Goal: Transaction & Acquisition: Purchase product/service

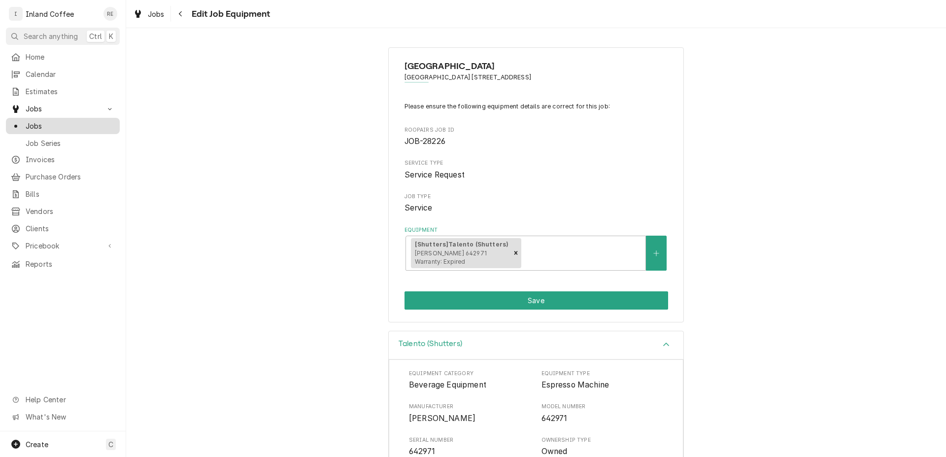
click at [74, 125] on span "Jobs" at bounding box center [70, 126] width 89 height 10
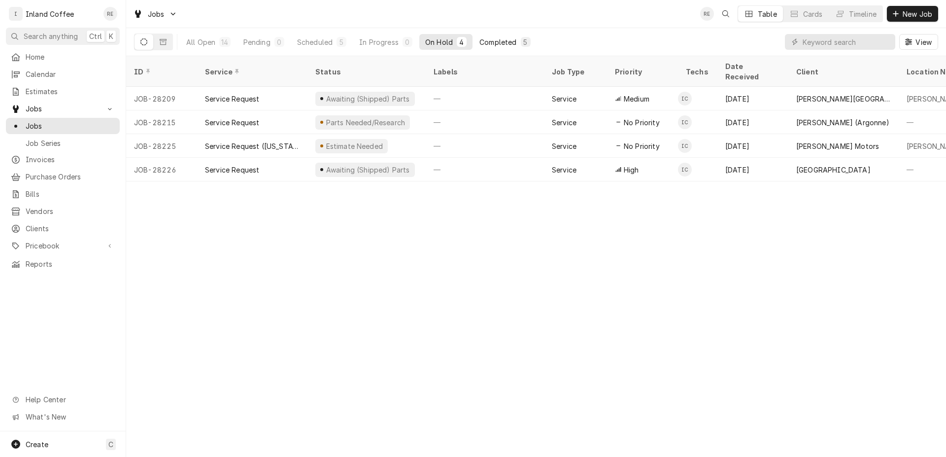
click at [500, 43] on div "Completed" at bounding box center [498, 42] width 37 height 10
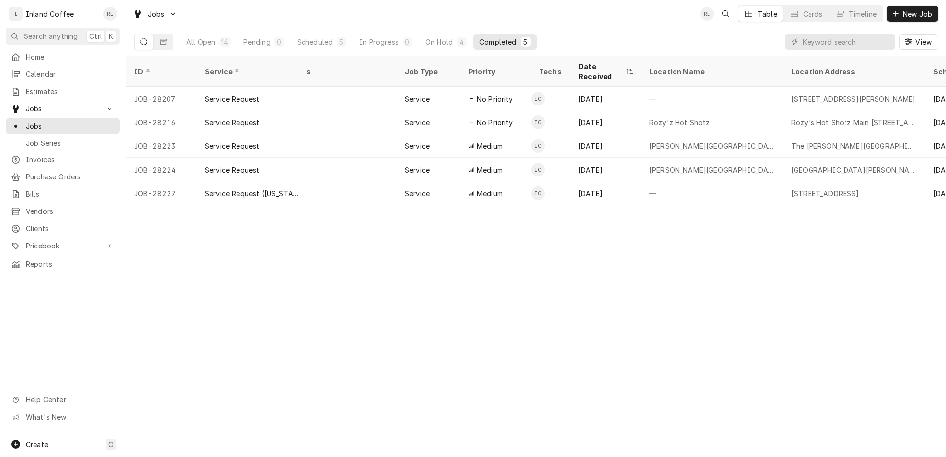
scroll to position [0, 321]
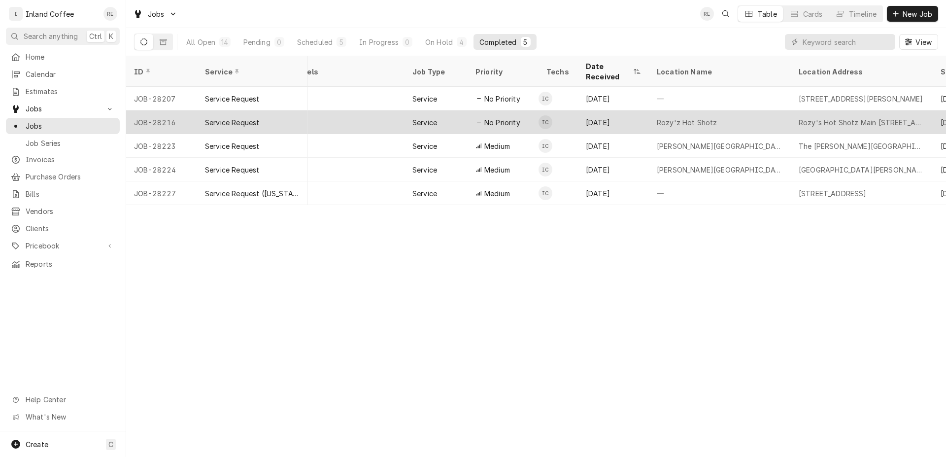
click at [247, 115] on div "Service Request" at bounding box center [252, 122] width 110 height 24
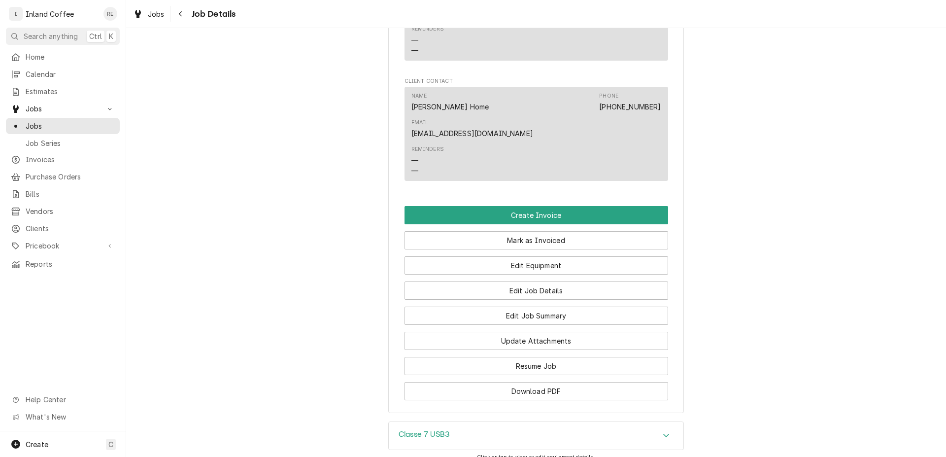
scroll to position [703, 0]
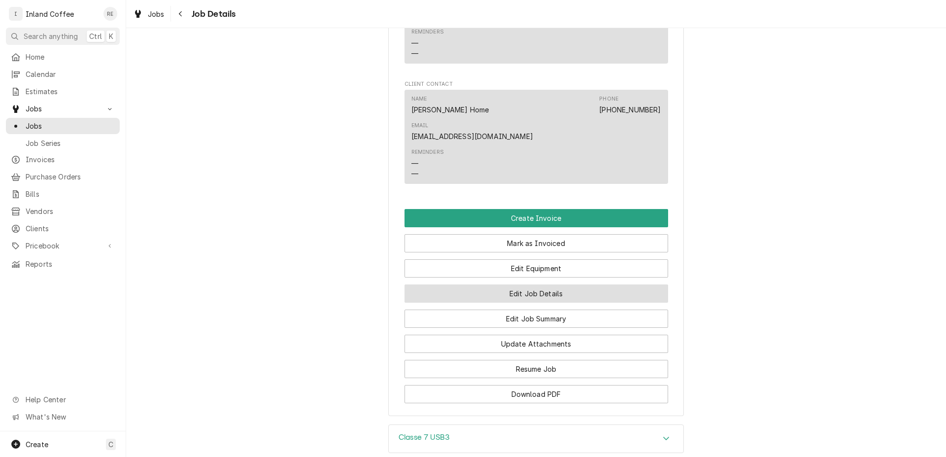
click at [545, 284] on button "Edit Job Details" at bounding box center [537, 293] width 264 height 18
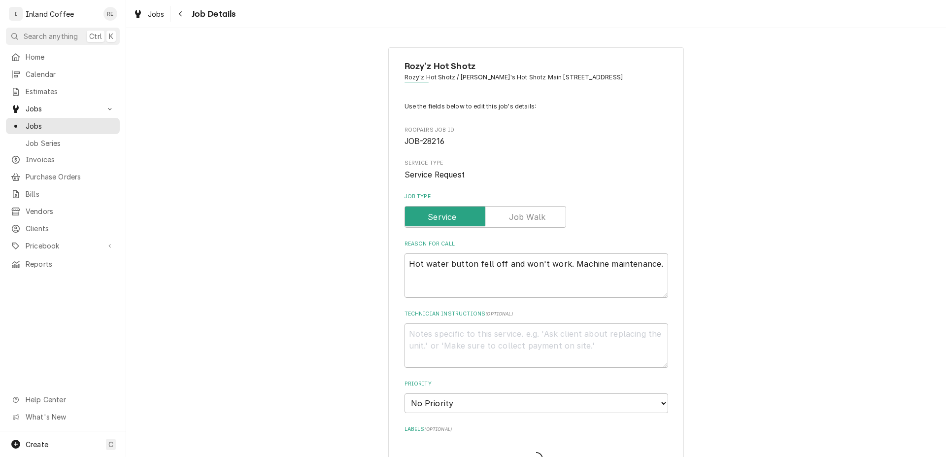
type textarea "x"
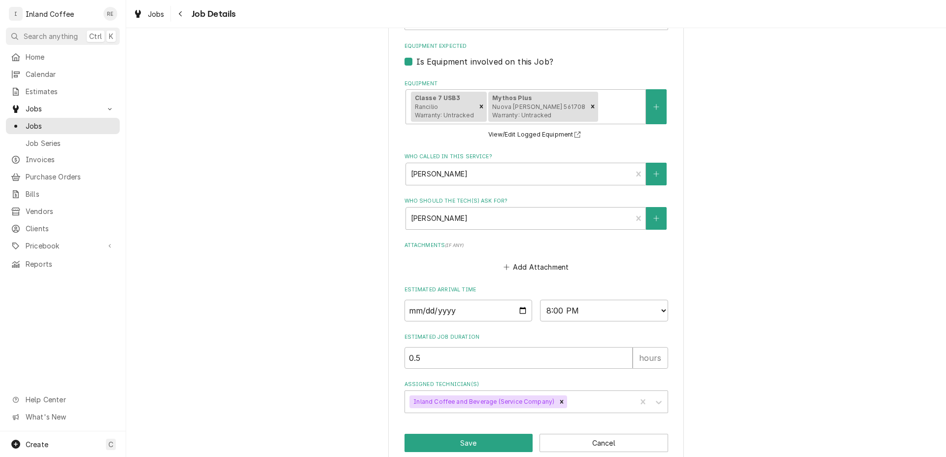
scroll to position [443, 0]
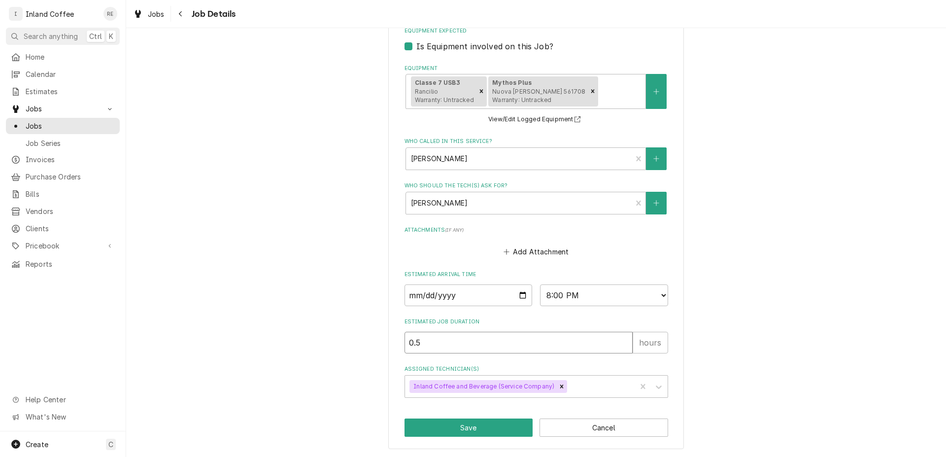
drag, startPoint x: 429, startPoint y: 344, endPoint x: 372, endPoint y: 341, distance: 57.7
click at [405, 341] on input "0.5" at bounding box center [519, 343] width 228 height 22
type input "1"
type textarea "x"
type input "1.5"
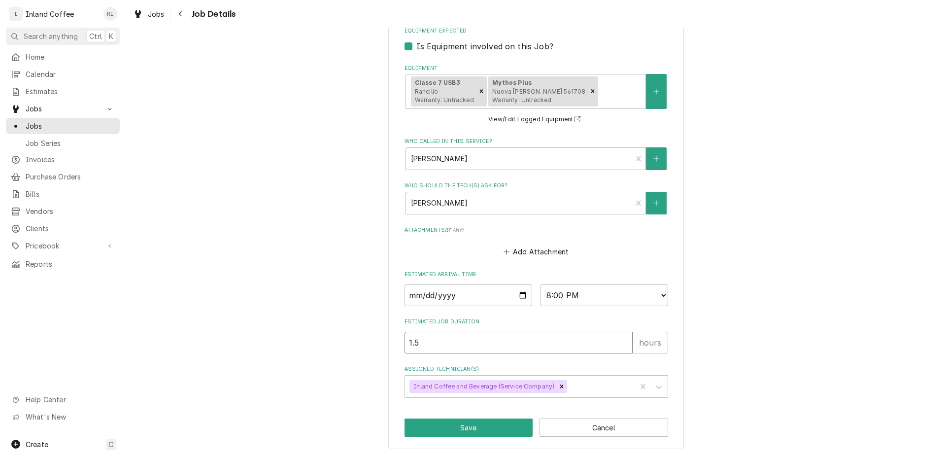
type textarea "x"
type input "1.5"
click at [492, 431] on button "Save" at bounding box center [469, 427] width 129 height 18
type textarea "x"
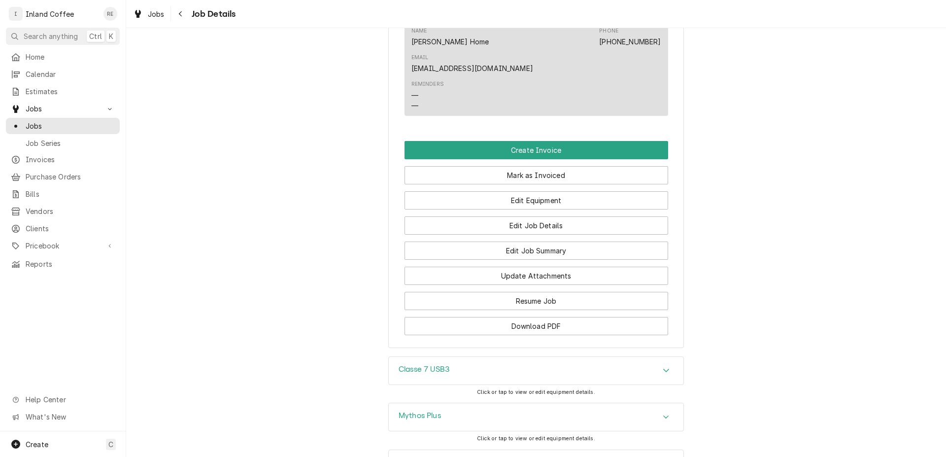
scroll to position [765, 0]
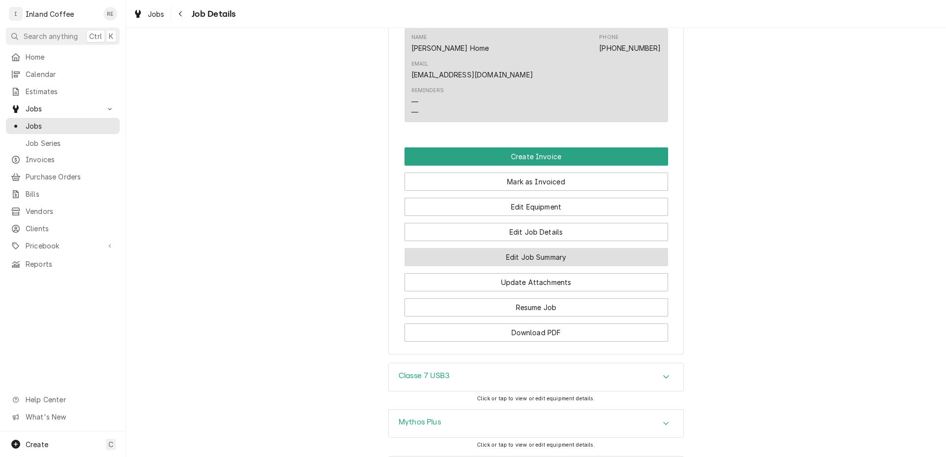
click at [531, 248] on button "Edit Job Summary" at bounding box center [537, 257] width 264 height 18
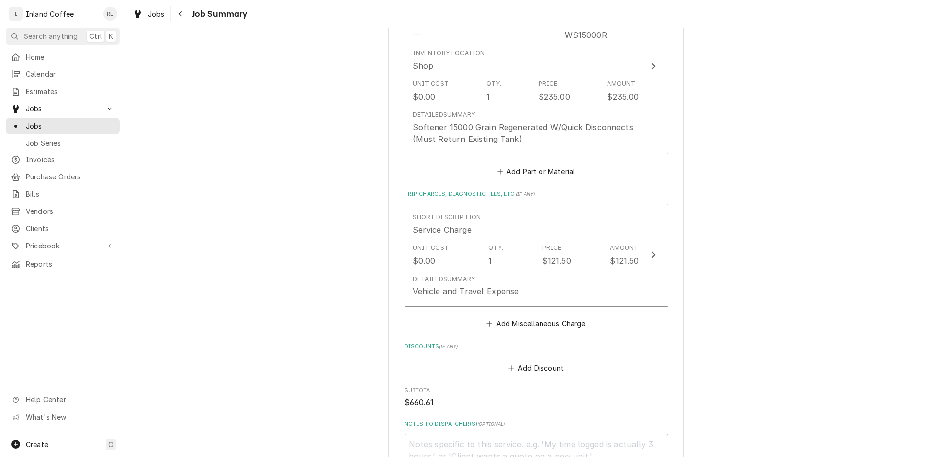
scroll to position [1079, 0]
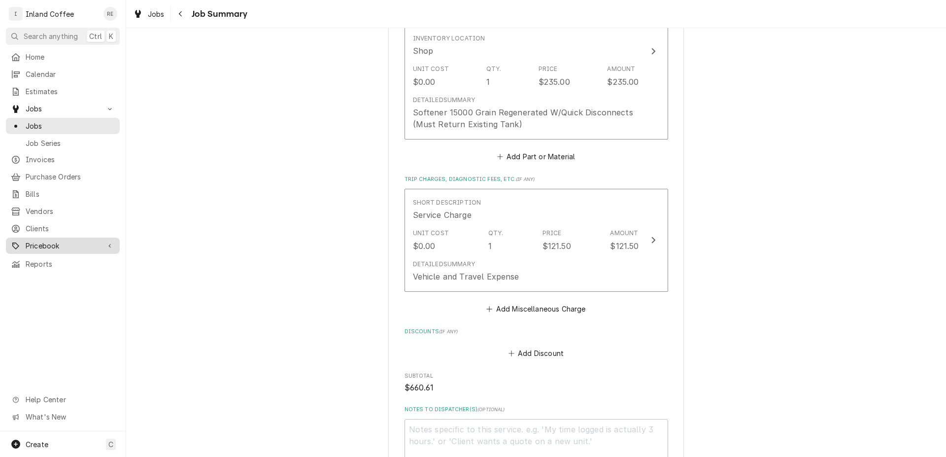
click at [57, 241] on span "Pricebook" at bounding box center [63, 246] width 74 height 10
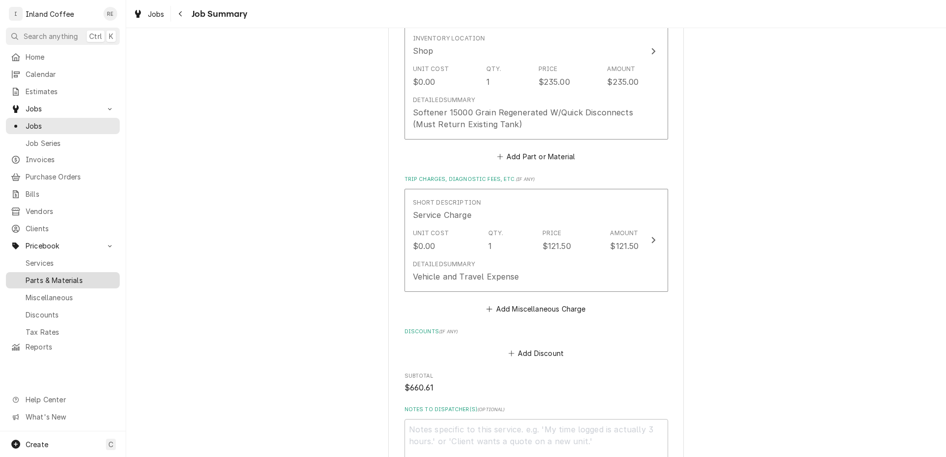
click at [67, 275] on span "Parts & Materials" at bounding box center [70, 280] width 89 height 10
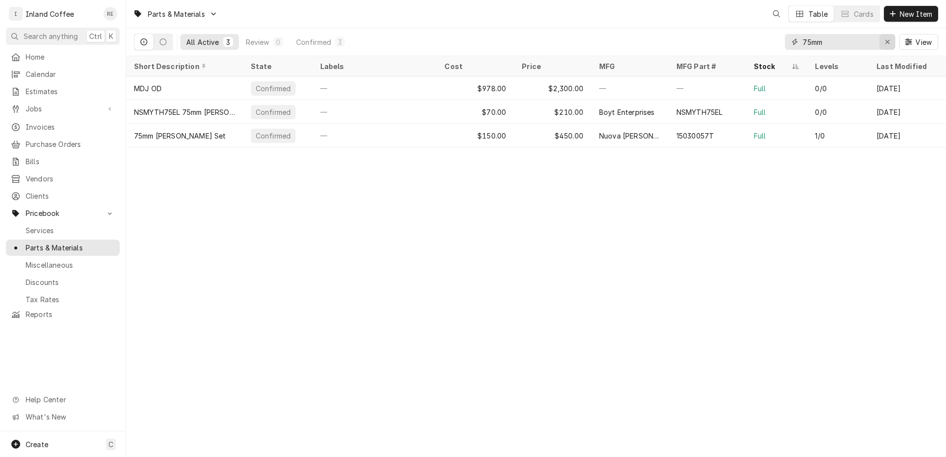
click at [885, 43] on icon "Erase input" at bounding box center [887, 41] width 5 height 7
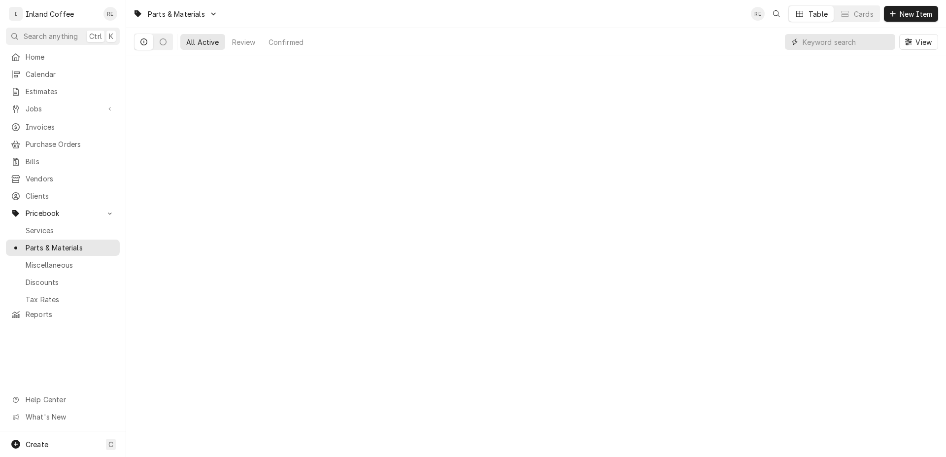
click at [837, 42] on input "Dynamic Content Wrapper" at bounding box center [847, 42] width 88 height 16
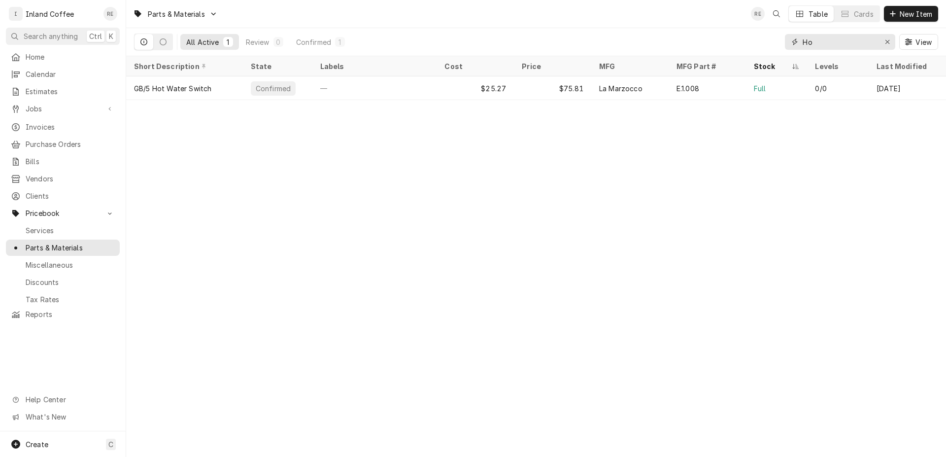
type input "H"
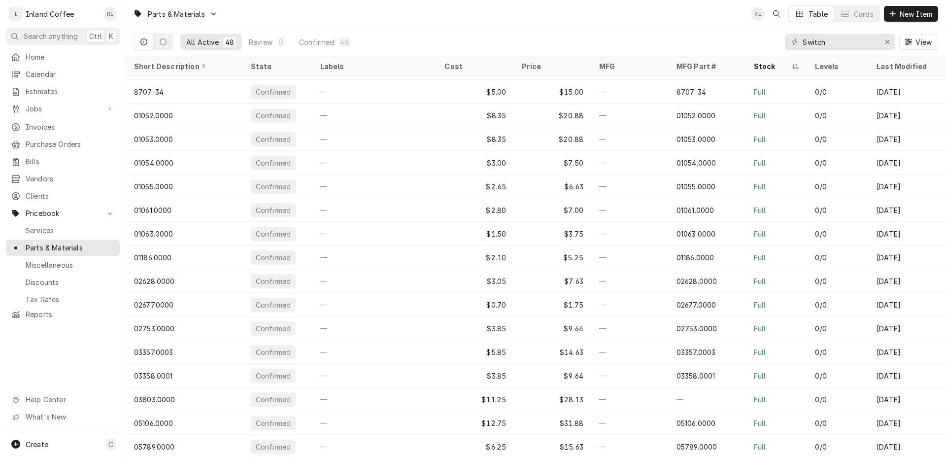
scroll to position [139, 0]
drag, startPoint x: 832, startPoint y: 39, endPoint x: 795, endPoint y: 38, distance: 37.0
click at [803, 38] on input "Switch" at bounding box center [840, 42] width 74 height 16
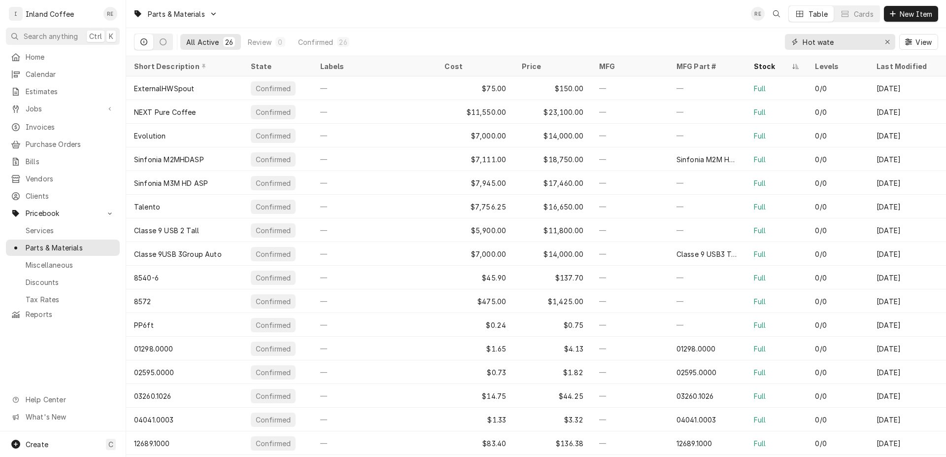
type input "Hot wate"
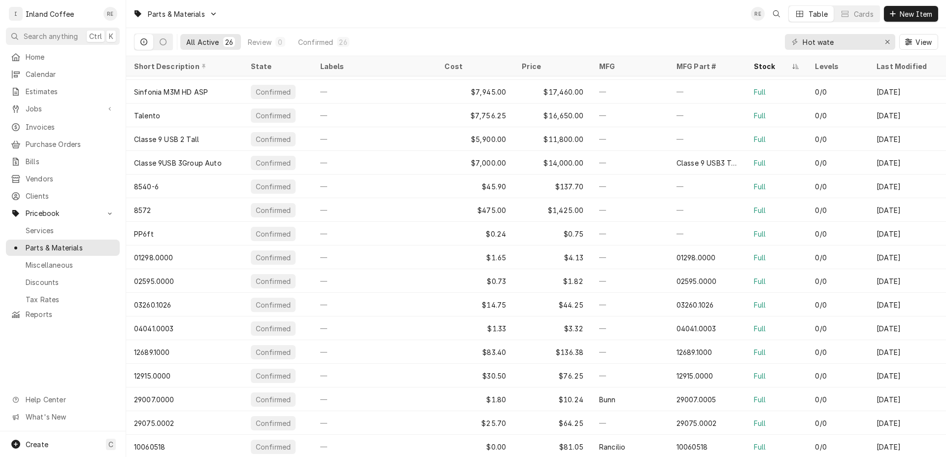
scroll to position [82, 0]
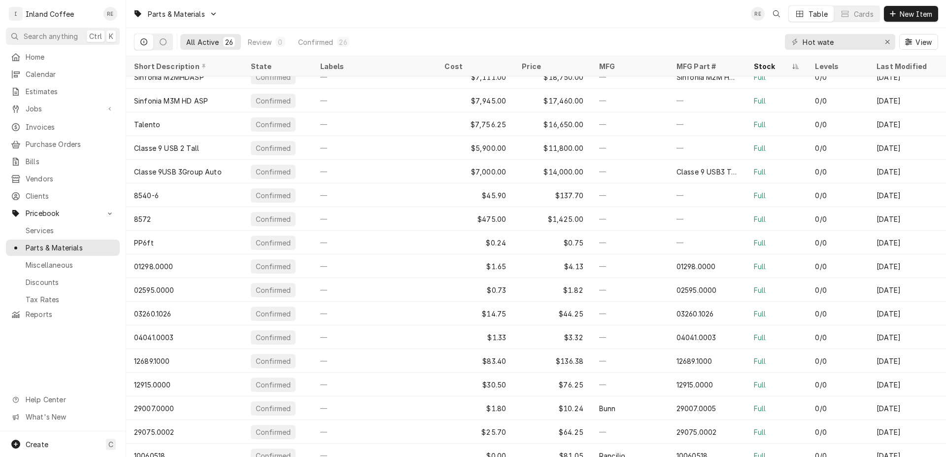
drag, startPoint x: 937, startPoint y: 210, endPoint x: 942, endPoint y: 243, distance: 33.5
click at [942, 243] on table "Short Description State Labels Cost Price MFG MFG Part # Stock Levels Last Modi…" at bounding box center [536, 256] width 820 height 401
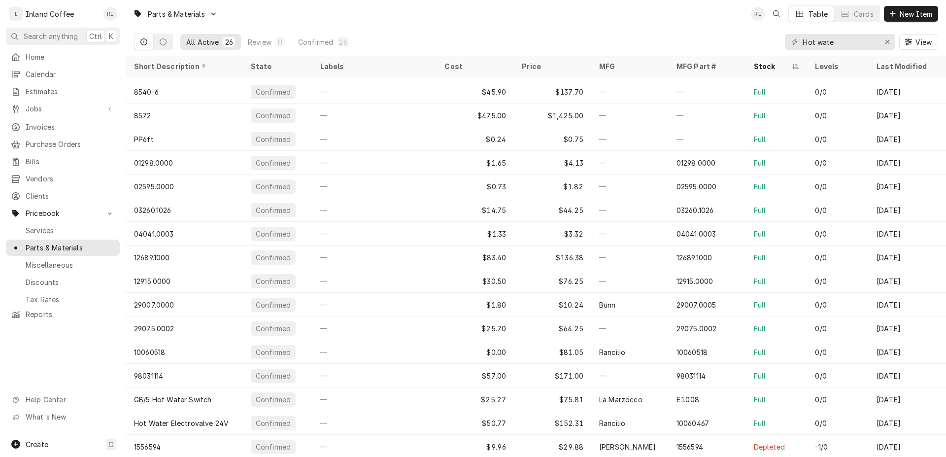
scroll to position [233, 0]
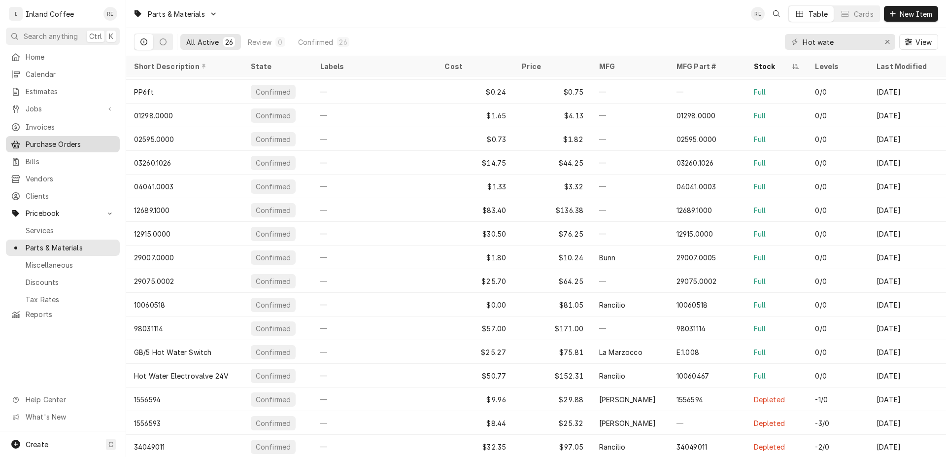
click at [81, 133] on div "Home Calendar Estimates Jobs Jobs Job Series Invoices Purchase Orders Bills Ven…" at bounding box center [63, 186] width 126 height 274
click at [79, 139] on span "Purchase Orders" at bounding box center [70, 144] width 89 height 10
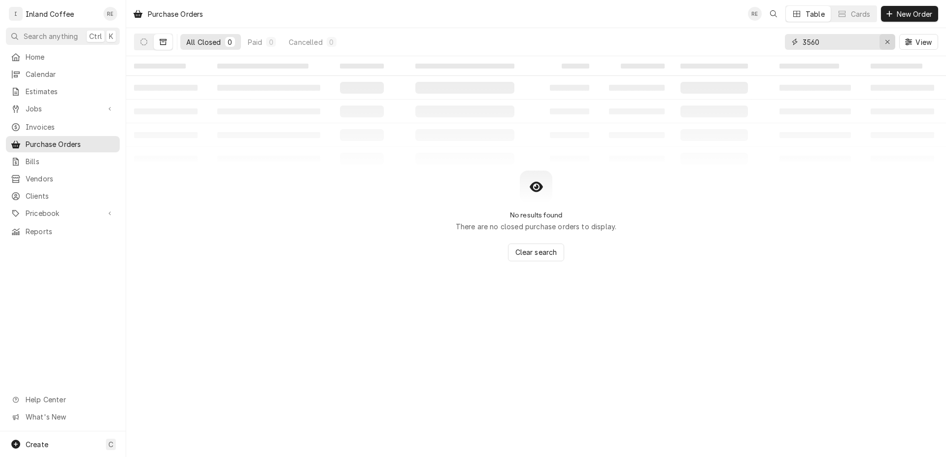
click at [891, 39] on div "Erase input" at bounding box center [888, 42] width 10 height 10
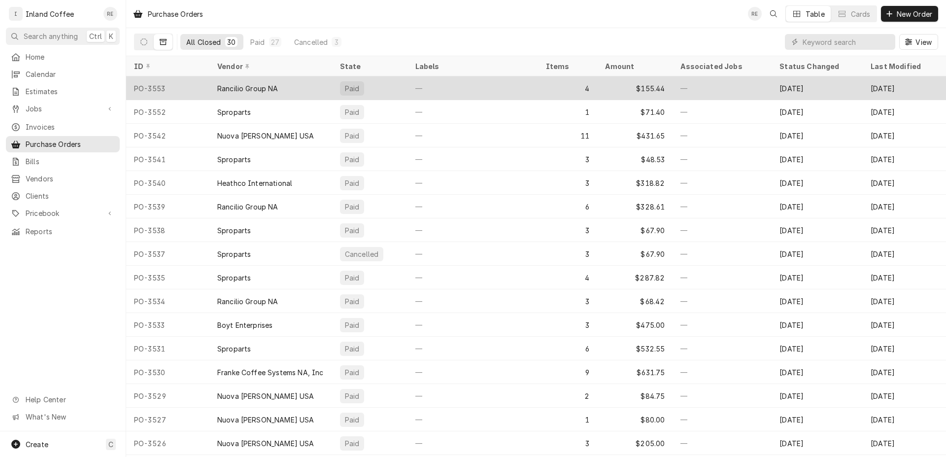
click at [263, 90] on div "Rancilio Group NA" at bounding box center [247, 88] width 61 height 10
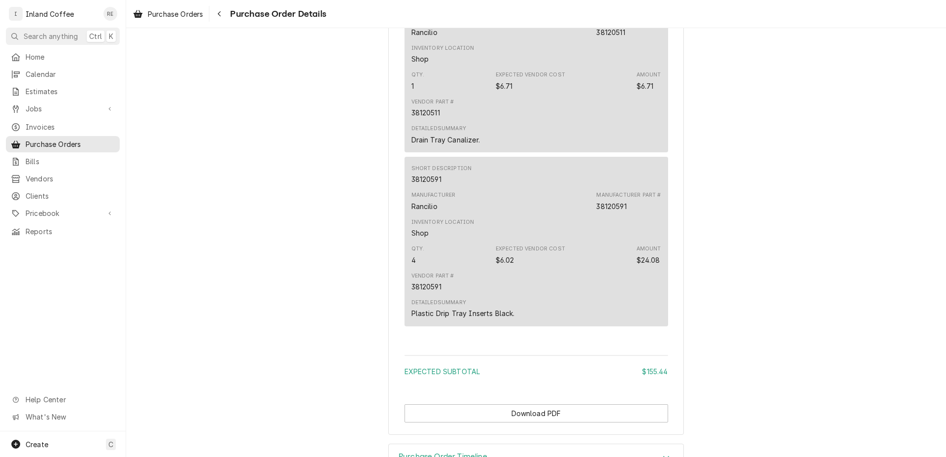
scroll to position [1000, 0]
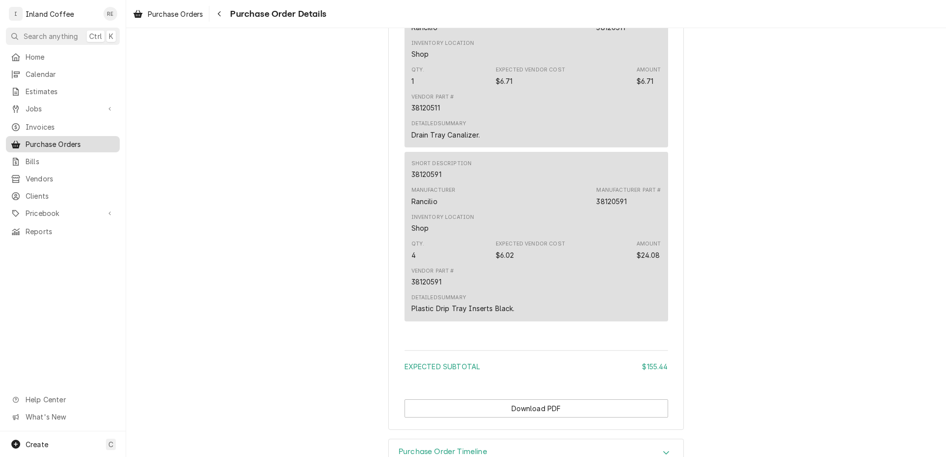
click at [84, 142] on span "Purchase Orders" at bounding box center [70, 144] width 89 height 10
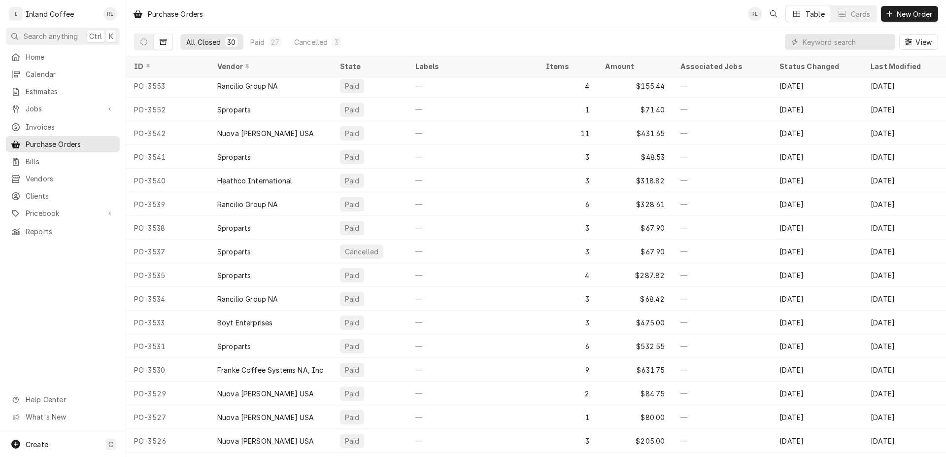
scroll to position [2, 0]
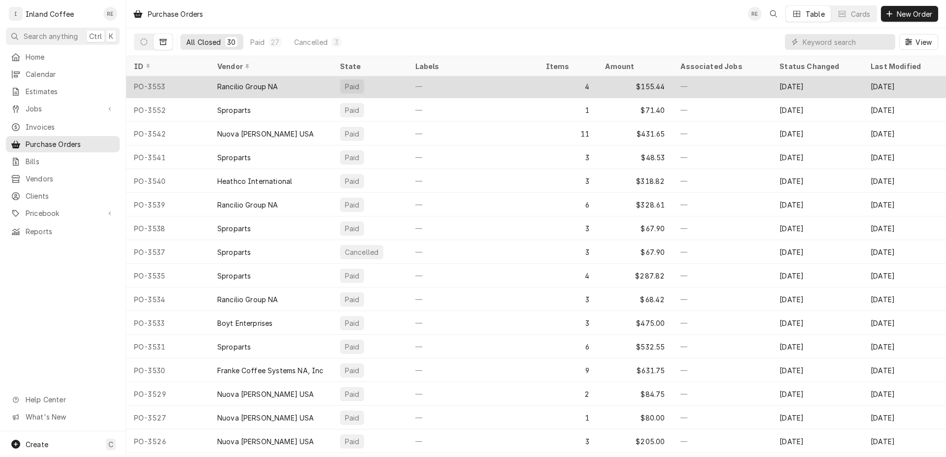
click at [244, 84] on div "Rancilio Group NA" at bounding box center [247, 86] width 61 height 10
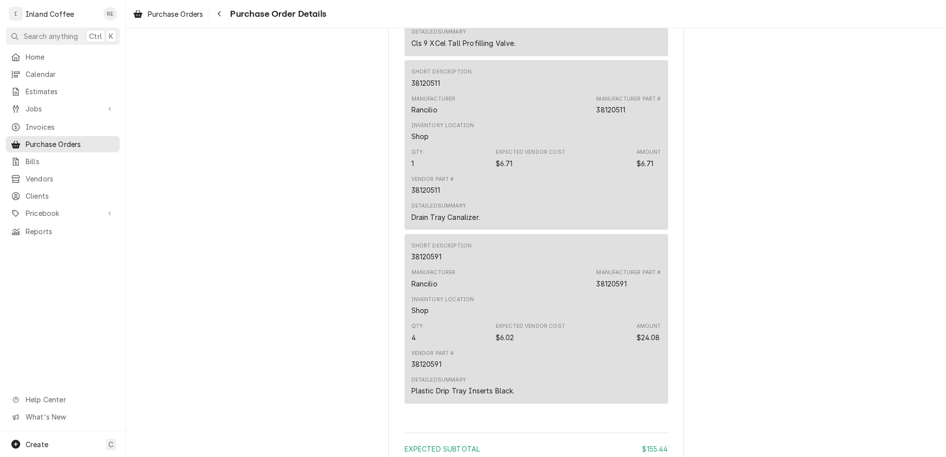
scroll to position [863, 0]
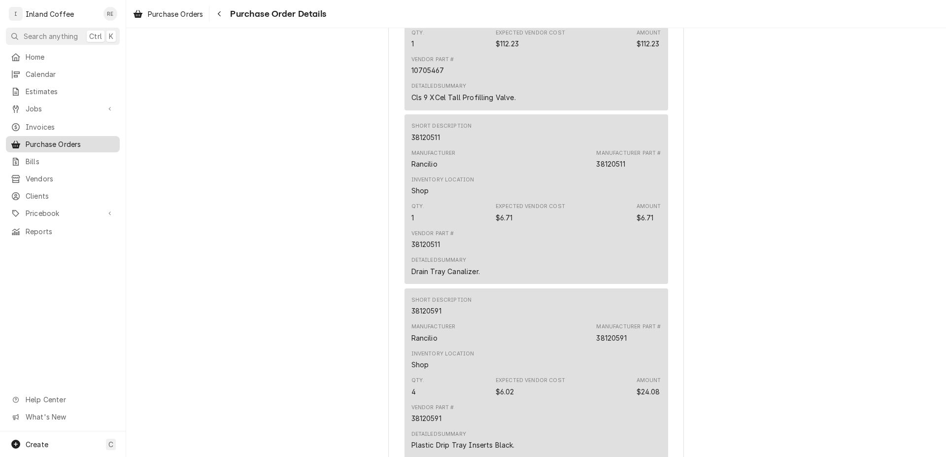
click at [66, 141] on span "Purchase Orders" at bounding box center [70, 144] width 89 height 10
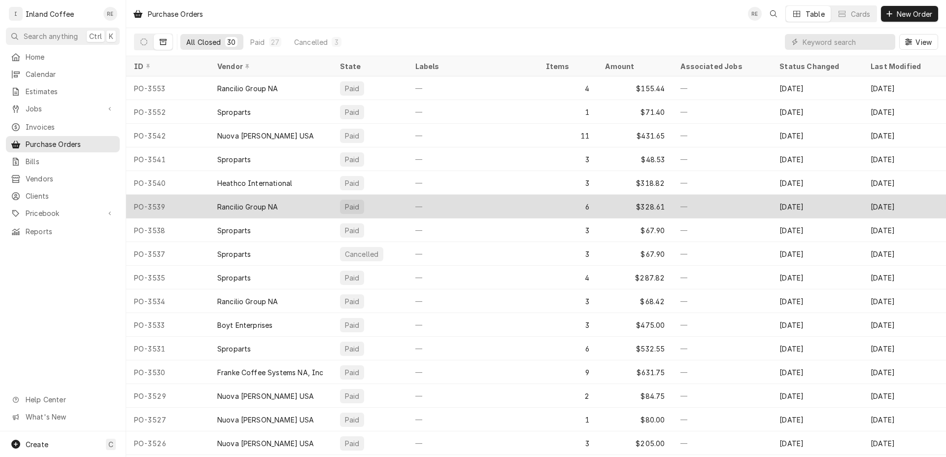
click at [250, 205] on div "Rancilio Group NA" at bounding box center [247, 207] width 61 height 10
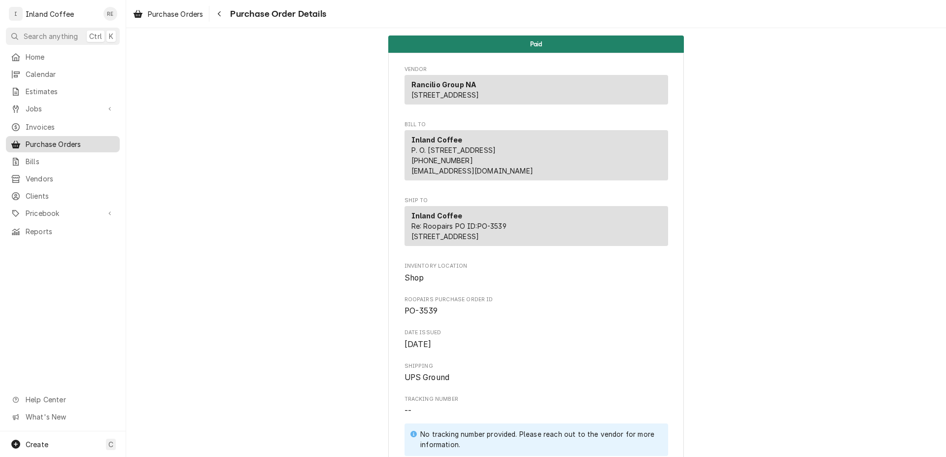
click at [55, 143] on span "Purchase Orders" at bounding box center [70, 144] width 89 height 10
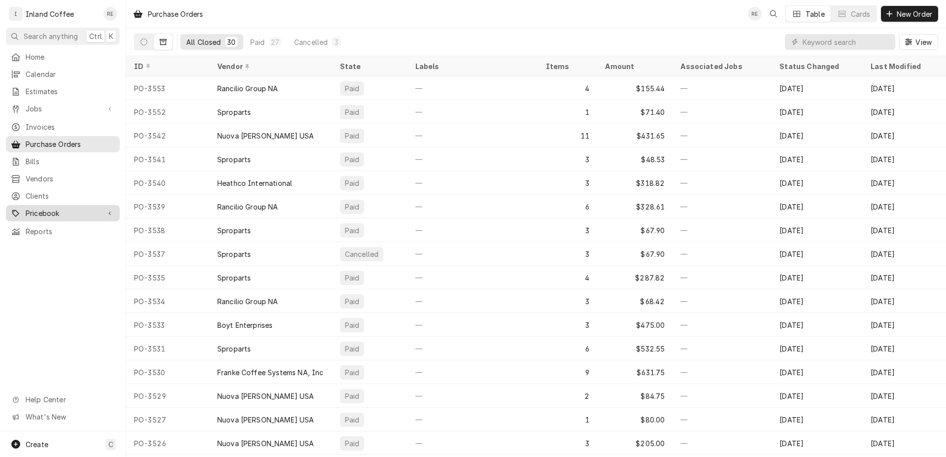
click at [49, 208] on span "Pricebook" at bounding box center [63, 213] width 74 height 10
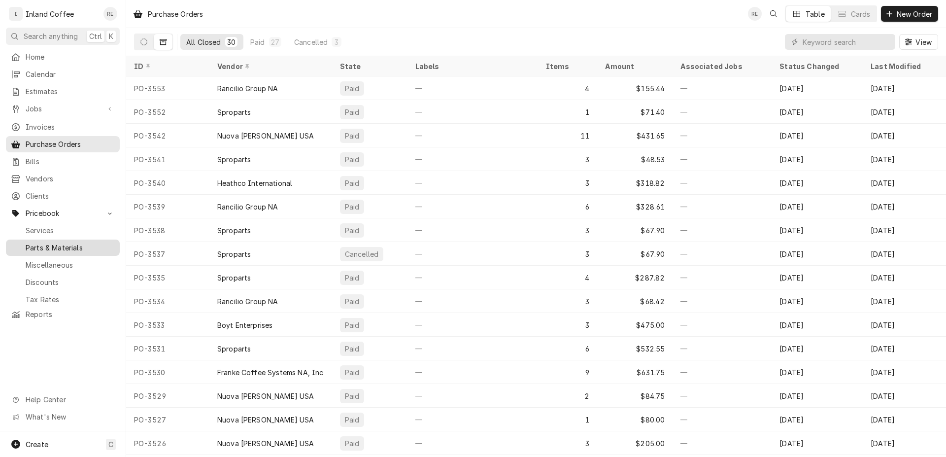
click at [43, 243] on span "Parts & Materials" at bounding box center [70, 248] width 89 height 10
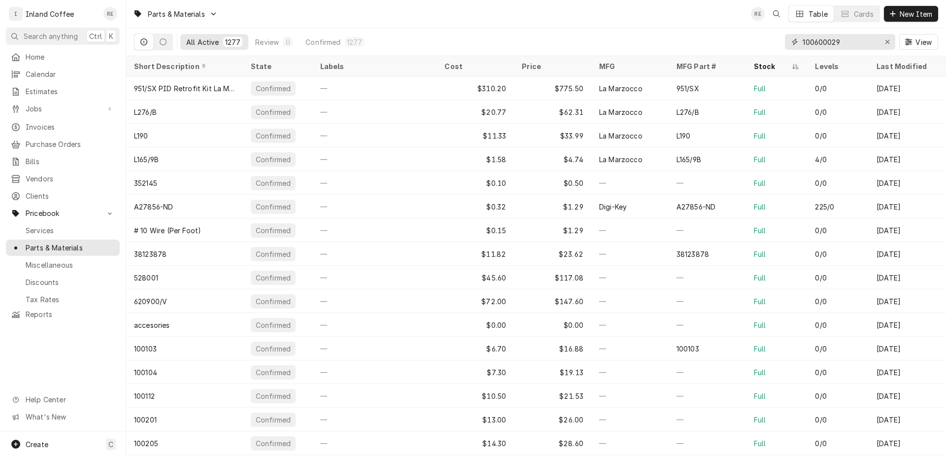
type input "100600029"
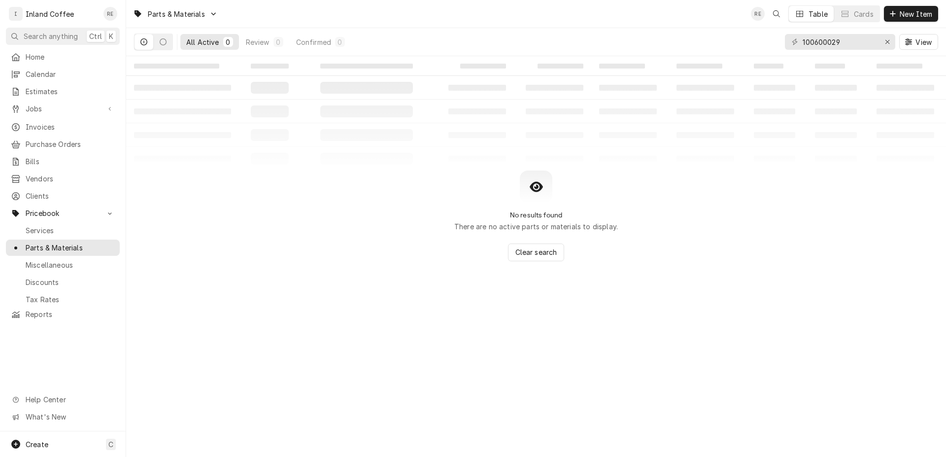
click at [554, 95] on table "‌ ‌ ‌ ‌ ‌ ‌ ‌ ‌ ‌ ‌ ‌ ‌ ‌ ‌ ‌ ‌ ‌ ‌ ‌ ‌ ‌ ‌ ‌ ‌ ‌ ‌ ‌ ‌ ‌ ‌ ‌ ‌ ‌ ‌ ‌ ‌ ‌ ‌ ‌ ‌…" at bounding box center [536, 113] width 820 height 114
click at [886, 39] on icon "Erase input" at bounding box center [887, 41] width 5 height 7
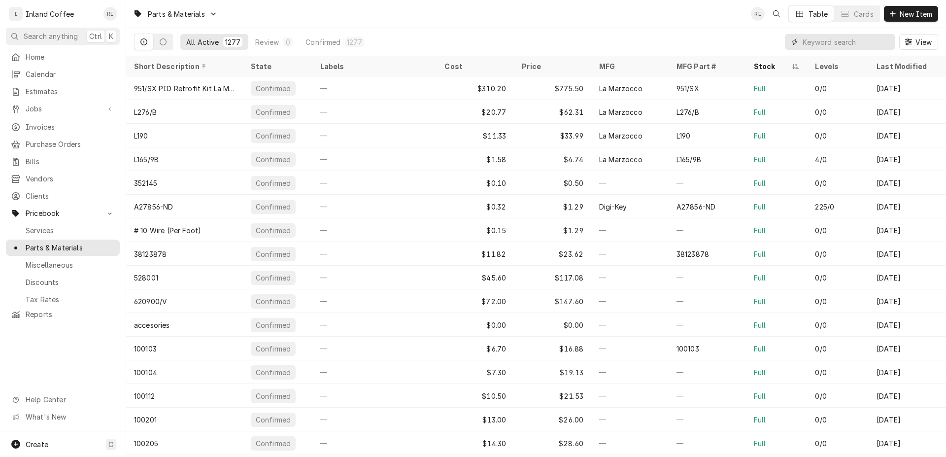
click at [807, 46] on input "Dynamic Content Wrapper" at bounding box center [847, 42] width 88 height 16
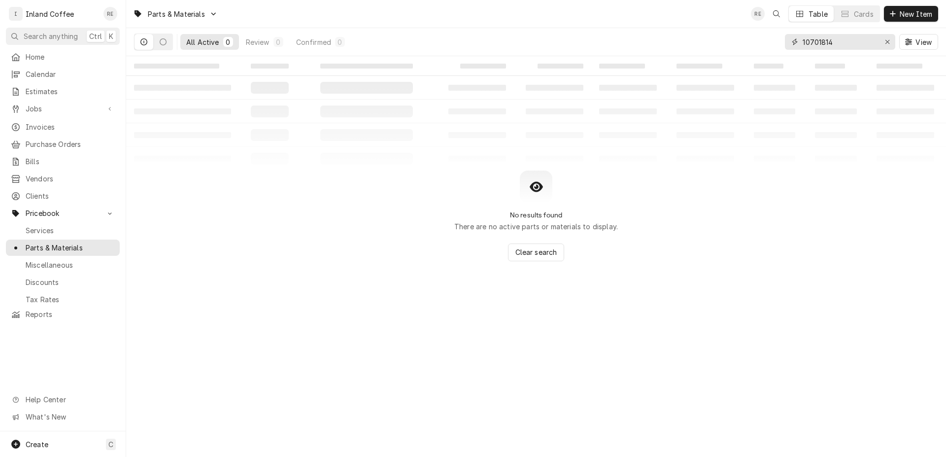
drag, startPoint x: 854, startPoint y: 43, endPoint x: 723, endPoint y: 39, distance: 131.2
click at [803, 39] on input "10701814" at bounding box center [840, 42] width 74 height 16
type input "09500011"
click at [886, 43] on icon "Erase input" at bounding box center [887, 41] width 5 height 7
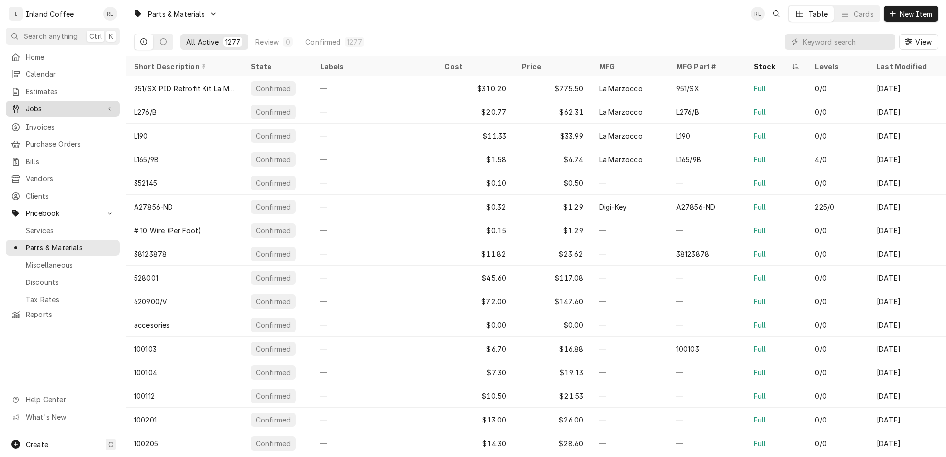
click at [48, 106] on span "Jobs" at bounding box center [63, 109] width 74 height 10
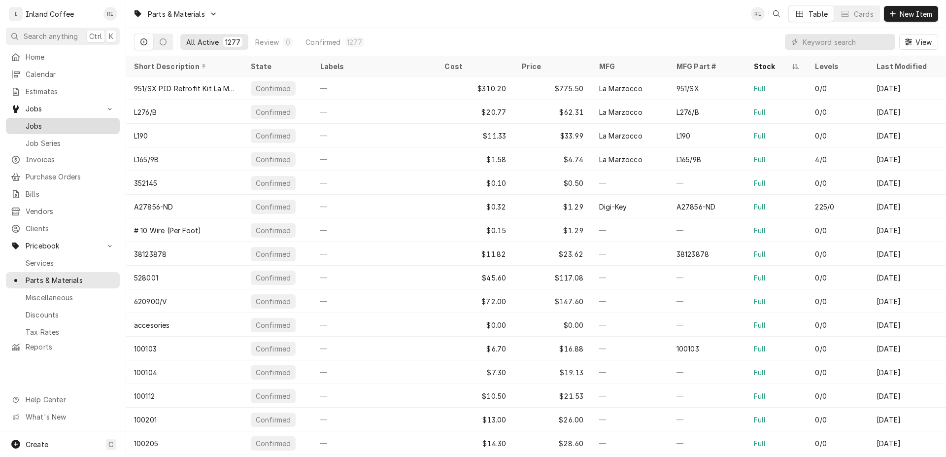
click at [69, 127] on span "Jobs" at bounding box center [70, 126] width 89 height 10
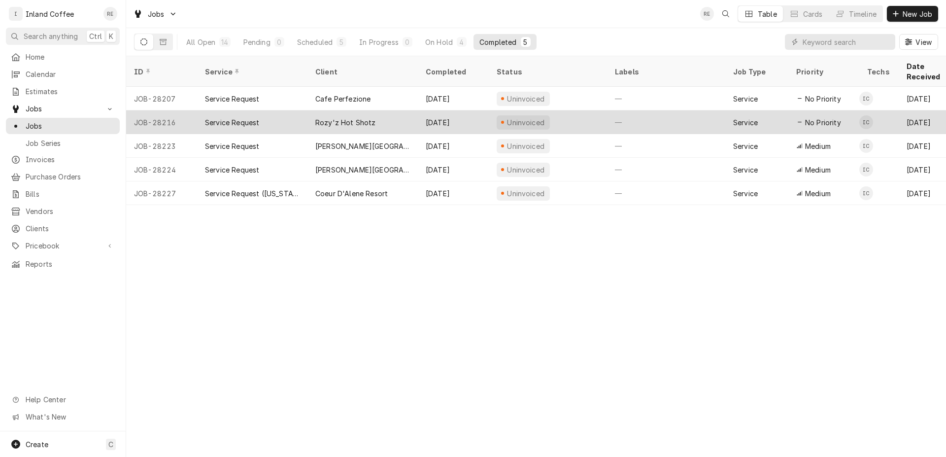
click at [385, 110] on div "Rozy'z Hot Shotz" at bounding box center [363, 122] width 110 height 24
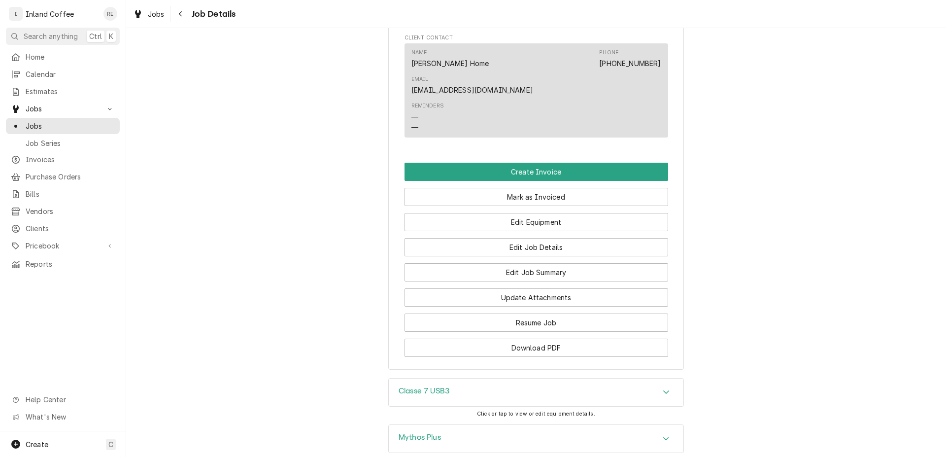
scroll to position [751, 0]
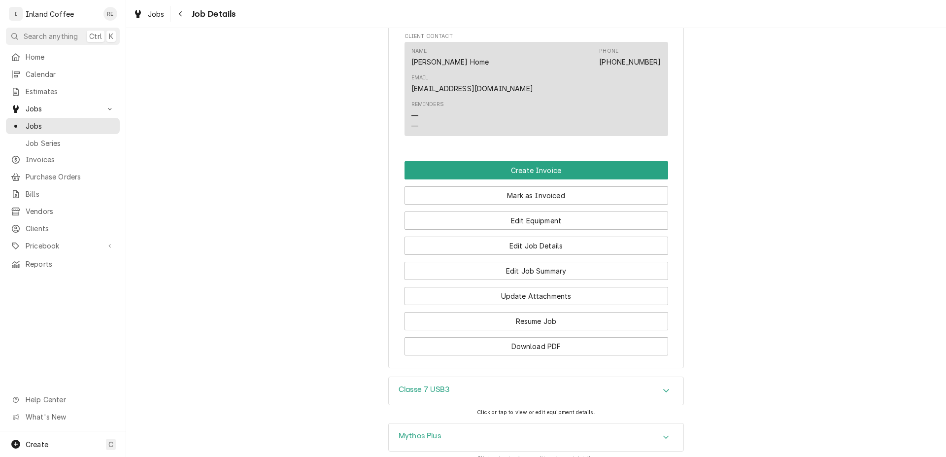
click at [666, 385] on div "Accordion Header" at bounding box center [666, 391] width 15 height 12
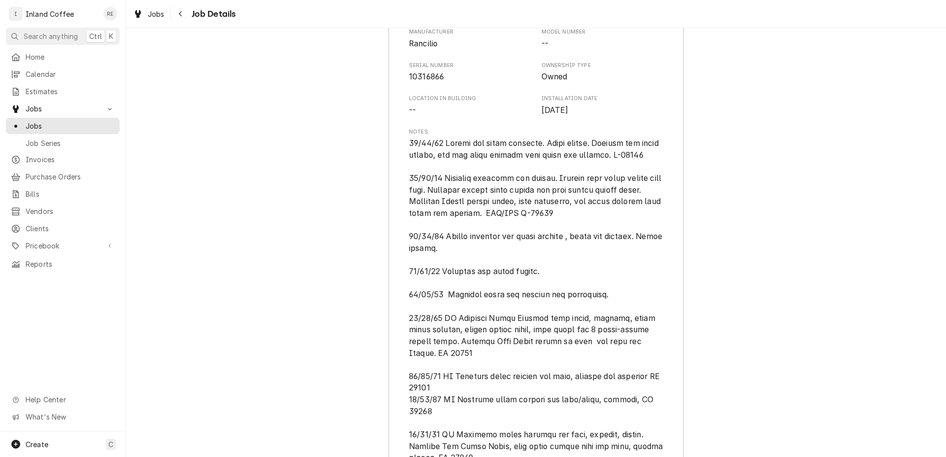
scroll to position [1166, 0]
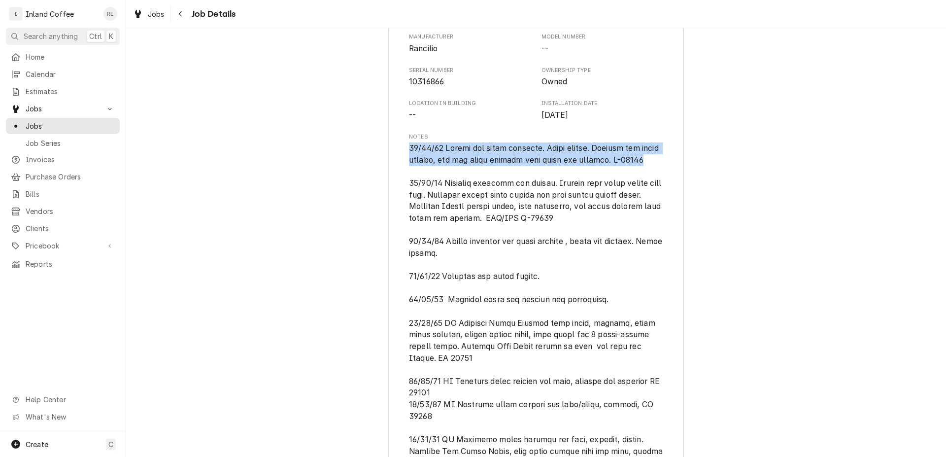
drag, startPoint x: 442, startPoint y: 156, endPoint x: 398, endPoint y: 136, distance: 48.3
click at [398, 136] on div "Equipment Category Beverage Equipment Equipment Type Espresso Machine Manufactu…" at bounding box center [536, 400] width 295 height 820
copy span "07/28/25 Change and flush softener. Renew boiler. Replace hot water switch, and…"
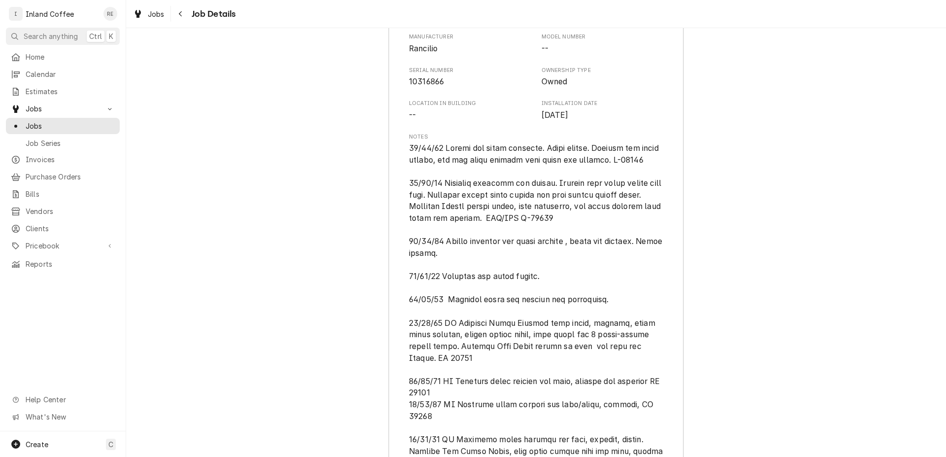
click at [938, 312] on div "Classe 7 USB3 Equipment Category Beverage Equipment Equipment Type Espresso Mac…" at bounding box center [536, 390] width 820 height 859
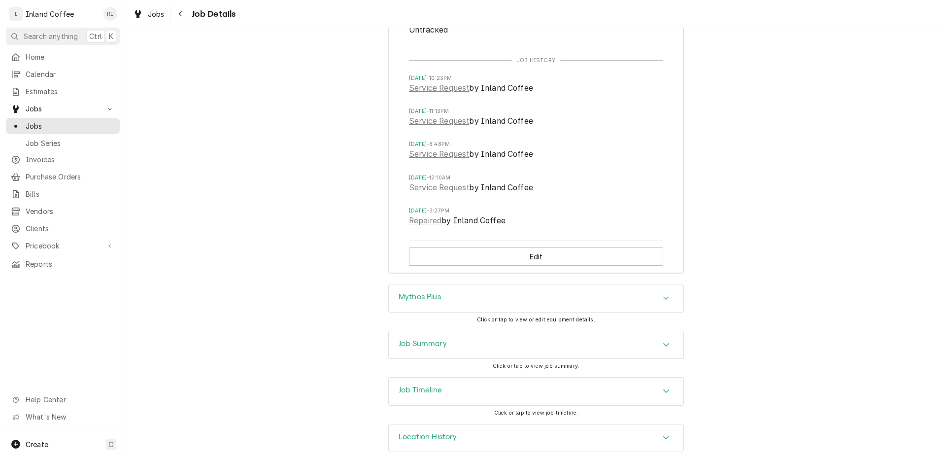
scroll to position [1712, 0]
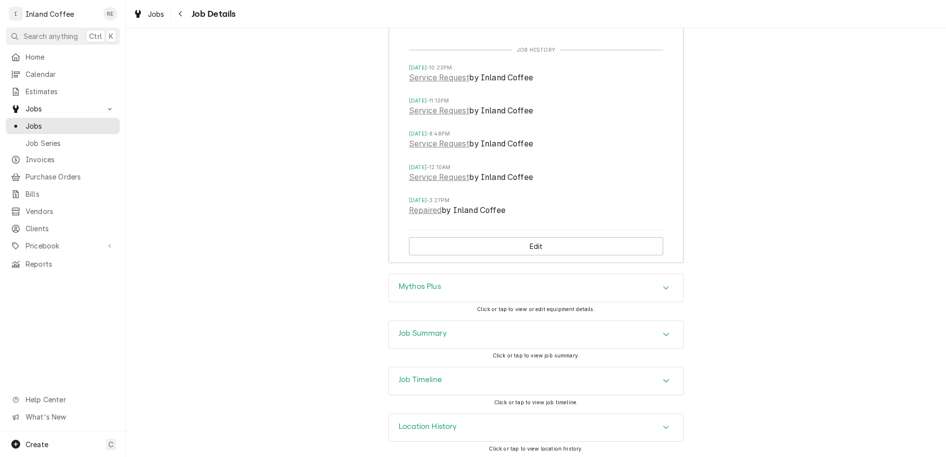
click at [663, 285] on icon "Accordion Header" at bounding box center [666, 288] width 7 height 8
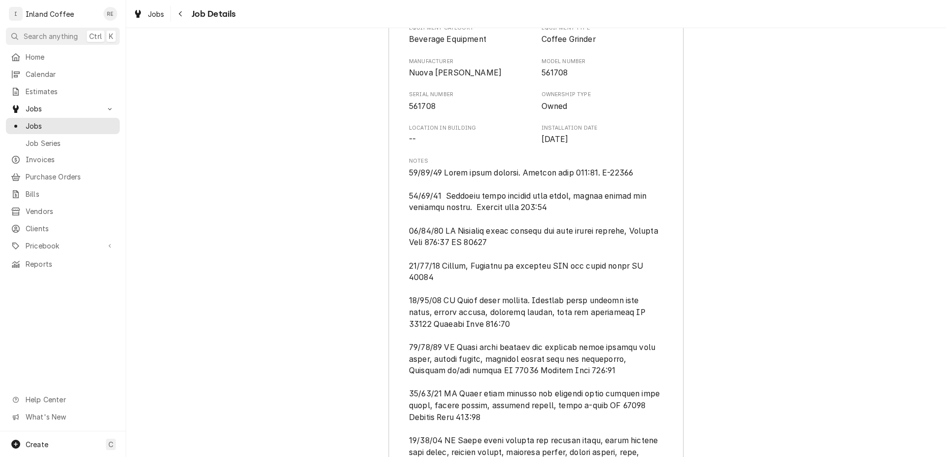
scroll to position [1944, 0]
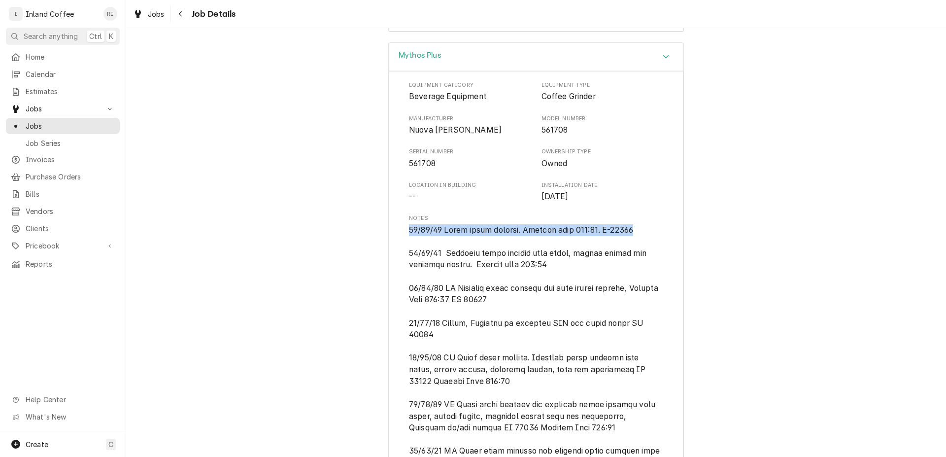
drag, startPoint x: 636, startPoint y: 226, endPoint x: 406, endPoint y: 229, distance: 230.2
click at [389, 226] on div "Equipment Category Beverage Equipment Equipment Type Coffee Grinder Manufacture…" at bounding box center [536, 430] width 295 height 718
copy span "07/28/25 Clean grind chamber. Grinder time 209:16. J-28216"
click at [91, 126] on span "Jobs" at bounding box center [70, 126] width 89 height 10
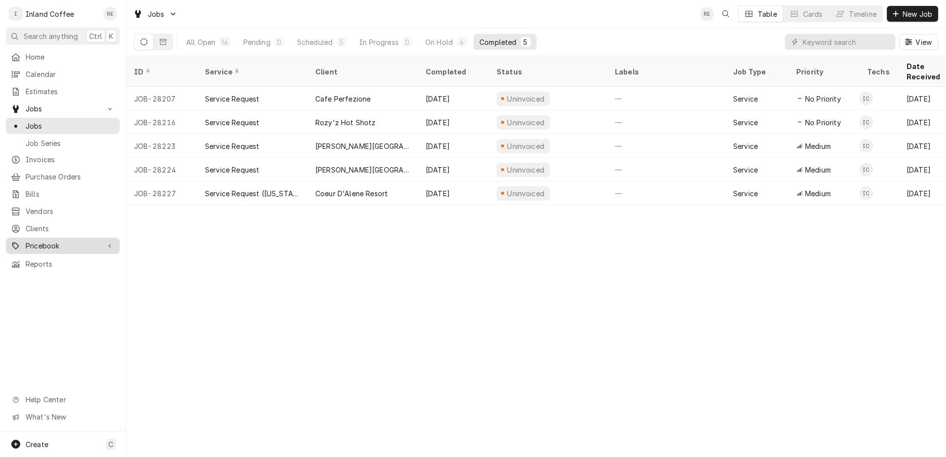
click at [46, 241] on span "Pricebook" at bounding box center [63, 246] width 74 height 10
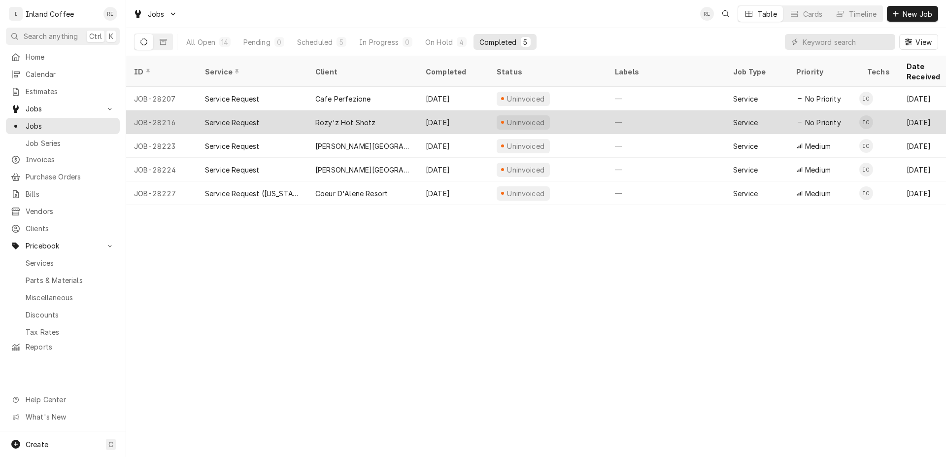
click at [348, 117] on div "Rozy'z Hot Shotz" at bounding box center [345, 122] width 61 height 10
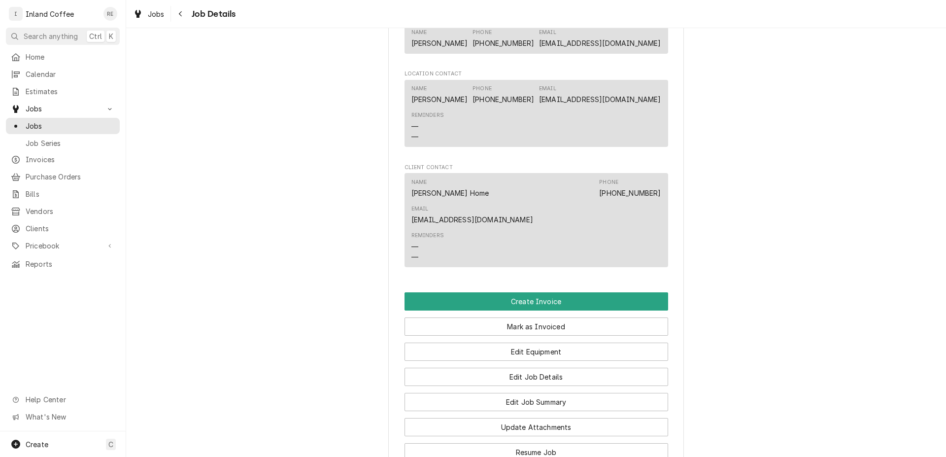
scroll to position [704, 0]
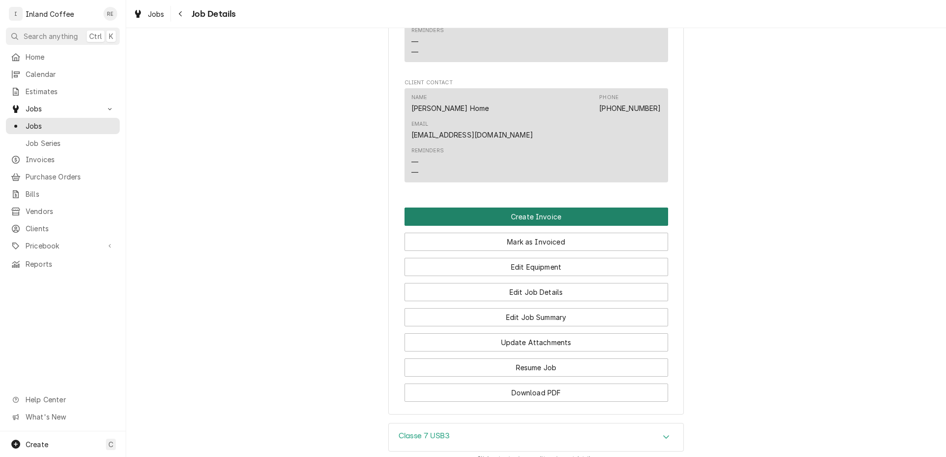
click at [545, 208] on button "Create Invoice" at bounding box center [537, 217] width 264 height 18
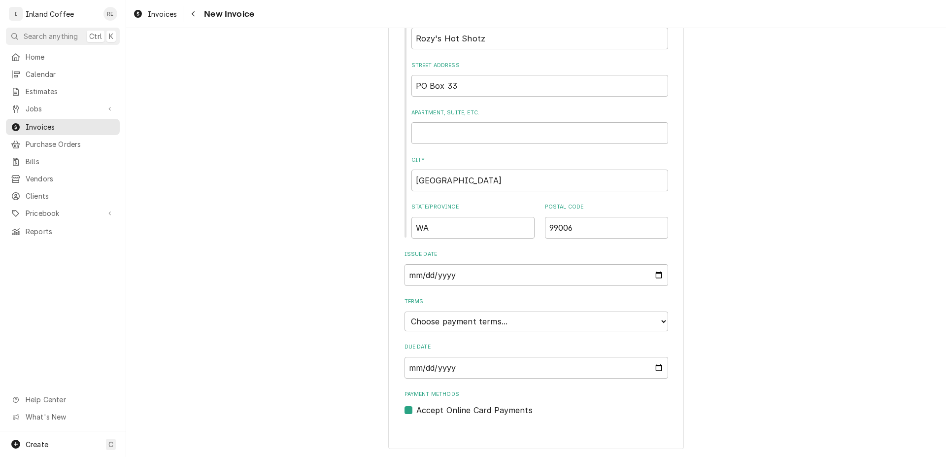
scroll to position [370, 0]
click at [405, 312] on select "Choose payment terms... Same Day Net 7 Net 14 Net 21 Net 30 Net 45 Net 60 Net 90" at bounding box center [537, 322] width 264 height 20
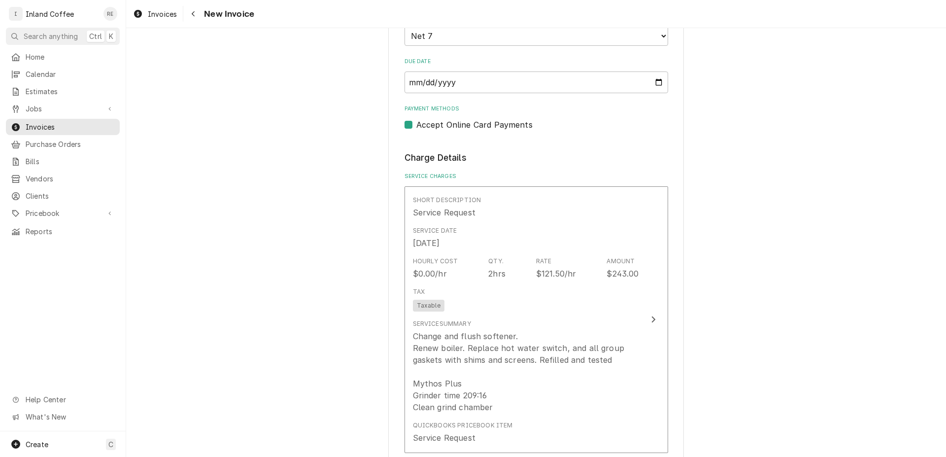
scroll to position [610, 0]
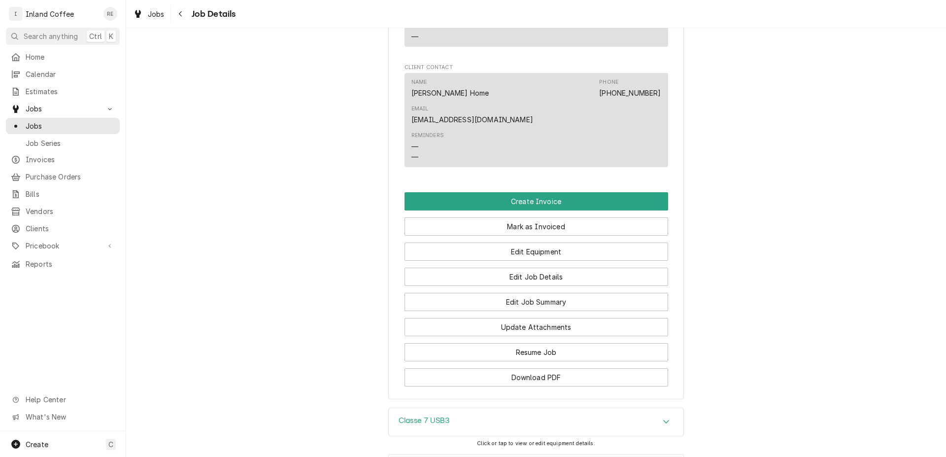
scroll to position [706, 0]
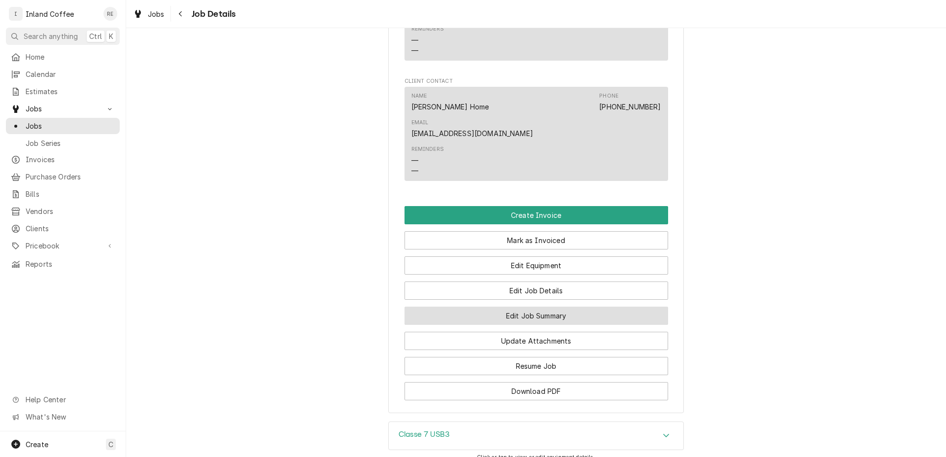
click at [528, 307] on button "Edit Job Summary" at bounding box center [537, 316] width 264 height 18
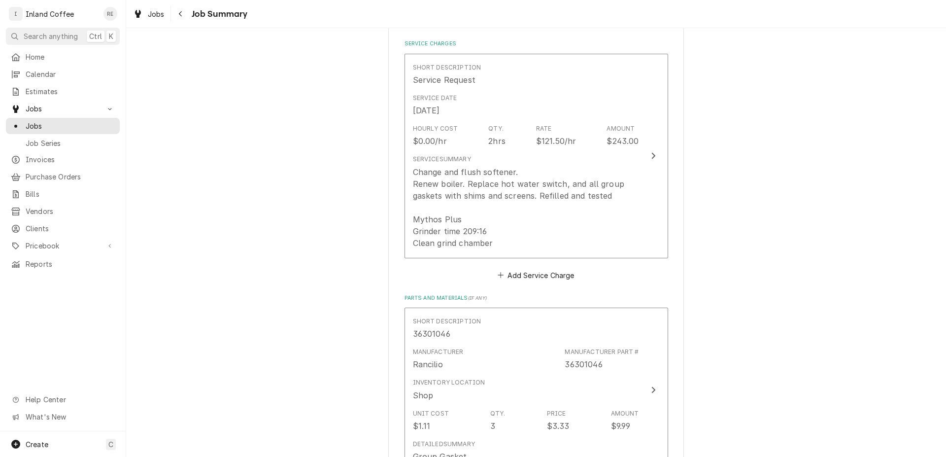
scroll to position [222, 0]
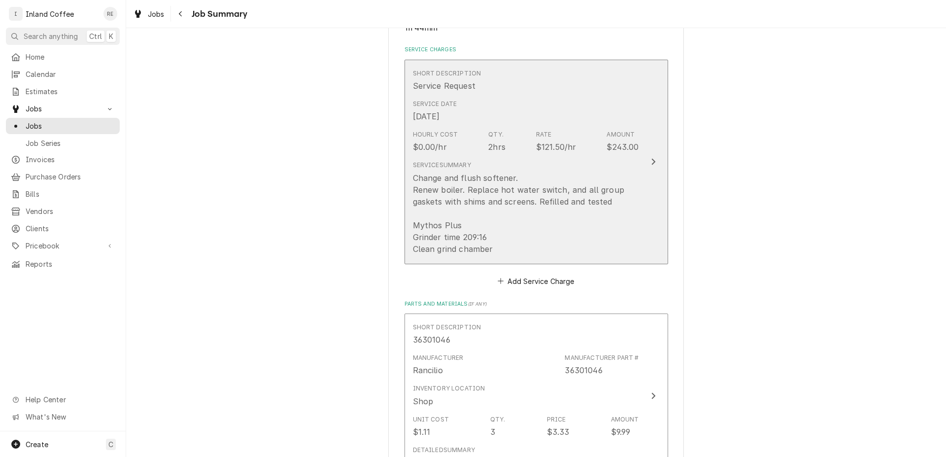
click at [654, 161] on div "Update Line Item" at bounding box center [653, 162] width 13 height 12
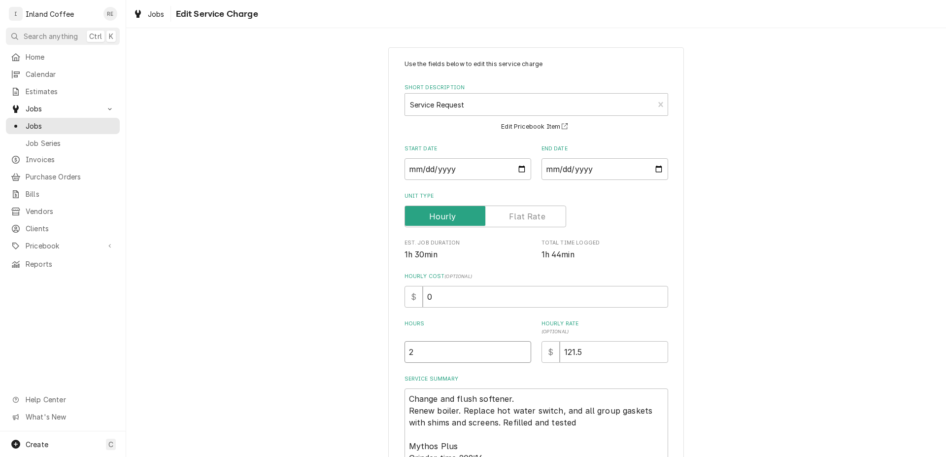
click at [405, 342] on input "2" at bounding box center [468, 352] width 127 height 22
drag, startPoint x: 427, startPoint y: 358, endPoint x: 388, endPoint y: 358, distance: 38.4
click at [405, 358] on input "2" at bounding box center [468, 352] width 127 height 22
type textarea "x"
type input "1"
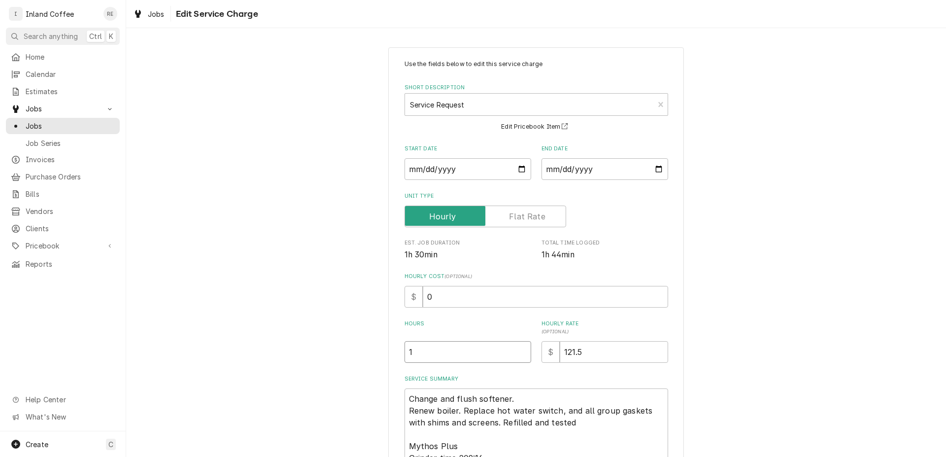
type textarea "x"
type input "1.7"
type textarea "x"
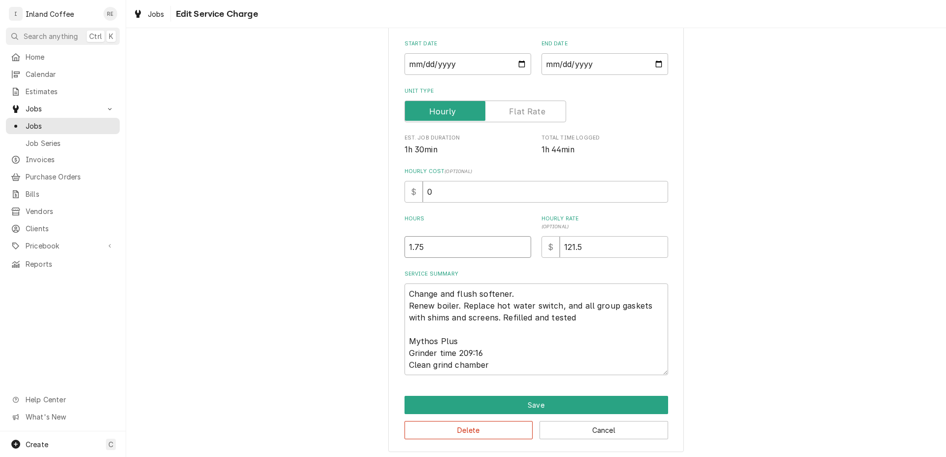
scroll to position [108, 0]
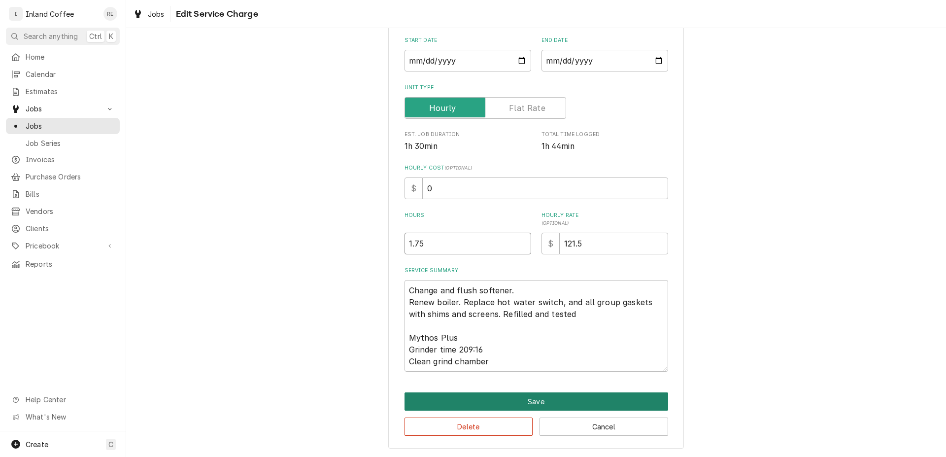
type input "1.75"
click at [576, 408] on button "Save" at bounding box center [537, 401] width 264 height 18
type textarea "x"
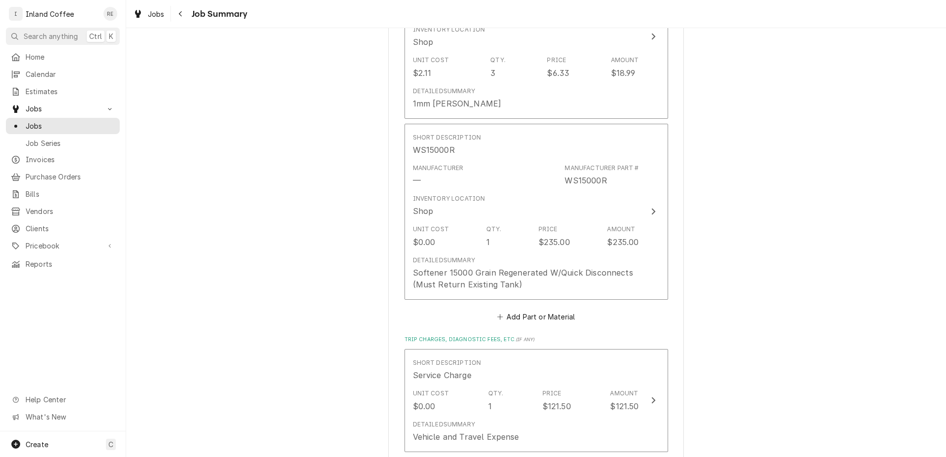
scroll to position [957, 0]
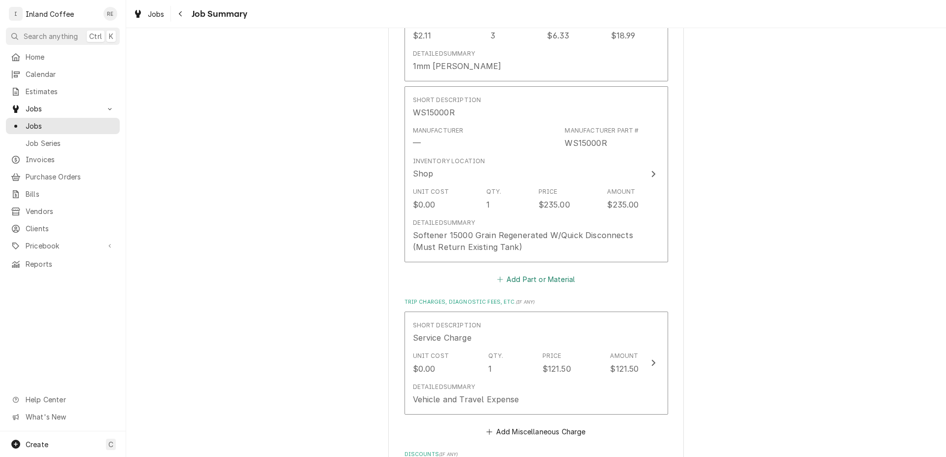
click at [556, 279] on button "Add Part or Material" at bounding box center [535, 279] width 81 height 14
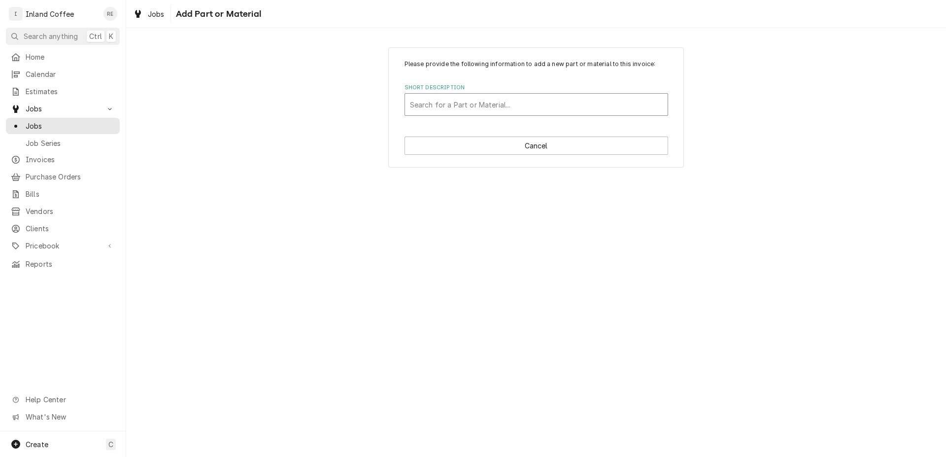
click at [472, 99] on div "Short Description" at bounding box center [536, 105] width 253 height 18
type input "10701191"
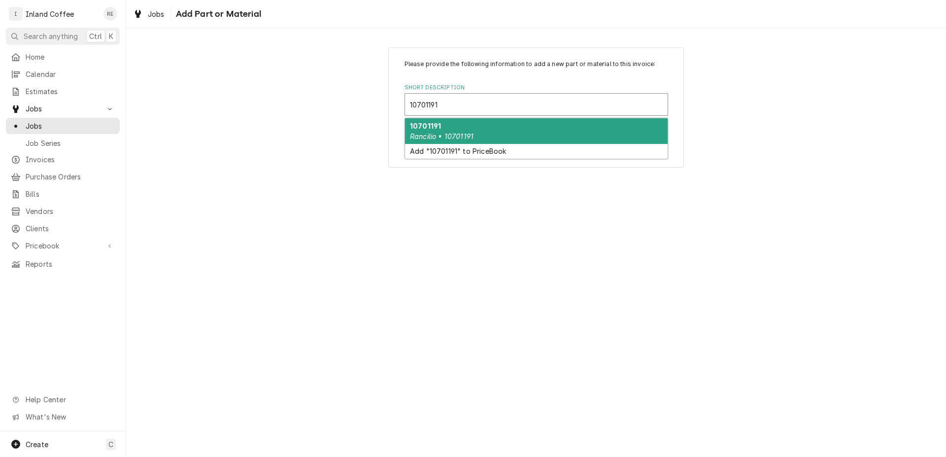
click at [503, 138] on div "10701191 Rancilio • 10701191" at bounding box center [536, 131] width 263 height 26
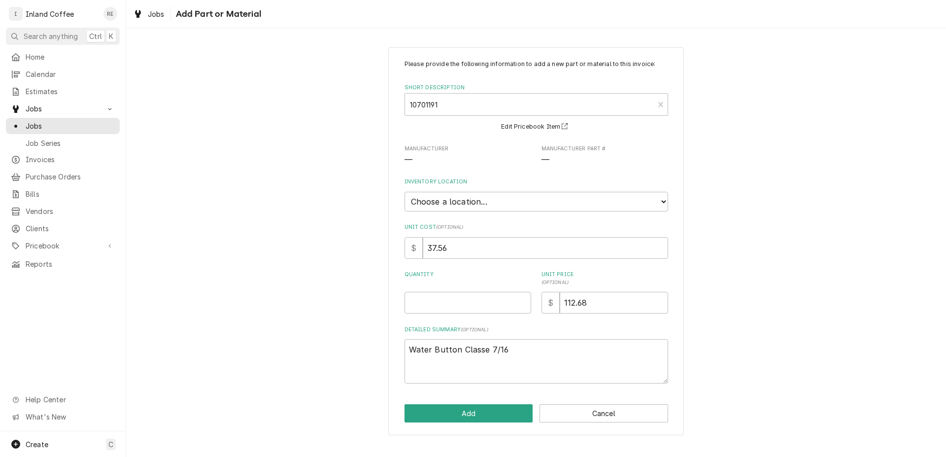
type textarea "x"
click at [405, 192] on select "Choose a location... Shop" at bounding box center [537, 202] width 264 height 20
select select "373"
click option "Shop" at bounding box center [0, 0] width 0 height 0
click at [459, 301] on input "Quantity" at bounding box center [468, 303] width 127 height 22
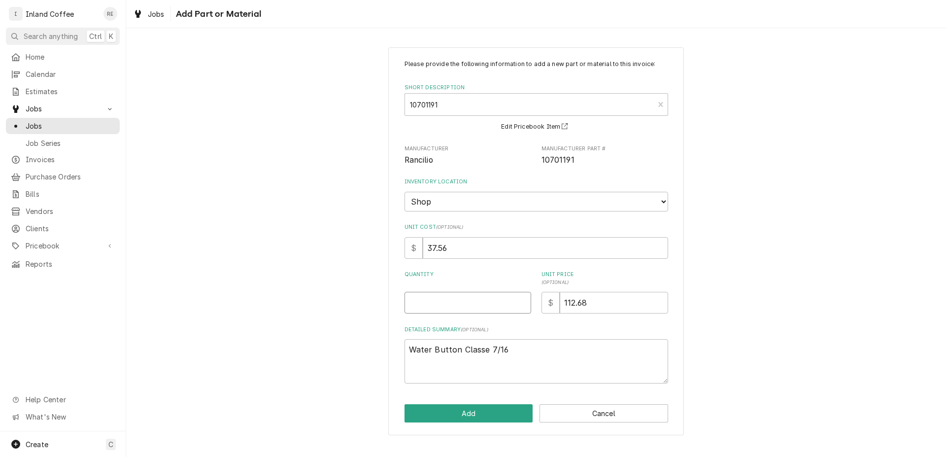
type textarea "x"
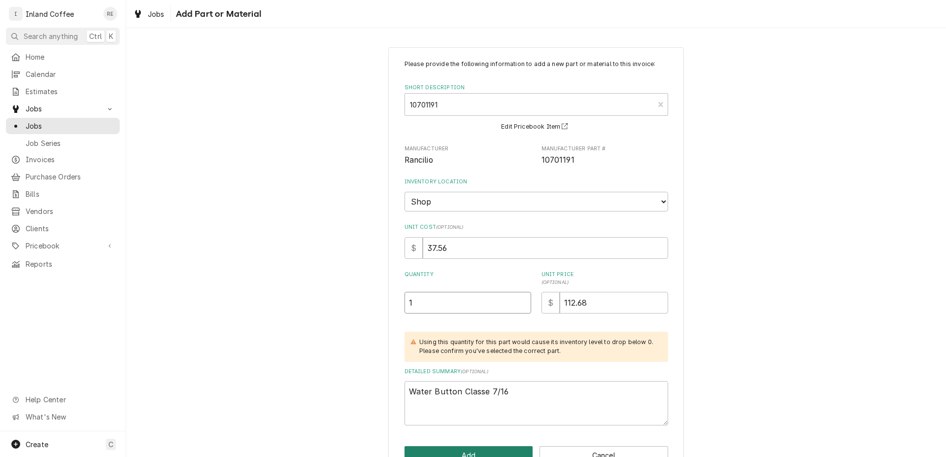
type input "1"
click at [468, 447] on button "Add" at bounding box center [469, 455] width 129 height 18
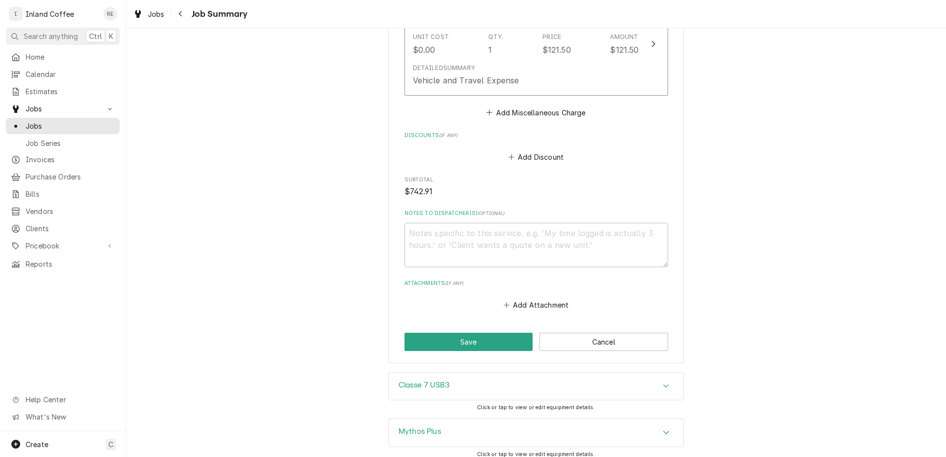
scroll to position [1447, 0]
click at [493, 337] on button "Save" at bounding box center [469, 339] width 129 height 18
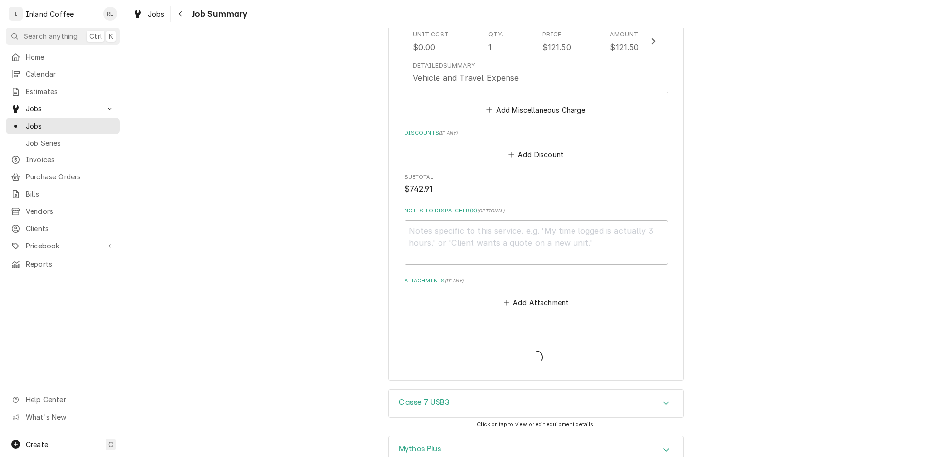
type textarea "x"
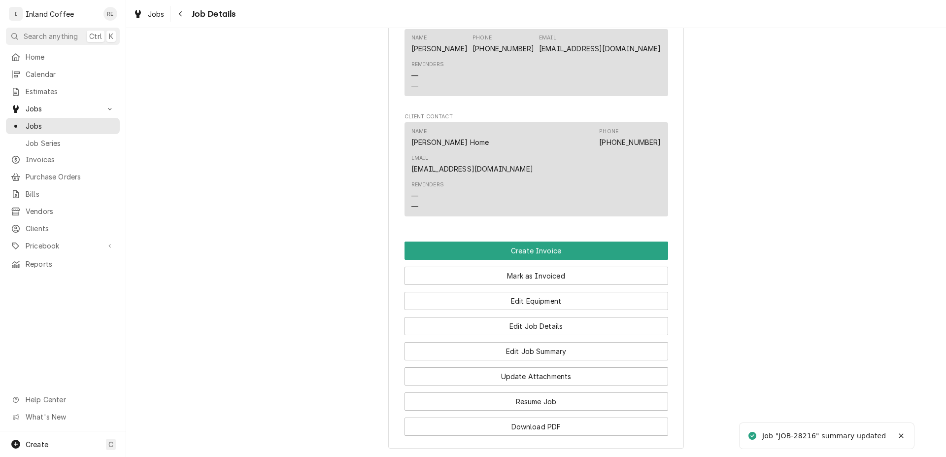
scroll to position [729, 0]
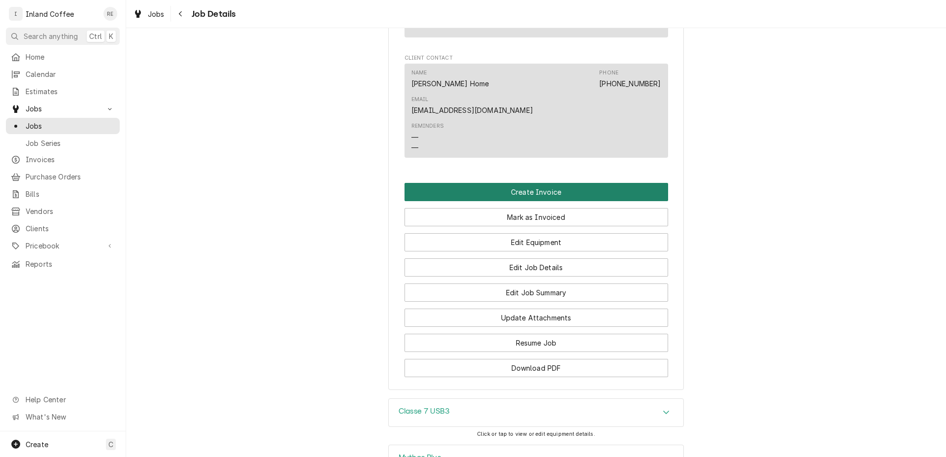
click at [533, 183] on button "Create Invoice" at bounding box center [537, 192] width 264 height 18
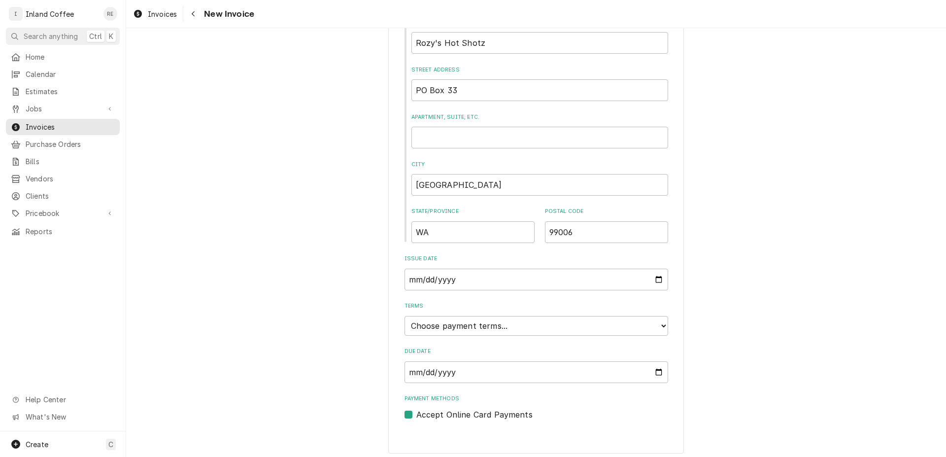
scroll to position [366, 0]
click at [405, 315] on select "Choose payment terms... Same Day Net 7 Net 14 Net 21 Net 30 Net 45 Net 60 Net 90" at bounding box center [537, 325] width 264 height 20
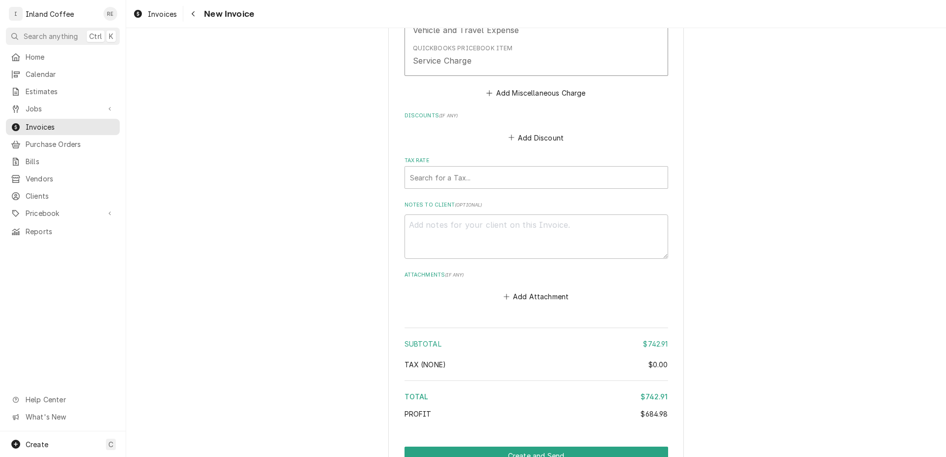
scroll to position [2512, 0]
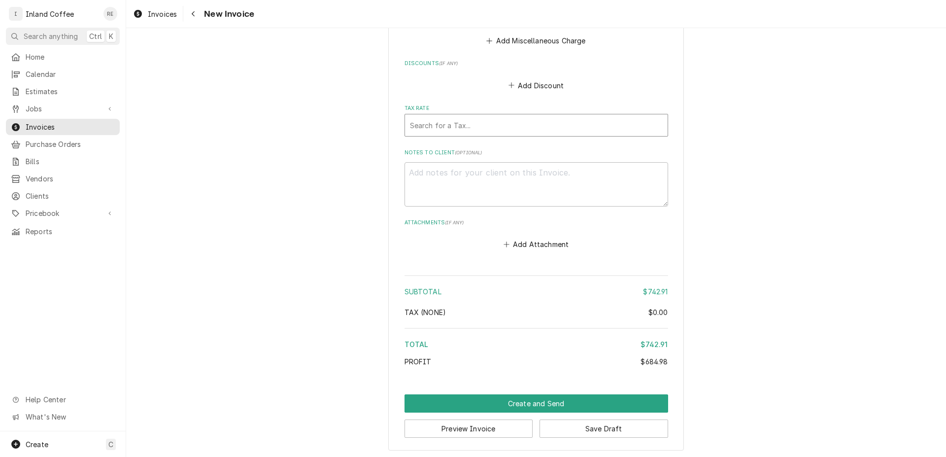
click at [562, 120] on div "Tax Rate" at bounding box center [536, 125] width 253 height 18
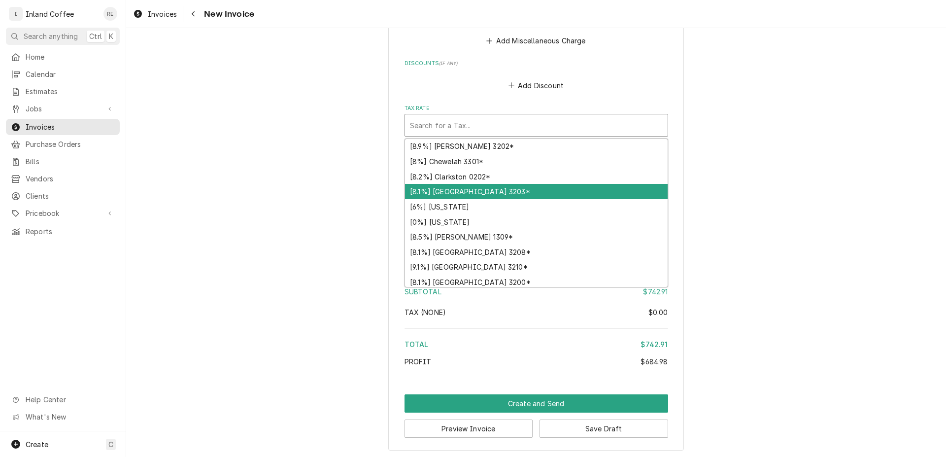
click at [521, 188] on div "[8.1%] [GEOGRAPHIC_DATA] 3203*" at bounding box center [536, 191] width 263 height 15
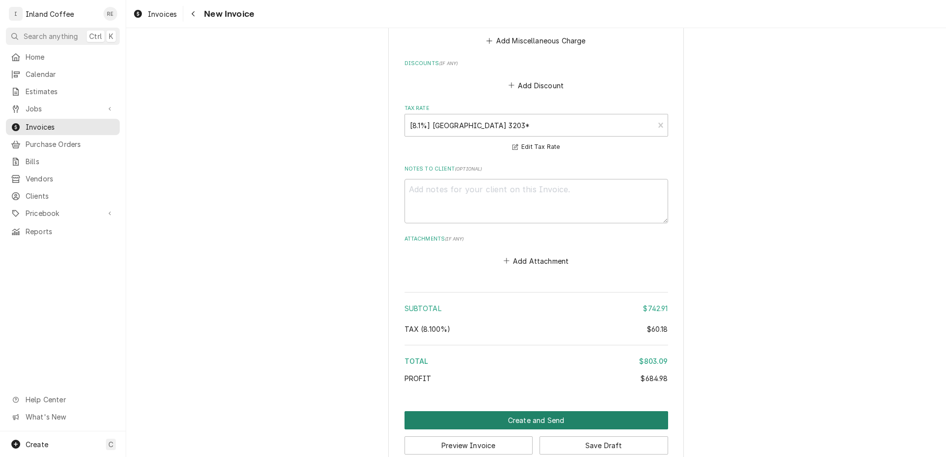
click at [486, 417] on button "Create and Send" at bounding box center [537, 420] width 264 height 18
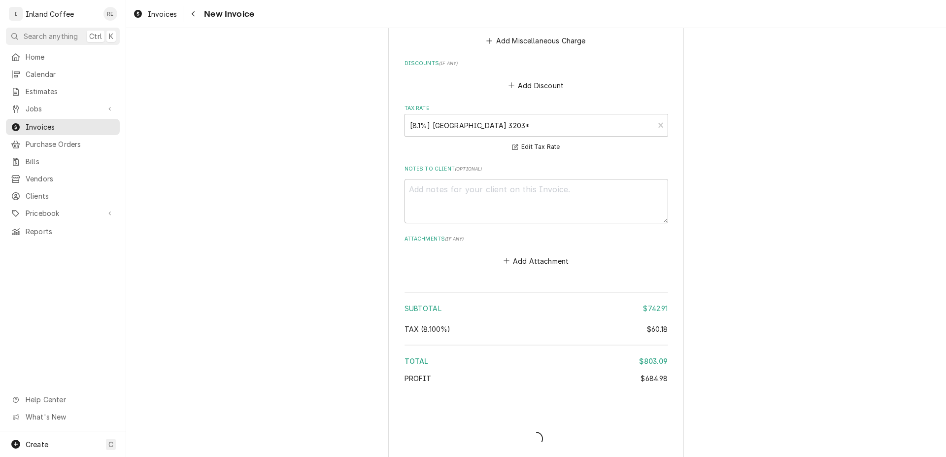
type textarea "x"
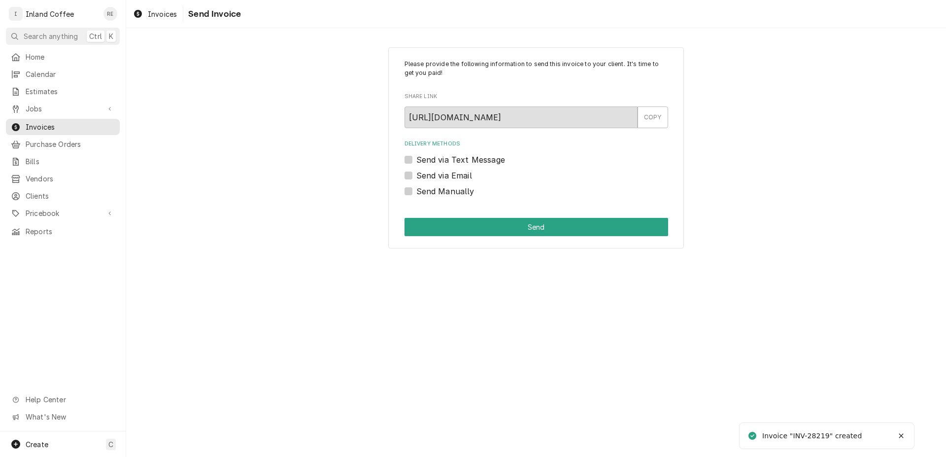
click at [417, 175] on label "Send via Email" at bounding box center [445, 176] width 56 height 12
click at [417, 175] on input "Send via Email" at bounding box center [549, 181] width 264 height 22
checkbox input "true"
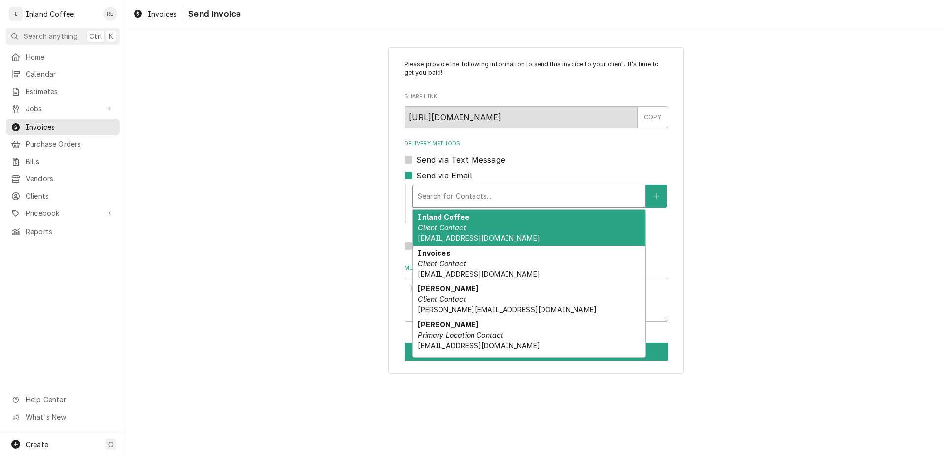
click at [422, 199] on div "Delivery Methods" at bounding box center [529, 196] width 223 height 18
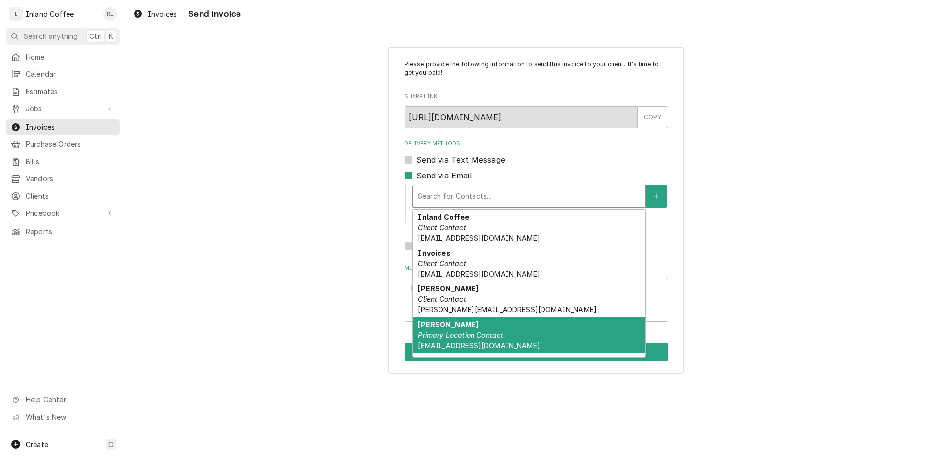
click at [457, 336] on em "Primary Location Contact" at bounding box center [460, 335] width 85 height 8
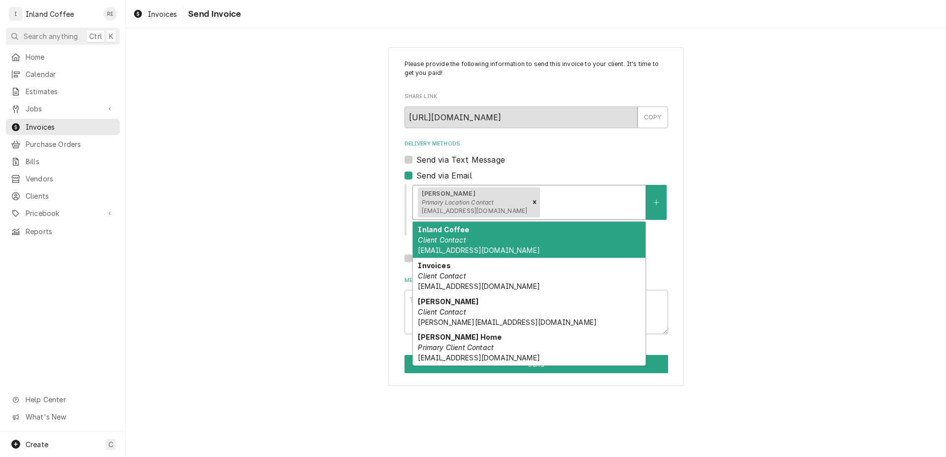
click at [542, 198] on div "Delivery Methods" at bounding box center [591, 202] width 99 height 18
click at [498, 245] on div "Inland Coffee Client Contact customerservice@inlandcoffee.com" at bounding box center [529, 240] width 233 height 36
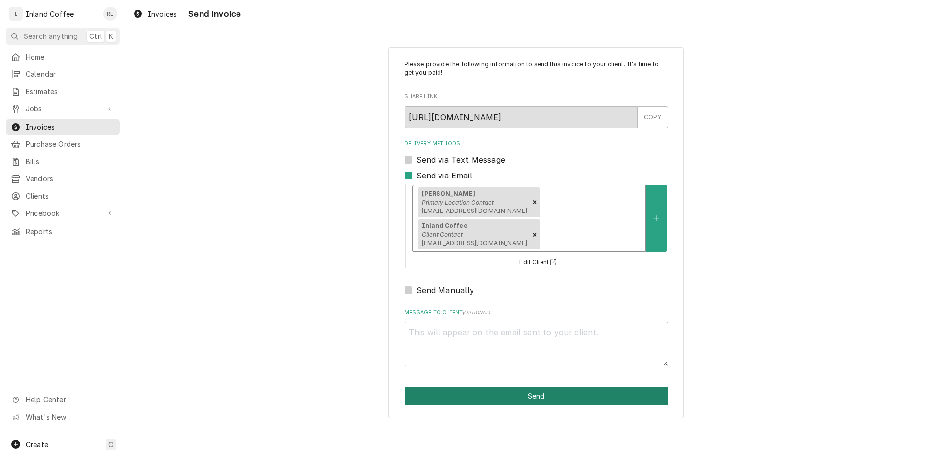
click at [537, 387] on button "Send" at bounding box center [537, 396] width 264 height 18
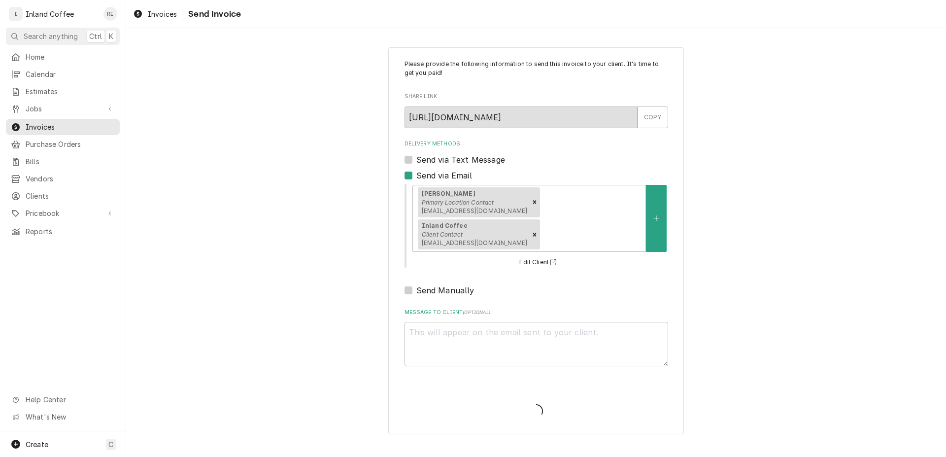
type textarea "x"
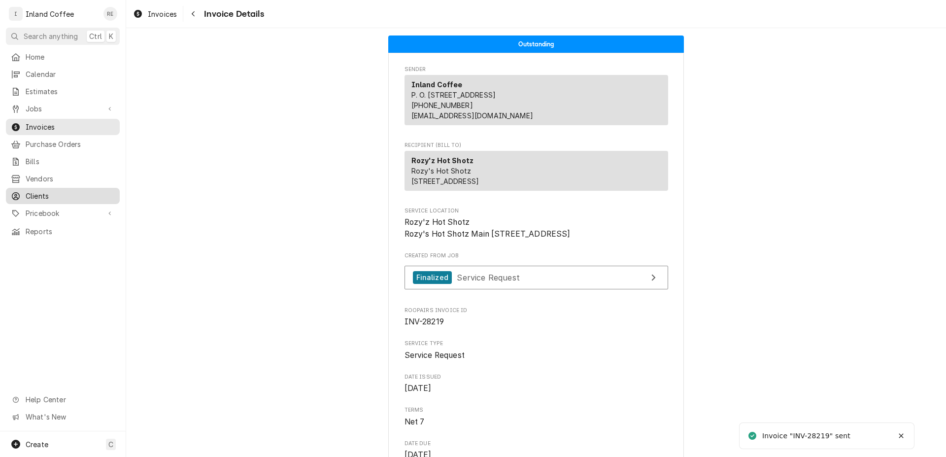
click at [45, 191] on span "Clients" at bounding box center [70, 196] width 89 height 10
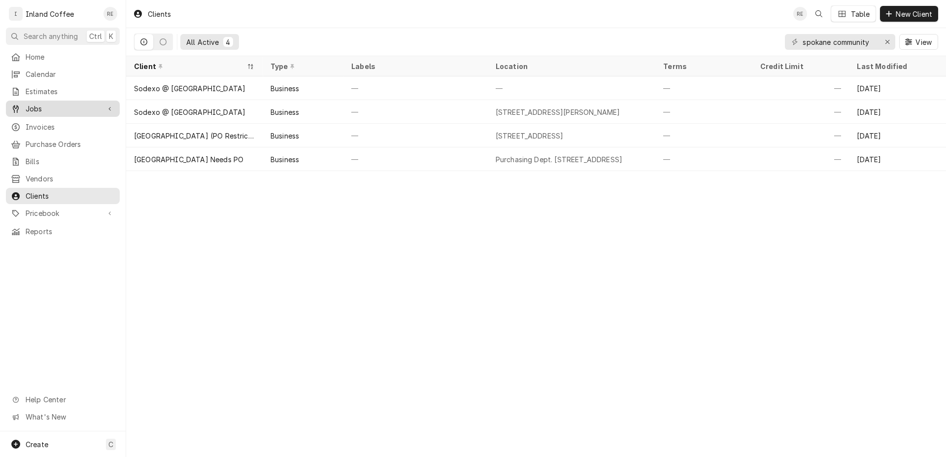
click at [61, 104] on span "Jobs" at bounding box center [63, 109] width 74 height 10
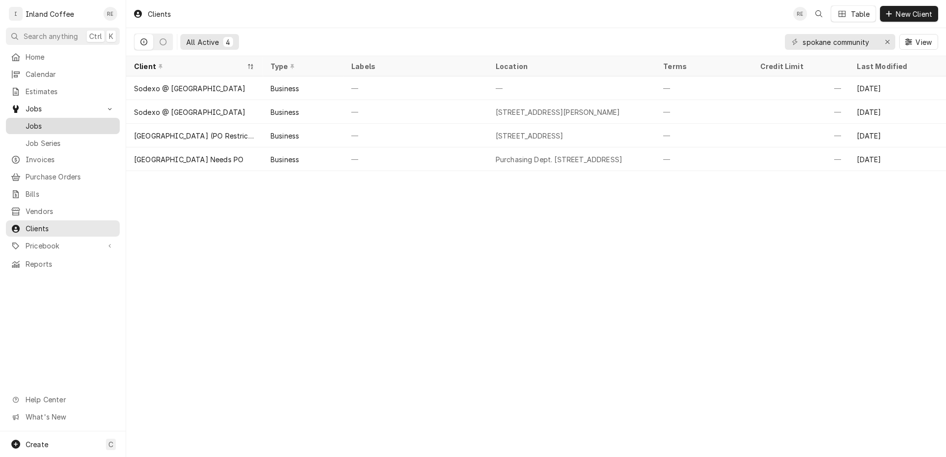
click at [67, 121] on span "Jobs" at bounding box center [70, 126] width 89 height 10
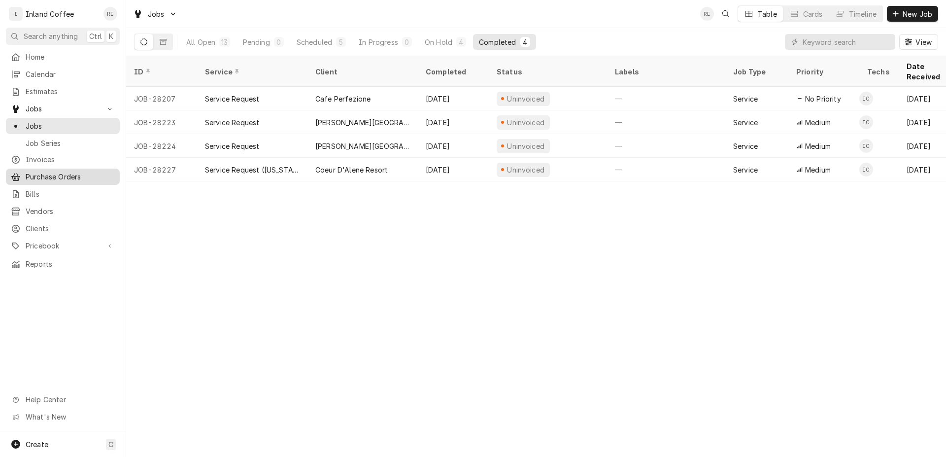
click at [61, 172] on span "Purchase Orders" at bounding box center [70, 177] width 89 height 10
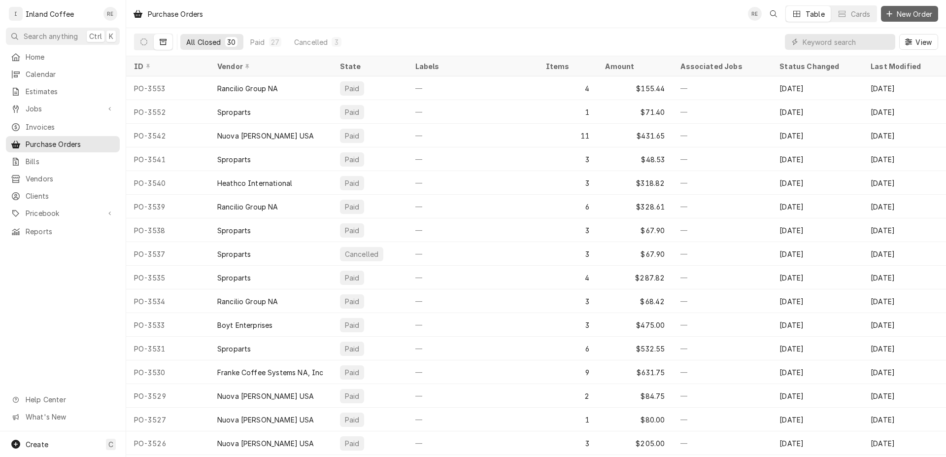
click at [895, 14] on span "New Order" at bounding box center [914, 14] width 39 height 10
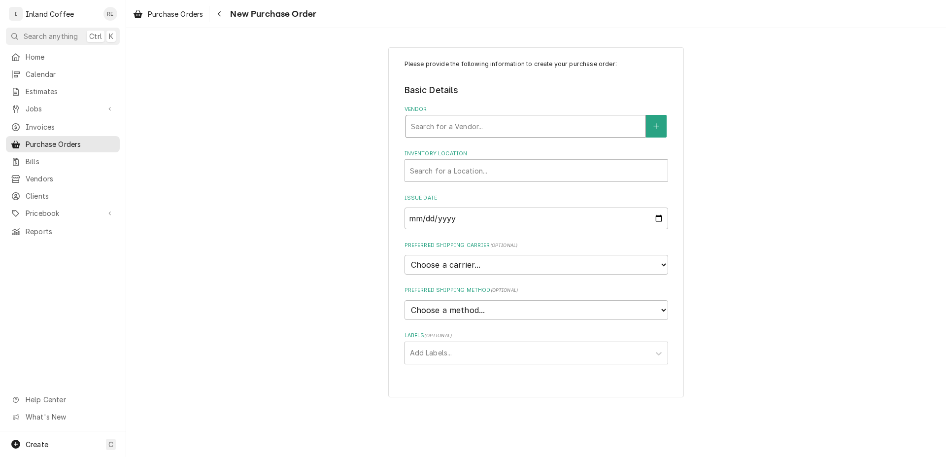
click at [447, 125] on div "Vendor" at bounding box center [526, 126] width 230 height 18
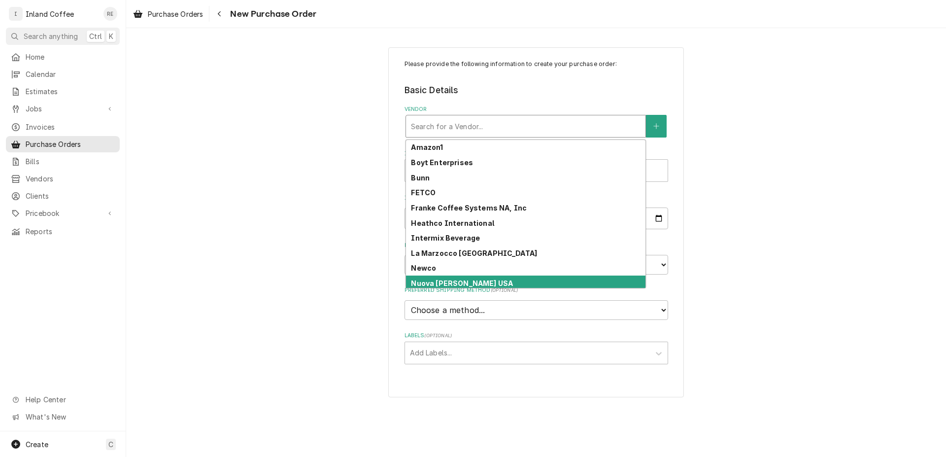
click at [451, 281] on strong "Nuova [PERSON_NAME] USA" at bounding box center [462, 283] width 102 height 8
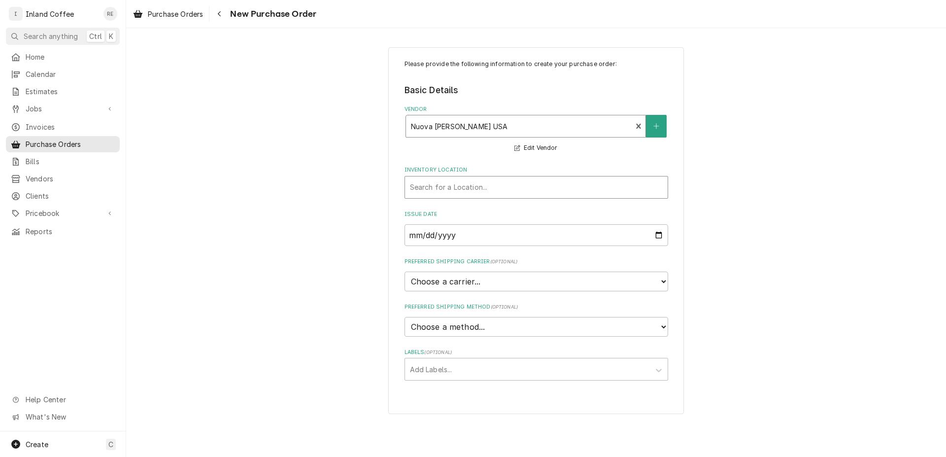
click at [467, 188] on div "Inventory Location" at bounding box center [536, 187] width 253 height 18
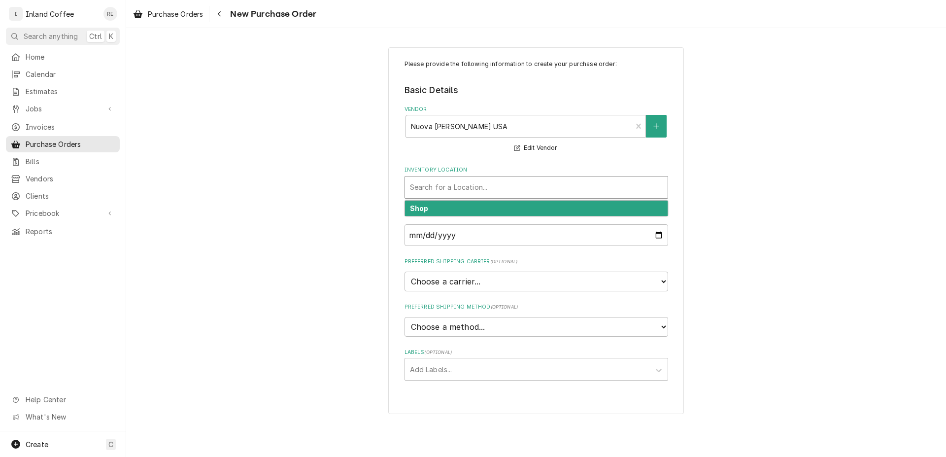
click at [468, 204] on div "Shop" at bounding box center [536, 208] width 263 height 15
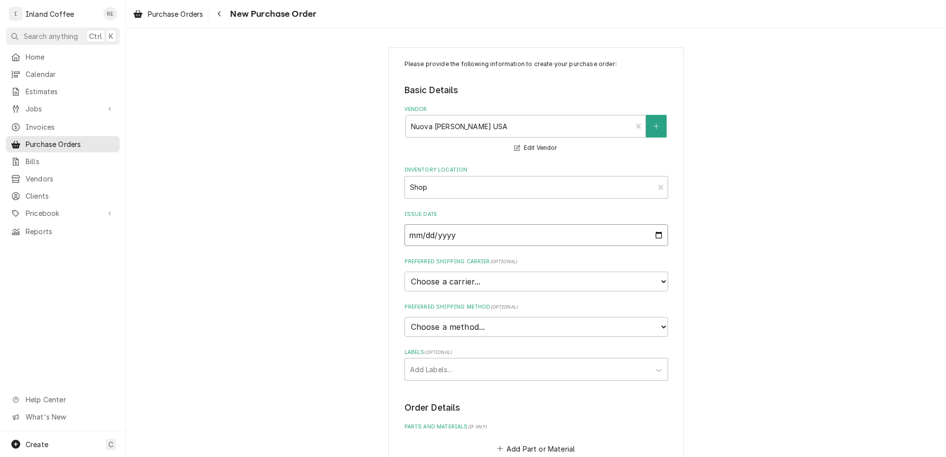
click at [657, 238] on input "[DATE]" at bounding box center [537, 235] width 264 height 22
type input "[DATE]"
type textarea "x"
click at [405, 317] on select "Choose a method... Ground Next Day Early AM Next Day Air 2 Day Air Other" at bounding box center [537, 327] width 264 height 20
select select "1"
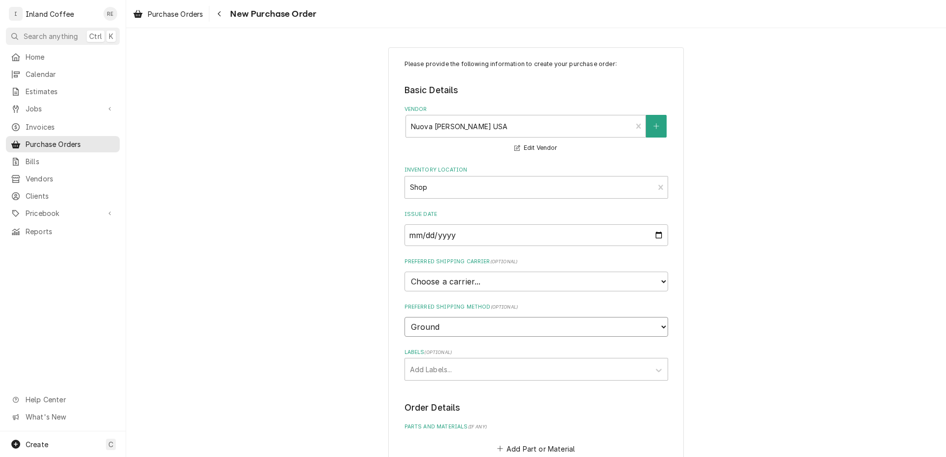
click option "Ground" at bounding box center [0, 0] width 0 height 0
type textarea "x"
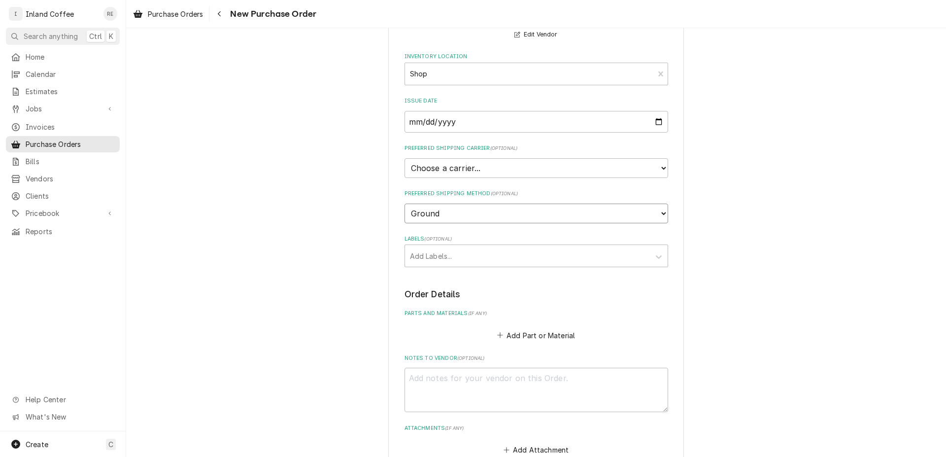
scroll to position [102, 0]
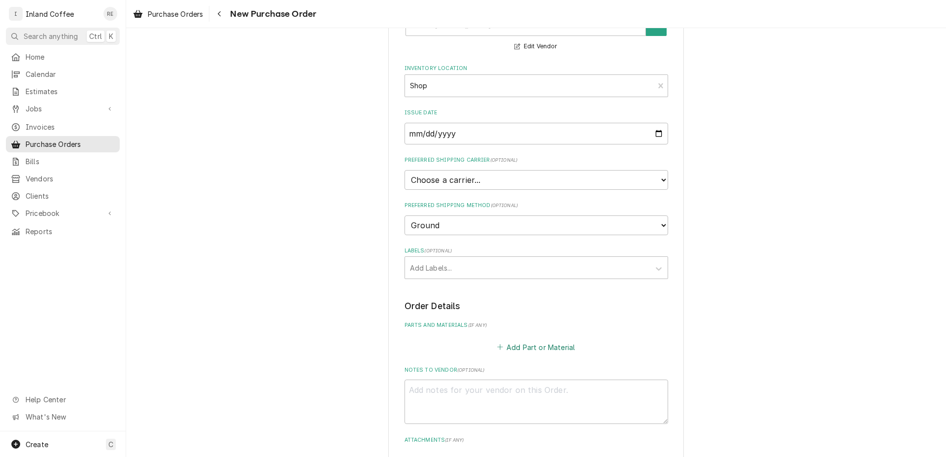
click at [547, 347] on button "Add Part or Material" at bounding box center [535, 347] width 81 height 14
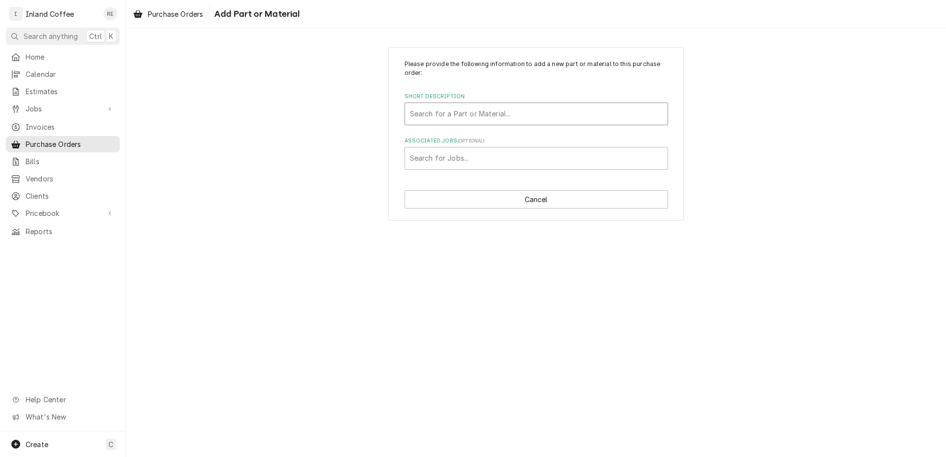
click at [444, 115] on div "Short Description" at bounding box center [536, 114] width 253 height 18
type input "Therm"
click at [444, 115] on div "o" at bounding box center [526, 114] width 233 height 18
type input "o"
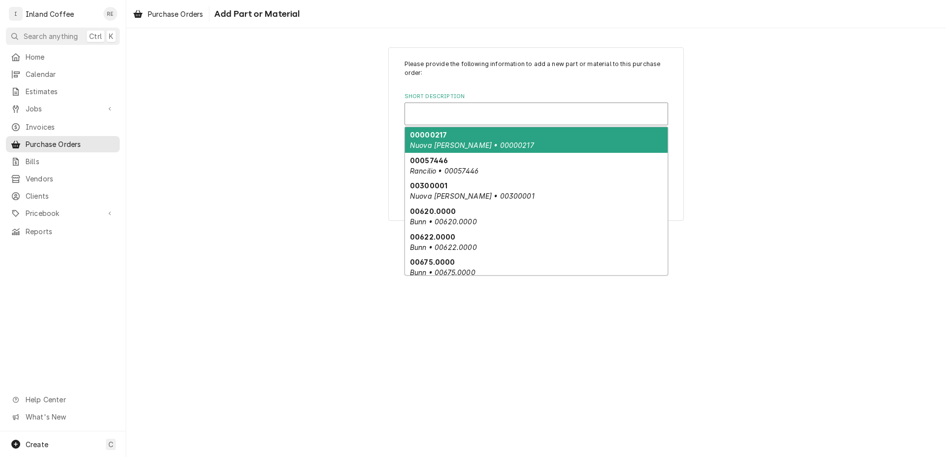
click at [444, 115] on div "Short Description" at bounding box center [536, 114] width 253 height 18
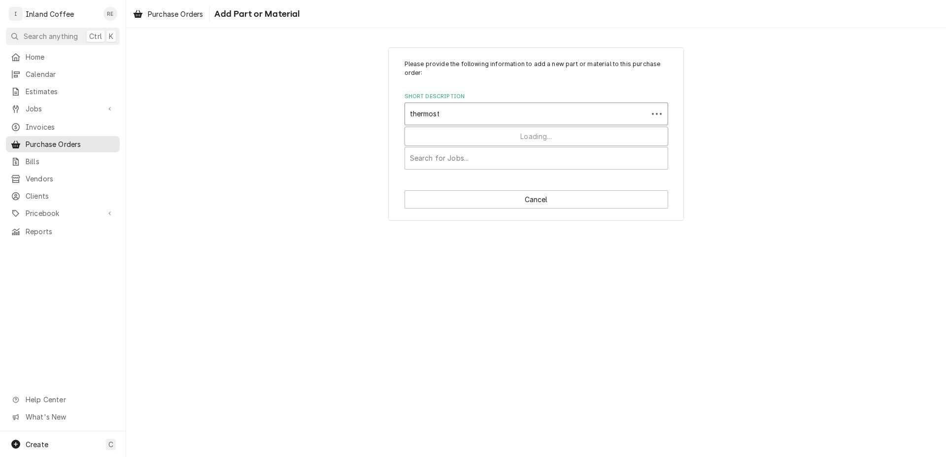
type input "thermosta"
drag, startPoint x: 457, startPoint y: 114, endPoint x: 408, endPoint y: 111, distance: 49.4
click at [408, 111] on div "Search for a Part or Material..." at bounding box center [536, 114] width 263 height 22
type input "095000"
drag, startPoint x: 441, startPoint y: 114, endPoint x: 377, endPoint y: 110, distance: 64.2
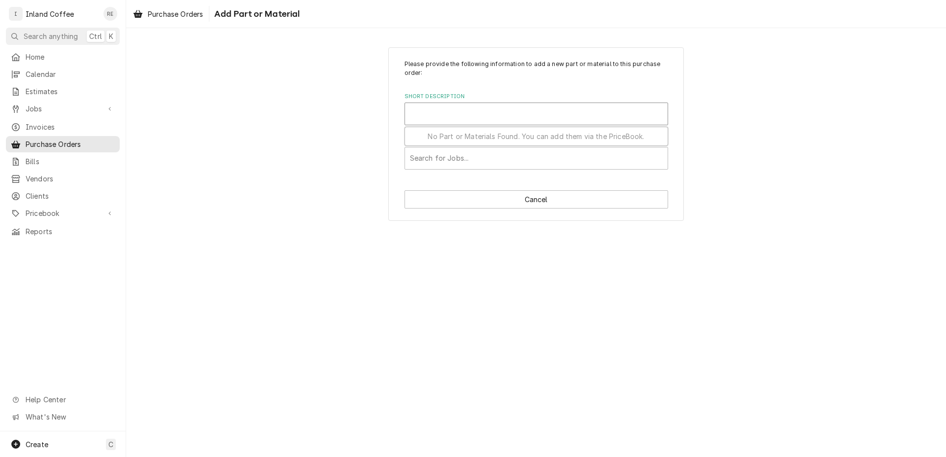
click at [380, 113] on div "Please provide the following information to add a new part or material to this …" at bounding box center [536, 133] width 820 height 191
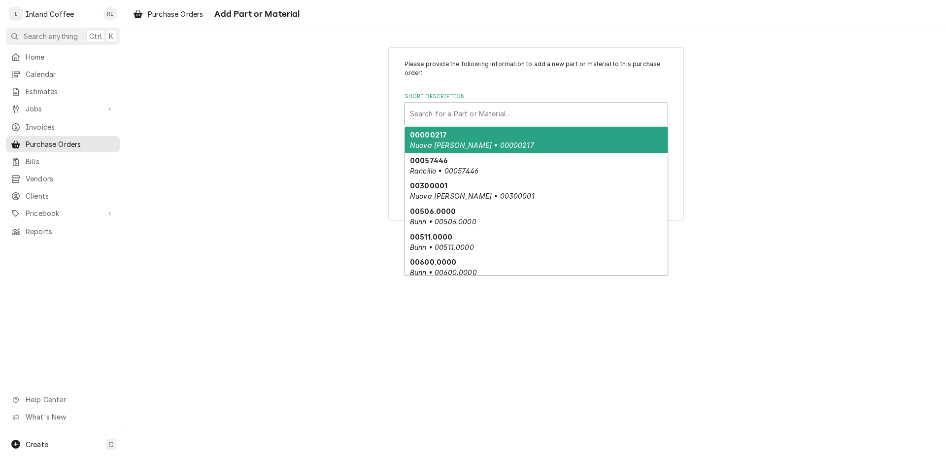
click at [429, 107] on div "Short Description" at bounding box center [536, 114] width 253 height 18
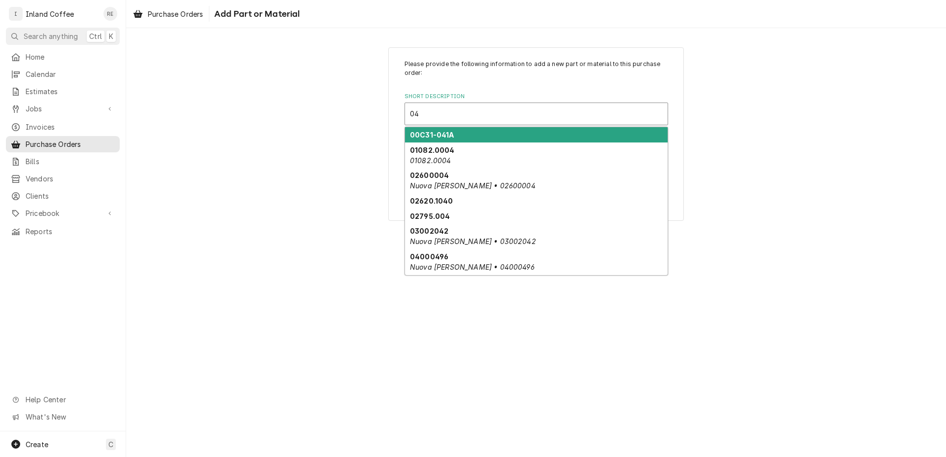
type input "0"
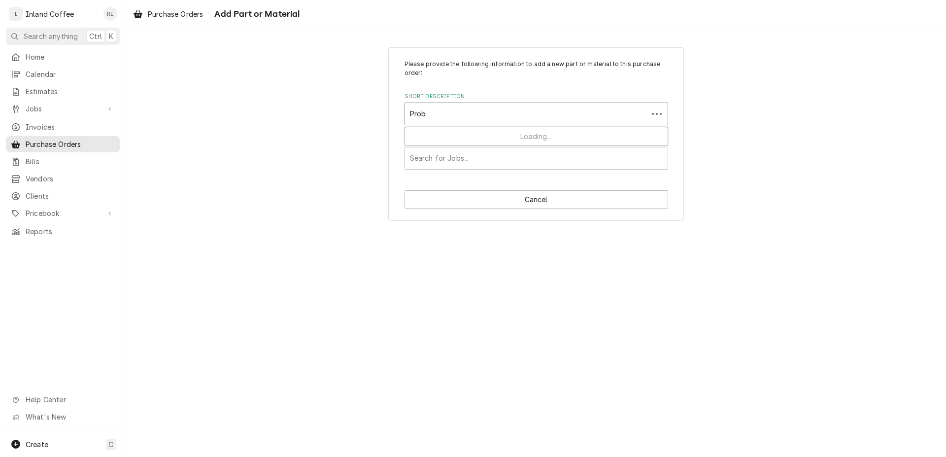
type input "Probe"
drag, startPoint x: 427, startPoint y: 117, endPoint x: 392, endPoint y: 115, distance: 34.6
click at [392, 115] on div "Please provide the following information to add a new part or material to this …" at bounding box center [536, 134] width 296 height 174
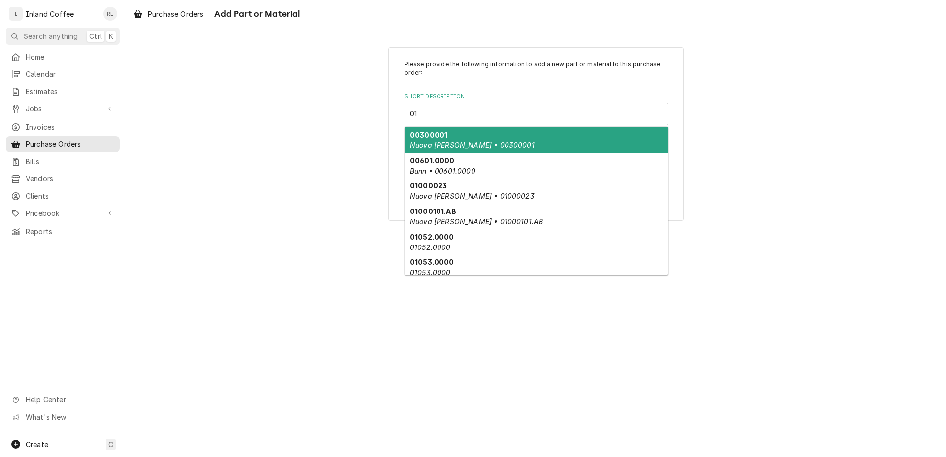
type input "0"
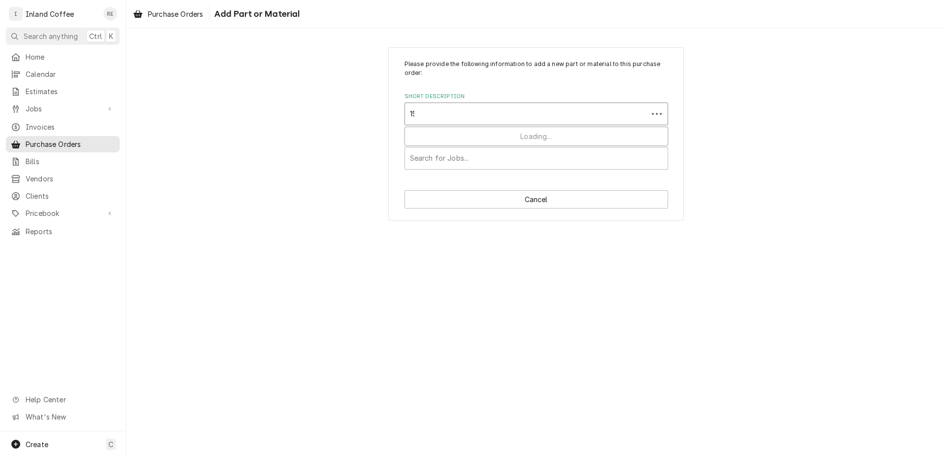
type input "1"
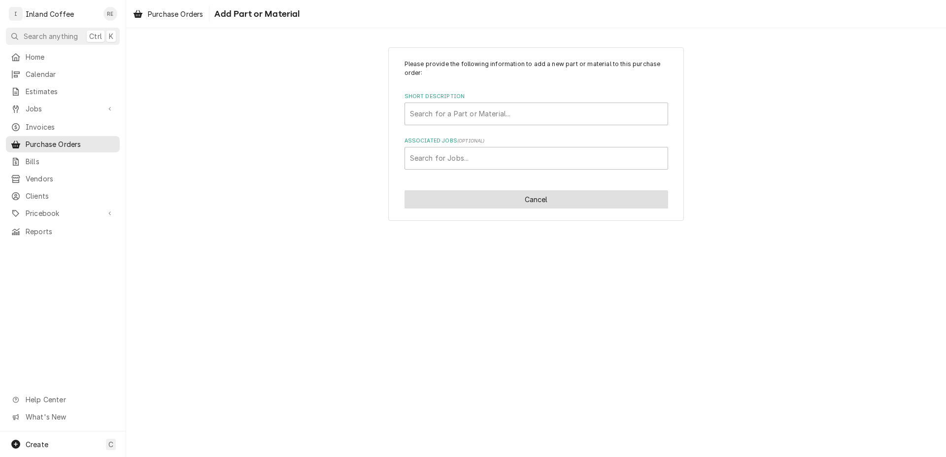
click at [474, 206] on button "Cancel" at bounding box center [537, 199] width 264 height 18
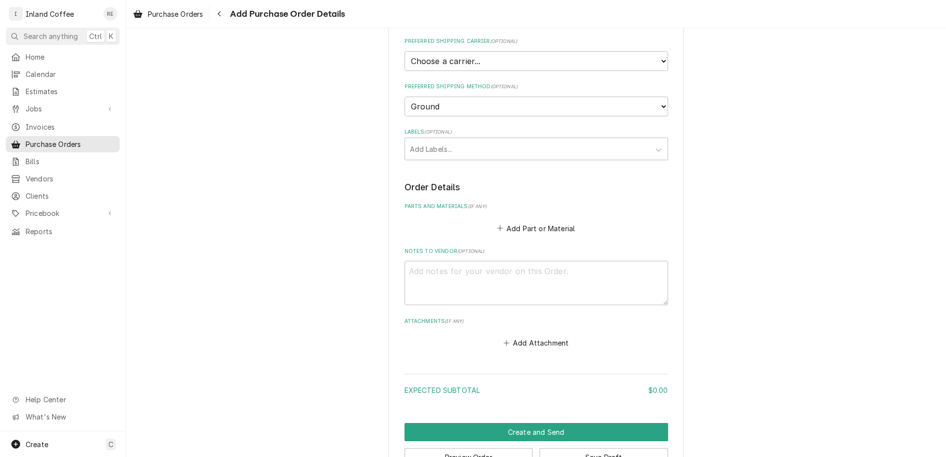
scroll to position [222, 0]
click at [470, 275] on textarea "Notes to Vendor ( optional )" at bounding box center [537, 281] width 264 height 44
type textarea "x"
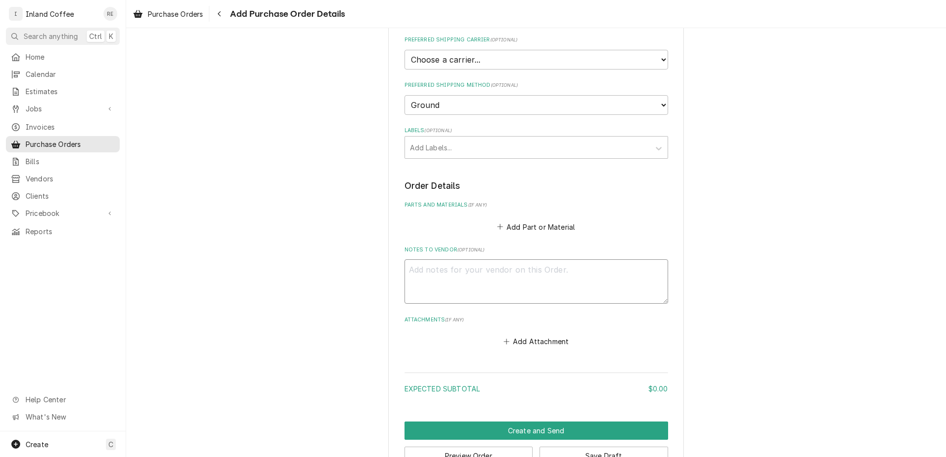
type textarea "P"
click at [470, 275] on textarea "P" at bounding box center [537, 281] width 264 height 44
type textarea "x"
type textarea "y"
type textarea "x"
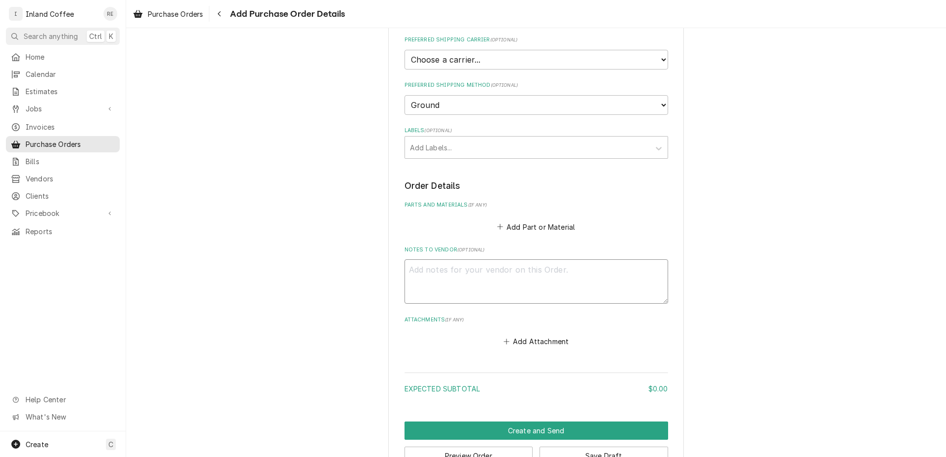
type textarea "x"
type textarea "a"
type textarea "x"
type textarea "P"
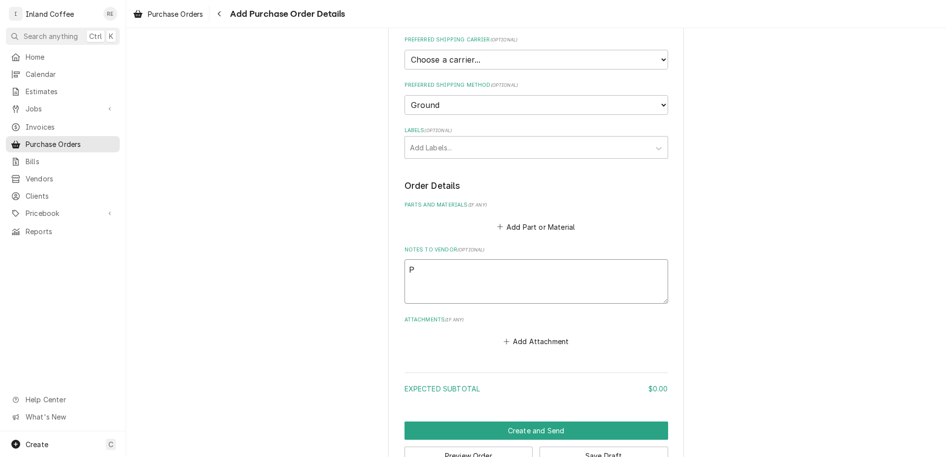
type textarea "x"
type textarea "Pa"
type textarea "x"
type textarea "Pay"
type textarea "x"
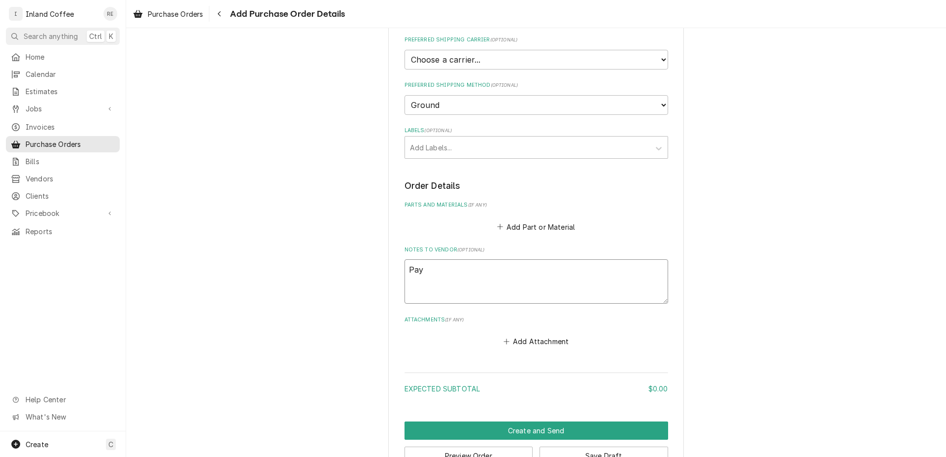
type textarea "Paym"
type textarea "x"
type textarea "Payme"
type textarea "x"
type textarea "Payment"
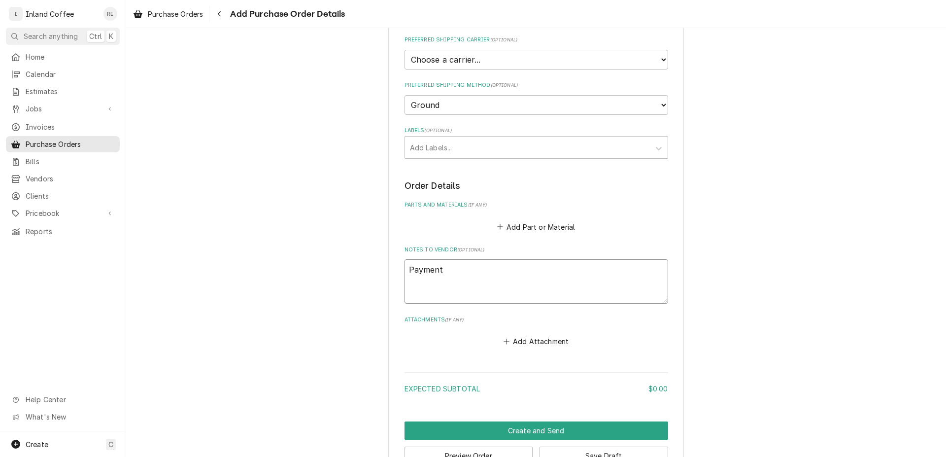
type textarea "x"
type textarea "Payment"
type textarea "x"
type textarea "Payment t"
type textarea "x"
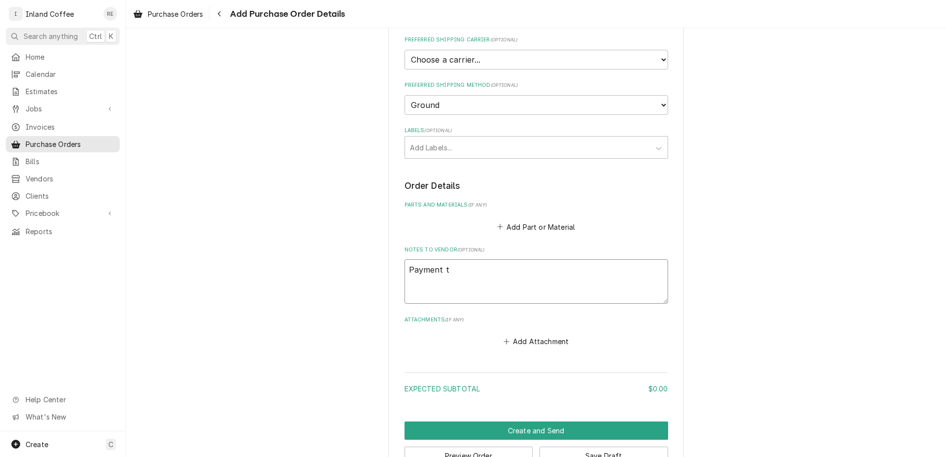
type textarea "Payment to"
type textarea "x"
type textarea "Payment to"
type textarea "x"
type textarea "Payment to b"
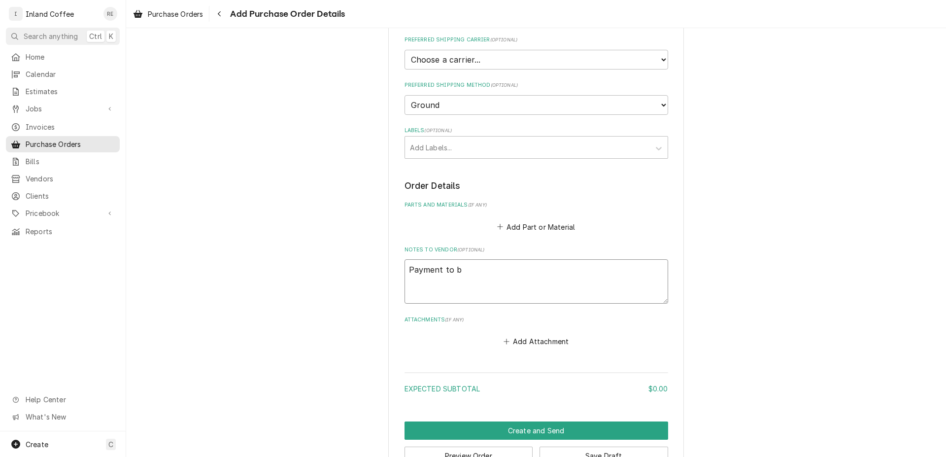
type textarea "x"
type textarea "Payment to b"
type textarea "x"
type textarea "Payment to b"
type textarea "x"
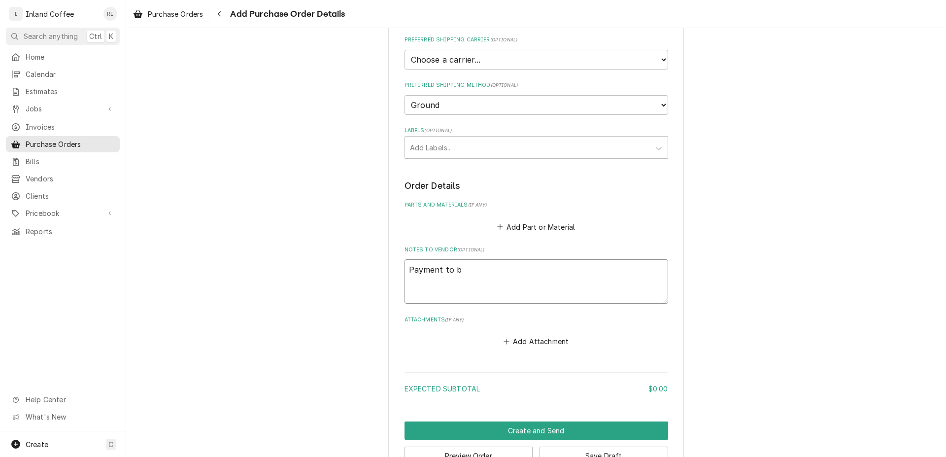
type textarea "Payment to"
type textarea "x"
type textarea "Payment to"
type textarea "x"
type textarea "Payment t"
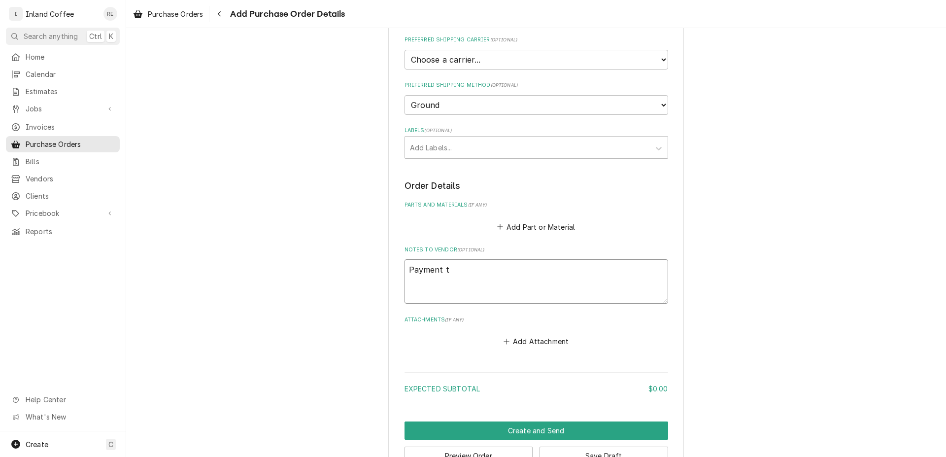
type textarea "x"
type textarea "Payment"
type textarea "x"
type textarea "Payment"
type textarea "x"
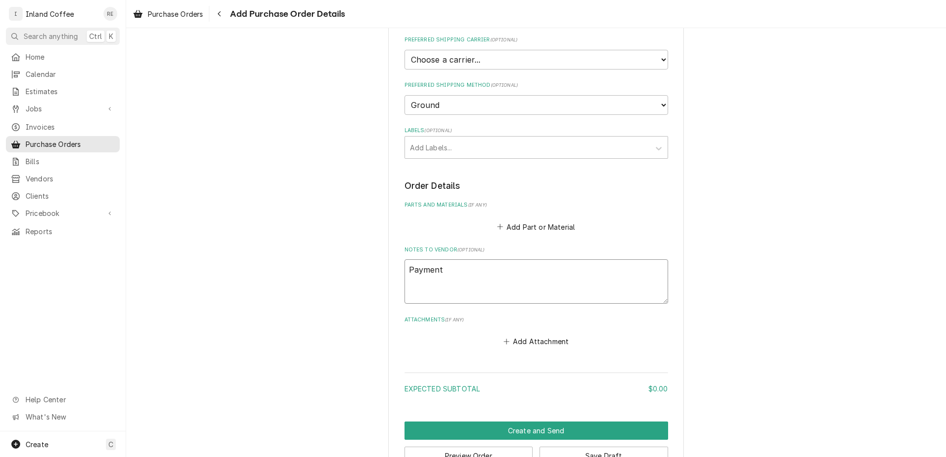
type textarea "Paymen"
type textarea "x"
type textarea "Payme"
type textarea "x"
type textarea "Paym"
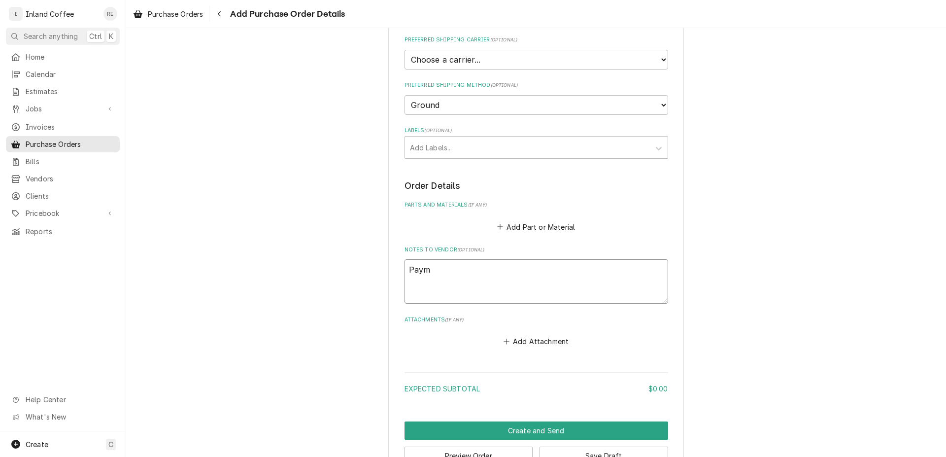
type textarea "x"
type textarea "Pay"
type textarea "x"
type textarea "Pa"
type textarea "x"
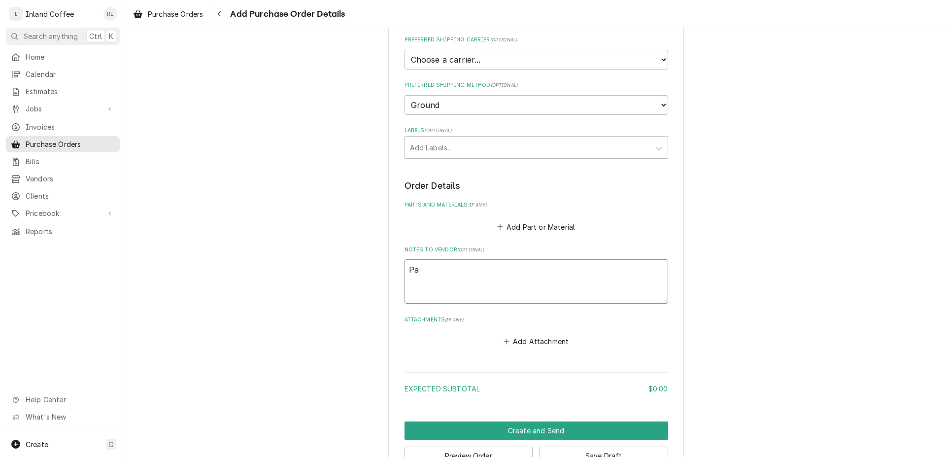
type textarea "P"
type textarea "x"
type textarea "H"
type textarea "x"
type textarea "He"
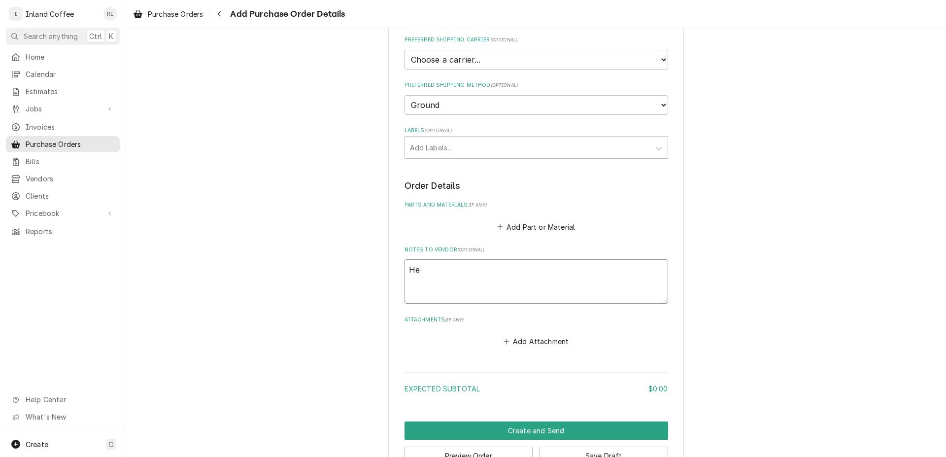
type textarea "x"
type textarea "Hel"
type textarea "x"
type textarea "Hell"
type textarea "x"
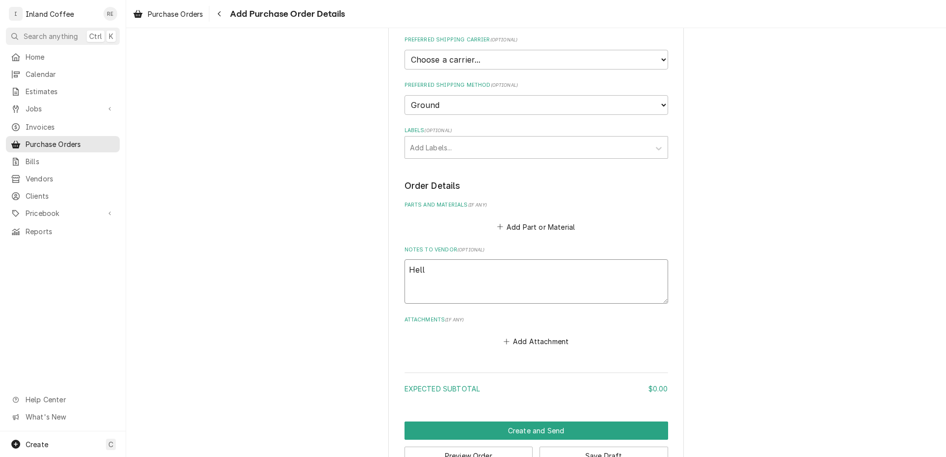
type textarea "Hello"
type textarea "x"
type textarea "Hello"
type textarea "x"
type textarea "Hello"
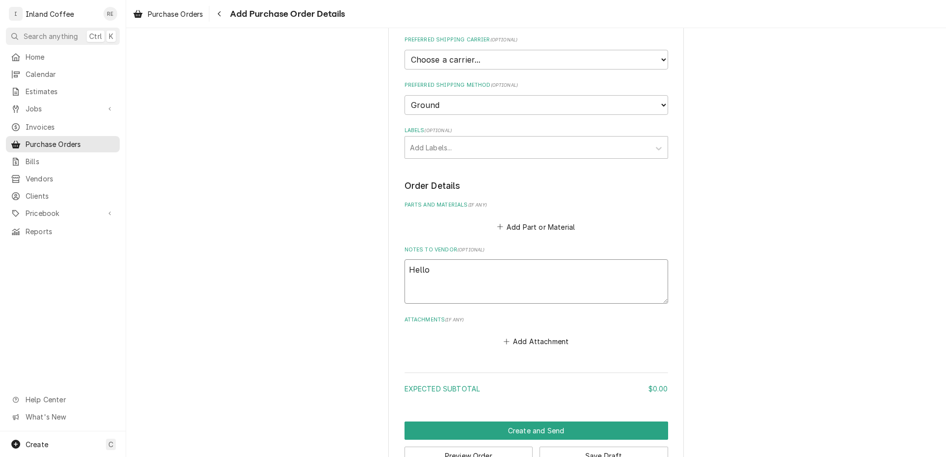
type textarea "x"
type textarea "Hello!"
type textarea "x"
type textarea "Hello!"
type textarea "x"
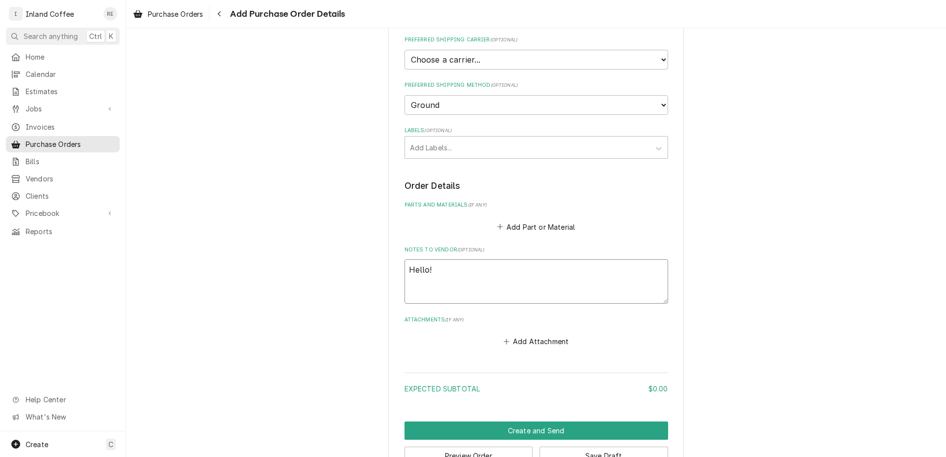
type textarea "Hello! S"
type textarea "x"
type textarea "Hello! Se"
type textarea "x"
type textarea "Hello! Sen"
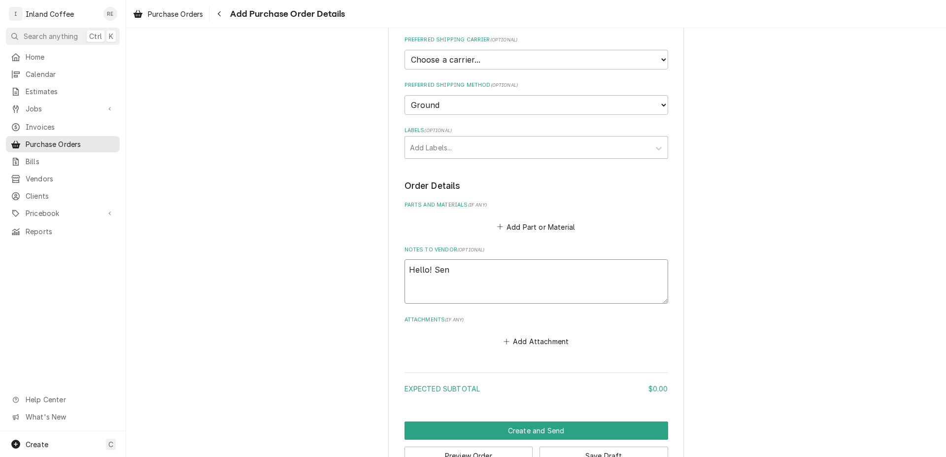
type textarea "x"
type textarea "Hello! Send"
type textarea "x"
type textarea "Hello! Sendi"
type textarea "x"
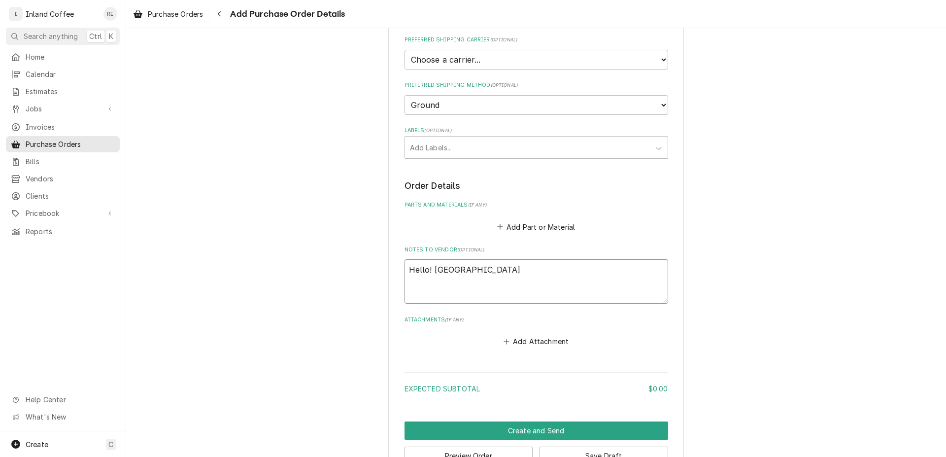
type textarea "Hello! Sending"
type textarea "x"
type textarea "Hello! Sending"
type textarea "x"
type textarea "Hello! Sending p"
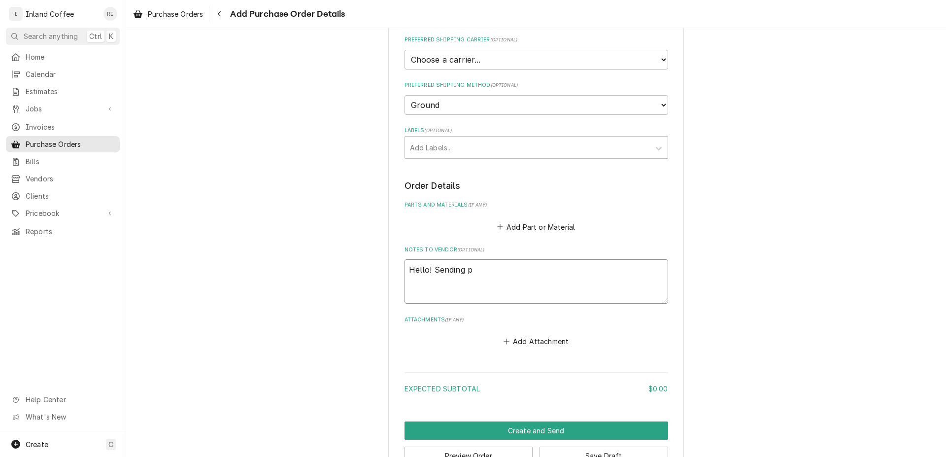
type textarea "x"
type textarea "Hello! Sending py"
type textarea "x"
type textarea "Hello! Sending p"
type textarea "x"
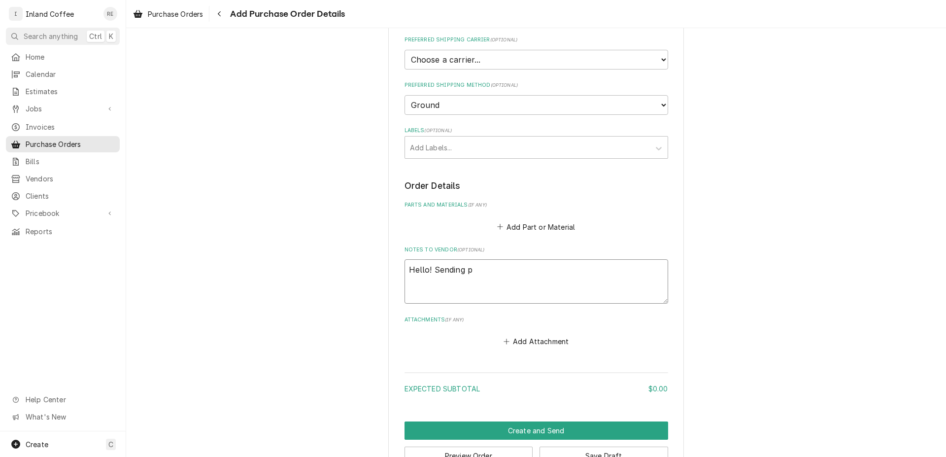
type textarea "Hello! Sending pa"
type textarea "x"
type textarea "Hello! Sending pay"
type textarea "x"
type textarea "Hello! Sending paym"
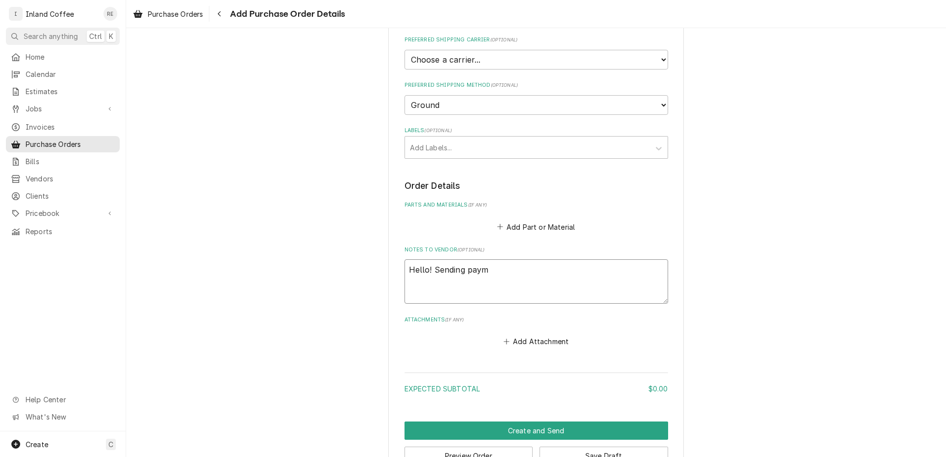
type textarea "x"
type textarea "Hello! Sending payme"
type textarea "x"
type textarea "Hello! Sending payment"
type textarea "x"
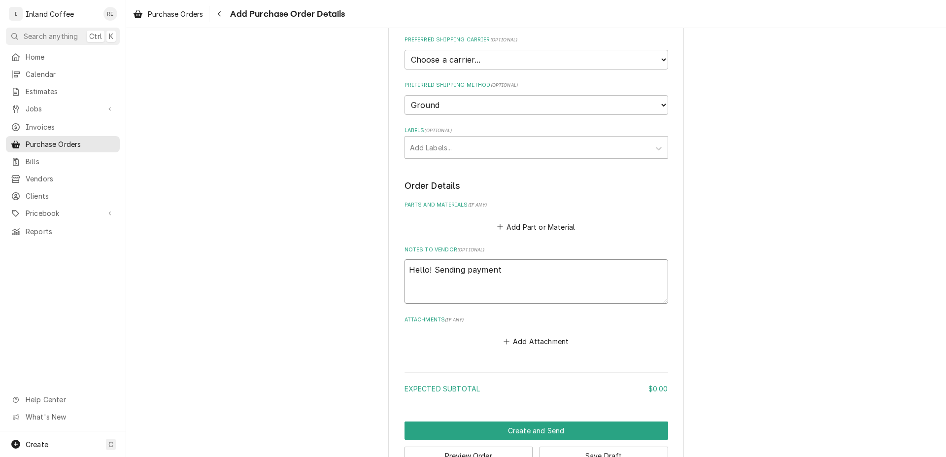
type textarea "Hello! Sending payment"
type textarea "x"
type textarea "Hello! Sending payment v"
type textarea "x"
type textarea "Hello! Sending payment vi"
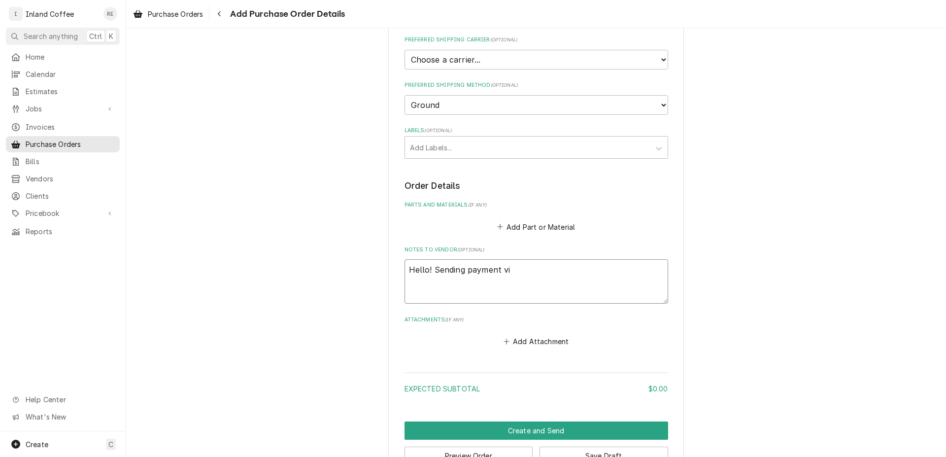
type textarea "x"
type textarea "Hello! Sending payment via"
type textarea "x"
type textarea "Hello! Sending payment via"
type textarea "x"
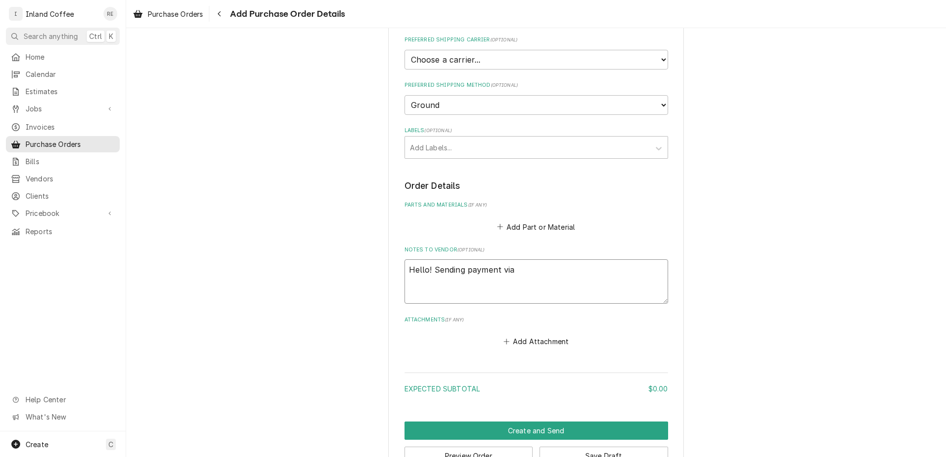
type textarea "Hello! Sending payment via A"
type textarea "x"
type textarea "Hello! Sending payment via AC"
type textarea "x"
type textarea "Hello! Sending payment via ACH"
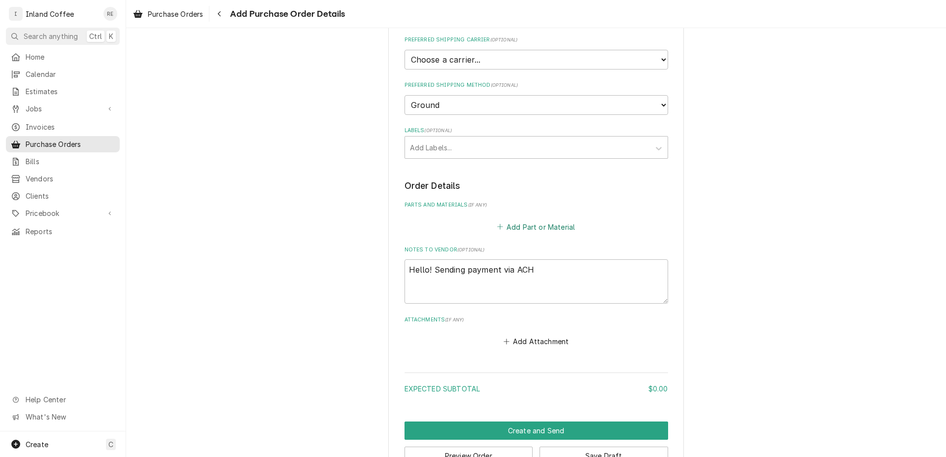
click at [545, 222] on button "Add Part or Material" at bounding box center [535, 227] width 81 height 14
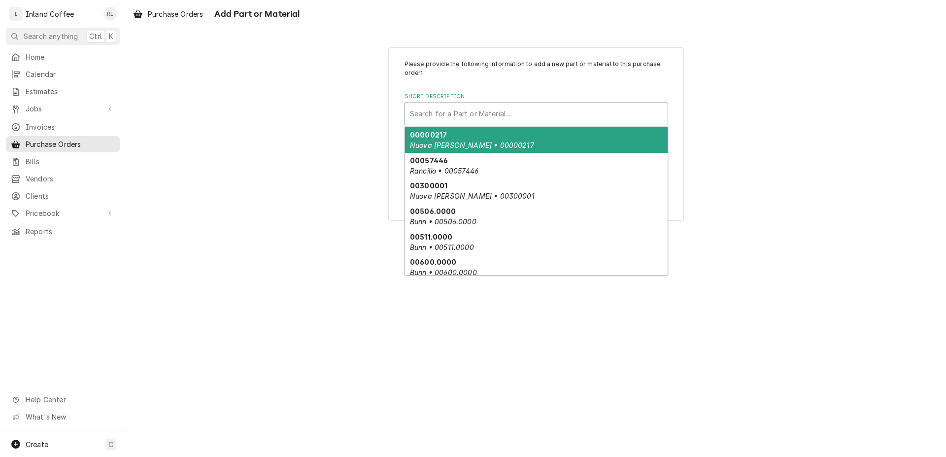
click at [444, 113] on div "Short Description" at bounding box center [536, 114] width 253 height 18
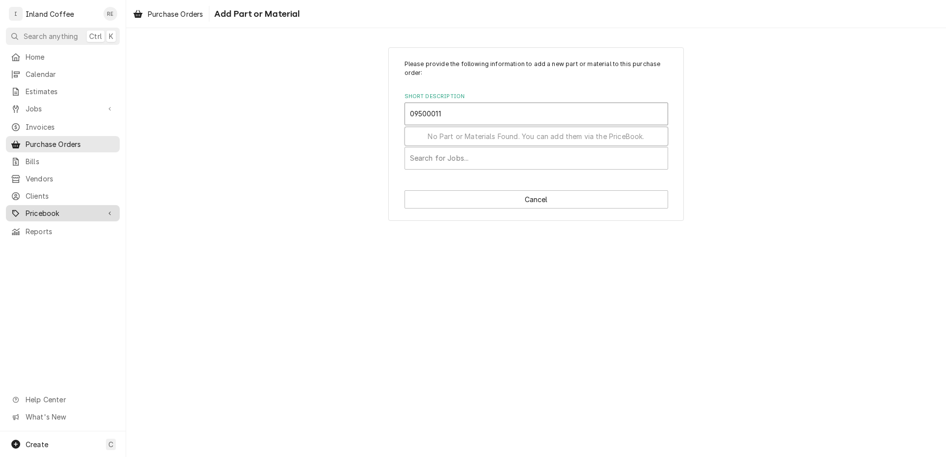
type input "09500011"
click at [44, 208] on span "Pricebook" at bounding box center [63, 213] width 74 height 10
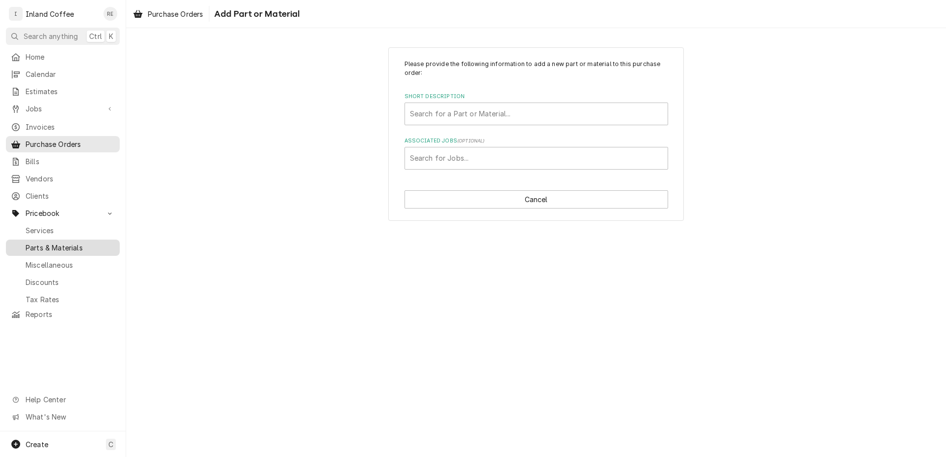
click at [53, 247] on link "Parts & Materials" at bounding box center [63, 248] width 114 height 16
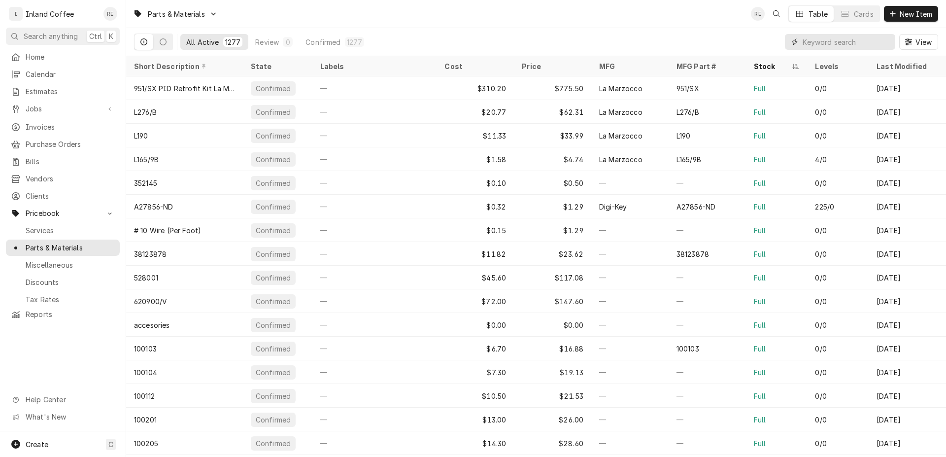
click at [879, 42] on input "Dynamic Content Wrapper" at bounding box center [847, 42] width 88 height 16
type input "1000.00034.00"
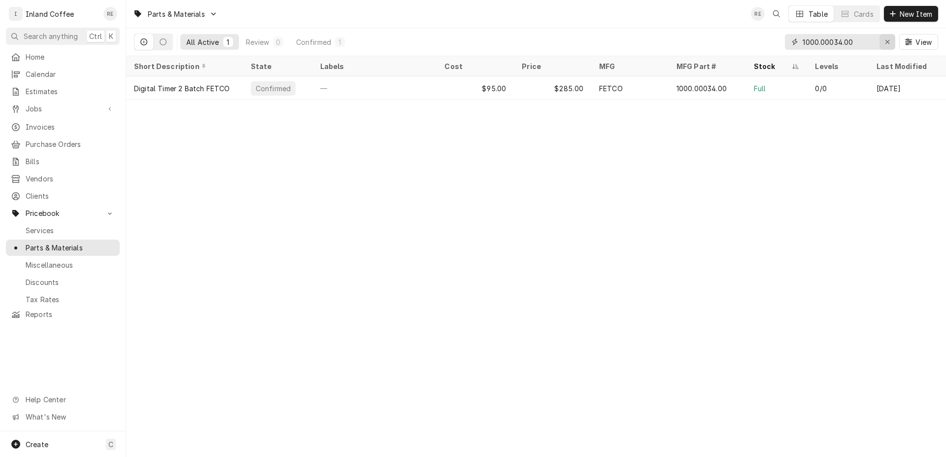
click at [887, 40] on icon "Erase input" at bounding box center [887, 41] width 5 height 7
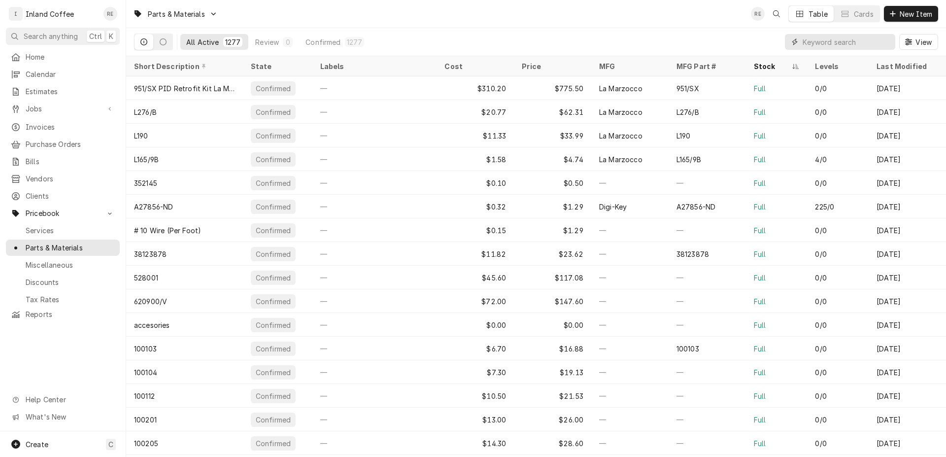
click at [825, 45] on input "Dynamic Content Wrapper" at bounding box center [847, 42] width 88 height 16
type input "1000.00152.00"
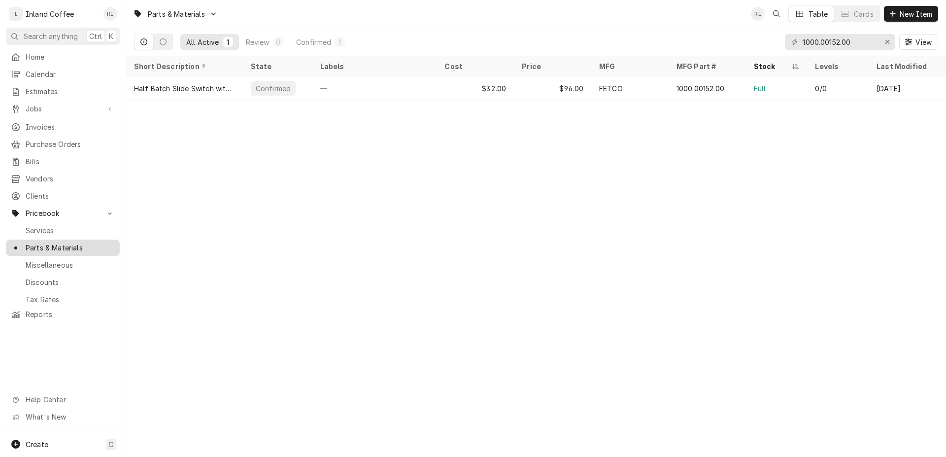
click at [92, 243] on span "Parts & Materials" at bounding box center [70, 248] width 89 height 10
click at [890, 39] on icon "Erase input" at bounding box center [887, 41] width 5 height 7
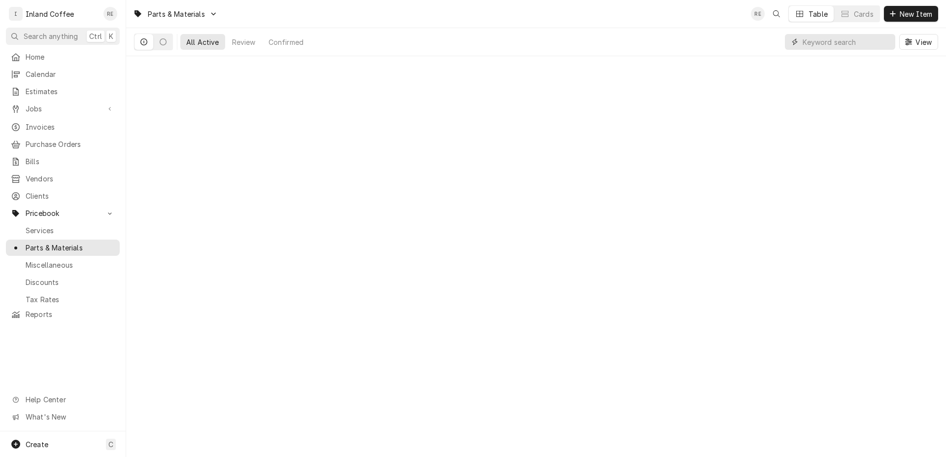
click at [837, 44] on input "Dynamic Content Wrapper" at bounding box center [847, 42] width 88 height 16
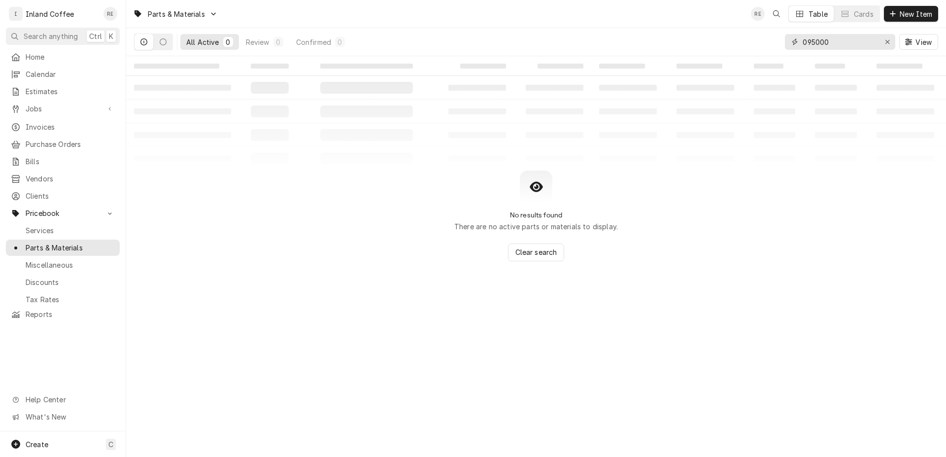
type input "095000"
click at [905, 14] on span "New Item" at bounding box center [916, 14] width 36 height 10
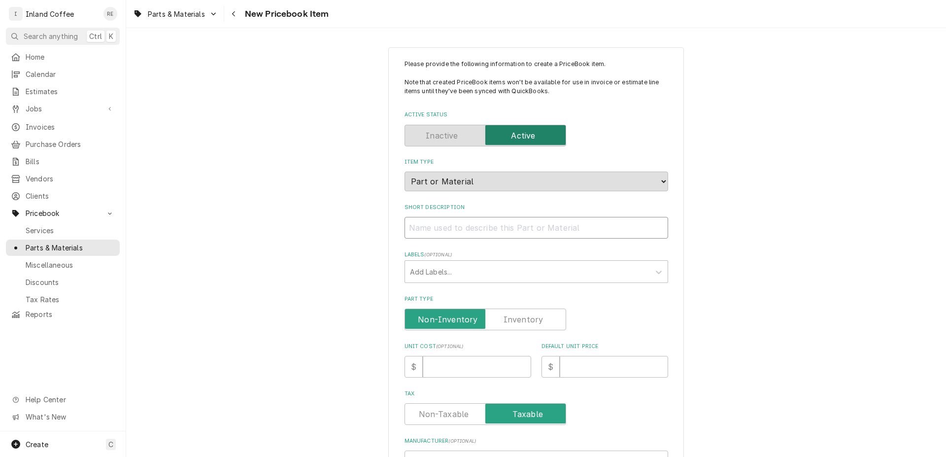
click at [511, 229] on input "Short Description" at bounding box center [537, 228] width 264 height 22
type input "0"
type textarea "x"
type input "09"
type textarea "x"
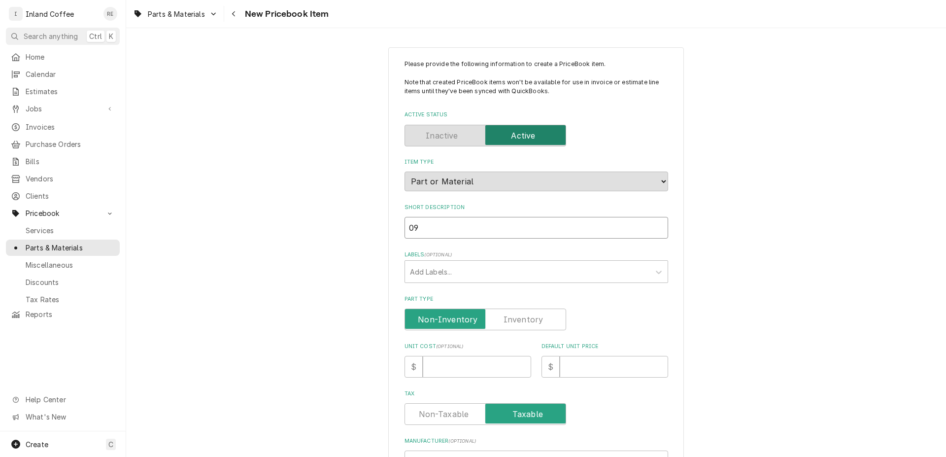
type input "095"
type textarea "x"
type input "0950"
type textarea "x"
type input "09500"
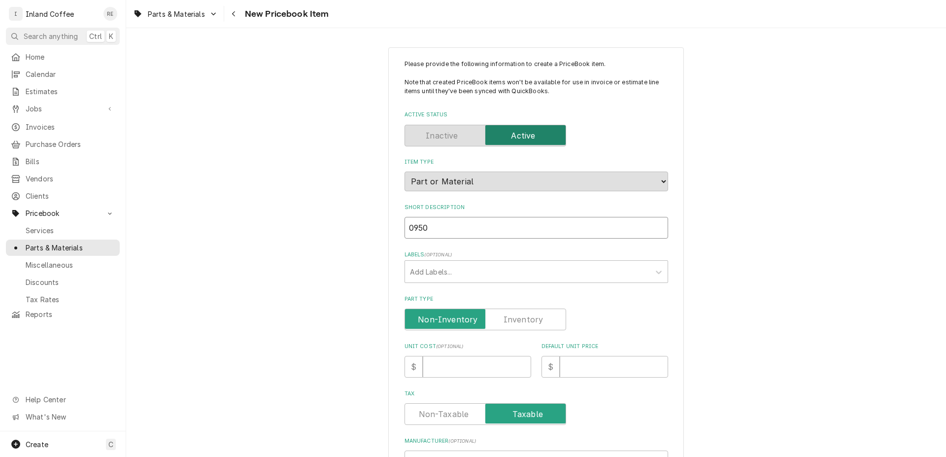
type textarea "x"
type input "095000"
type textarea "x"
type input "0950001"
type textarea "x"
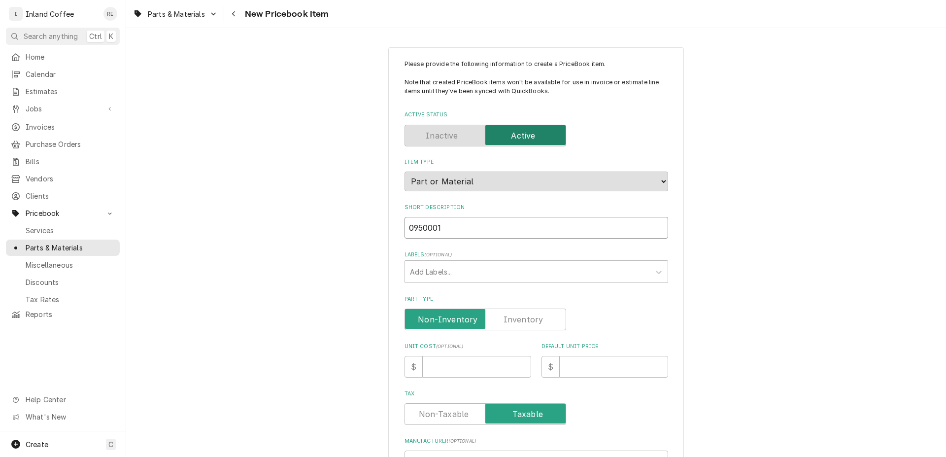
type input "09500011"
type textarea "x"
type input "09500011"
click at [529, 314] on label "Part Type" at bounding box center [486, 320] width 162 height 22
click at [529, 314] on input "Part Type" at bounding box center [485, 320] width 153 height 22
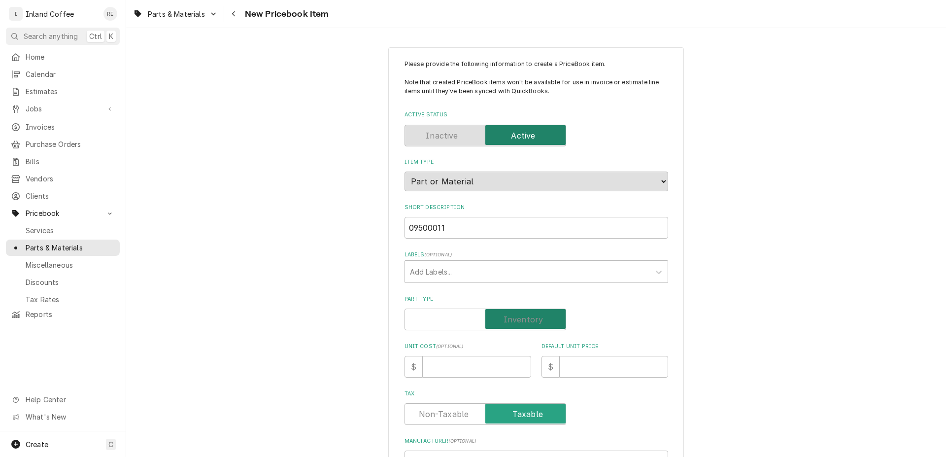
checkbox input "true"
type textarea "x"
click at [442, 366] on input "Unit Cost ( optional )" at bounding box center [477, 367] width 108 height 22
click at [451, 369] on input "Unit Cost ( optional )" at bounding box center [477, 367] width 108 height 22
type input "4"
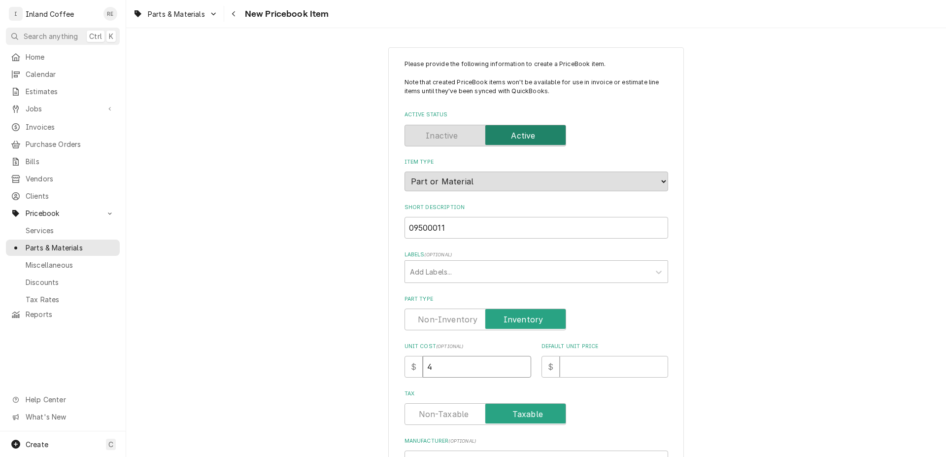
type textarea "x"
type input "4.0"
type textarea "x"
type input "4.05"
type textarea "x"
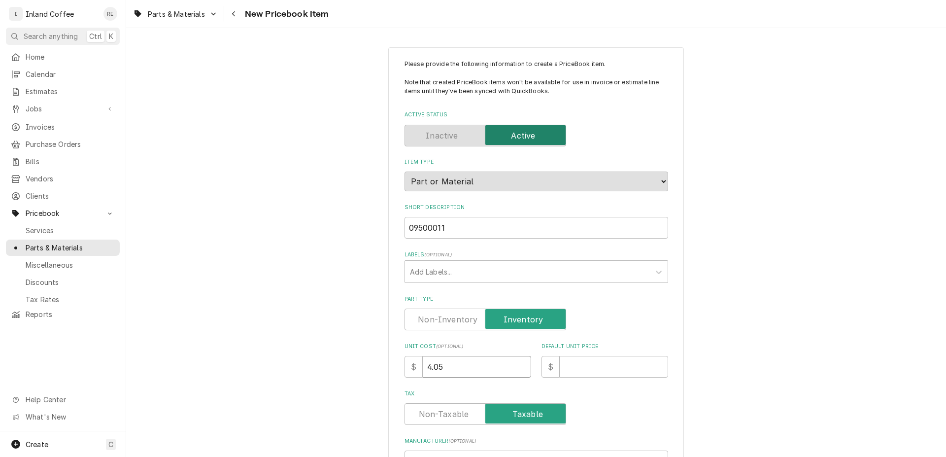
type input "4.05"
click at [565, 371] on input "Default Unit Price" at bounding box center [614, 367] width 108 height 22
type input "1"
type textarea "x"
type input "12"
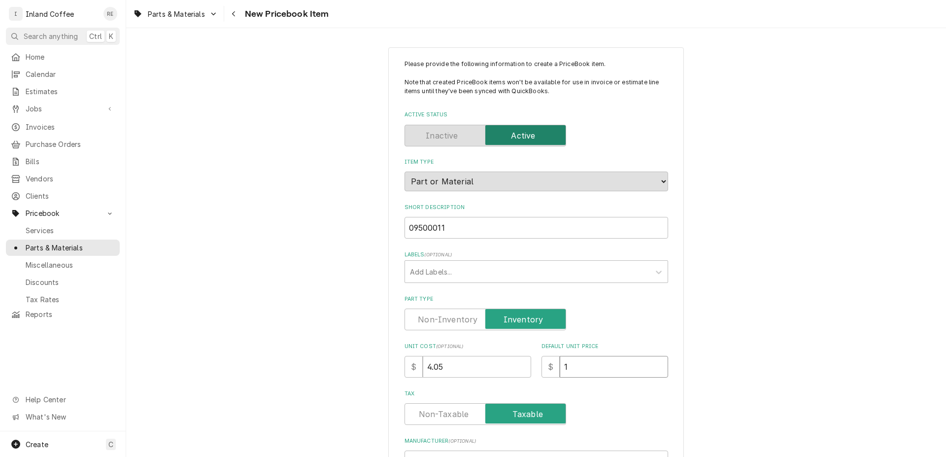
type textarea "x"
type input "12.1"
type textarea "x"
type input "12.15"
type textarea "x"
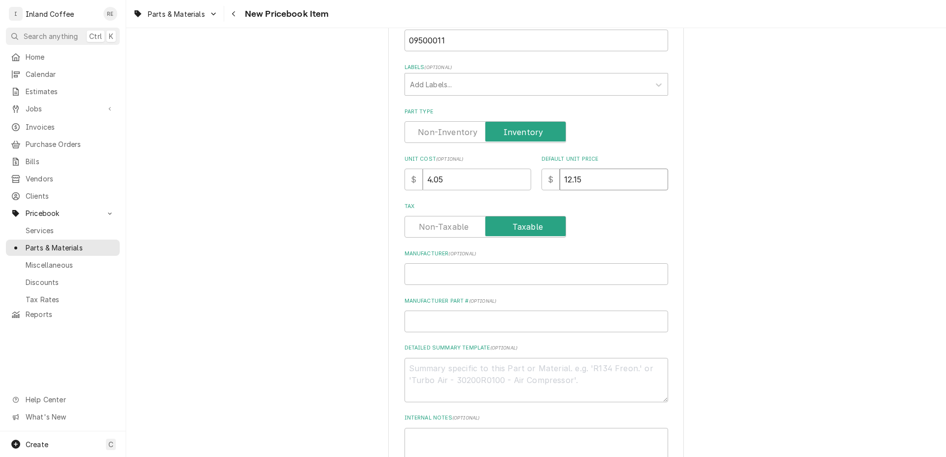
scroll to position [207, 0]
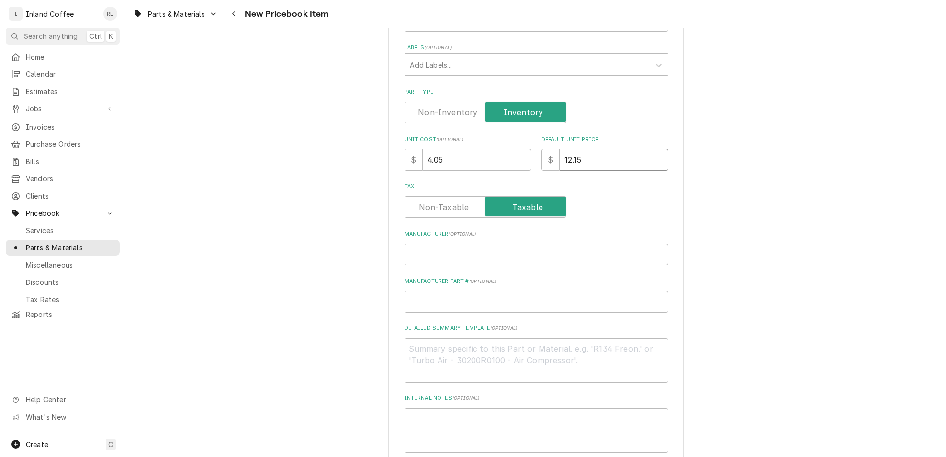
type input "12.15"
click at [453, 256] on input "Manufacturer ( optional )" at bounding box center [537, 254] width 264 height 22
type input "N"
type textarea "x"
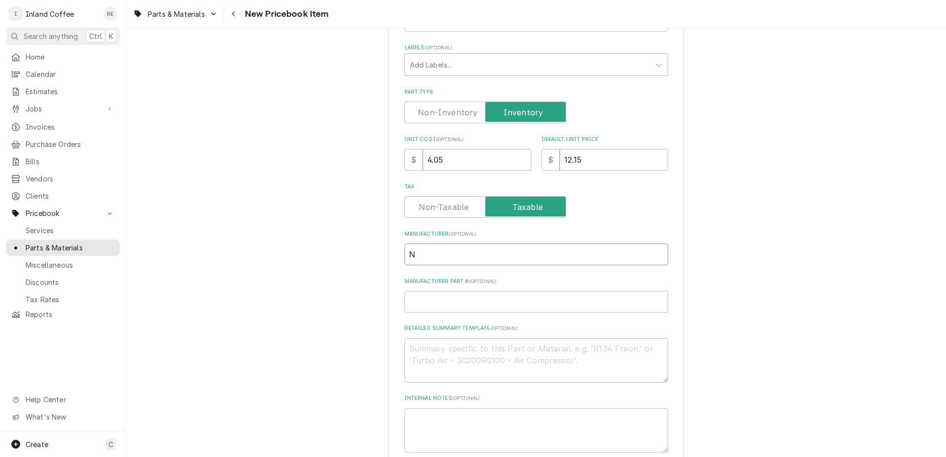
type input "Nu"
type textarea "x"
type input "Nuo"
type textarea "x"
type input "Nuov"
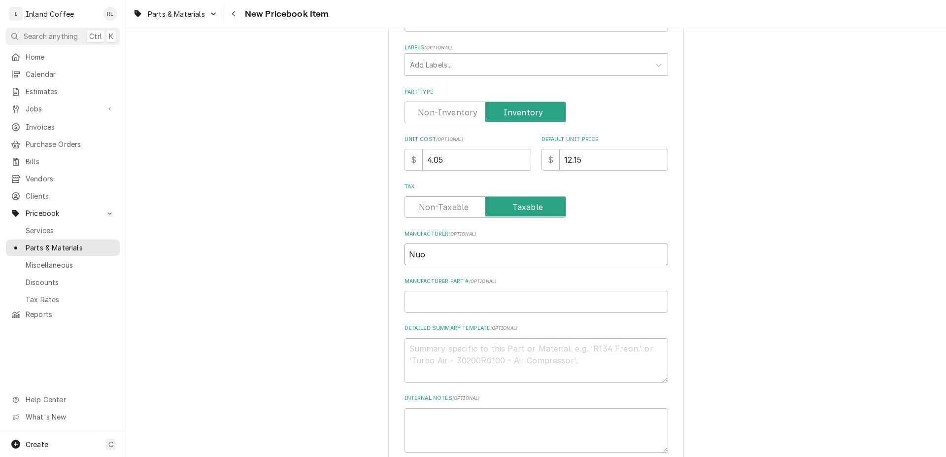
type textarea "x"
type input "Nuova"
type textarea "x"
type input "Nuova"
type textarea "x"
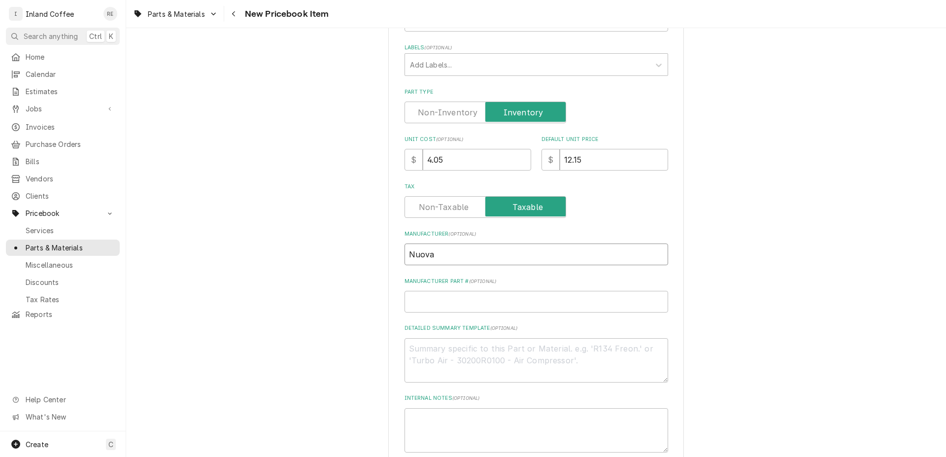
type input "Nuova S"
type textarea "x"
type input "Nuova Si"
type textarea "x"
type input "Nuova Sim"
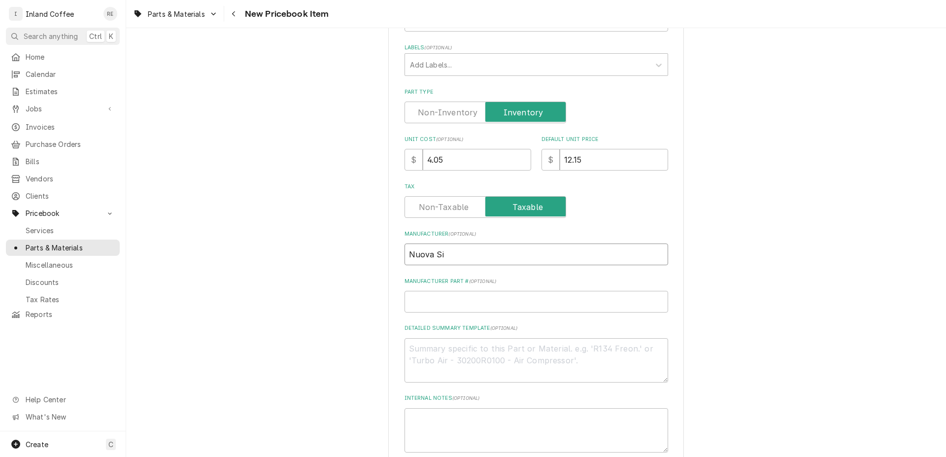
type textarea "x"
type input "Nuova Simo"
type textarea "x"
type input "Nuova Simon"
type textarea "x"
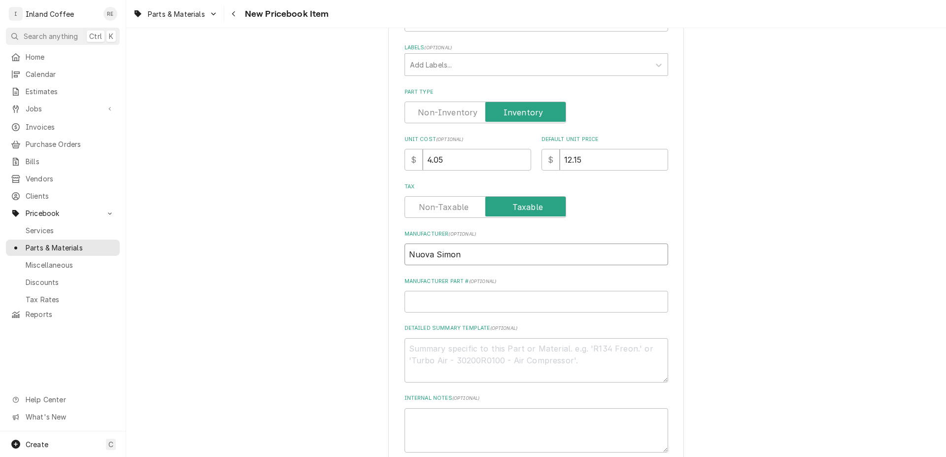
type input "Nuova [PERSON_NAME]"
type textarea "x"
type input "Nuova Simonel"
type textarea "x"
type input "Nuova Simonell"
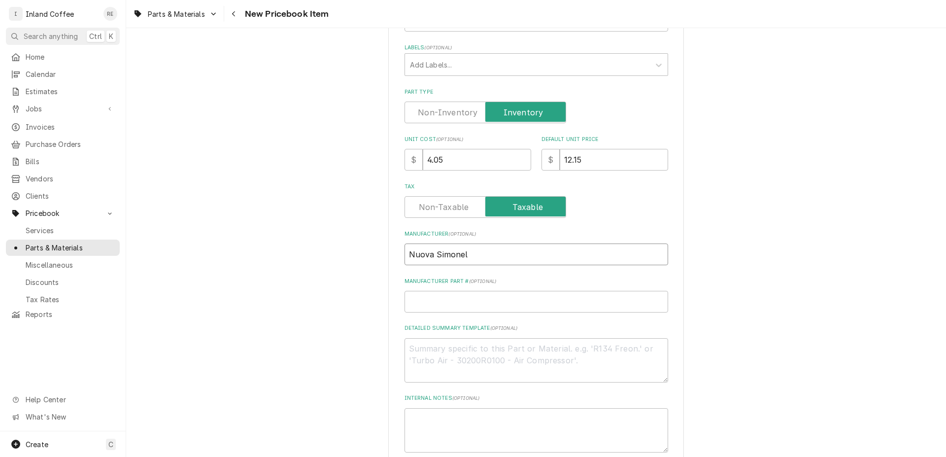
type textarea "x"
type input "Nuova [PERSON_NAME]"
type textarea "x"
type input "Nuova [PERSON_NAME]"
click at [468, 301] on input "Manufacturer Part # ( optional )" at bounding box center [537, 302] width 264 height 22
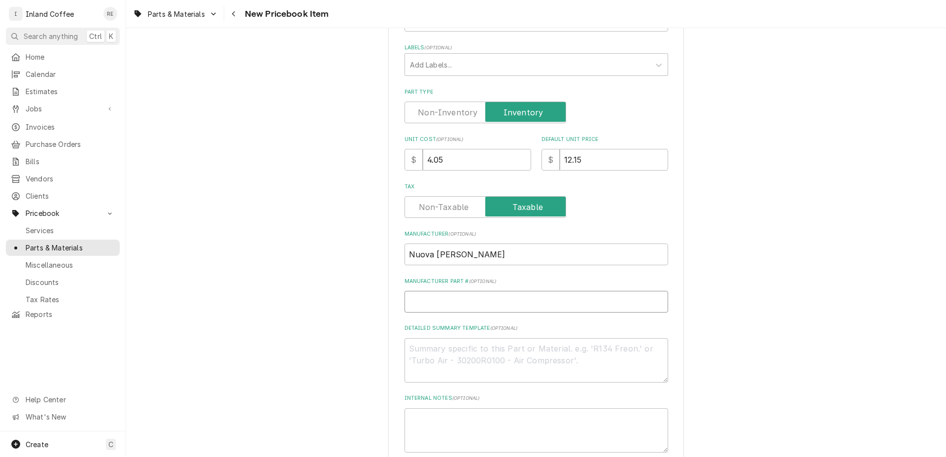
type input "0"
type textarea "x"
type input "09"
type textarea "x"
type input "095"
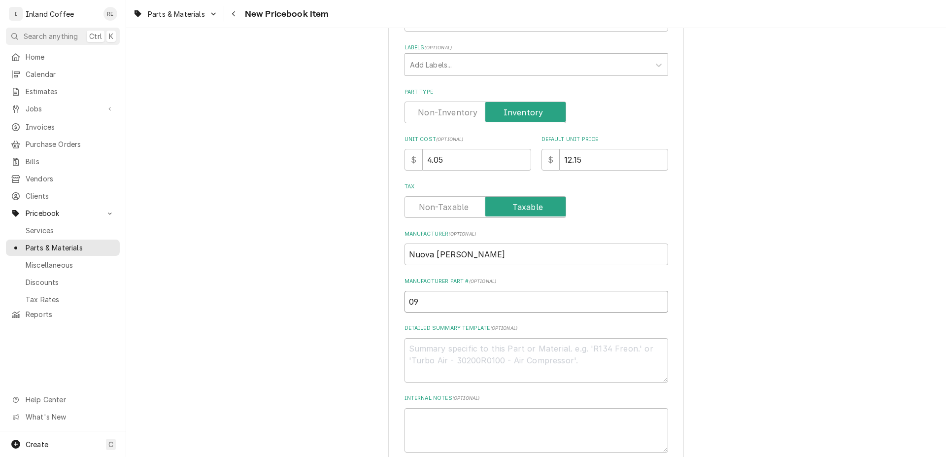
type textarea "x"
type input "0950"
type textarea "x"
type input "09500"
type textarea "x"
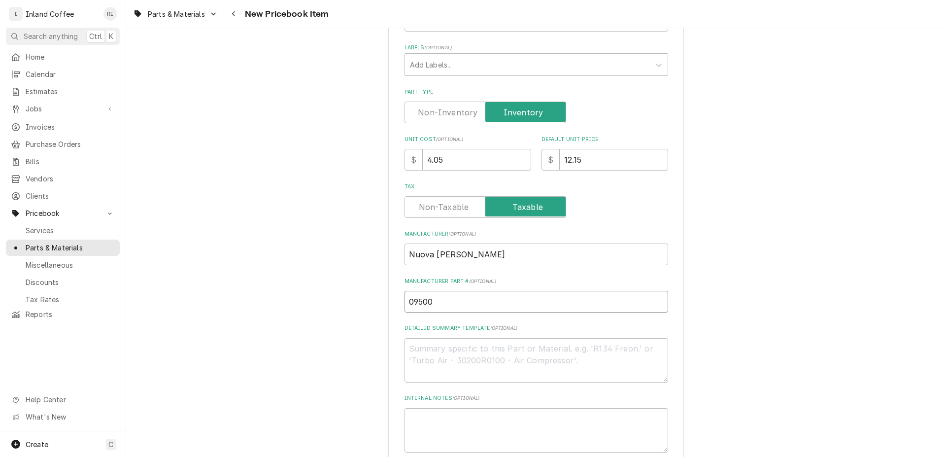
type input "095000"
type textarea "x"
type input "0950001"
type textarea "x"
type input "09500011"
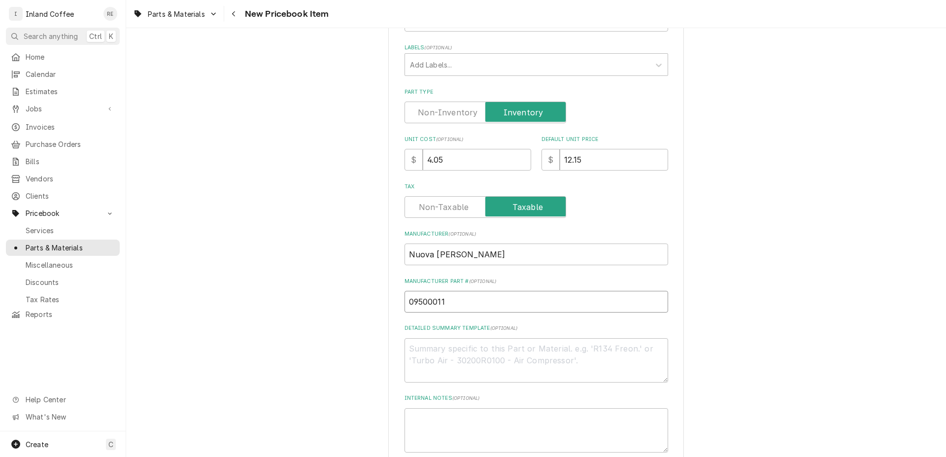
type textarea "x"
type input "09500011"
click at [458, 337] on div "Detailed Summary Template ( optional )" at bounding box center [537, 353] width 264 height 58
click at [453, 348] on textarea "Detailed Summary Template ( optional )" at bounding box center [537, 360] width 264 height 44
click at [450, 350] on textarea "Detailed Summary Template ( optional )" at bounding box center [537, 360] width 264 height 44
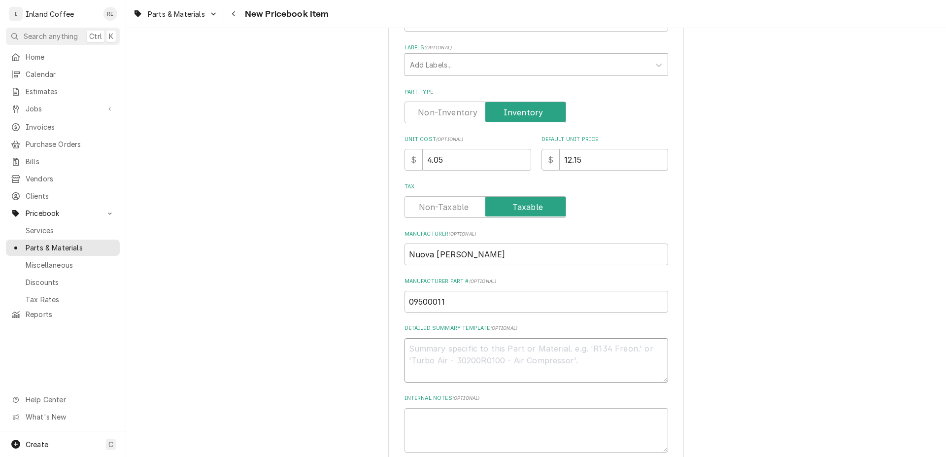
type textarea "A"
type textarea "x"
type textarea "Au"
type textarea "x"
type textarea "Aut"
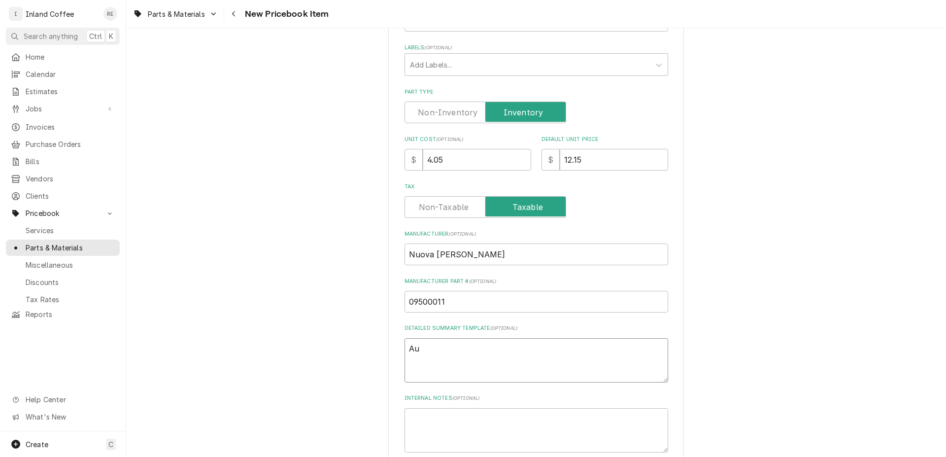
type textarea "x"
type textarea "Auto"
type textarea "x"
type textarea "Auto"
type textarea "x"
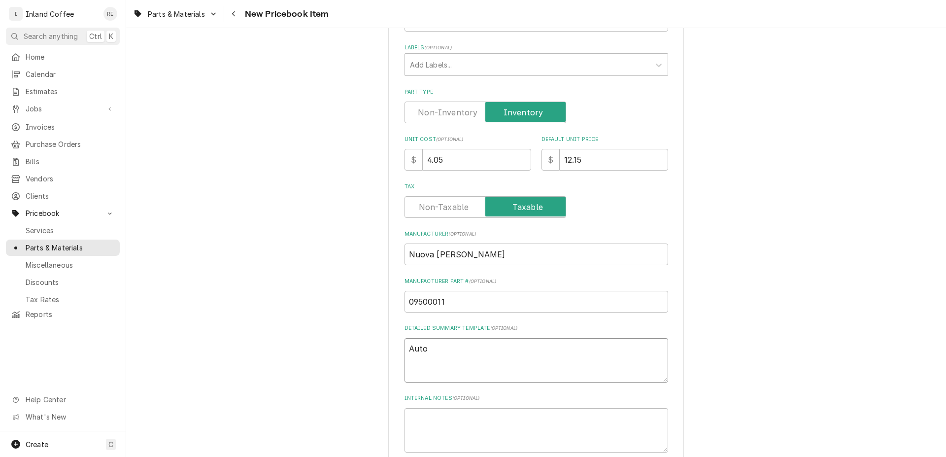
type textarea "Auto R"
type textarea "x"
type textarea "Auto Re"
type textarea "x"
type textarea "Auto Res"
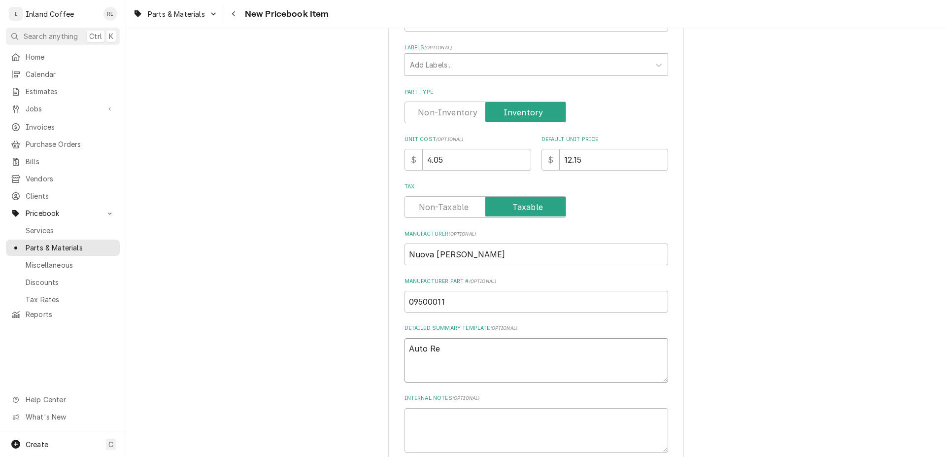
type textarea "x"
type textarea "Auto Rese"
type textarea "x"
type textarea "Auto Reset"
type textarea "x"
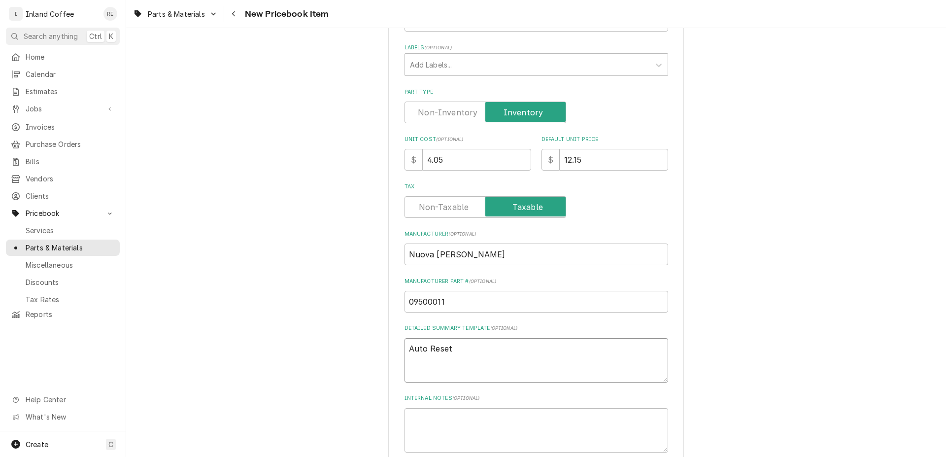
type textarea "Auto Reset"
type textarea "x"
type textarea "Auto Reset t"
type textarea "x"
type textarea "Auto Reset th"
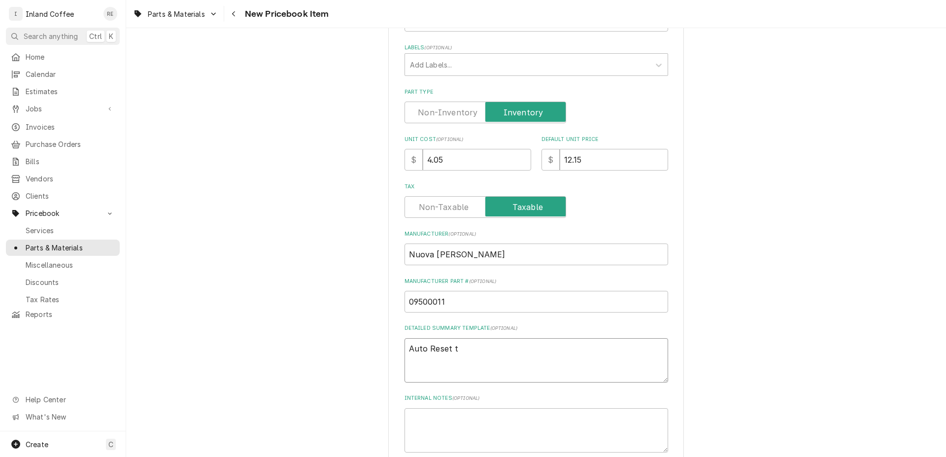
type textarea "x"
type textarea "Auto Reset the"
type textarea "x"
type textarea "Auto Reset ther"
type textarea "x"
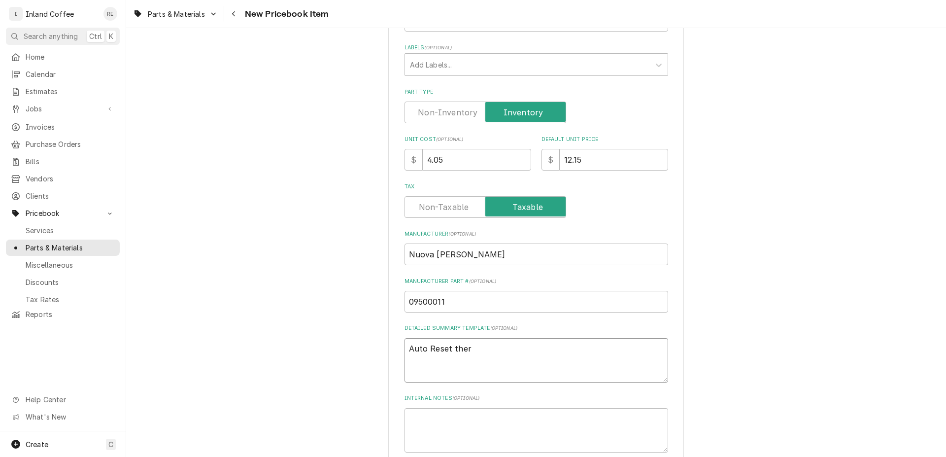
type textarea "Auto Reset therm"
type textarea "x"
type textarea "Auto Reset thermo"
type textarea "x"
type textarea "Auto Reset thermos"
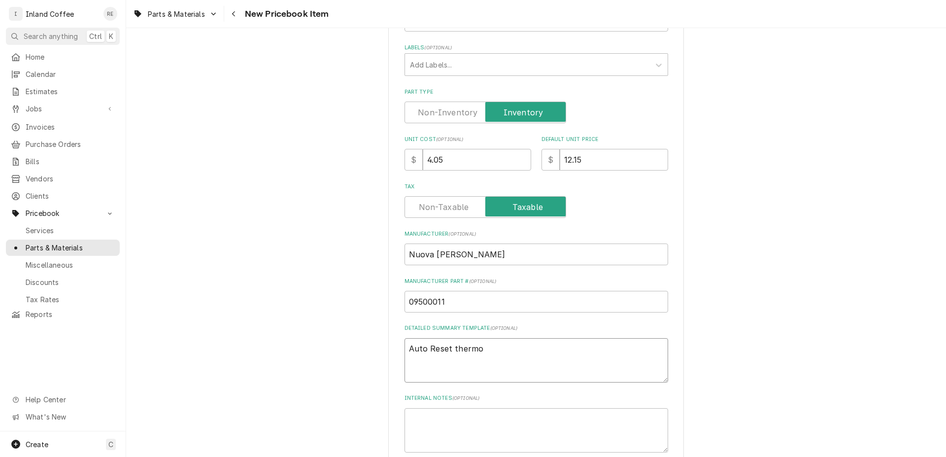
type textarea "x"
type textarea "Auto Reset thermost"
type textarea "x"
type textarea "Auto Reset thermosta"
type textarea "x"
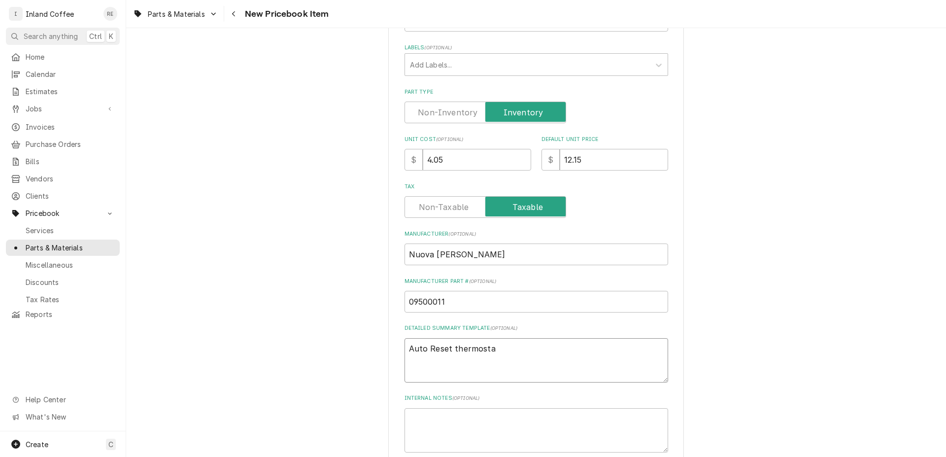
type textarea "Auto Reset thermostat"
type textarea "x"
type textarea "Auto Reset thermostat"
type textarea "x"
type textarea "Auto Reset thermostat 1"
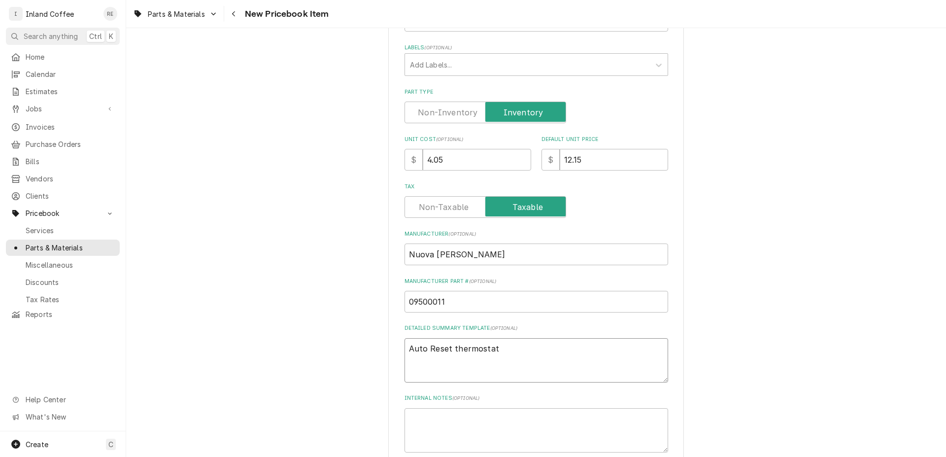
type textarea "x"
type textarea "Auto Reset thermostat 15"
type textarea "x"
type textarea "Auto Reset thermostat 150"
type textarea "x"
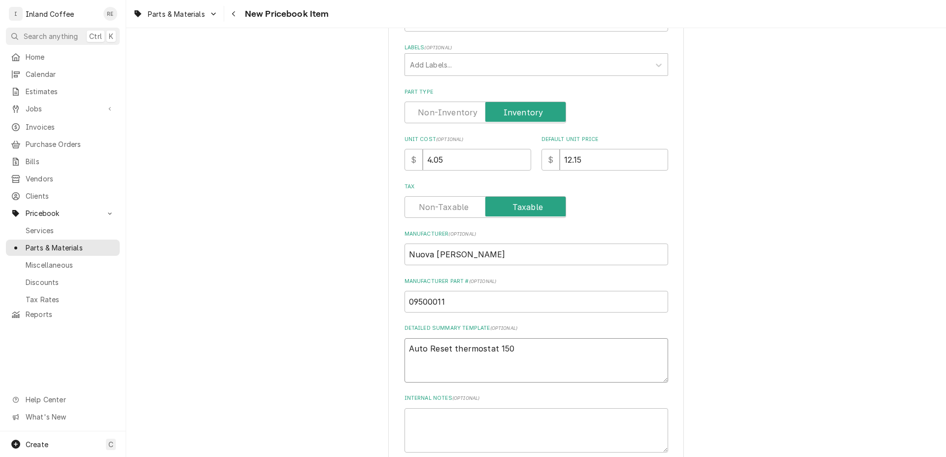
type textarea "Auto Reset thermostat 150"
type textarea "x"
type textarea "Auto Reset thermostat 150 F"
type textarea "x"
type textarea "Auto Reset thermostat 150 Fa"
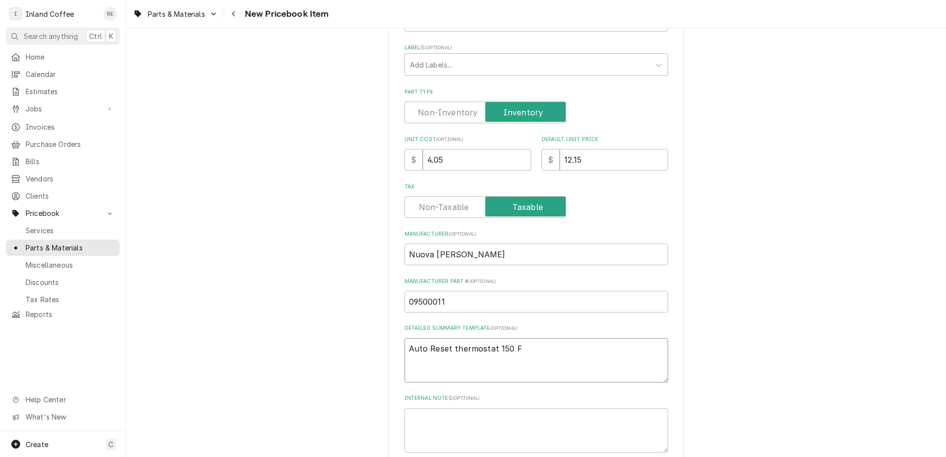
type textarea "x"
type textarea "Auto Reset thermostat 150 Fas"
type textarea "x"
type textarea "Auto Reset thermostat 150 Fast"
type textarea "x"
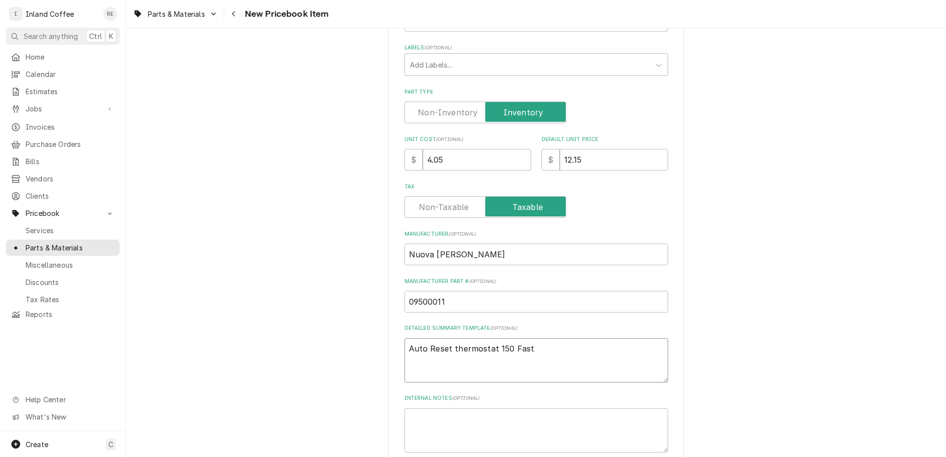
type textarea "Auto Reset thermostat 150 Fasto"
type textarea "x"
type textarea "Auto Reset thermostat 150 Faston"
type textarea "x"
type textarea "Auto Reset thermostat 150 Faston"
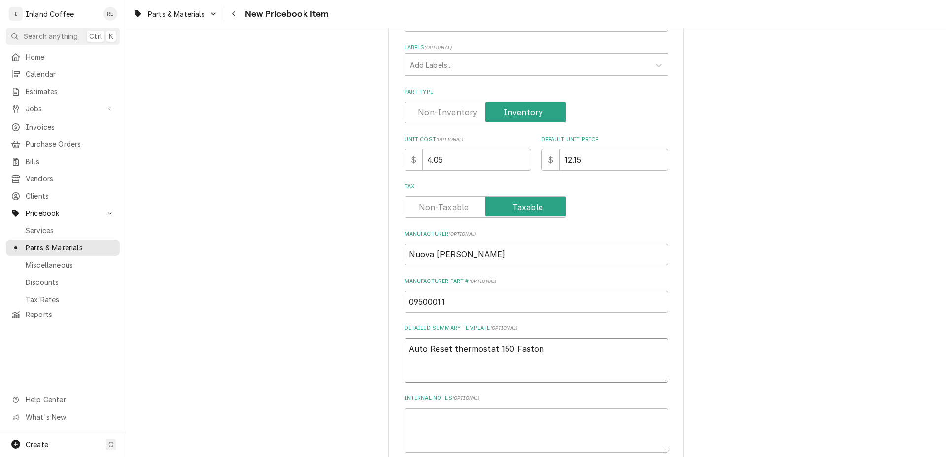
type textarea "x"
type textarea "Auto Reset thermostat 150 Faston 6"
type textarea "x"
type textarea "Auto Reset thermostat 150 Faston 6."
type textarea "x"
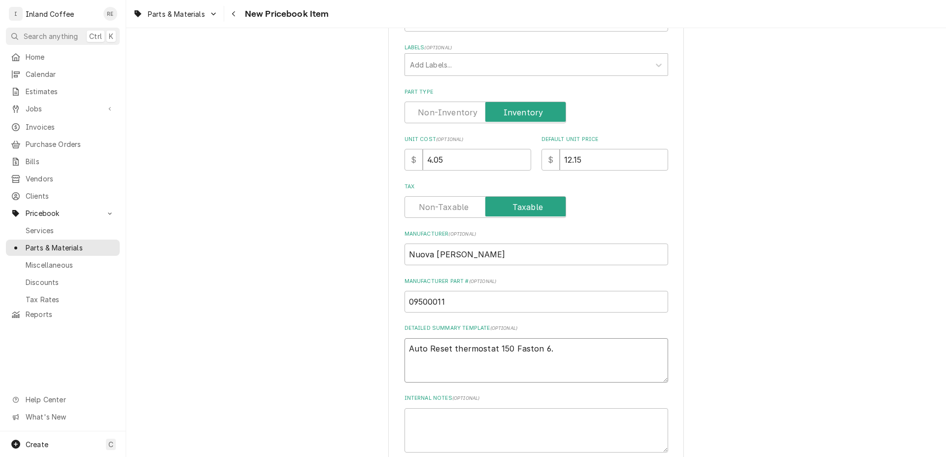
type textarea "Auto Reset thermostat 150 Faston 6.3"
type textarea "x"
type textarea "Auto Reset thermostat 150 Faston 6.3"
click at [465, 414] on textarea "Internal Notes ( optional )" at bounding box center [537, 430] width 264 height 44
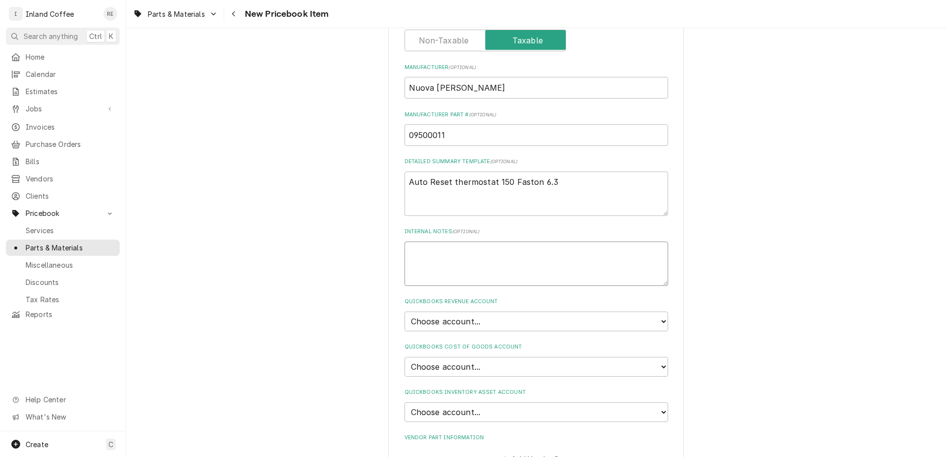
scroll to position [428, 0]
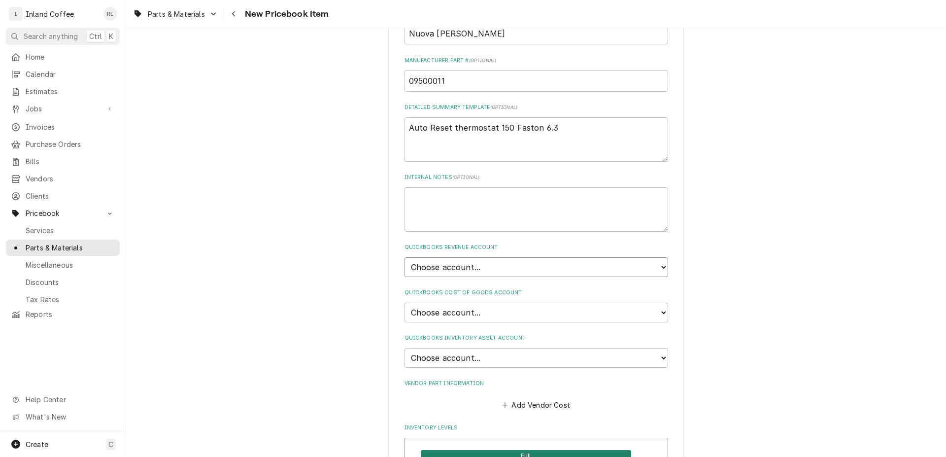
click at [405, 257] on select "Choose account... Beverage Equipment Discounts Espress Equipment New Misc Charg…" at bounding box center [537, 267] width 264 height 20
select select "70000-935807176"
click option "4050: Part or Material Revenue" at bounding box center [0, 0] width 0 height 0
type textarea "x"
click at [405, 303] on select "Choose account... Cost of Goods Sold" at bounding box center [537, 313] width 264 height 20
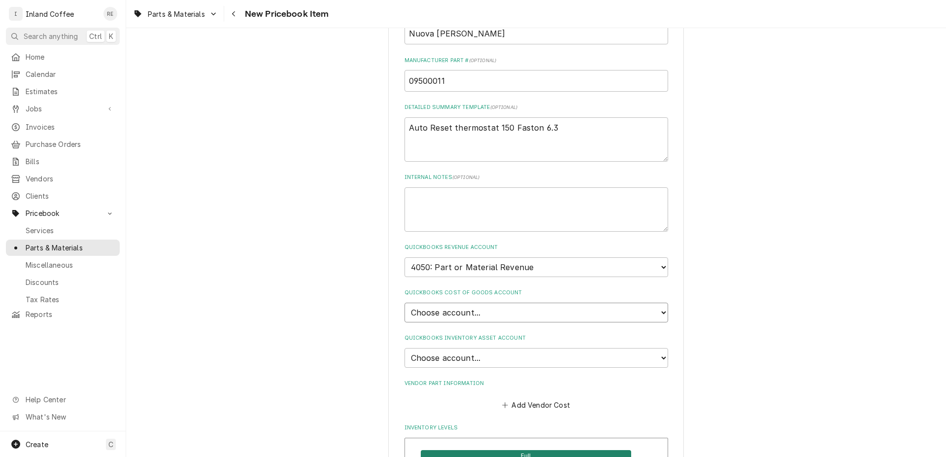
select select "3F0000-935810127"
click option "Cost of Goods Sold" at bounding box center [0, 0] width 0 height 0
type textarea "x"
click at [405, 348] on select "Choose account... [PERSON_NAME] [PERSON_NAME] Inventory Asset Undeposited Funds…" at bounding box center [537, 358] width 264 height 20
select select "400000-935810127"
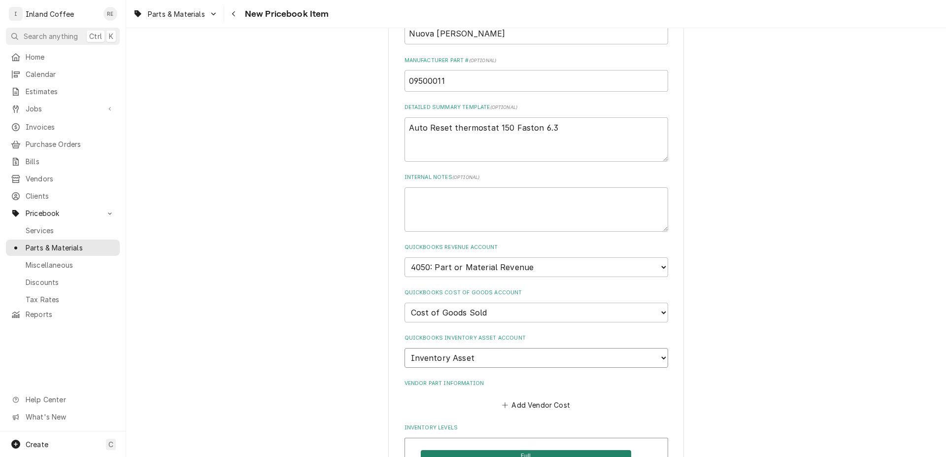
click option "Inventory Asset" at bounding box center [0, 0] width 0 height 0
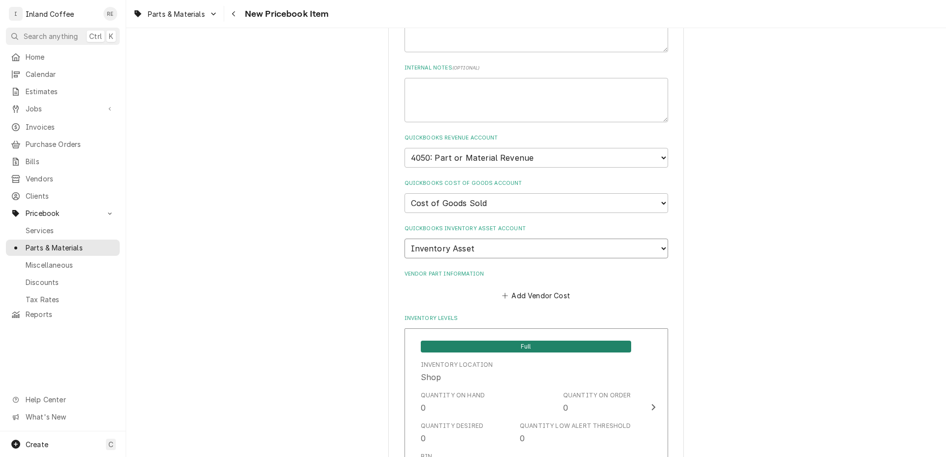
scroll to position [557, 0]
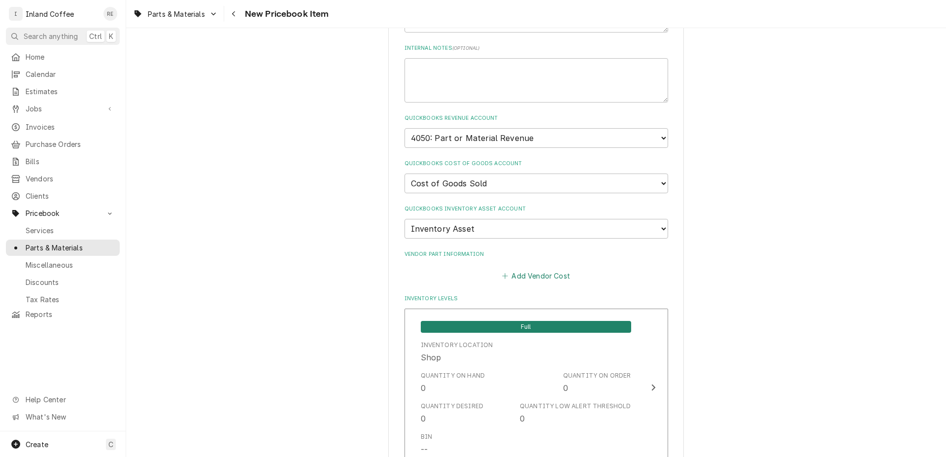
click at [557, 278] on button "Add Vendor Cost" at bounding box center [536, 276] width 71 height 14
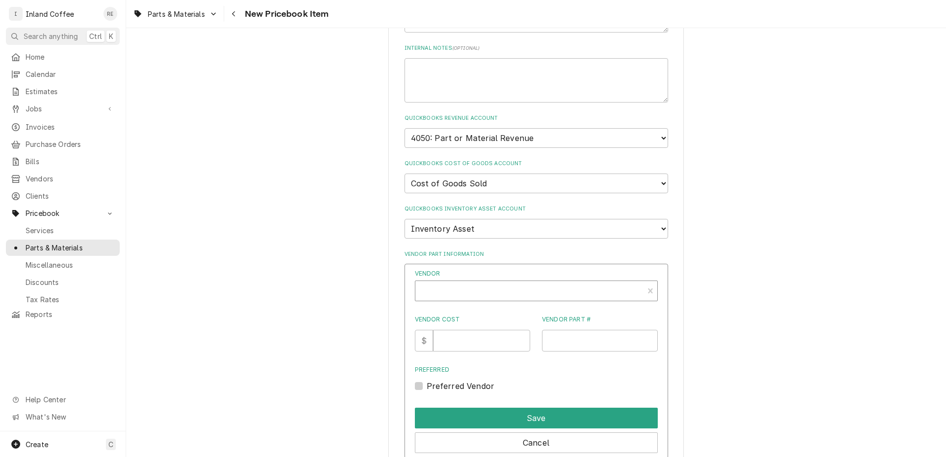
type textarea "x"
click at [483, 286] on div "Vendor" at bounding box center [529, 295] width 218 height 24
type input "nuova"
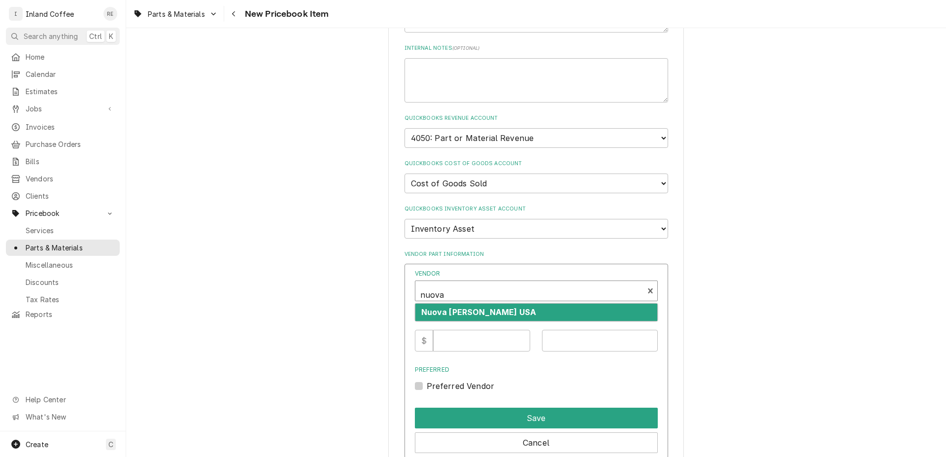
click at [463, 311] on strong "Nuova [PERSON_NAME] USA" at bounding box center [478, 312] width 115 height 10
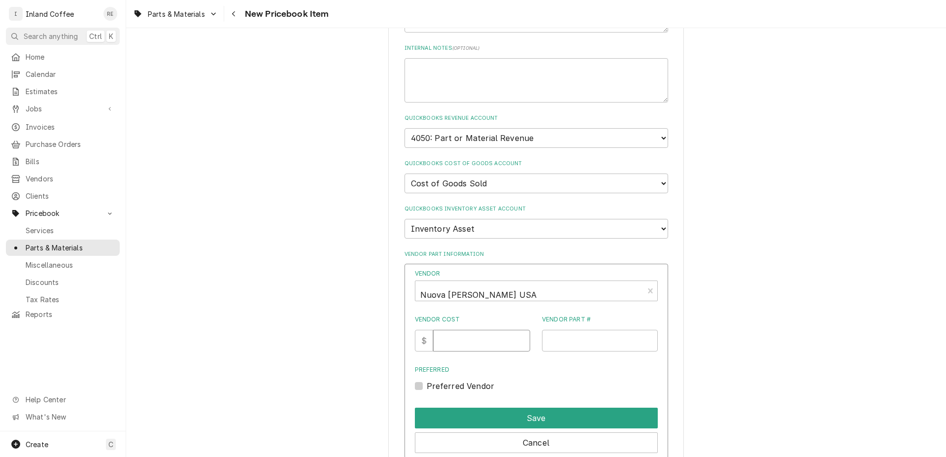
click at [463, 333] on input "Vendor Cost" at bounding box center [481, 341] width 97 height 22
type input "4.05"
click at [576, 339] on input "Vendor Part #" at bounding box center [600, 341] width 116 height 22
drag, startPoint x: 427, startPoint y: 382, endPoint x: 436, endPoint y: 379, distance: 8.9
click at [434, 380] on label "Preferred Vendor" at bounding box center [461, 386] width 68 height 12
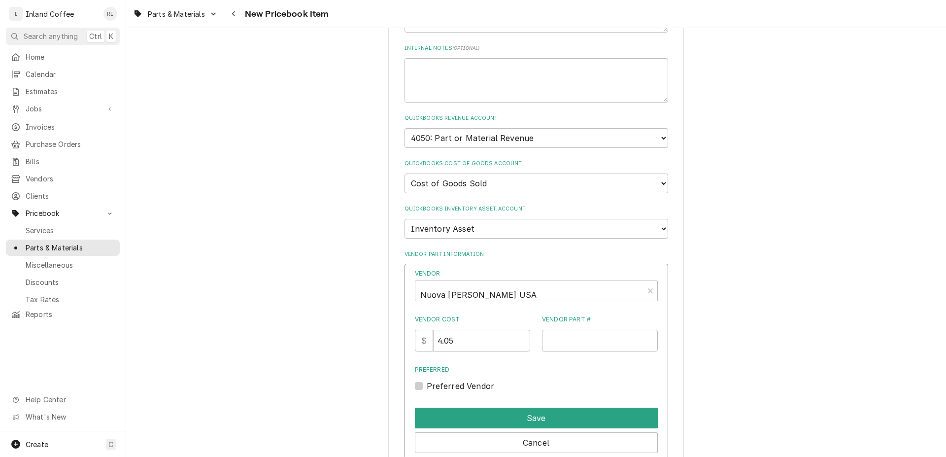
click at [427, 380] on label "Preferred Vendor" at bounding box center [461, 386] width 68 height 12
click at [427, 380] on input "Preferred" at bounding box center [548, 391] width 243 height 22
checkbox input "true"
click at [542, 335] on input "Vendor Part #" at bounding box center [600, 341] width 116 height 22
type input "09500011"
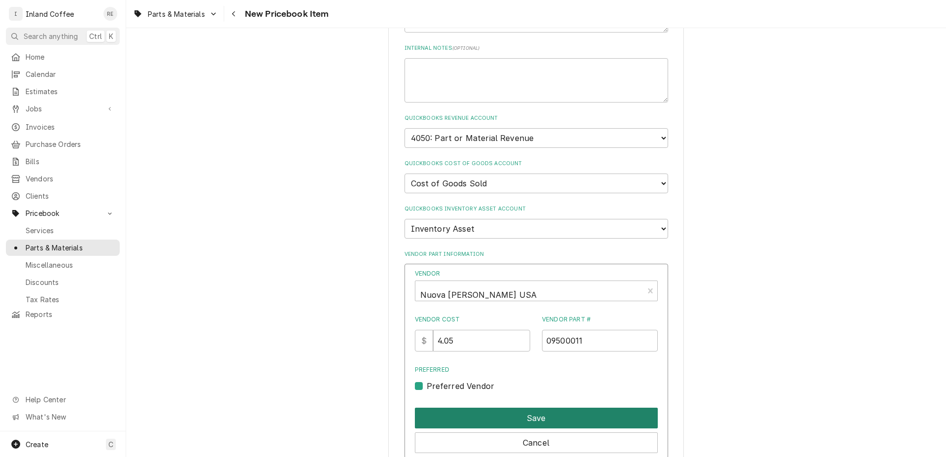
click at [586, 408] on button "Save" at bounding box center [536, 418] width 243 height 21
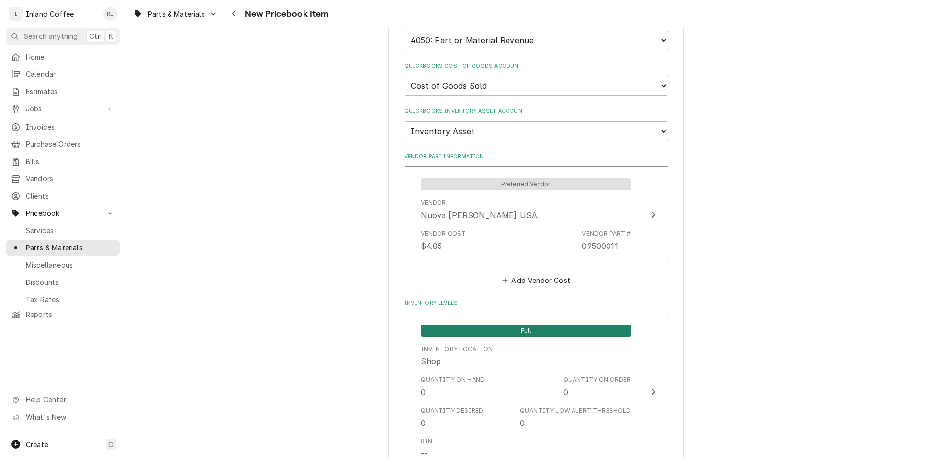
scroll to position [729, 0]
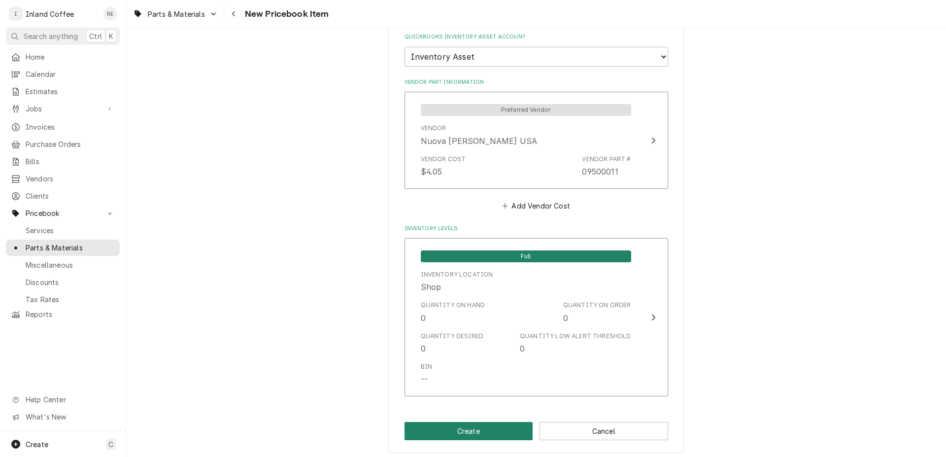
click at [486, 422] on button "Create" at bounding box center [469, 431] width 129 height 18
type textarea "x"
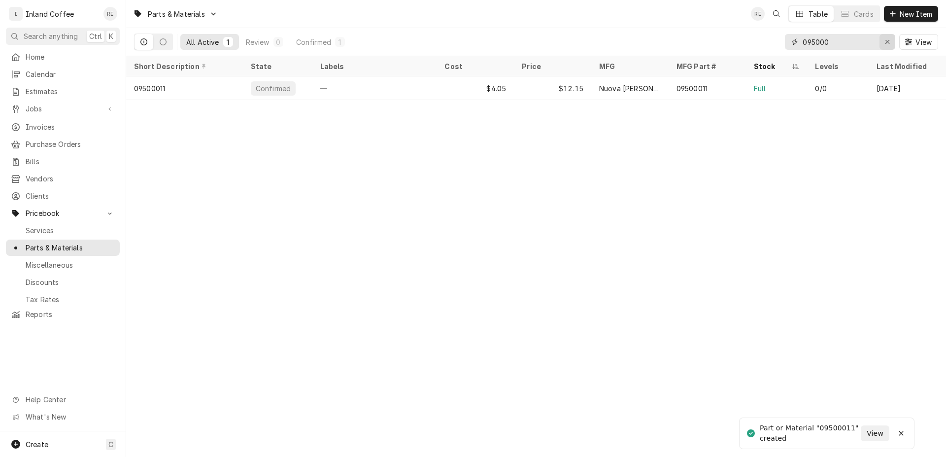
click at [886, 38] on icon "Erase input" at bounding box center [887, 41] width 5 height 7
click at [836, 45] on input "Dynamic Content Wrapper" at bounding box center [849, 42] width 93 height 16
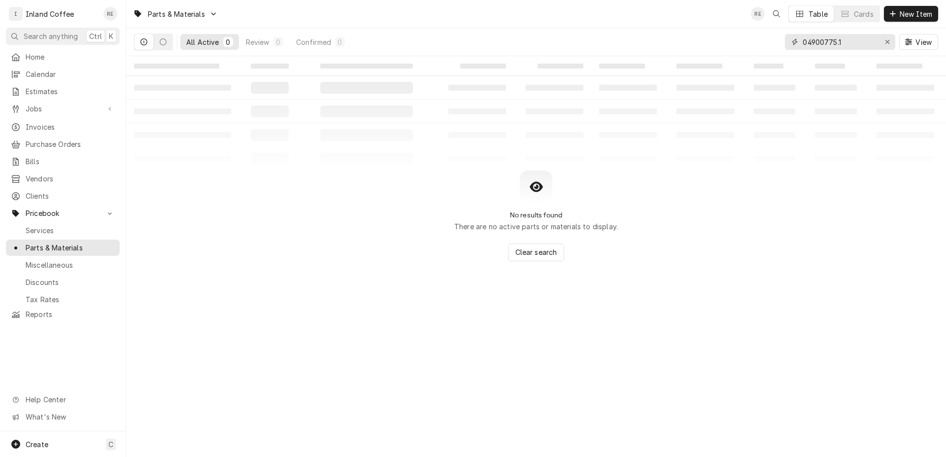
click at [845, 41] on input "04900775.1" at bounding box center [840, 42] width 74 height 16
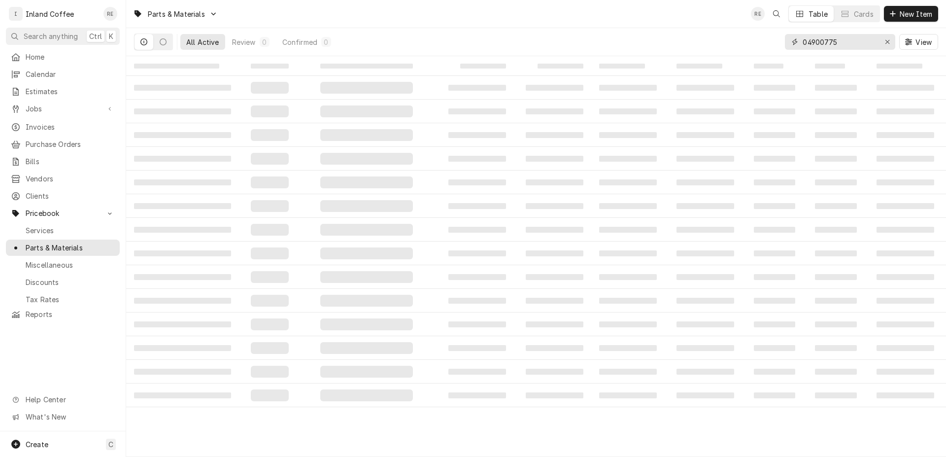
type input "04900775"
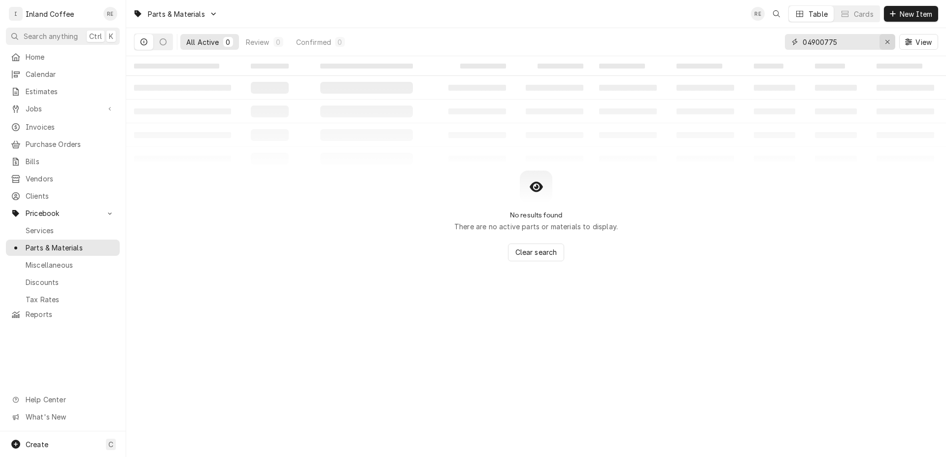
click at [888, 41] on icon "Erase input" at bounding box center [888, 42] width 4 height 4
click at [903, 12] on span "New Item" at bounding box center [916, 14] width 36 height 10
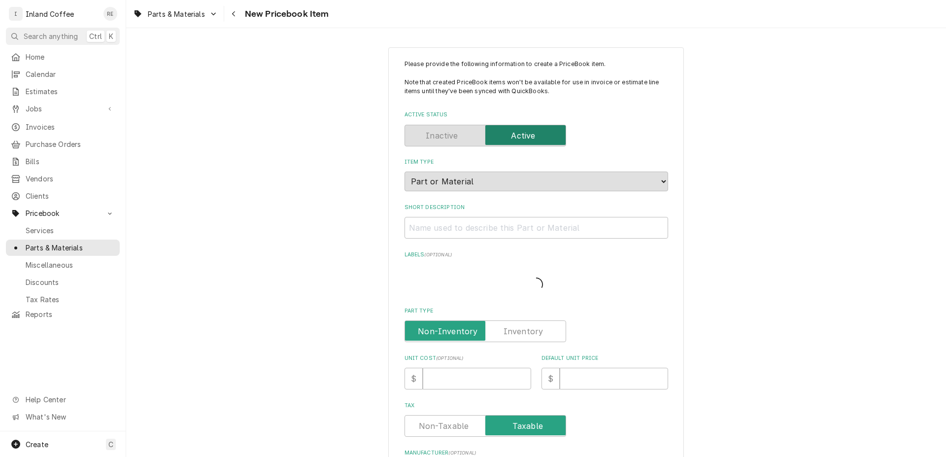
type textarea "x"
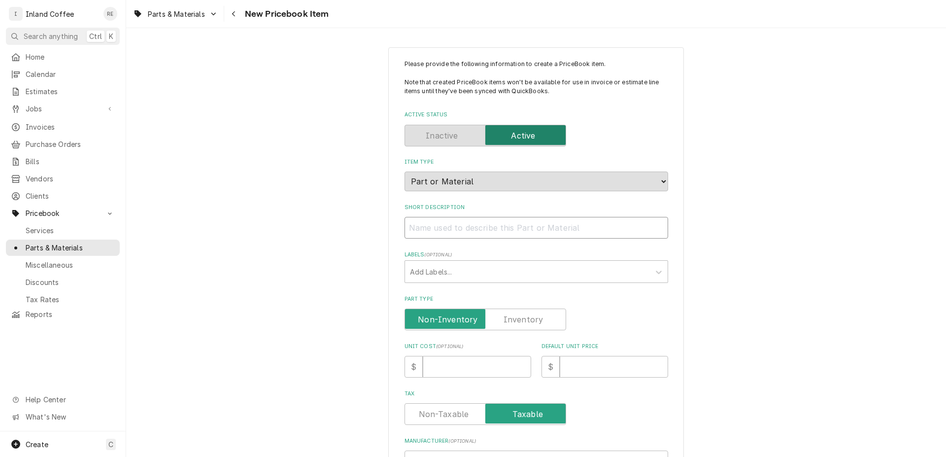
click at [436, 225] on input "Short Description" at bounding box center [537, 228] width 264 height 22
type input "0"
type textarea "x"
type input "04"
type textarea "x"
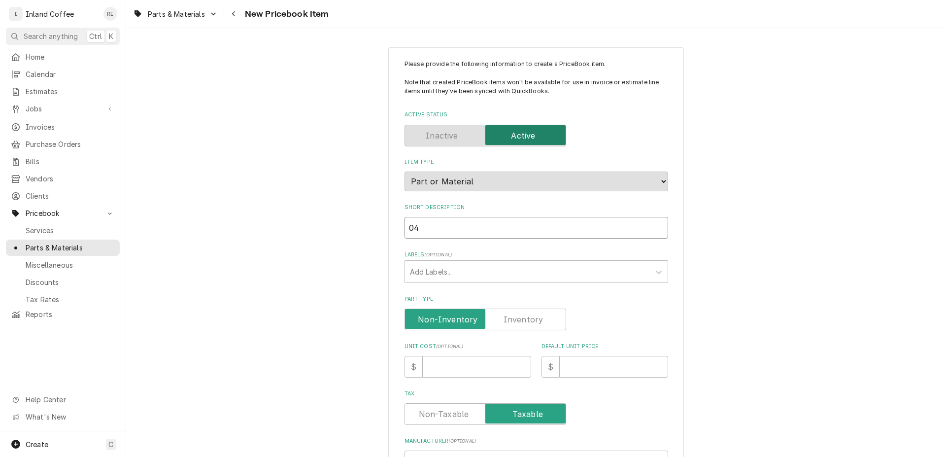
type input "049"
type textarea "x"
type input "0490"
type textarea "x"
type input "04900"
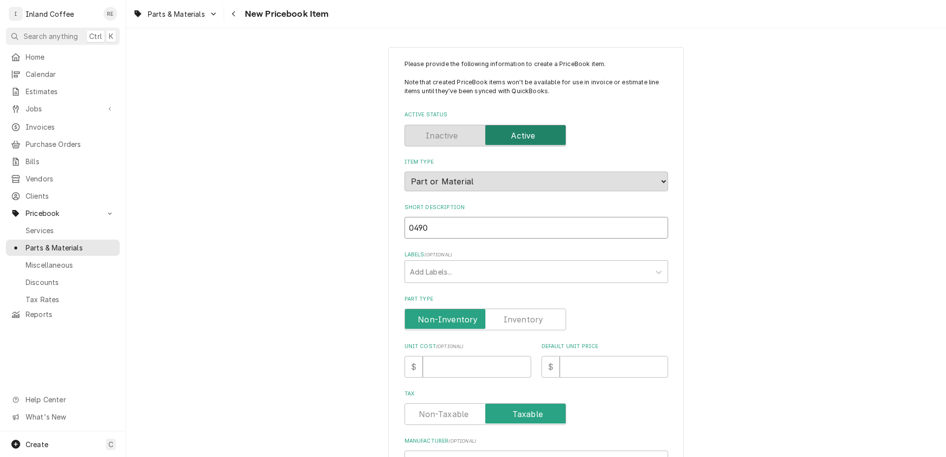
type textarea "x"
type input "049007"
type textarea "x"
type input "0490077"
type textarea "x"
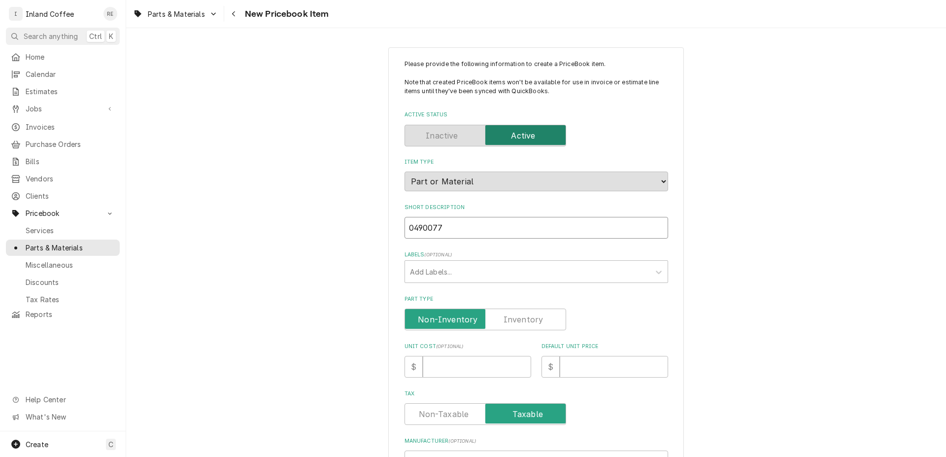
type input "04900775"
type textarea "x"
type input "04900775."
type textarea "x"
type input "04900775.1"
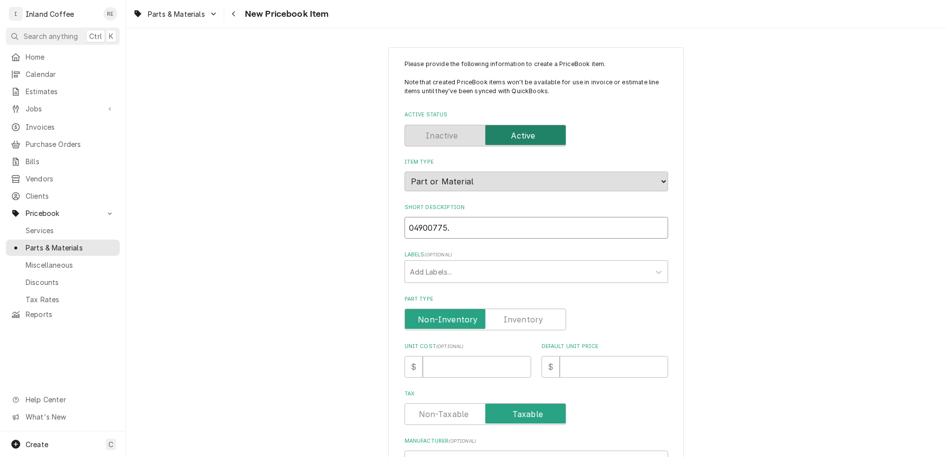
type textarea "x"
type input "04900775.1"
type textarea "x"
type input "04900775.1"
click at [541, 304] on div "Part Type" at bounding box center [537, 312] width 264 height 35
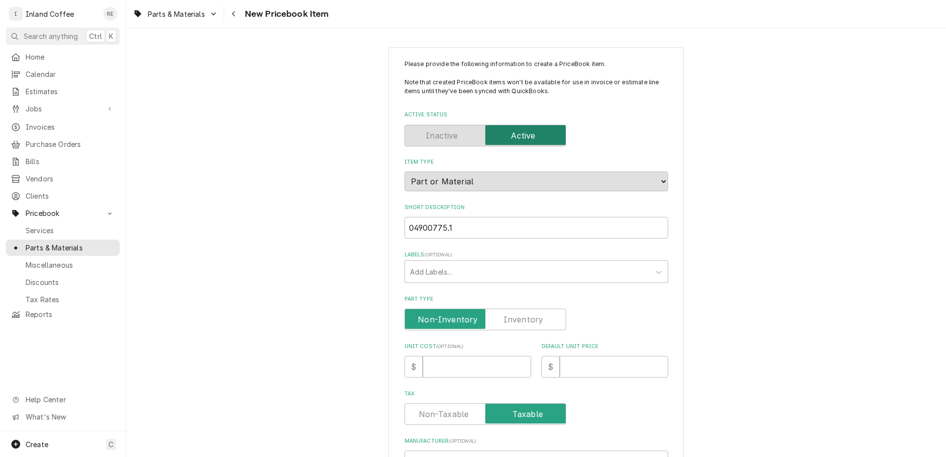
drag, startPoint x: 540, startPoint y: 307, endPoint x: 532, endPoint y: 308, distance: 8.4
click at [532, 308] on div "Part Type" at bounding box center [537, 312] width 264 height 35
click at [534, 316] on label "Part Type" at bounding box center [486, 320] width 162 height 22
click at [534, 316] on input "Part Type" at bounding box center [485, 320] width 153 height 22
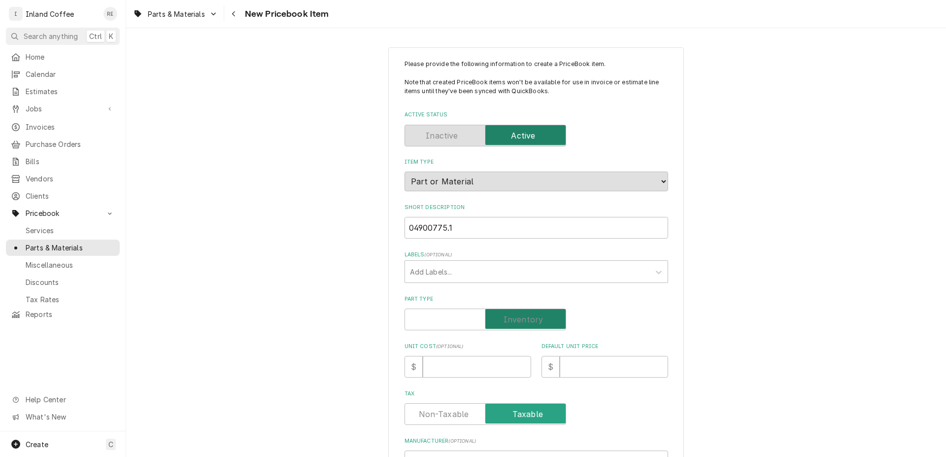
checkbox input "true"
type textarea "x"
click at [468, 364] on input "Unit Cost ( optional )" at bounding box center [477, 367] width 108 height 22
type input "3"
type textarea "x"
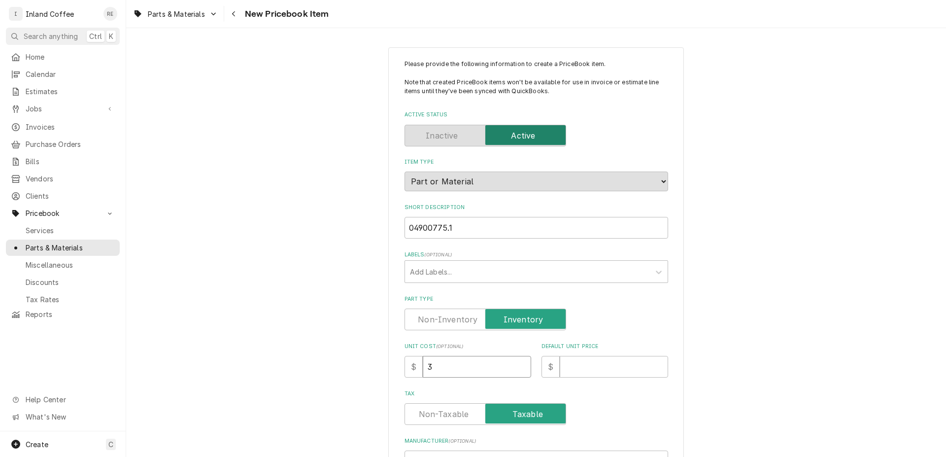
type input "32"
type textarea "x"
type input "32.5"
type textarea "x"
type input "32.50"
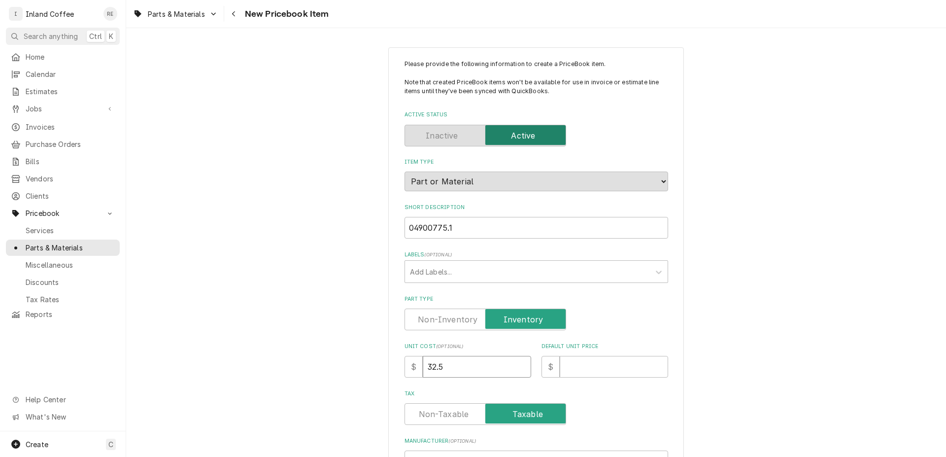
type textarea "x"
type input "32.50"
click at [579, 370] on input "Default Unit Price" at bounding box center [614, 367] width 108 height 22
type input "9"
type textarea "x"
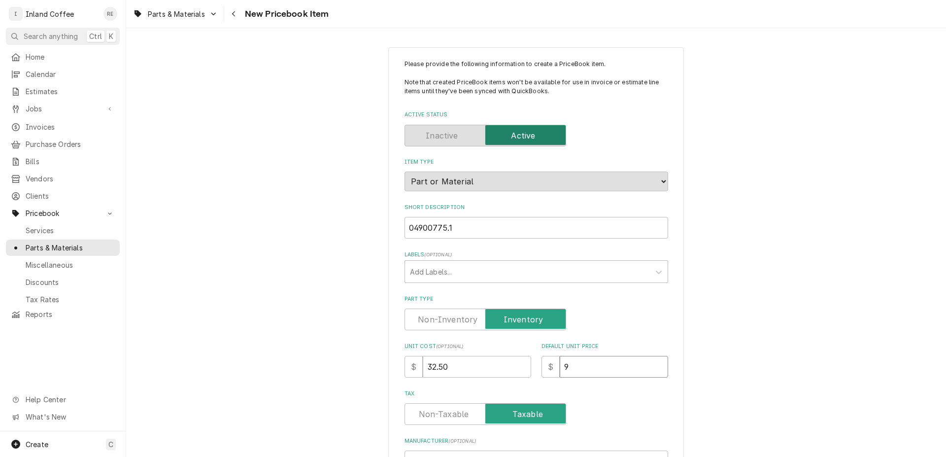
type input "97"
type textarea "x"
type input "97.5"
type textarea "x"
type input "97.50"
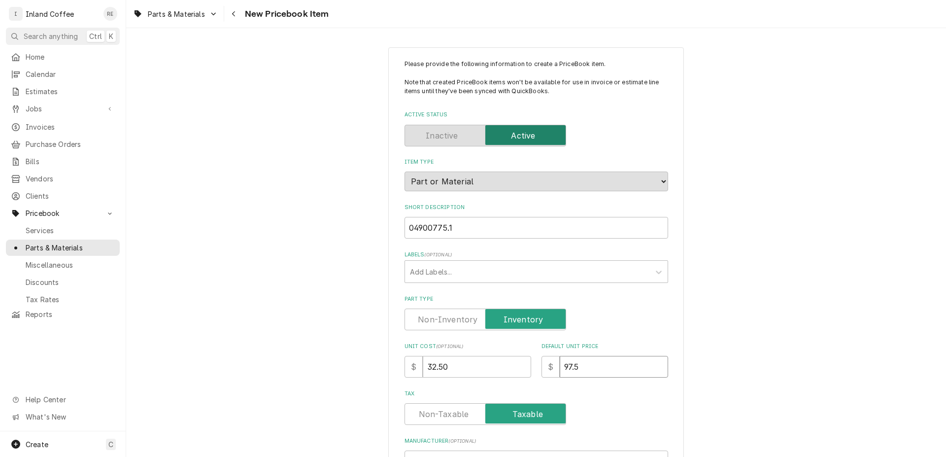
type textarea "x"
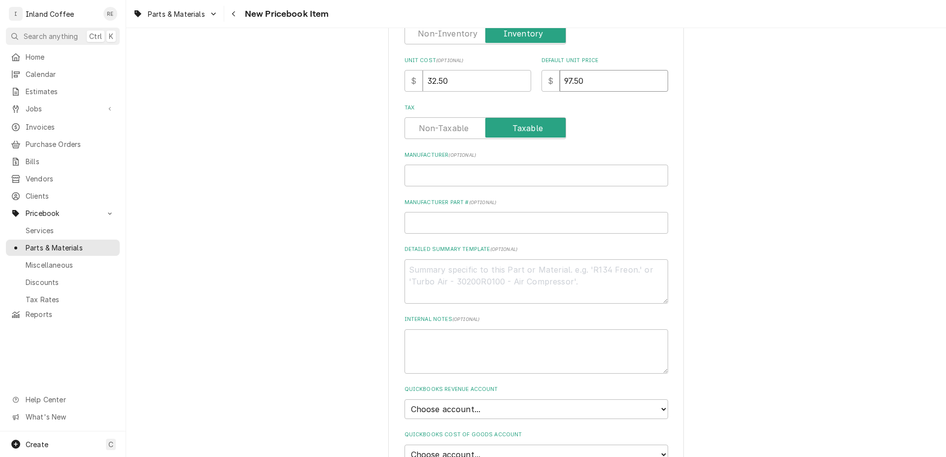
scroll to position [302, 0]
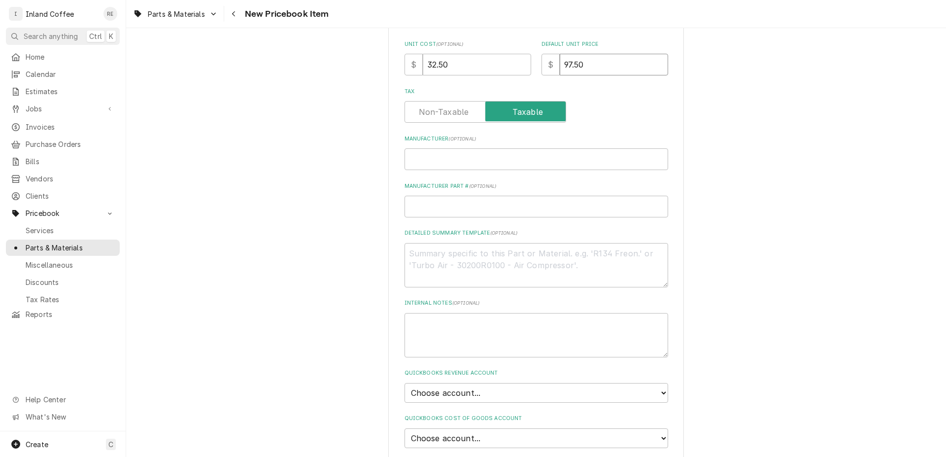
type input "97.50"
click at [436, 166] on input "Manufacturer ( optional )" at bounding box center [537, 159] width 264 height 22
type input "N"
type textarea "x"
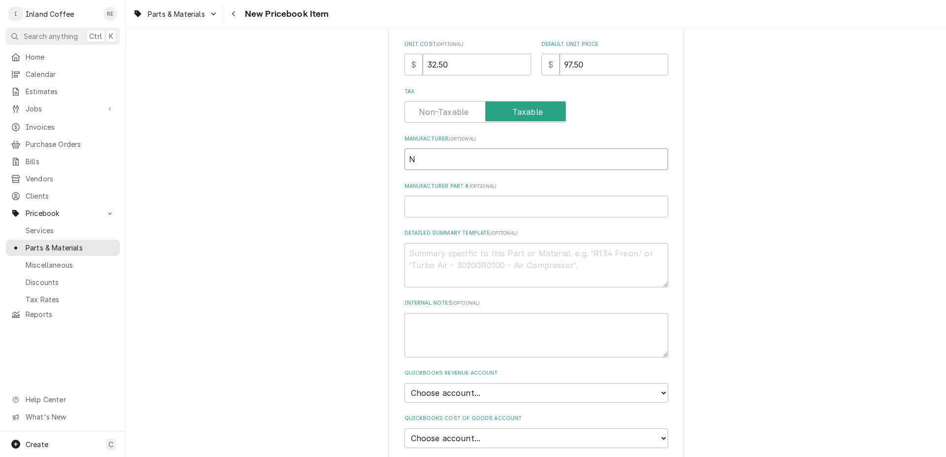
type input "Nu"
type textarea "x"
type input "Nuo"
type textarea "x"
type input "Nuov"
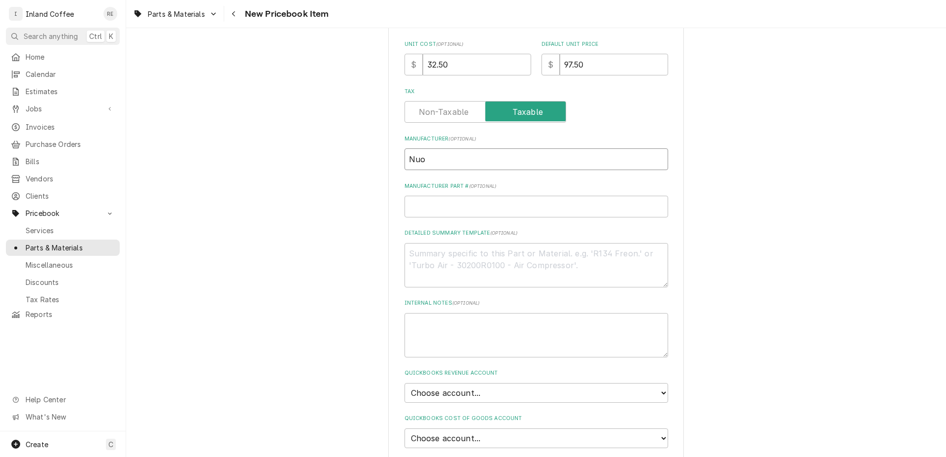
type textarea "x"
type input "Nuova"
type textarea "x"
type input "Nuova"
type textarea "x"
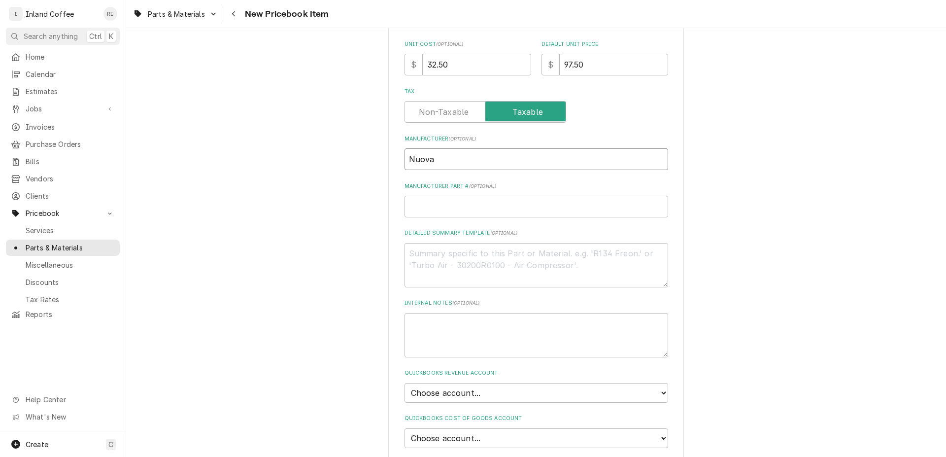
type input "Nuova S"
type textarea "x"
type input "Nuova Si"
type textarea "x"
type input "Nuova Sim"
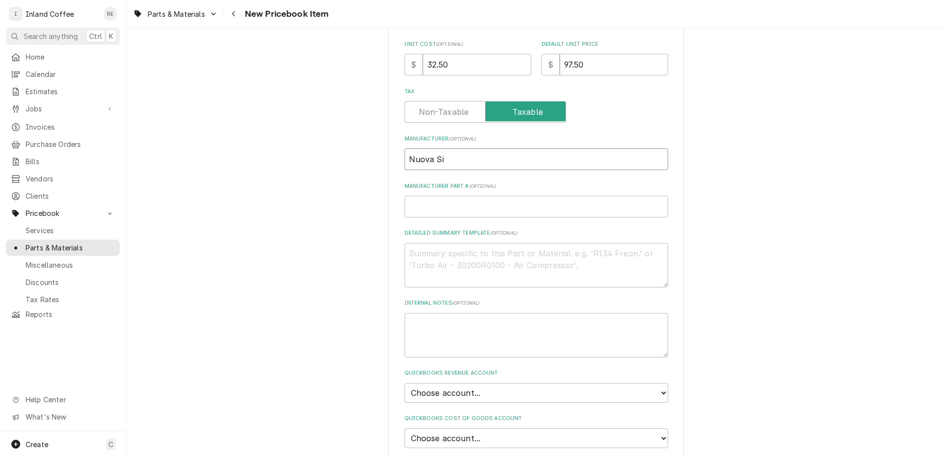
type textarea "x"
type input "Nuova Simo"
type textarea "x"
type input "Nuova Simon"
type textarea "x"
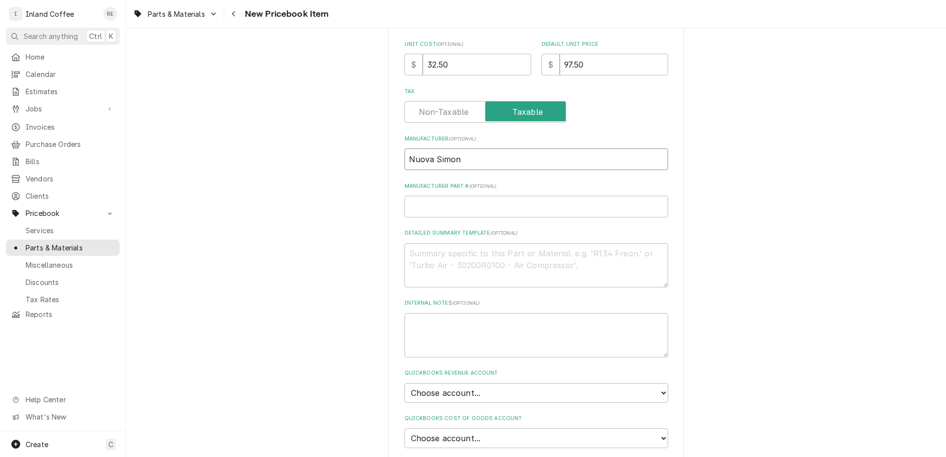
type input "Nuova Simone"
type textarea "x"
type input "Nuova Simonel"
type textarea "x"
type input "Nuova Simonell"
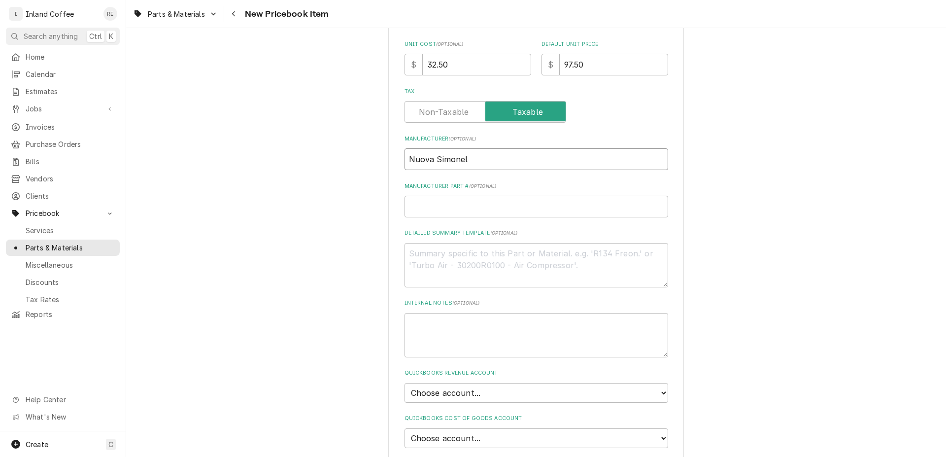
type textarea "x"
type input "Nuova [PERSON_NAME]"
type textarea "x"
type input "Nuova [PERSON_NAME]"
type textarea "x"
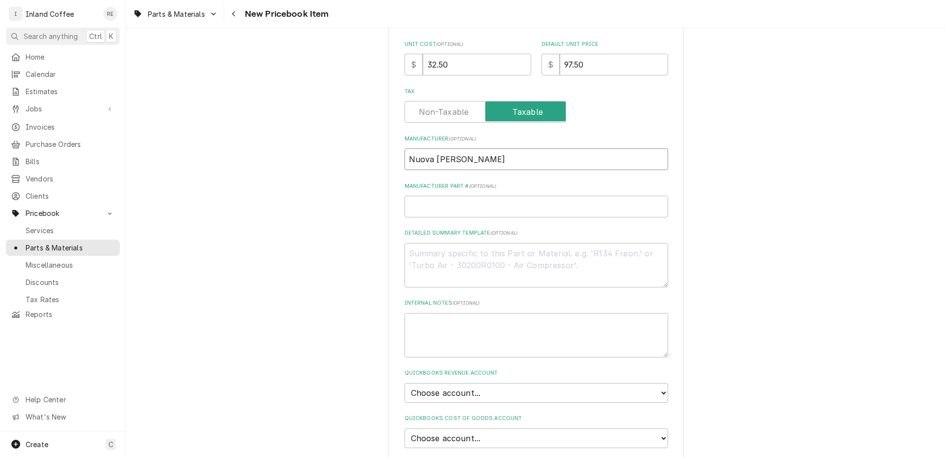
type input "Nuova [PERSON_NAME]"
click at [459, 194] on div "Manufacturer Part # ( optional )" at bounding box center [537, 199] width 264 height 35
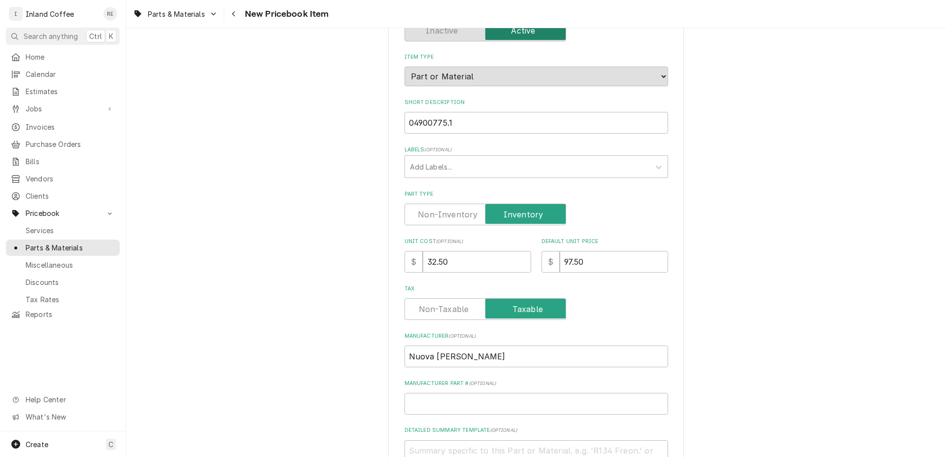
scroll to position [0, 0]
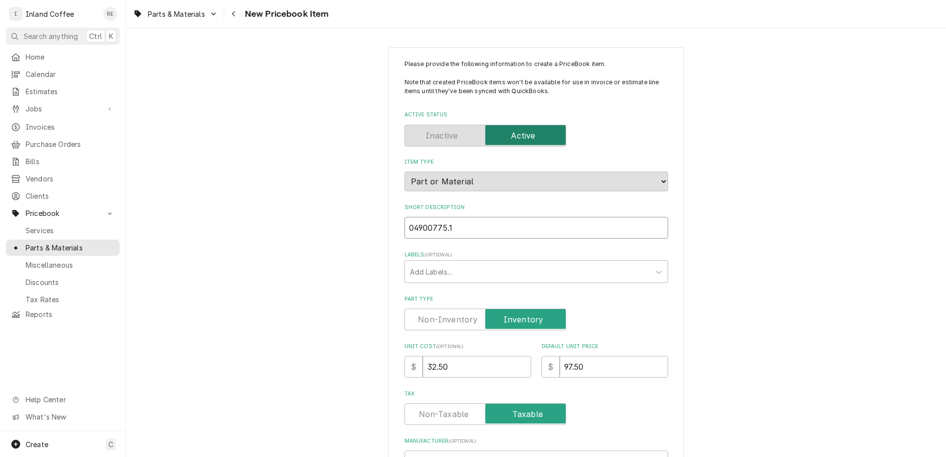
drag, startPoint x: 474, startPoint y: 232, endPoint x: 378, endPoint y: 226, distance: 95.8
click at [405, 226] on input "04900775.1" at bounding box center [537, 228] width 264 height 22
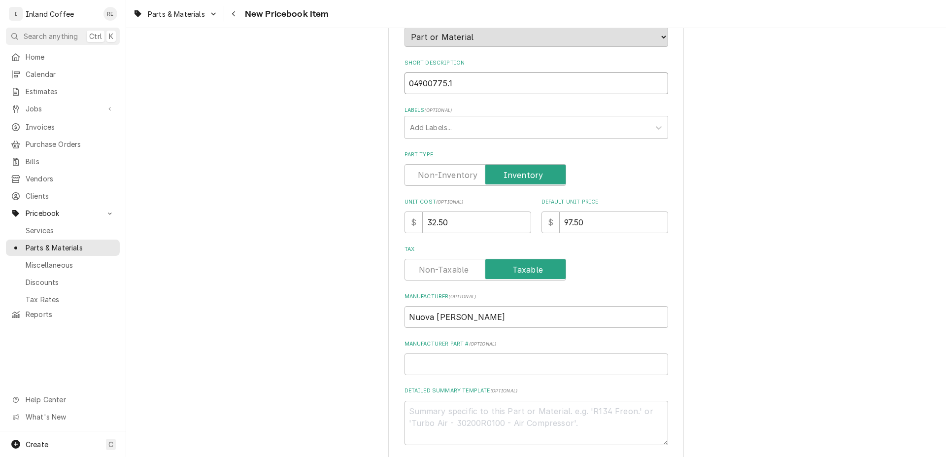
scroll to position [168, 0]
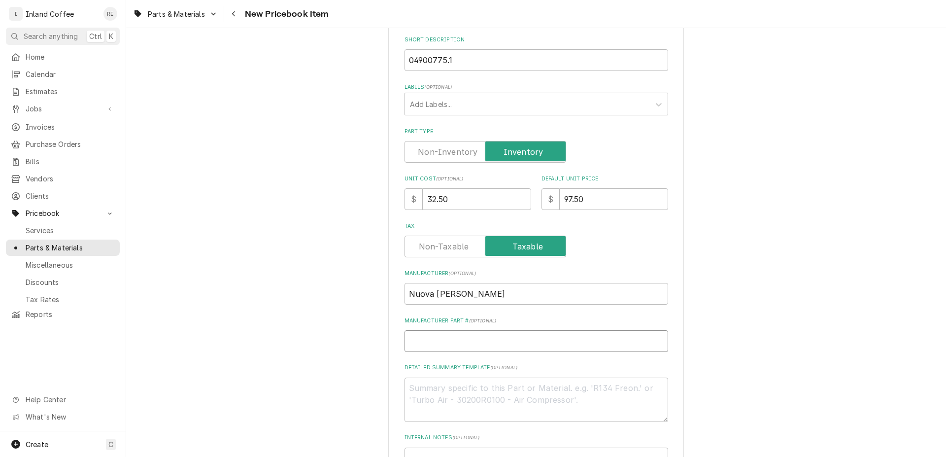
click at [417, 332] on input "Manufacturer Part # ( optional )" at bounding box center [537, 341] width 264 height 22
click at [414, 336] on input "Manufacturer Part # ( optional )" at bounding box center [537, 341] width 264 height 22
paste input "04900775.1"
type input "04900775.1"
type textarea "x"
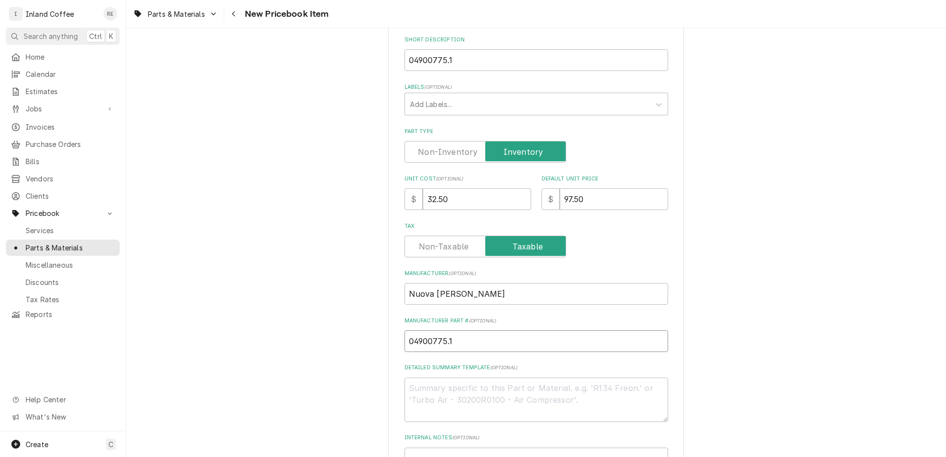
type input "04900775.1"
click at [423, 383] on textarea "Detailed Summary Template ( optional )" at bounding box center [537, 400] width 264 height 44
type textarea "w"
type textarea "x"
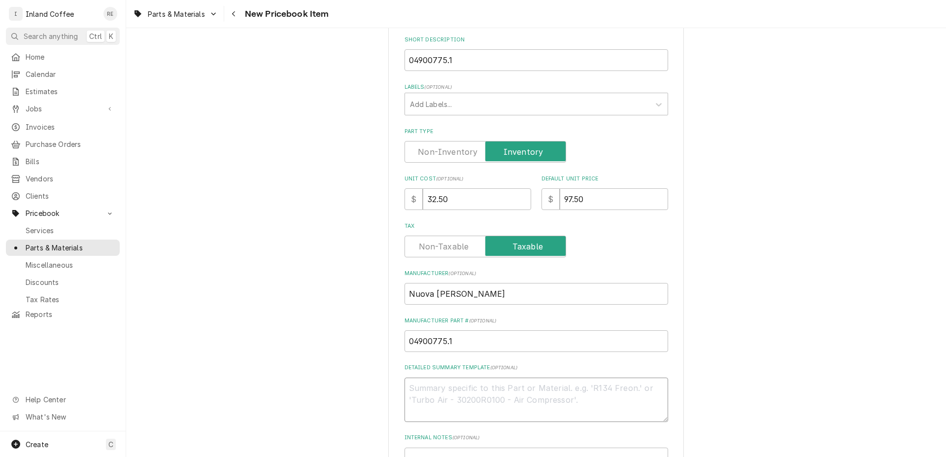
type textarea "W"
type textarea "x"
type textarea "Wa"
type textarea "x"
type textarea "W"
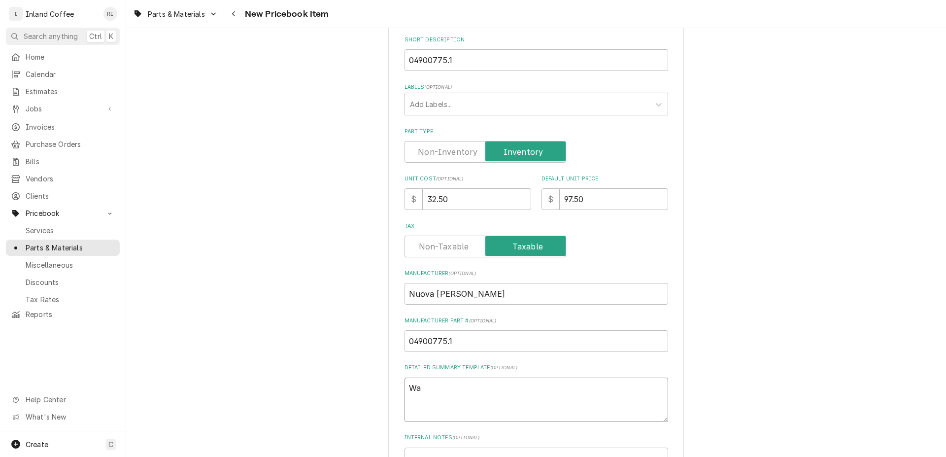
type textarea "x"
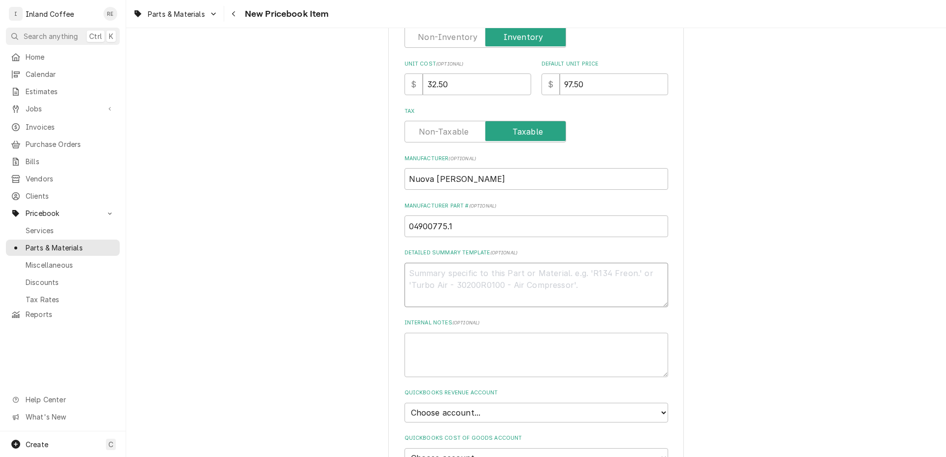
scroll to position [296, 0]
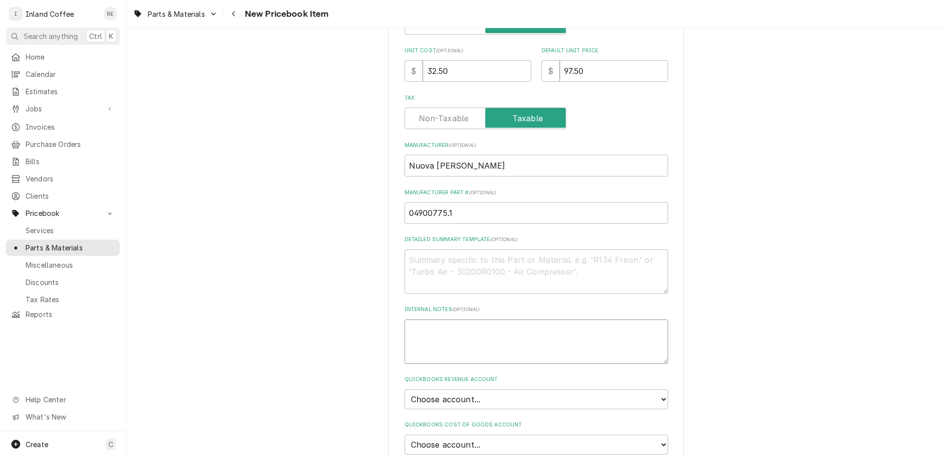
click at [452, 324] on textarea "Internal Notes ( optional )" at bounding box center [537, 341] width 264 height 44
type textarea "W"
type textarea "x"
type textarea "Wa"
type textarea "x"
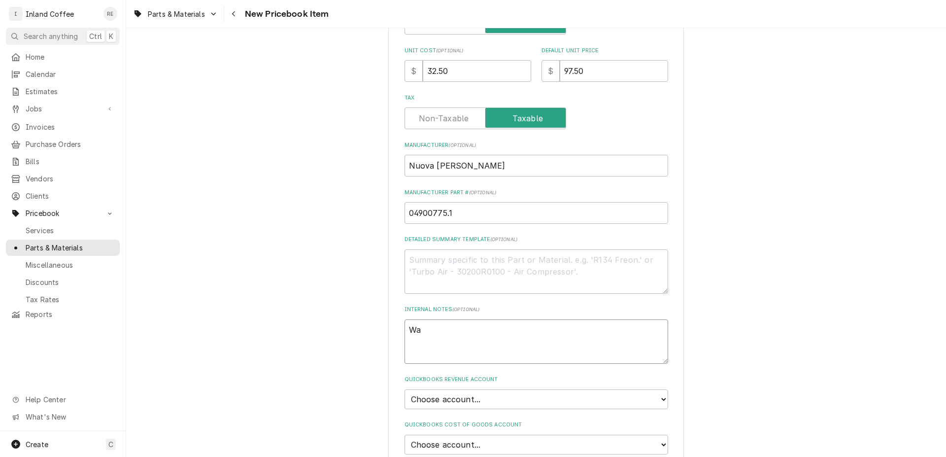
type textarea "Was"
type textarea "x"
type textarea "Was"
type textarea "x"
type textarea "Was 0"
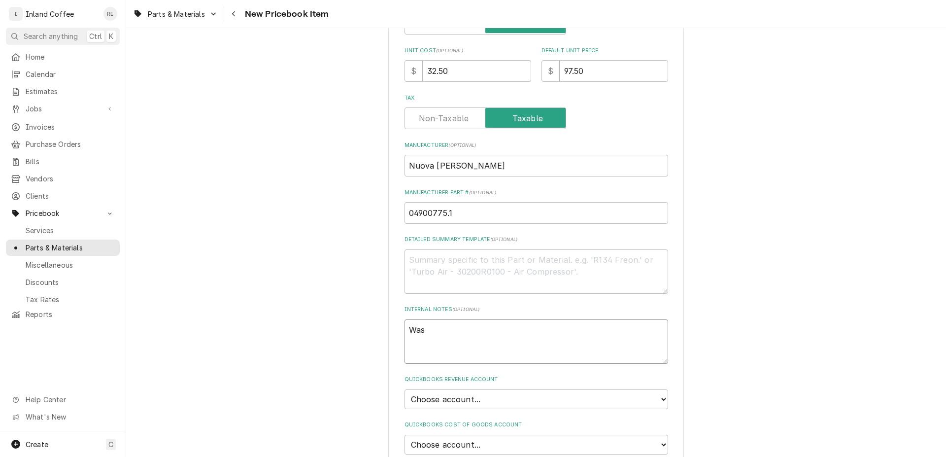
type textarea "x"
type textarea "Was 04"
type textarea "x"
type textarea "Was 049"
type textarea "x"
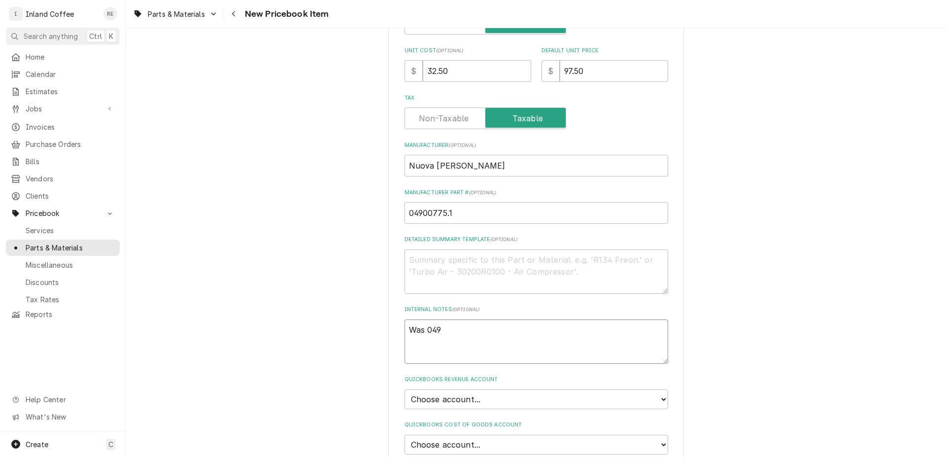
type textarea "Was 0490"
type textarea "x"
type textarea "Was 04900"
type textarea "x"
type textarea "Was 049007"
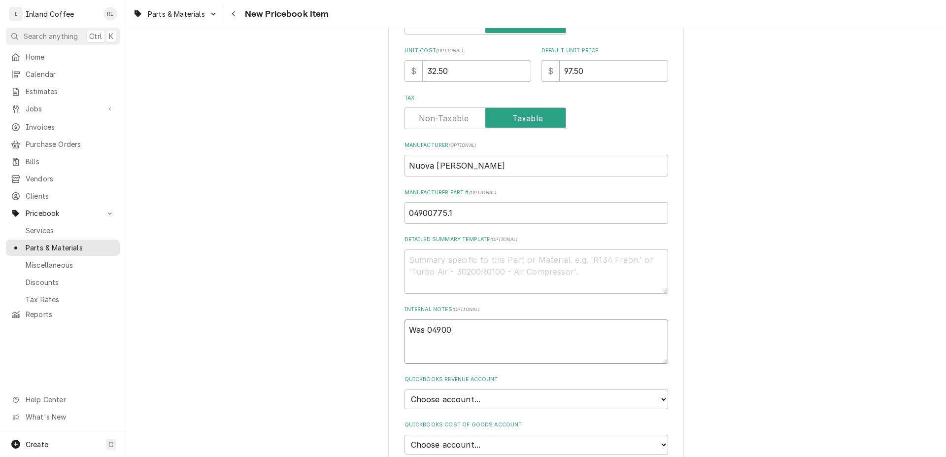
type textarea "x"
type textarea "Was 0490077"
type textarea "x"
type textarea "Was 04900775"
type textarea "x"
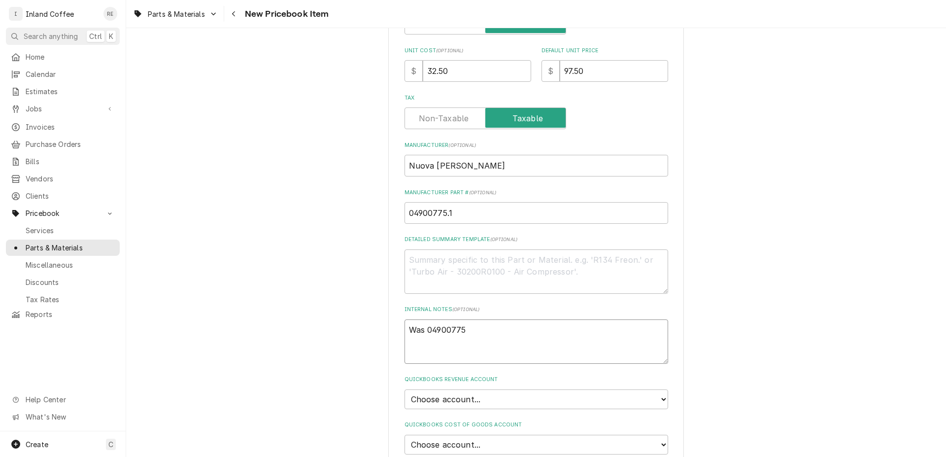
type textarea "Was 04900775"
click at [405, 389] on select "Choose account... Beverage Equipment Discounts Espress Equipment New Misc Charg…" at bounding box center [537, 399] width 264 height 20
select select "70000-935807176"
click option "4050: Part or Material Revenue" at bounding box center [0, 0] width 0 height 0
type textarea "x"
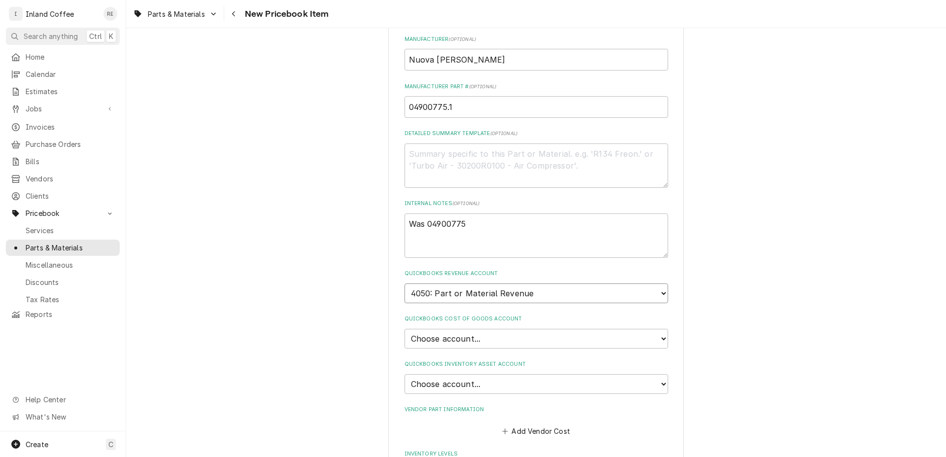
scroll to position [457, 0]
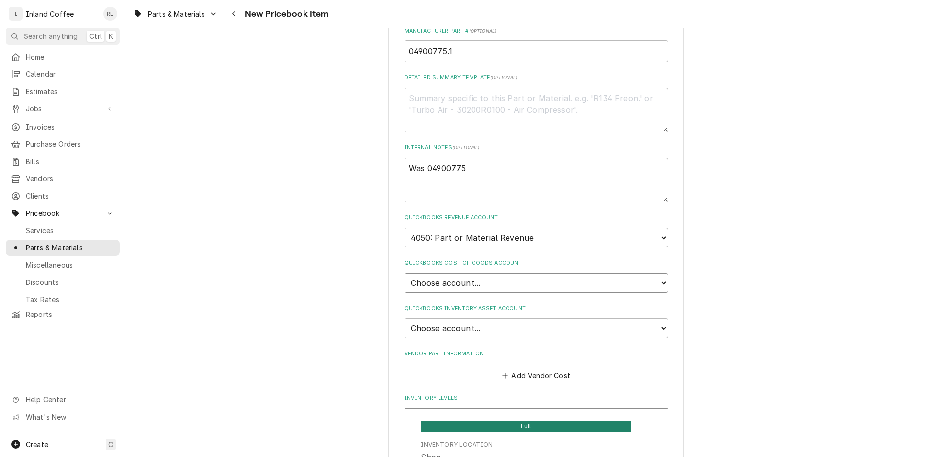
click at [405, 273] on select "Choose account... Cost of Goods Sold" at bounding box center [537, 283] width 264 height 20
select select "3F0000-935810127"
click option "Cost of Goods Sold" at bounding box center [0, 0] width 0 height 0
type textarea "x"
click at [405, 318] on select "Choose account... Dan James Logan Inventory Asset Undeposited Funds Employee Ad…" at bounding box center [537, 328] width 264 height 20
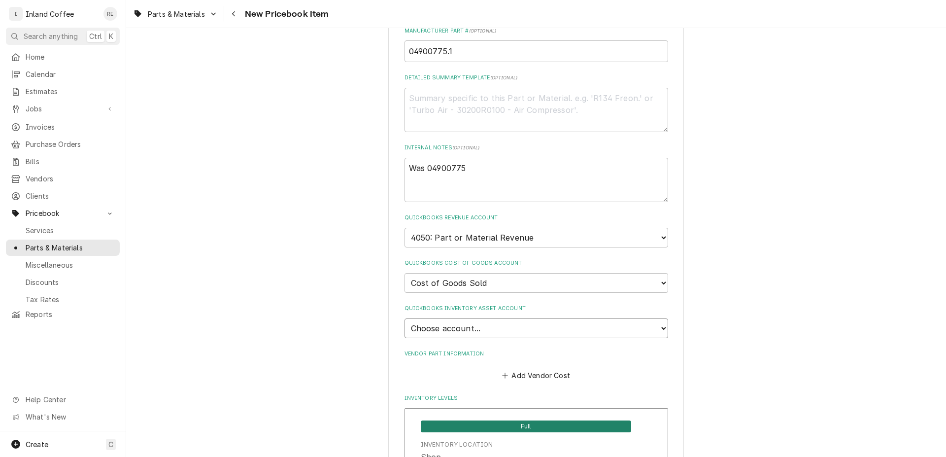
select select "400000-935810127"
click option "Inventory Asset" at bounding box center [0, 0] width 0 height 0
click at [540, 372] on button "Add Vendor Cost" at bounding box center [536, 376] width 71 height 14
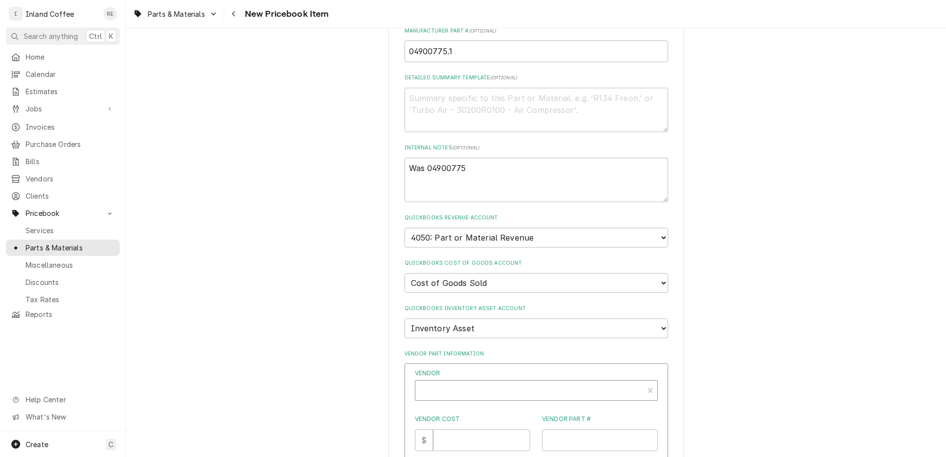
type textarea "x"
click at [423, 392] on input "Vendor" at bounding box center [421, 394] width 2 height 22
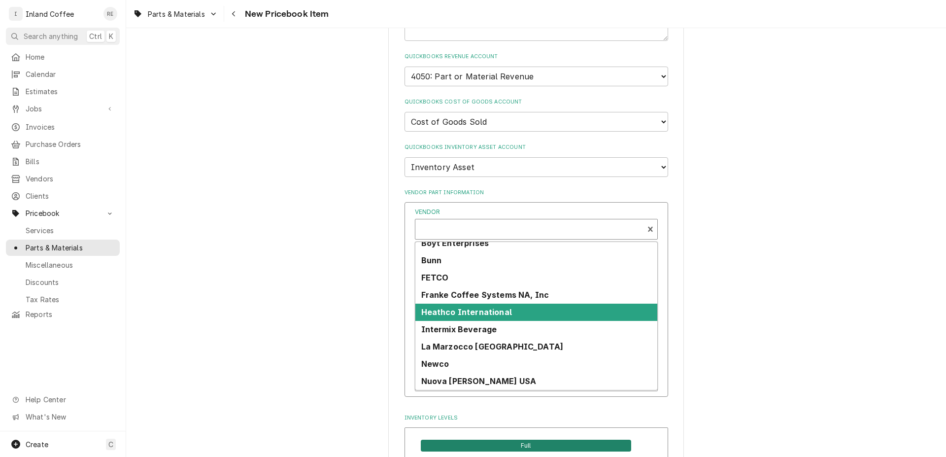
scroll to position [20, 0]
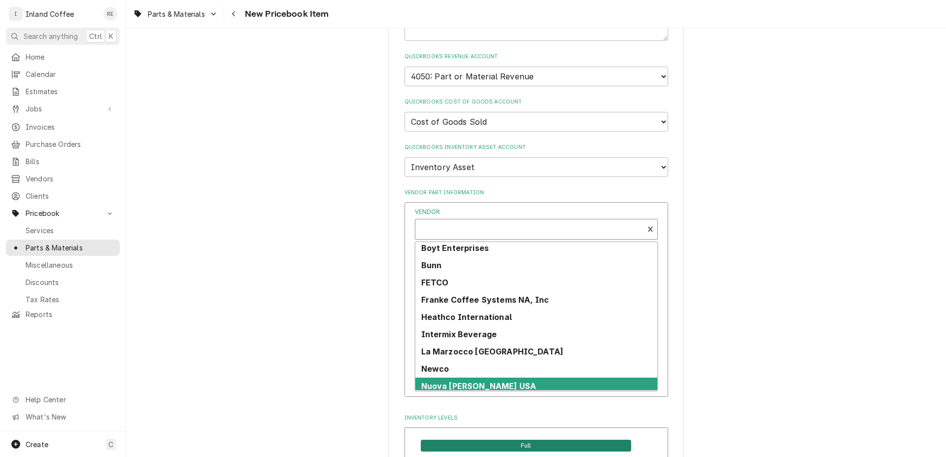
click at [516, 382] on div "Nuova [PERSON_NAME] USA" at bounding box center [537, 386] width 242 height 17
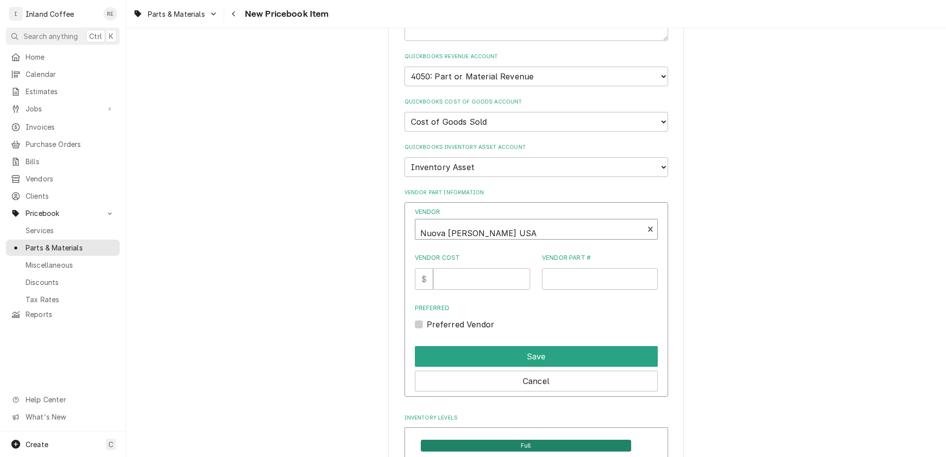
click at [427, 318] on label "Preferred Vendor" at bounding box center [461, 324] width 68 height 12
click at [427, 318] on input "Preferred" at bounding box center [548, 329] width 243 height 22
checkbox input "true"
click at [458, 276] on input "Vendor Cost" at bounding box center [481, 279] width 97 height 22
type input "32.50"
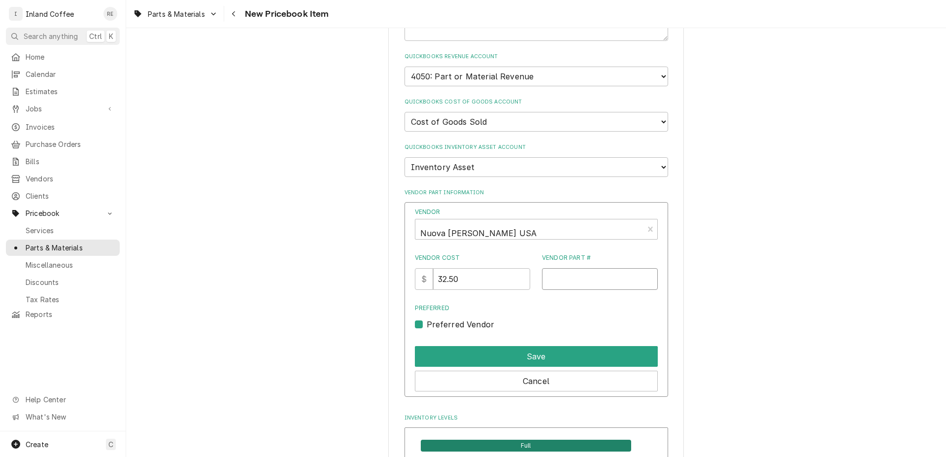
click at [566, 274] on input "Vendor Part #" at bounding box center [600, 279] width 116 height 22
type input "04900775.1"
click at [570, 357] on button "Save" at bounding box center [536, 356] width 243 height 21
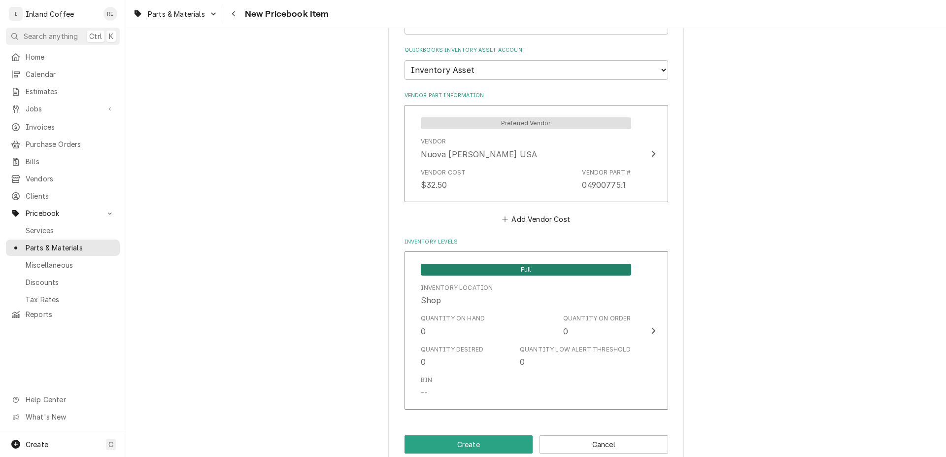
scroll to position [729, 0]
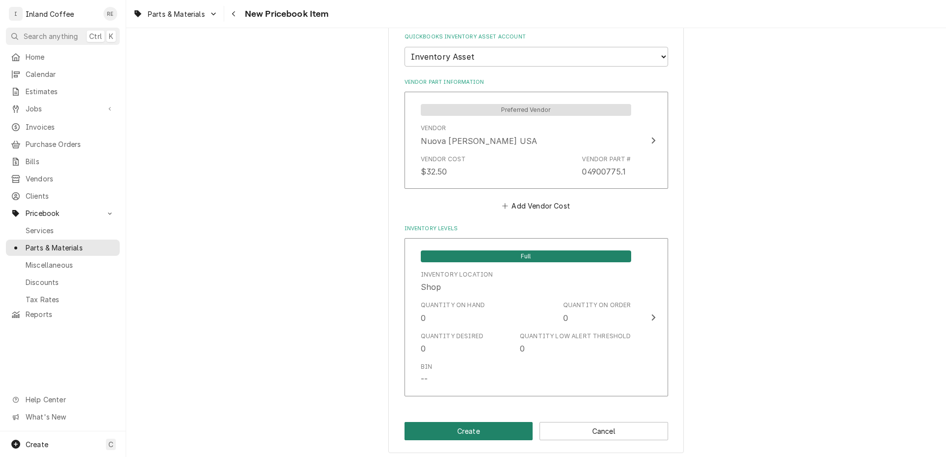
click at [465, 424] on button "Create" at bounding box center [469, 431] width 129 height 18
type textarea "x"
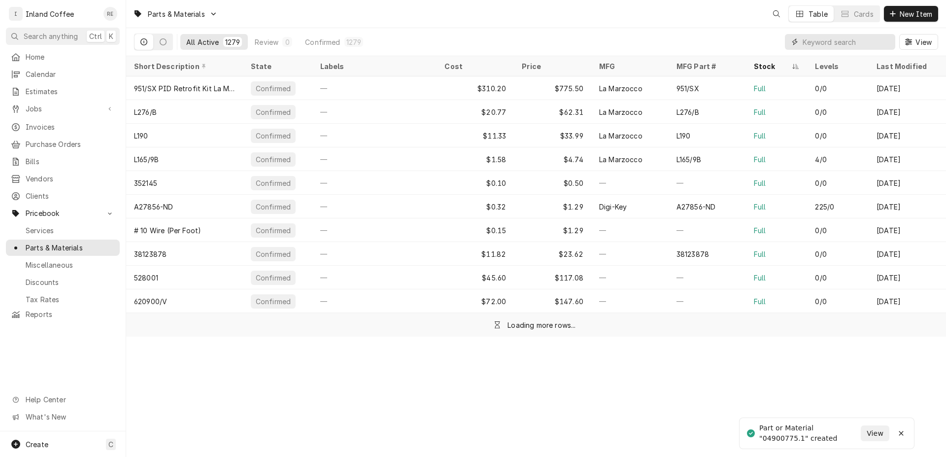
click at [830, 44] on input "Dynamic Content Wrapper" at bounding box center [847, 42] width 88 height 16
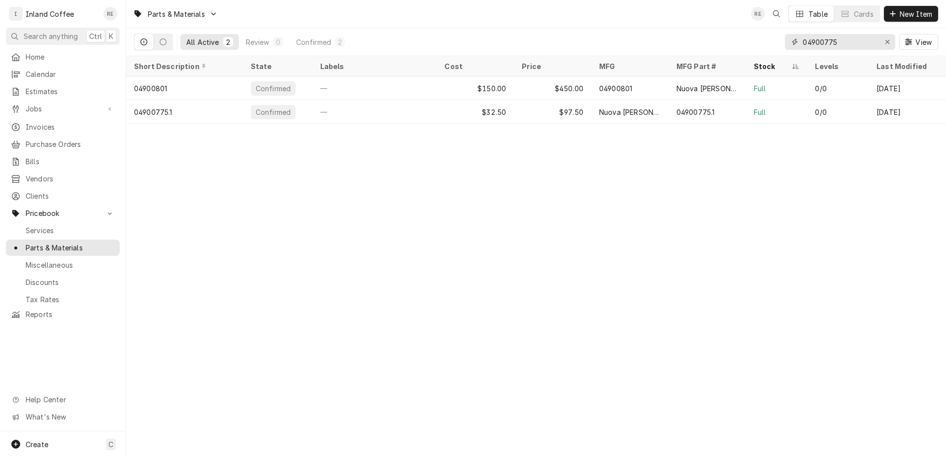
type input "04900775"
click at [890, 39] on div "Erase input" at bounding box center [888, 42] width 10 height 10
click at [839, 43] on input "Dynamic Content Wrapper" at bounding box center [849, 42] width 93 height 16
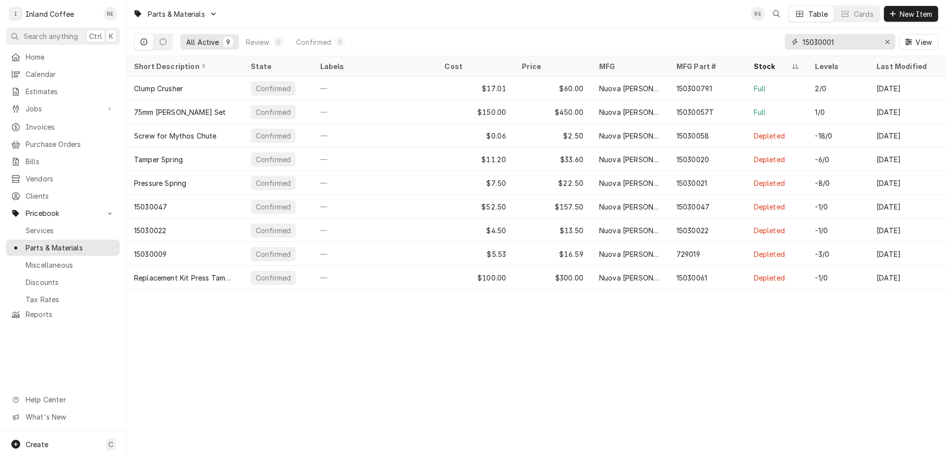
type input "15030001"
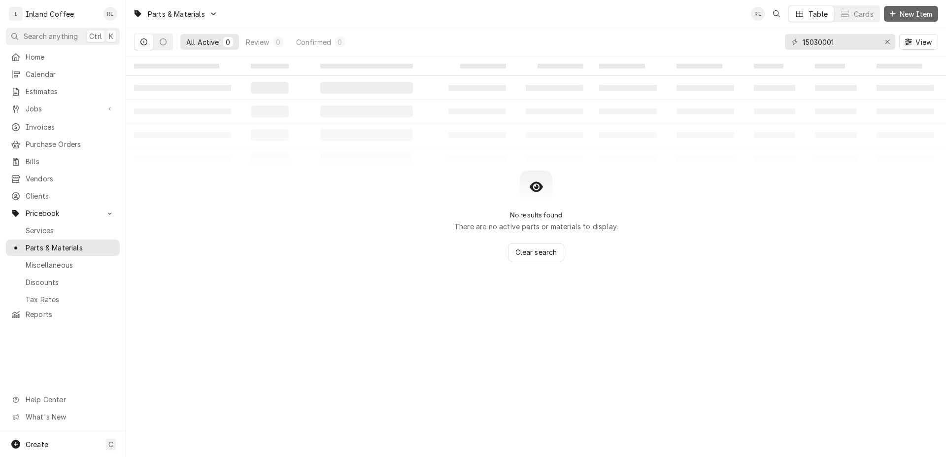
click at [909, 15] on span "New Item" at bounding box center [916, 14] width 36 height 10
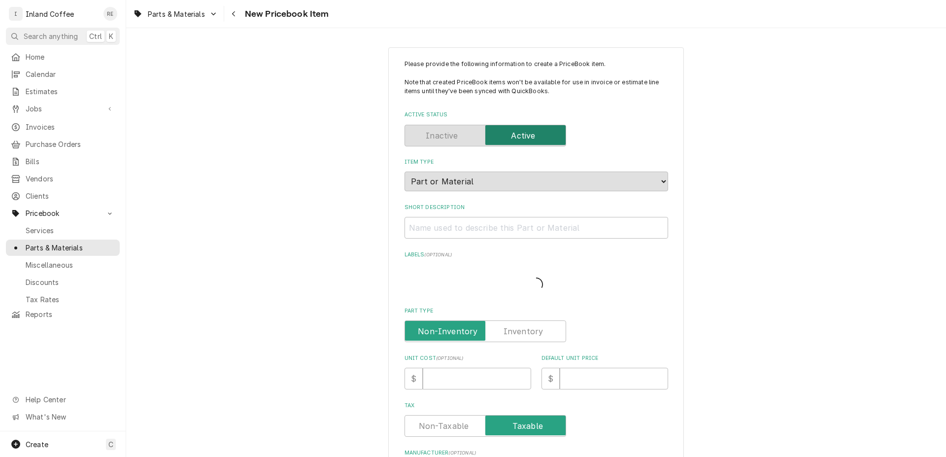
type textarea "x"
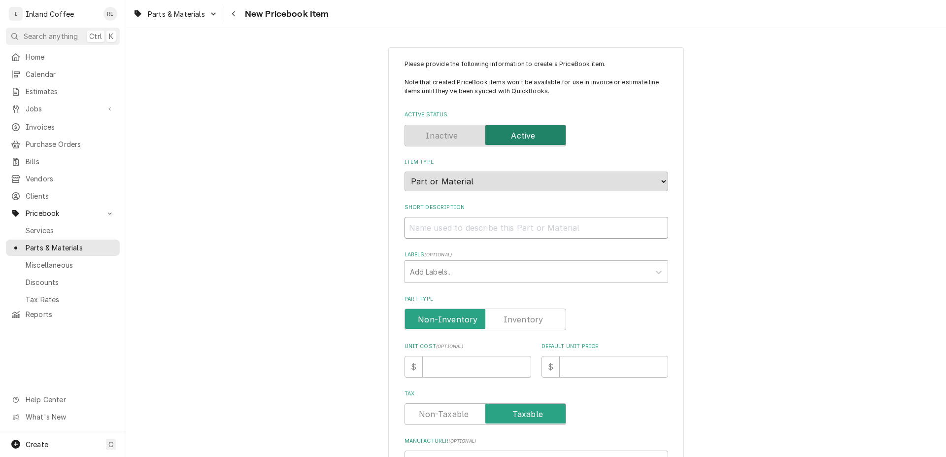
click at [436, 231] on input "Short Description" at bounding box center [537, 228] width 264 height 22
type input "1"
type textarea "x"
type input "15"
type textarea "x"
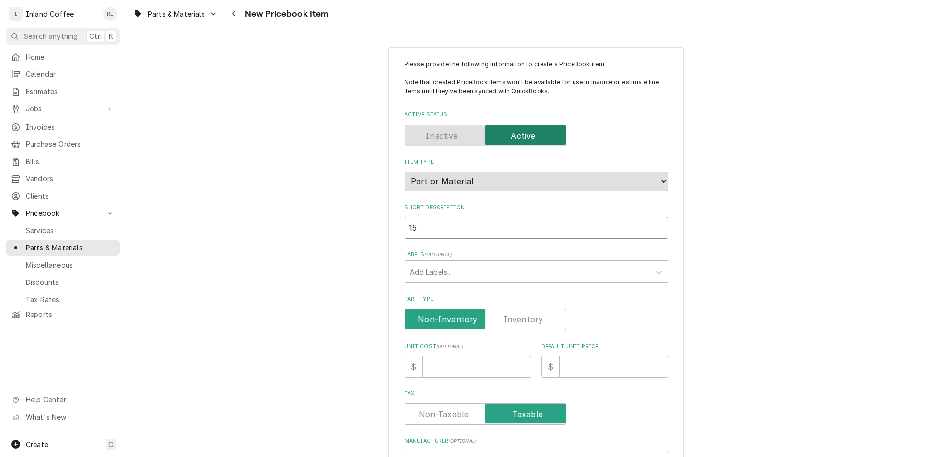
type input "150"
type textarea "x"
type input "1503"
type textarea "x"
type input "15030"
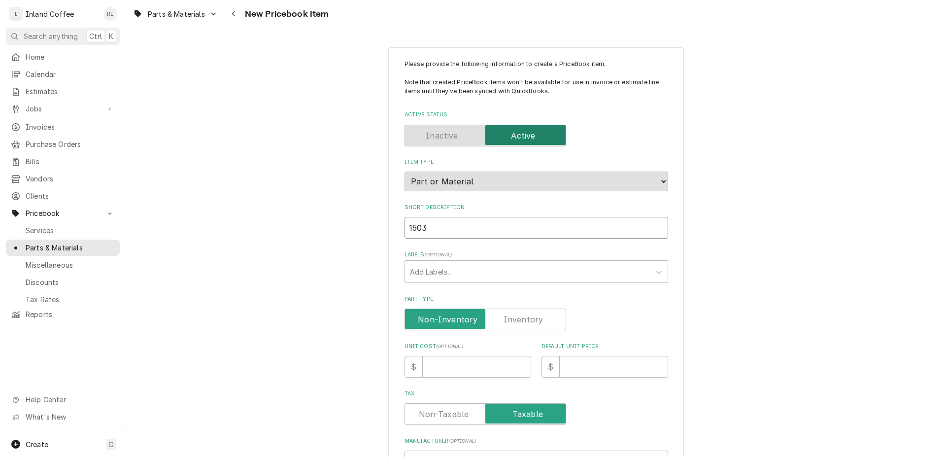
type textarea "x"
type input "150300"
type textarea "x"
type input "1503000"
type textarea "x"
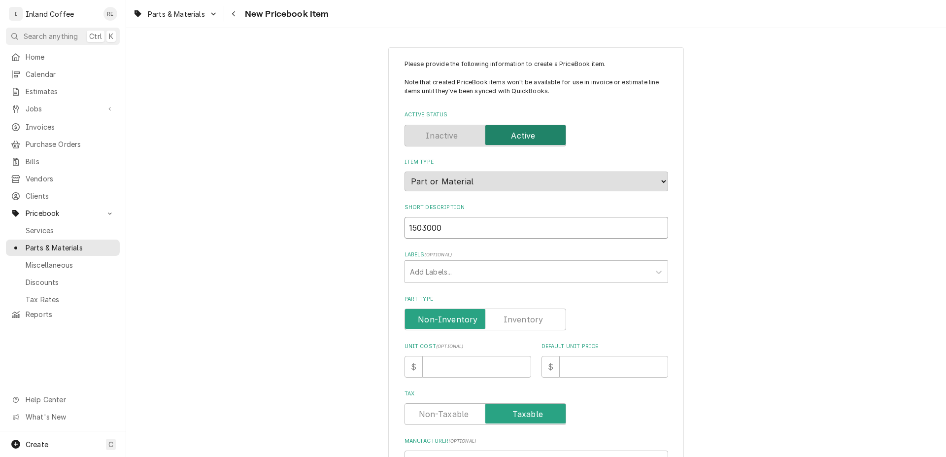
type input "15030001"
type textarea "x"
type input "15030001"
click at [532, 314] on label "Part Type" at bounding box center [486, 320] width 162 height 22
click at [532, 314] on input "Part Type" at bounding box center [485, 320] width 153 height 22
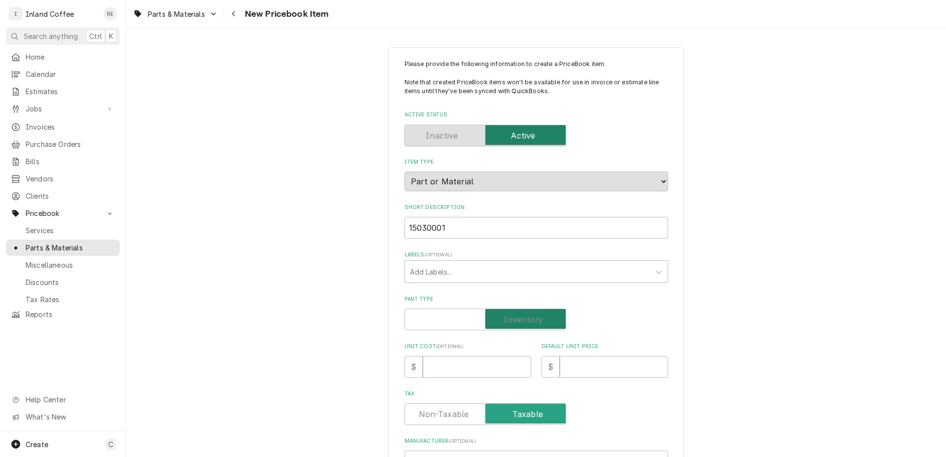
checkbox input "true"
type textarea "x"
click at [468, 365] on input "Unit Cost ( optional )" at bounding box center [477, 367] width 108 height 22
type input "3"
type textarea "x"
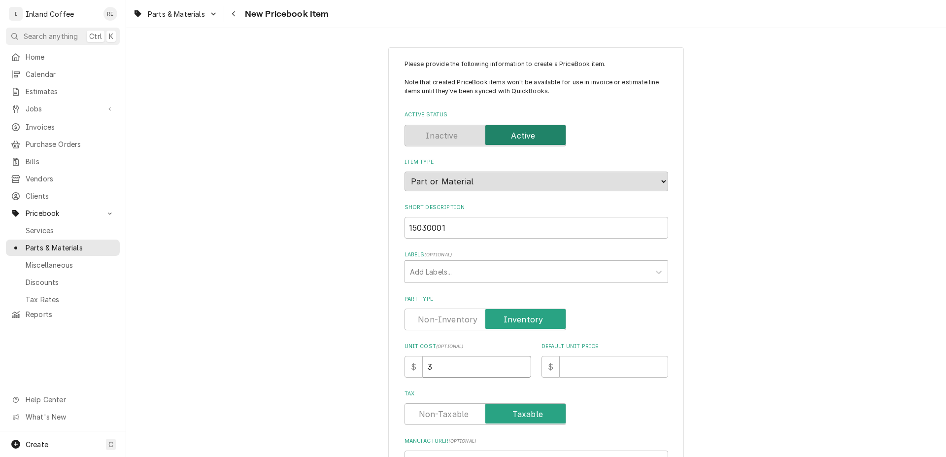
type input "30"
type textarea "x"
type input "30.9"
type textarea "x"
type input "30.90"
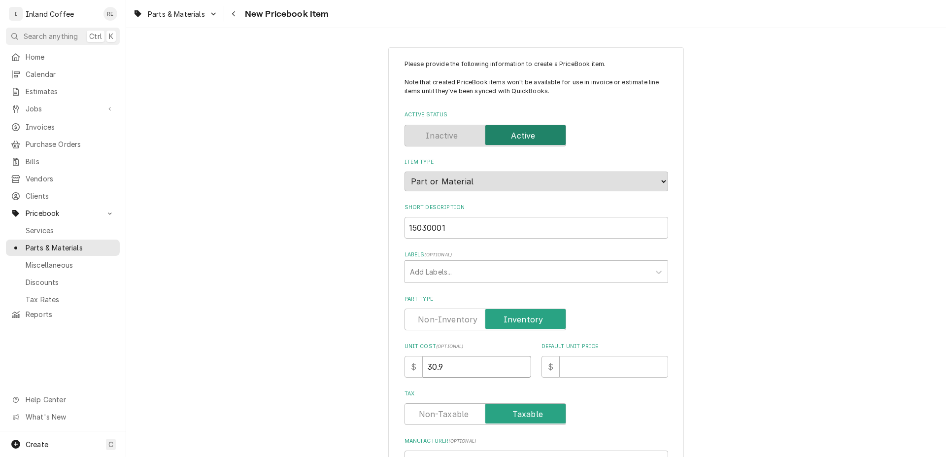
type textarea "x"
type input "30.90"
click at [575, 369] on input "Default Unit Price" at bounding box center [614, 367] width 108 height 22
type input "9"
type textarea "x"
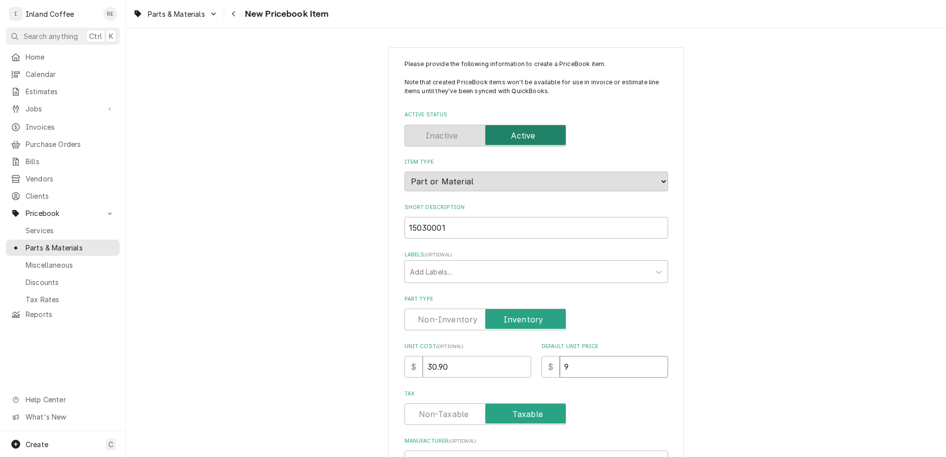
type input "92"
type textarea "x"
type input "92.7"
type textarea "x"
type input "92.70"
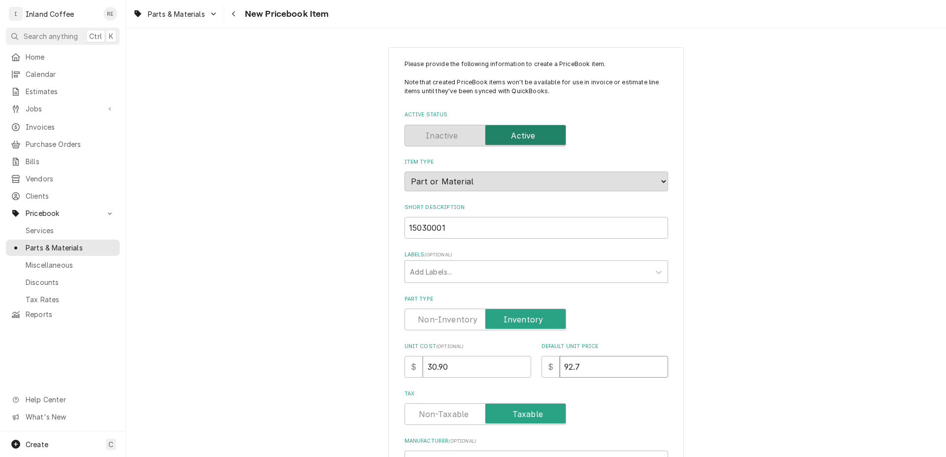
type textarea "x"
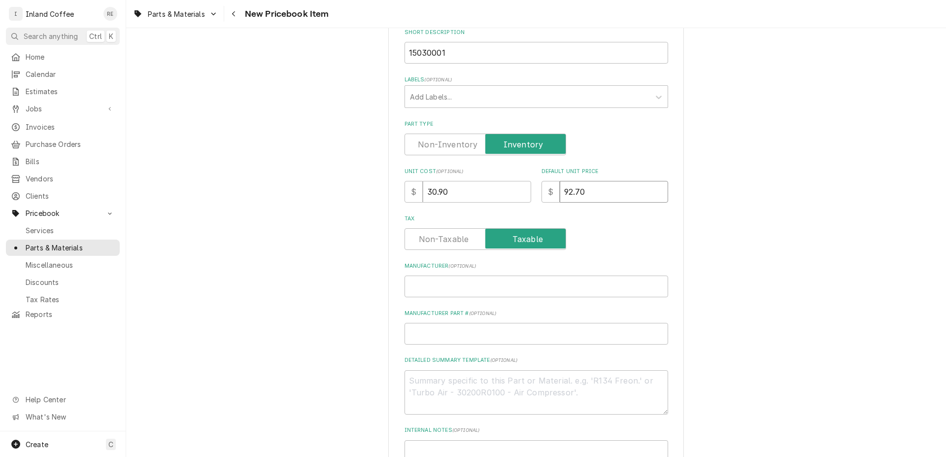
scroll to position [234, 0]
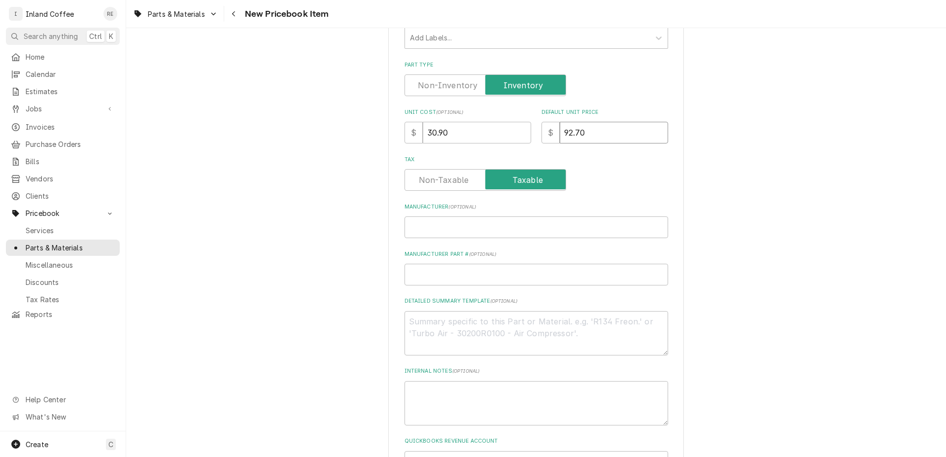
type input "92.70"
click at [422, 223] on input "Manufacturer ( optional )" at bounding box center [537, 227] width 264 height 22
type input "N"
type textarea "x"
type input "Nu"
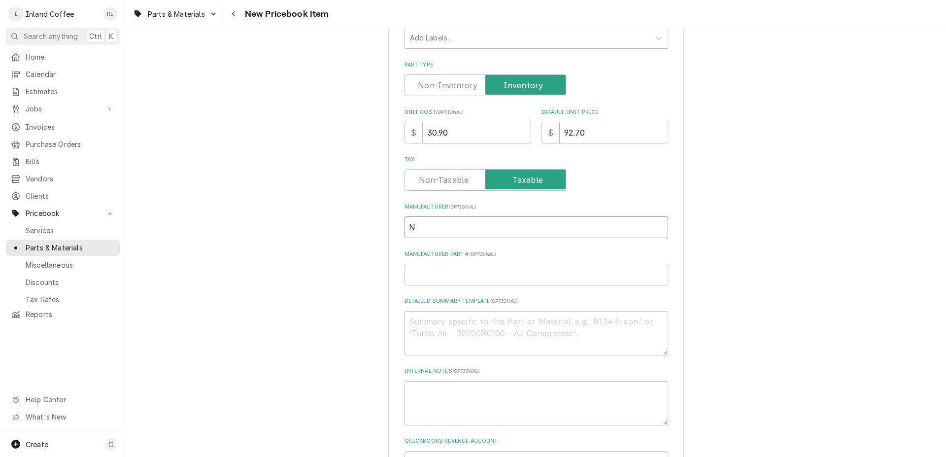
type textarea "x"
type input "Nuo"
type textarea "x"
type input "Nuov"
type textarea "x"
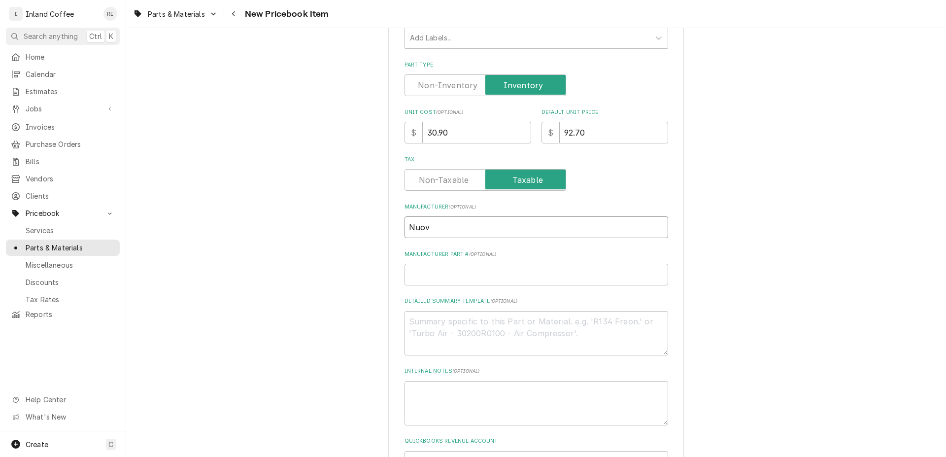
type input "Nuova"
type textarea "x"
type input "Nuova"
type textarea "x"
type input "Nuova S"
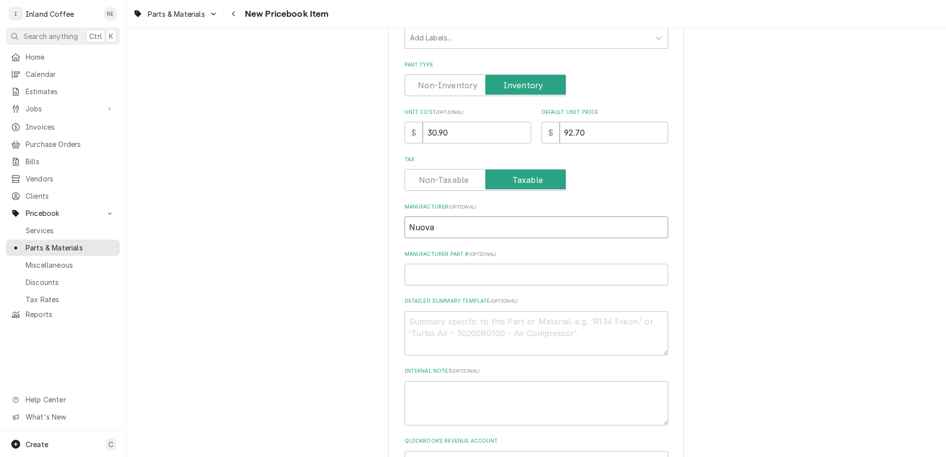
type textarea "x"
type input "Nuova Si"
type textarea "x"
type input "Nuova Sim"
type textarea "x"
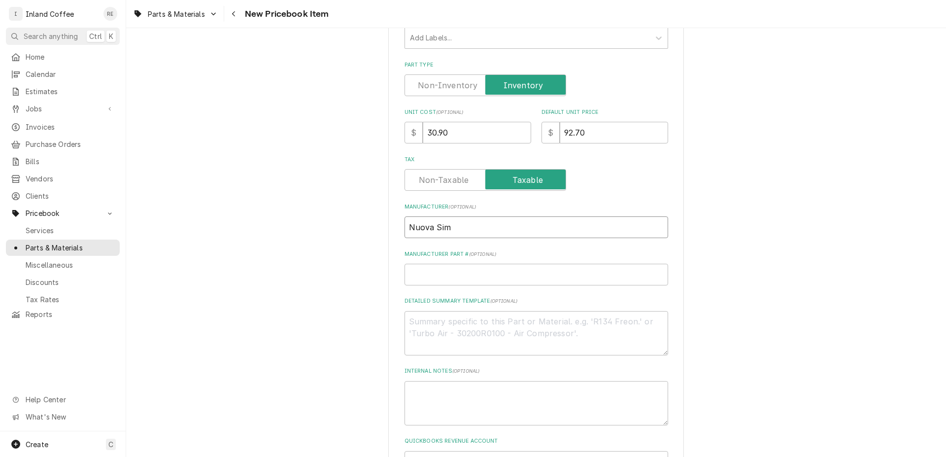
type input "Nuova Simo"
type textarea "x"
type input "Nuova Simon"
type textarea "x"
type input "Nuova Simone"
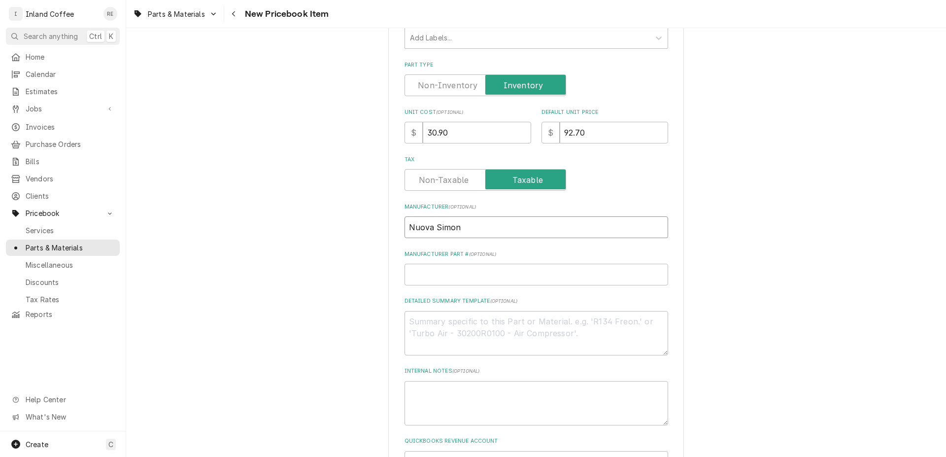
type textarea "x"
type input "Nuova Simonel"
type textarea "x"
type input "Nuova Simonell"
type textarea "x"
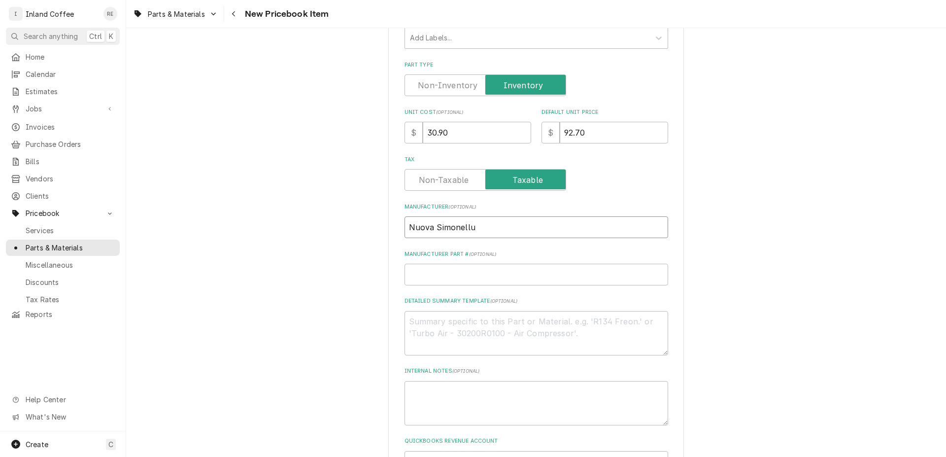
type input "Nuova Simonellui"
type textarea "x"
type input "Nuova Simonellu"
type textarea "x"
type input "Nuova Simonell"
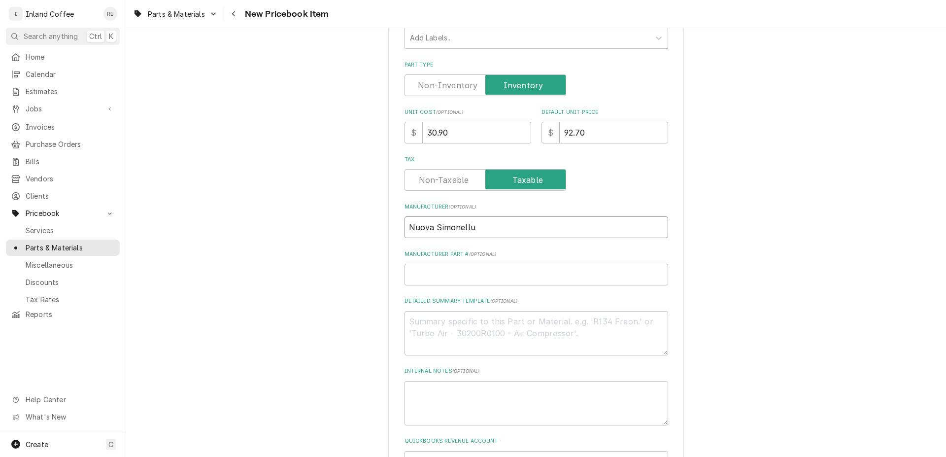
type textarea "x"
type input "Nuova [PERSON_NAME]"
type textarea "x"
type input "Nuova [PERSON_NAME]"
click at [450, 268] on input "Manufacturer Part # ( optional )" at bounding box center [537, 275] width 264 height 22
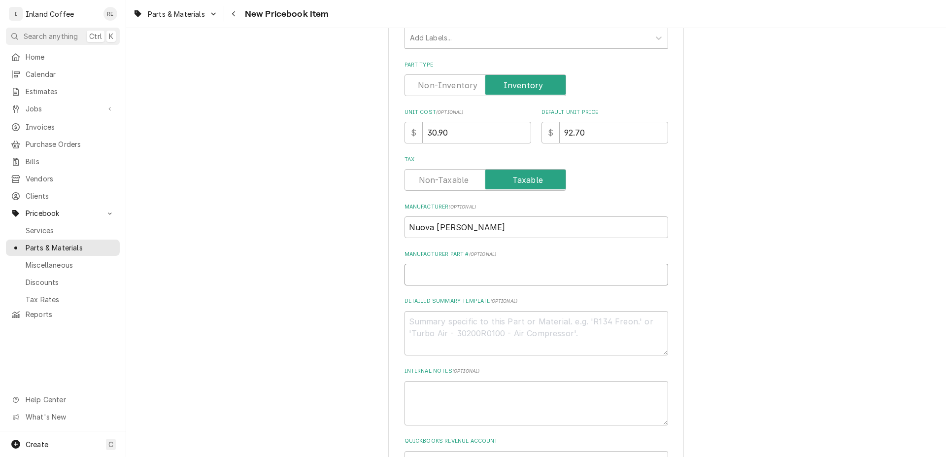
type input "1"
type textarea "x"
type input "15"
type textarea "x"
type input "150"
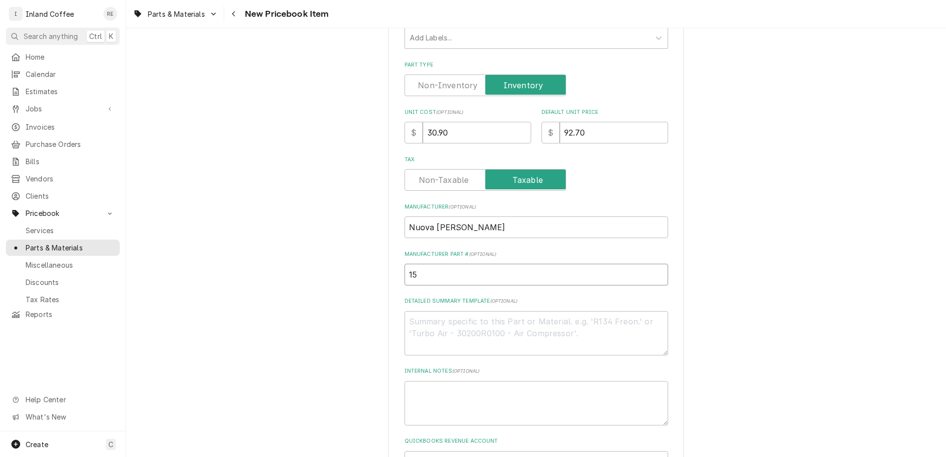
type textarea "x"
type input "1503"
type textarea "x"
type input "15030"
type textarea "x"
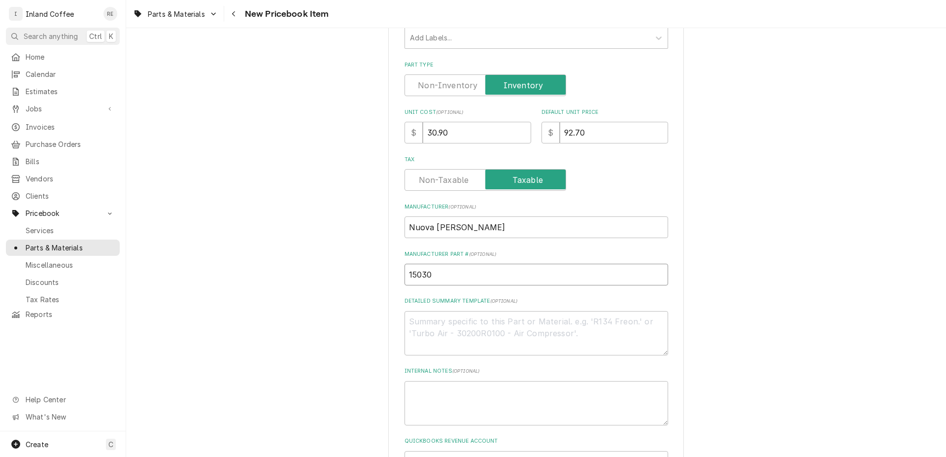
type input "150300"
type textarea "x"
type input "1503000"
type textarea "x"
type input "15030001"
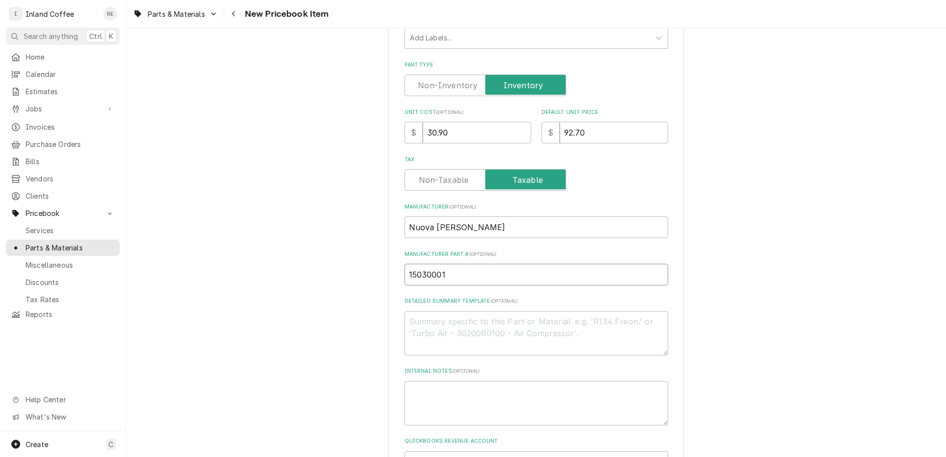
type textarea "x"
type input "15030001"
click at [440, 324] on textarea "Detailed Summary Template ( optional )" at bounding box center [537, 333] width 264 height 44
type textarea "M"
type textarea "x"
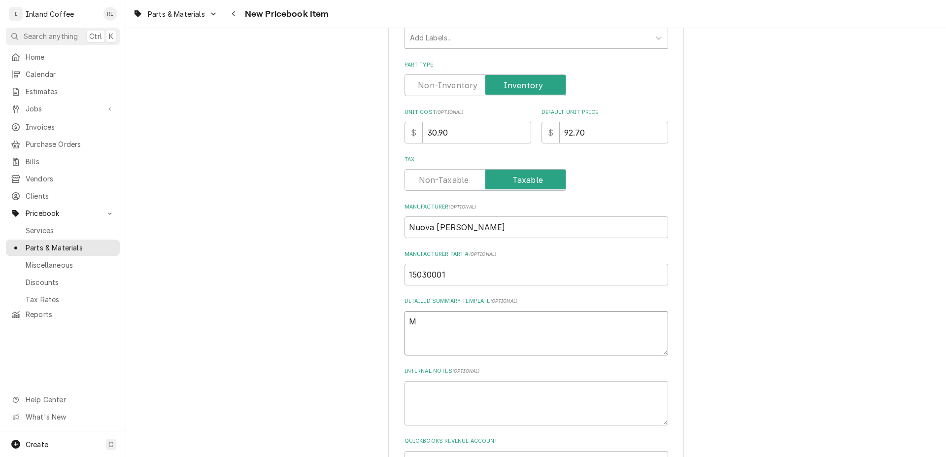
type textarea "My"
type textarea "x"
type textarea "Myt"
type textarea "x"
type textarea "Mytho"
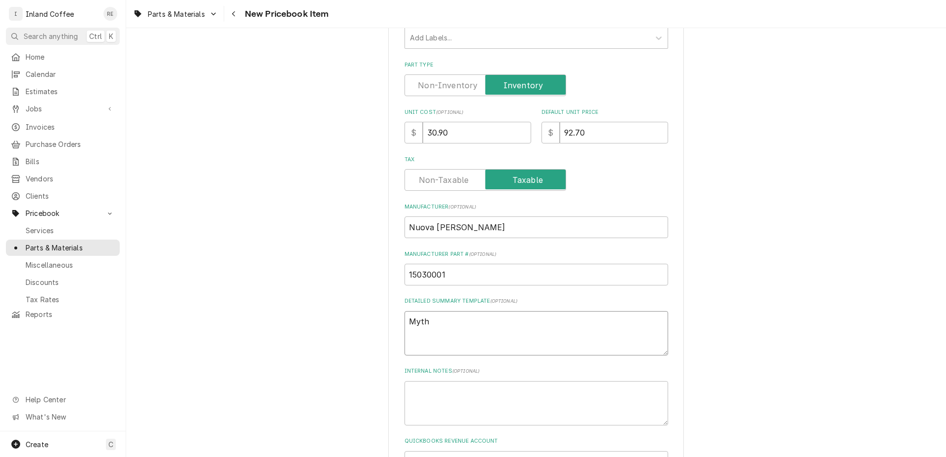
type textarea "x"
type textarea "Mythos"
type textarea "x"
type textarea "Mythos"
type textarea "x"
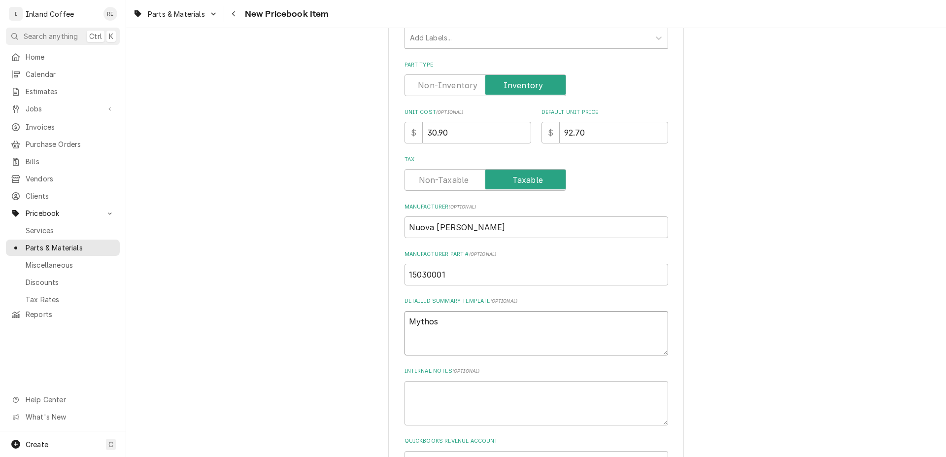
type textarea "Mythos H"
type textarea "x"
type textarea "Mythos Ho"
type textarea "x"
type textarea "Mythos Hop"
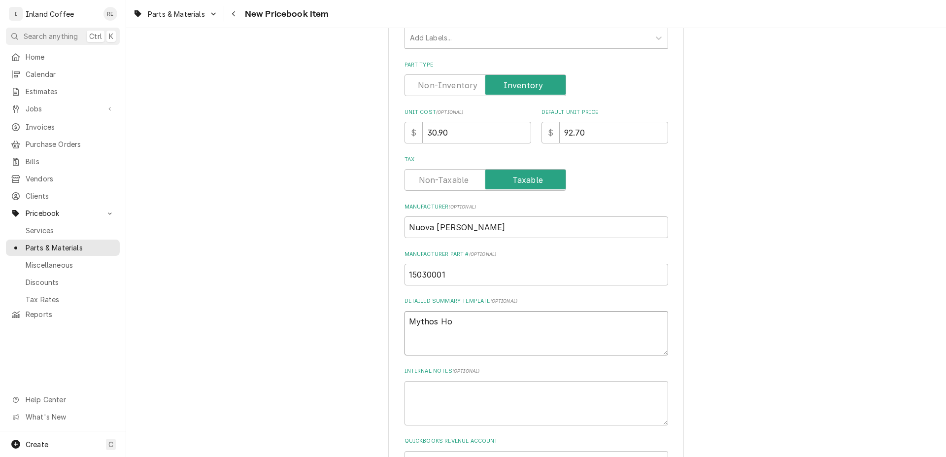
type textarea "x"
type textarea "Mythos Hopp"
type textarea "x"
type textarea "Mythos Hoppe"
type textarea "x"
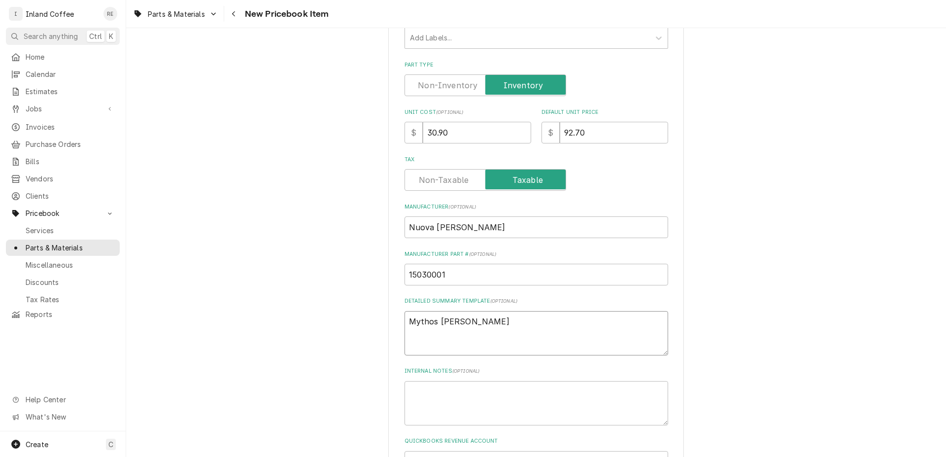
type textarea "Mythos Hopper"
type textarea "x"
type textarea "Mythos Hopper"
type textarea "x"
type textarea "Mythos Hopper P"
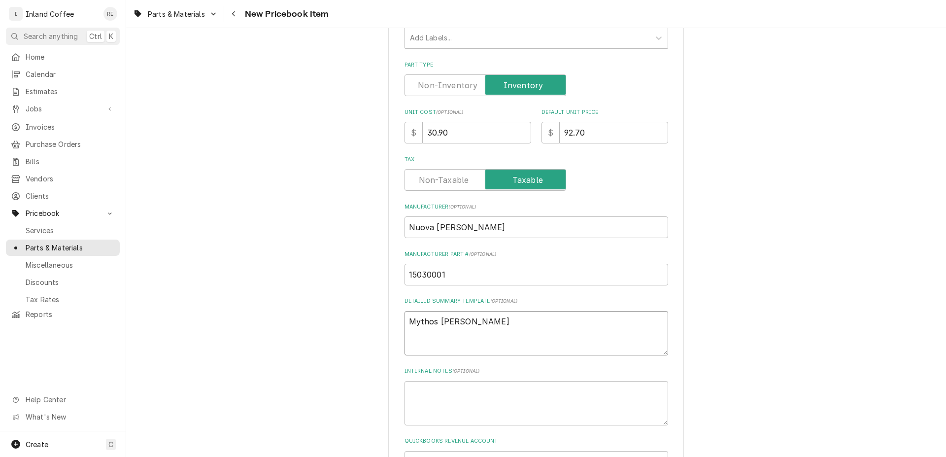
type textarea "x"
type textarea "Mythos Hopper Pl"
type textarea "x"
type textarea "Mythos Hopper Pla"
type textarea "x"
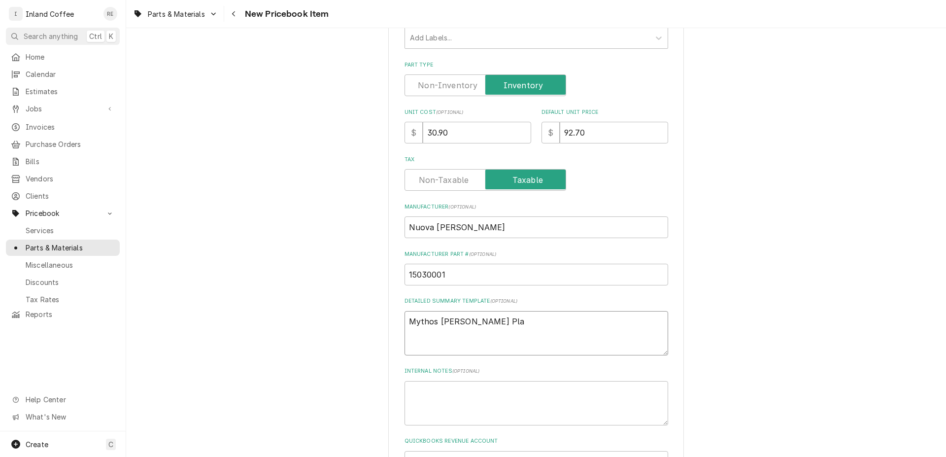
type textarea "Mythos Hopper Plac"
type textarea "x"
type textarea "Mythos Hopper Placs"
type textarea "x"
type textarea "Mythos Hopper Plac"
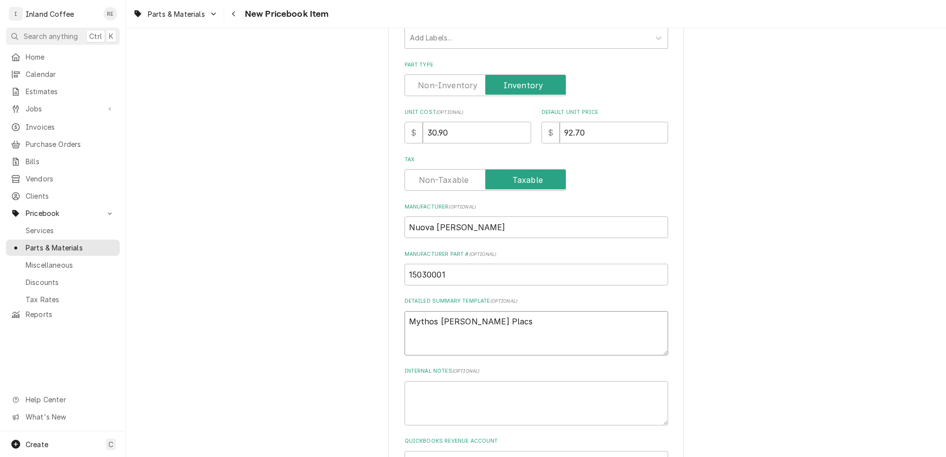
type textarea "x"
type textarea "Mythos Hopper Pla"
type textarea "x"
type textarea "Mythos Hopper Plas"
type textarea "x"
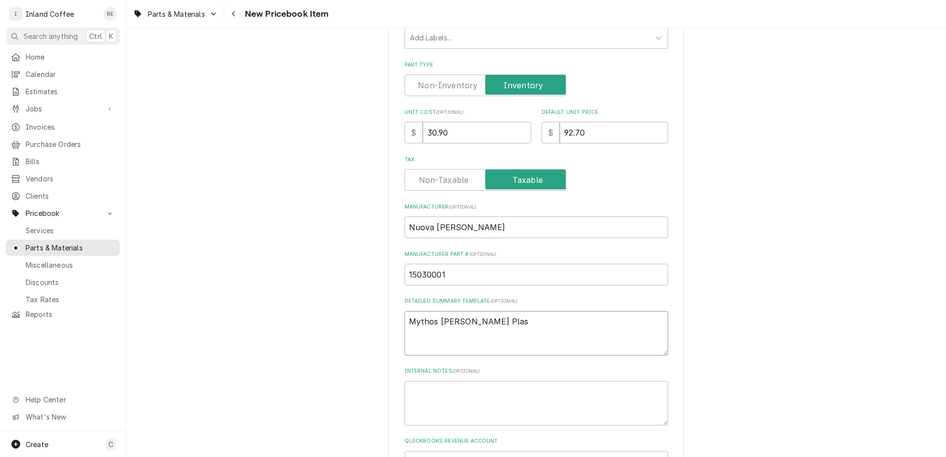
type textarea "Mythos Hopper Plast"
type textarea "x"
type textarea "Mythos Hopper Plasti"
type textarea "x"
type textarea "Mythos Hopper Plastic"
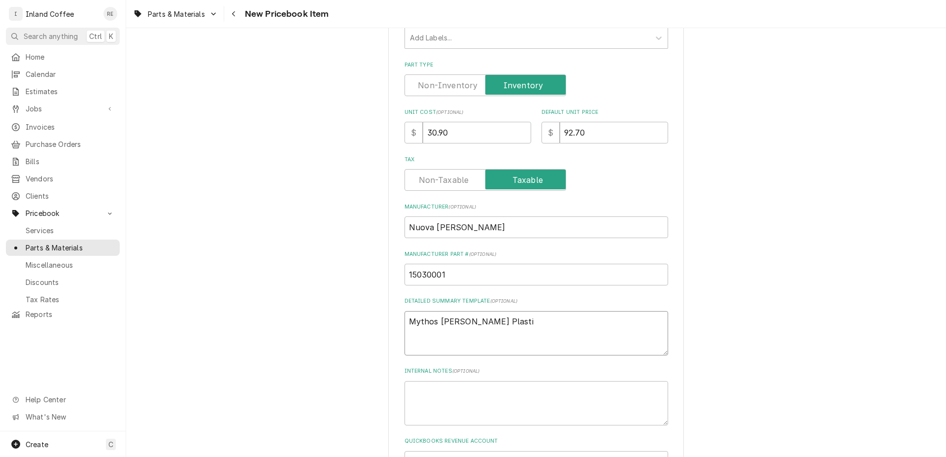
type textarea "x"
type textarea "Mythos Hopper Plastic"
type textarea "x"
type textarea "Mythos Hopper Plastic L"
type textarea "x"
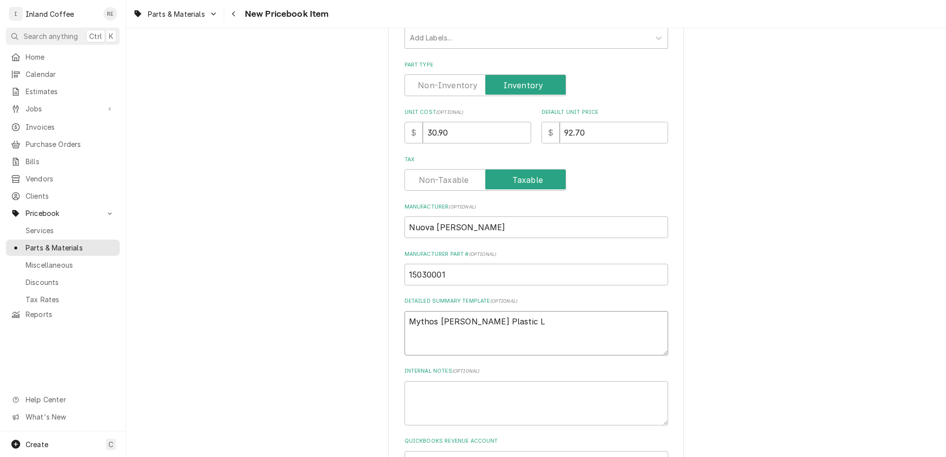
type textarea "Mythos Hopper Plastic Li"
type textarea "x"
type textarea "Mythos [PERSON_NAME] Plastic Lid"
type textarea "x"
type textarea "Mythos [PERSON_NAME] Plastic Lid"
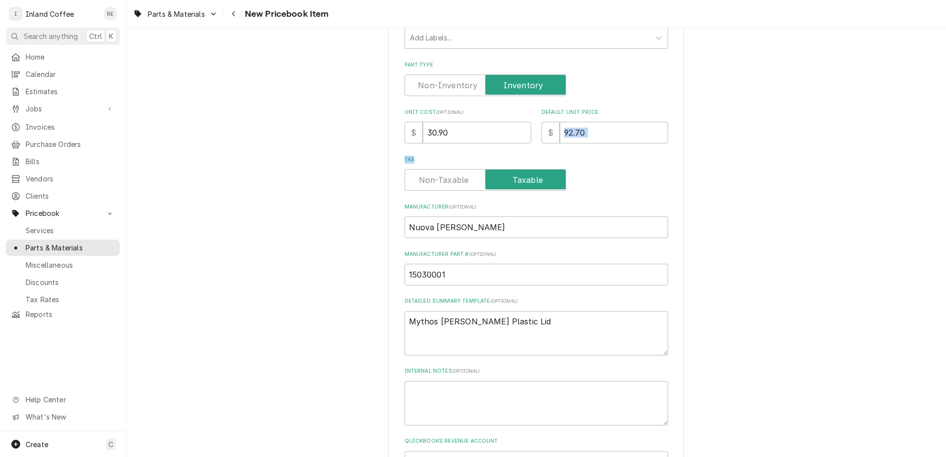
drag, startPoint x: 939, startPoint y: 145, endPoint x: 943, endPoint y: 165, distance: 19.7
click at [936, 176] on div "Please provide the following information to create a PriceBook item. Note that …" at bounding box center [536, 329] width 820 height 1050
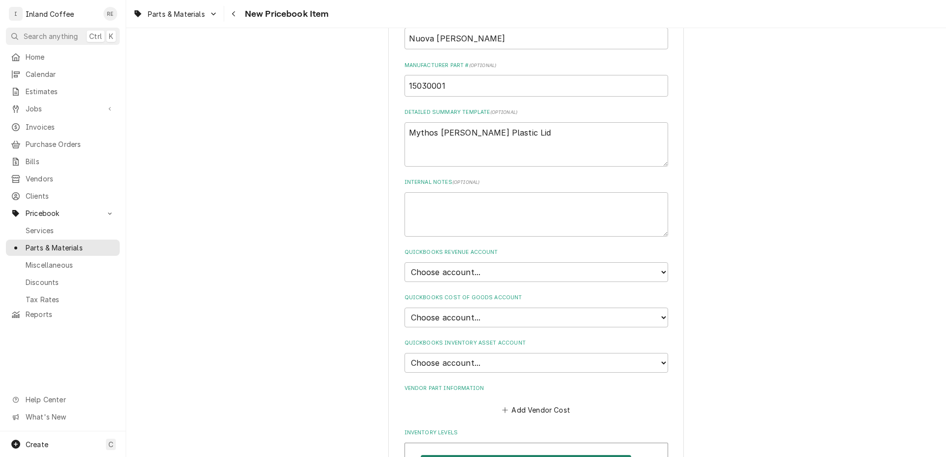
scroll to position [424, 0]
click at [405, 261] on select "Choose account... Beverage Equipment Discounts Espress Equipment New Misc Charg…" at bounding box center [537, 271] width 264 height 20
select select "70000-935807176"
click option "4050: Part or Material Revenue" at bounding box center [0, 0] width 0 height 0
type textarea "x"
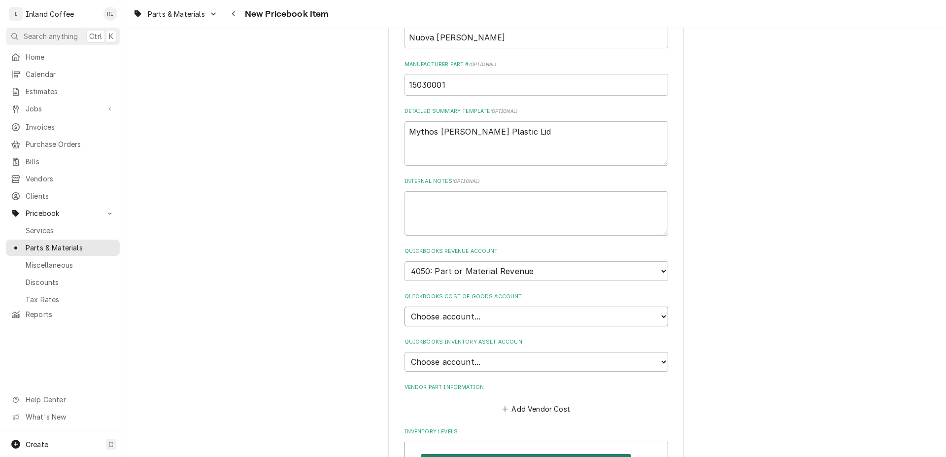
click at [405, 307] on select "Choose account... Cost of Goods Sold" at bounding box center [537, 317] width 264 height 20
select select "3F0000-935810127"
click option "Cost of Goods Sold" at bounding box center [0, 0] width 0 height 0
type textarea "x"
click at [405, 352] on select "Choose account... Dan James Logan Inventory Asset Undeposited Funds Employee Ad…" at bounding box center [537, 362] width 264 height 20
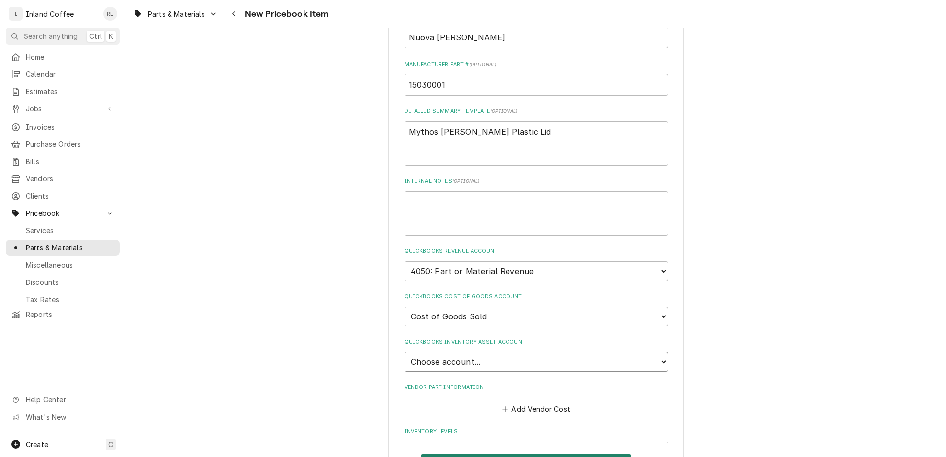
select select "400000-935810127"
click option "Inventory Asset" at bounding box center [0, 0] width 0 height 0
click at [560, 406] on button "Add Vendor Cost" at bounding box center [536, 409] width 71 height 14
type textarea "x"
click at [423, 423] on input "Vendor" at bounding box center [421, 428] width 2 height 22
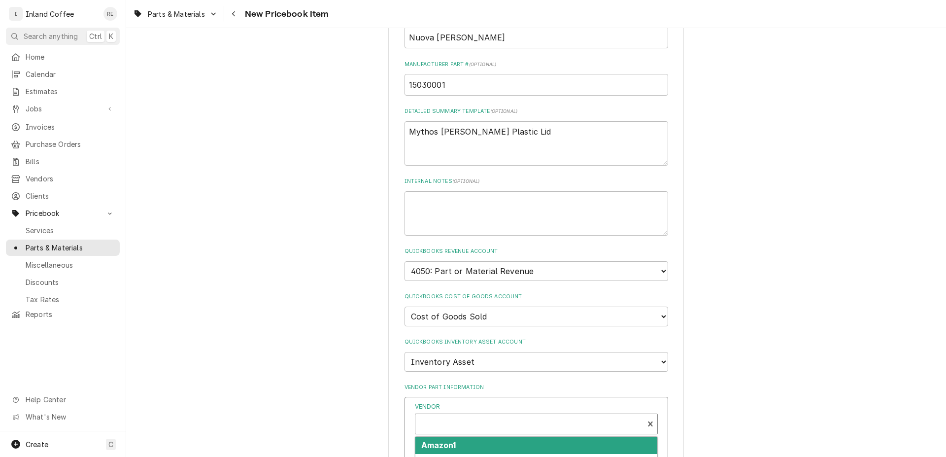
type input "n"
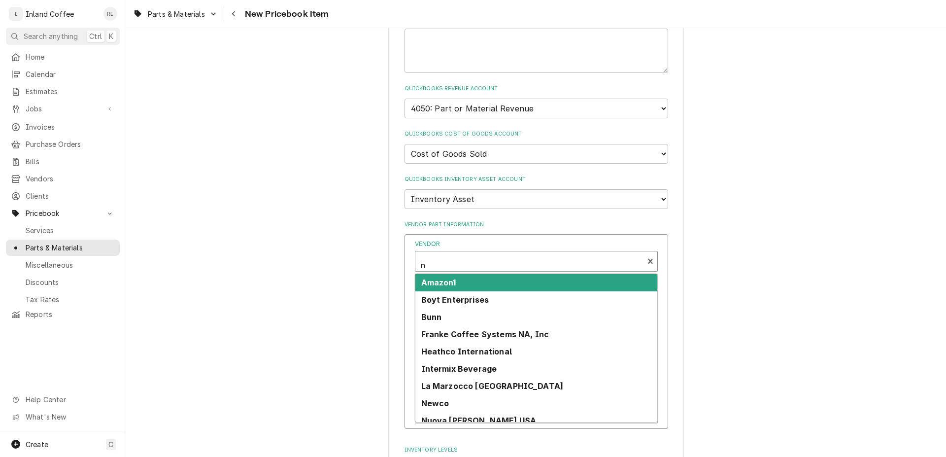
scroll to position [610, 0]
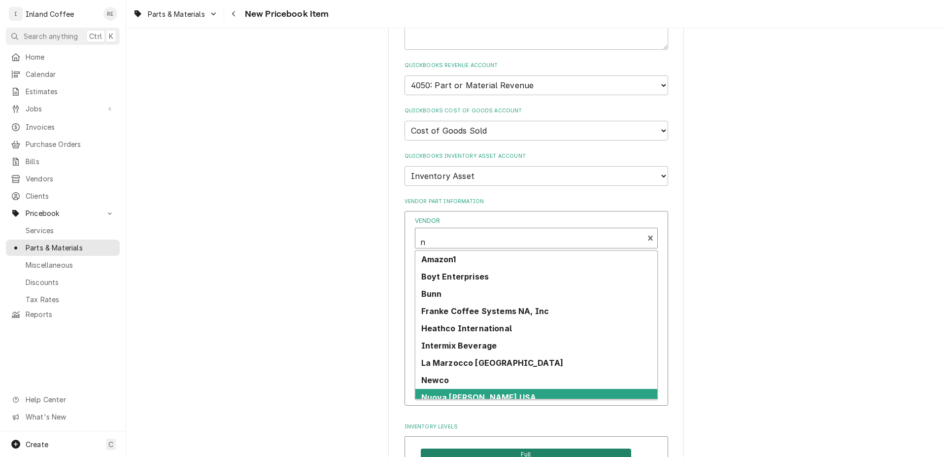
click at [494, 392] on strong "Nuova [PERSON_NAME] USA" at bounding box center [478, 397] width 115 height 10
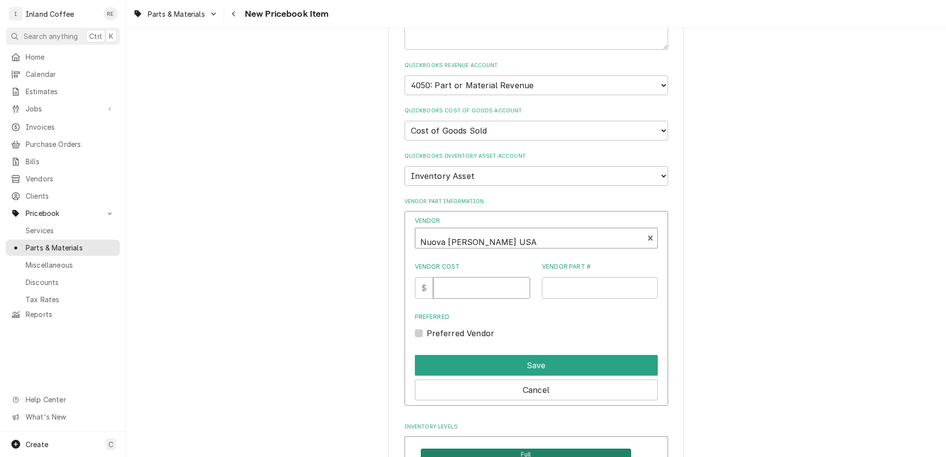
click at [449, 288] on input "Vendor Cost" at bounding box center [481, 288] width 97 height 22
type input "30.90"
click at [575, 279] on input "Vendor Part #" at bounding box center [600, 288] width 116 height 22
type input "15030001"
click at [427, 331] on label "Preferred Vendor" at bounding box center [461, 333] width 68 height 12
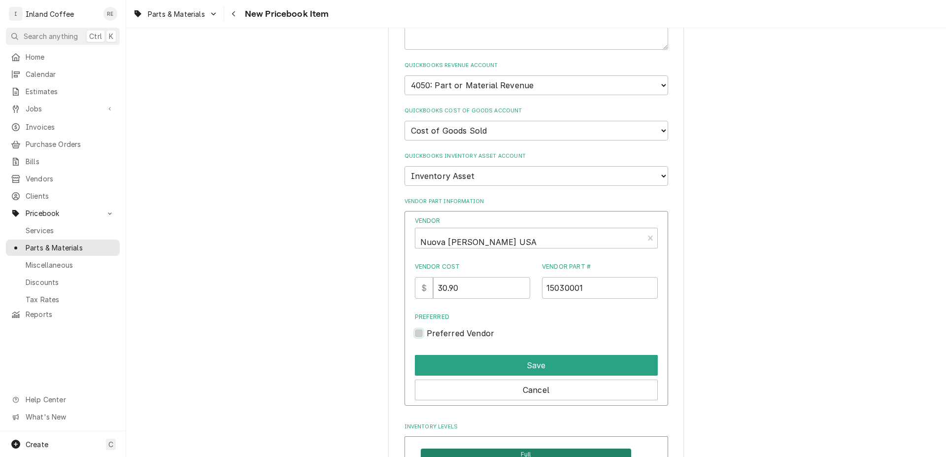
click at [427, 331] on input "Preferred" at bounding box center [548, 338] width 243 height 22
checkbox input "true"
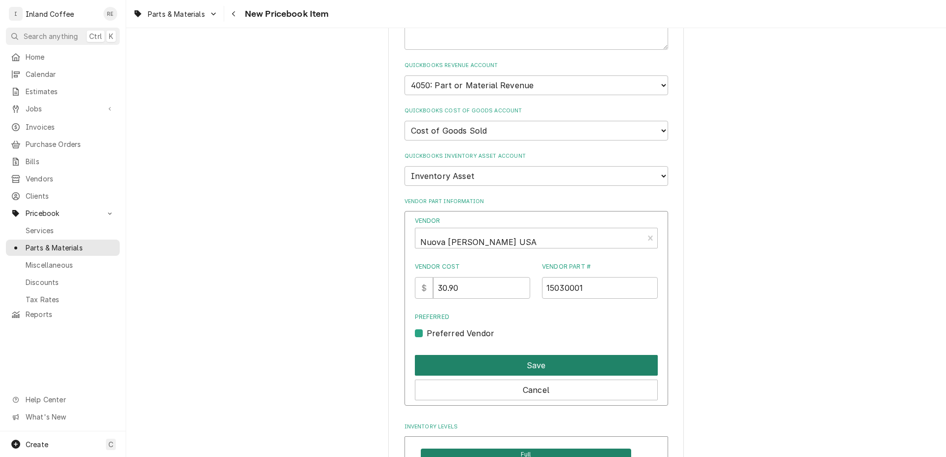
click at [449, 360] on button "Save" at bounding box center [536, 365] width 243 height 21
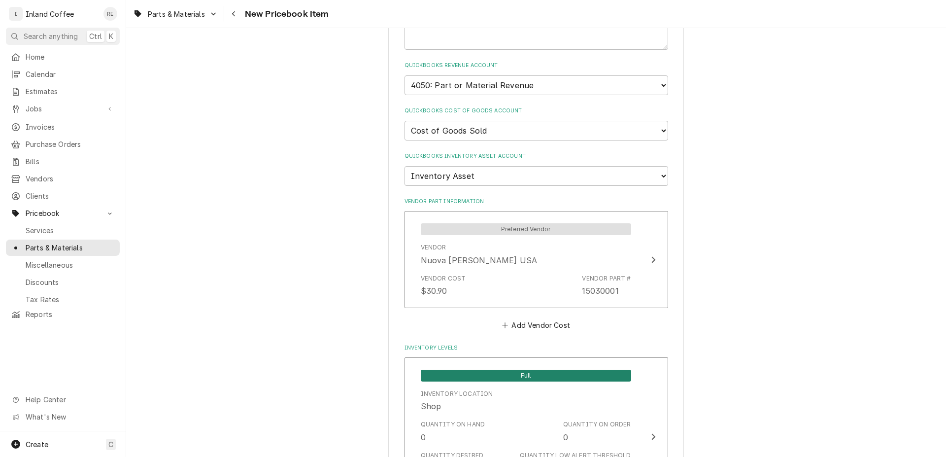
scroll to position [729, 0]
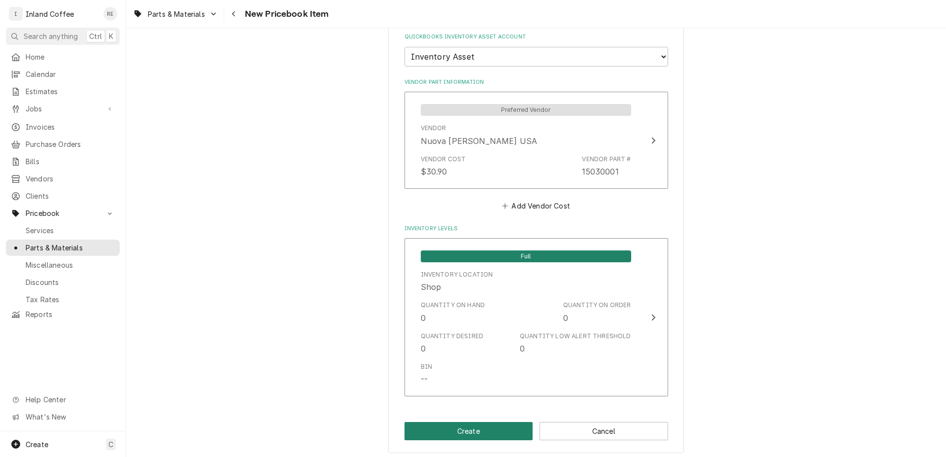
click at [479, 422] on button "Create" at bounding box center [469, 431] width 129 height 18
type textarea "x"
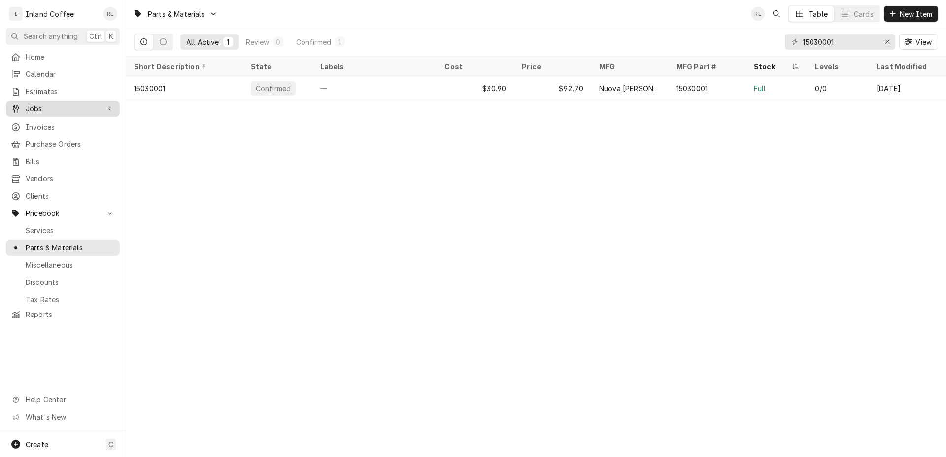
click at [53, 104] on span "Jobs" at bounding box center [63, 109] width 74 height 10
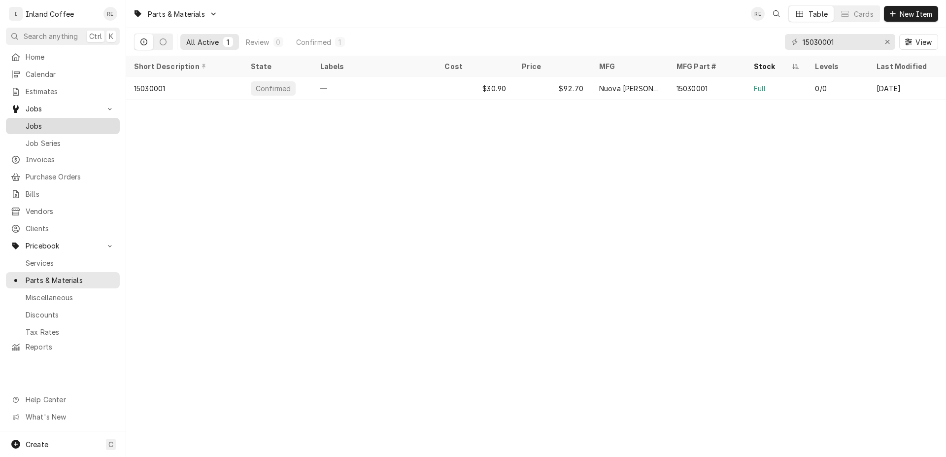
click at [54, 125] on span "Jobs" at bounding box center [70, 126] width 89 height 10
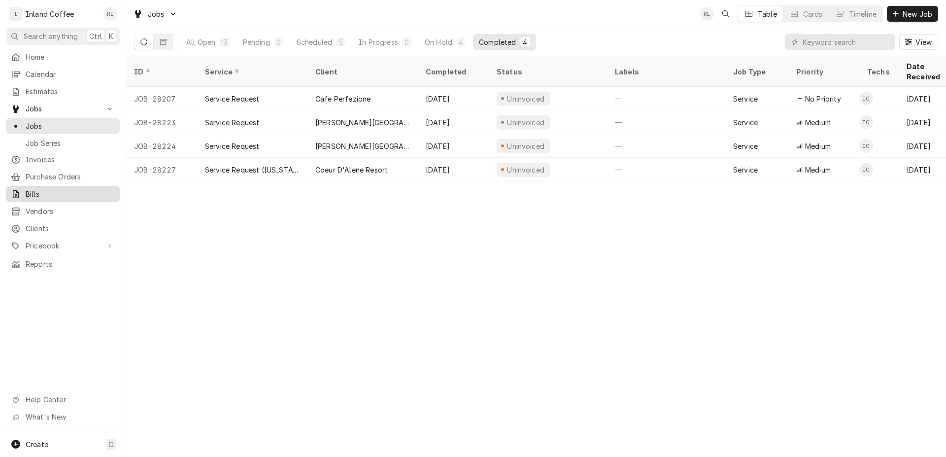
click at [55, 188] on div "Bills" at bounding box center [63, 194] width 110 height 12
click at [61, 174] on span "Purchase Orders" at bounding box center [70, 177] width 89 height 10
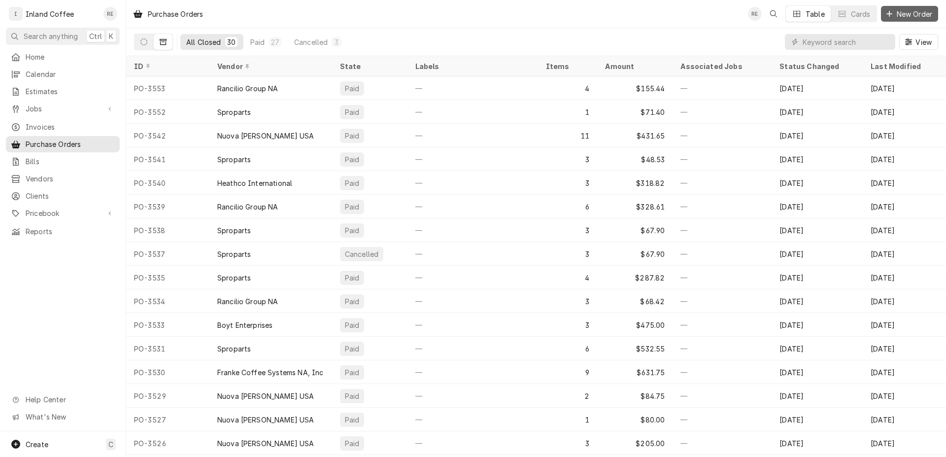
click at [923, 17] on span "New Order" at bounding box center [914, 14] width 39 height 10
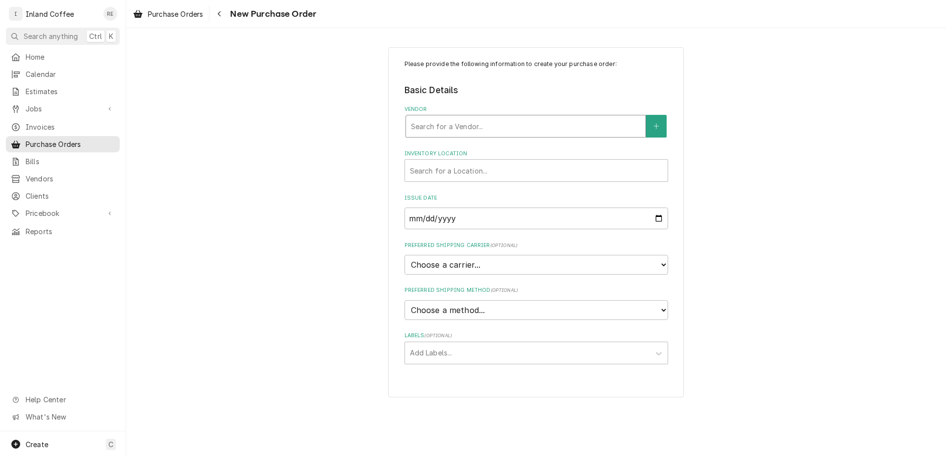
click at [463, 128] on div "Vendor" at bounding box center [526, 126] width 230 height 18
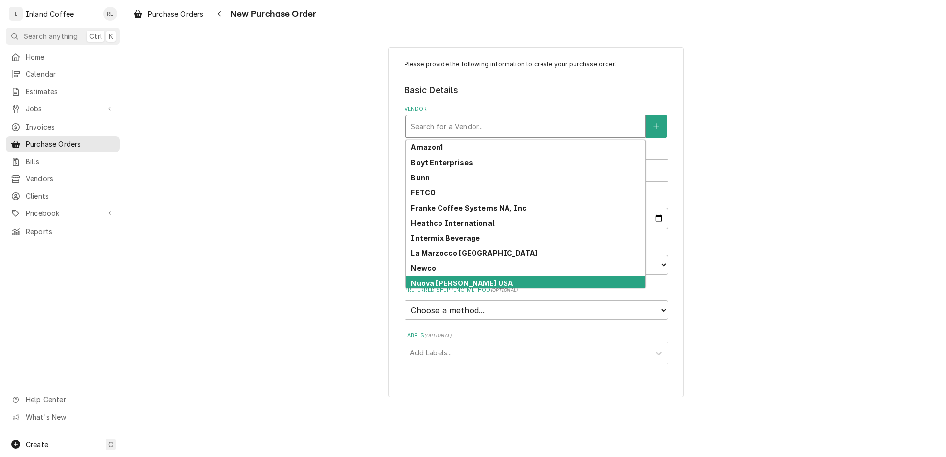
click at [476, 284] on strong "Nuova [PERSON_NAME] USA" at bounding box center [462, 283] width 102 height 8
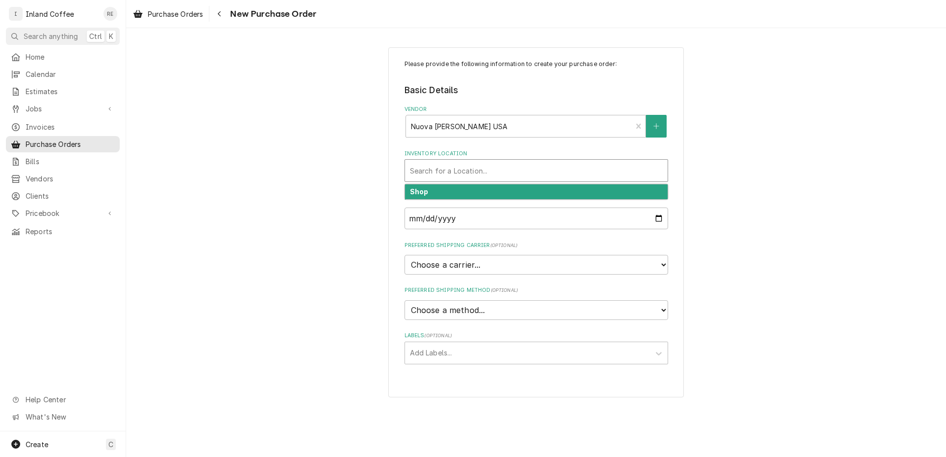
click at [459, 165] on div "Search for a Location..." at bounding box center [536, 171] width 263 height 22
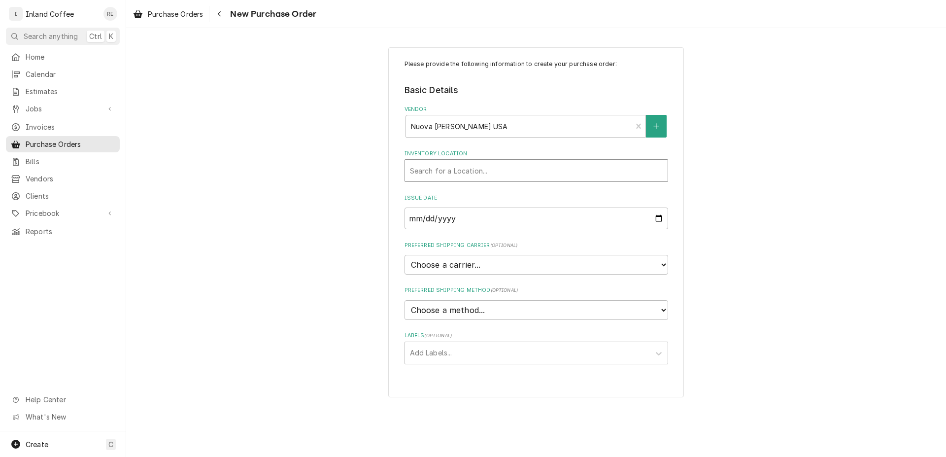
click at [459, 167] on div "Inventory Location" at bounding box center [536, 171] width 253 height 18
click at [461, 173] on div "Inventory Location" at bounding box center [536, 171] width 253 height 18
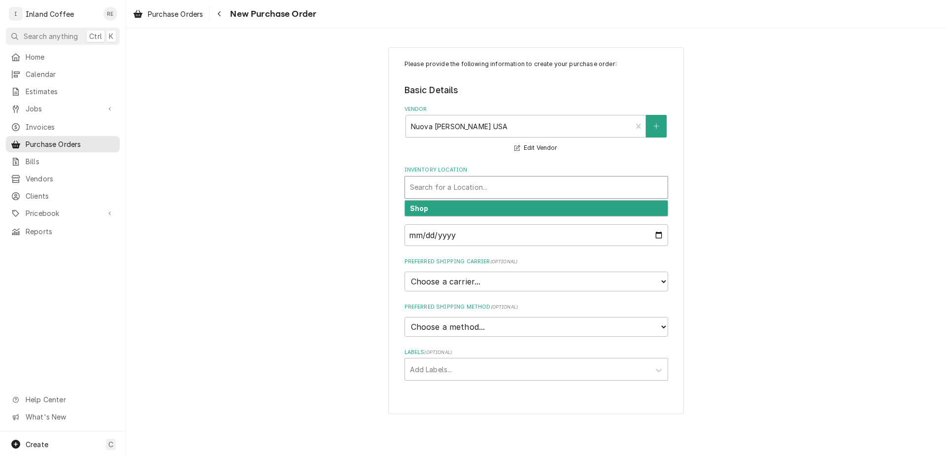
click at [460, 209] on div "Shop" at bounding box center [536, 208] width 263 height 15
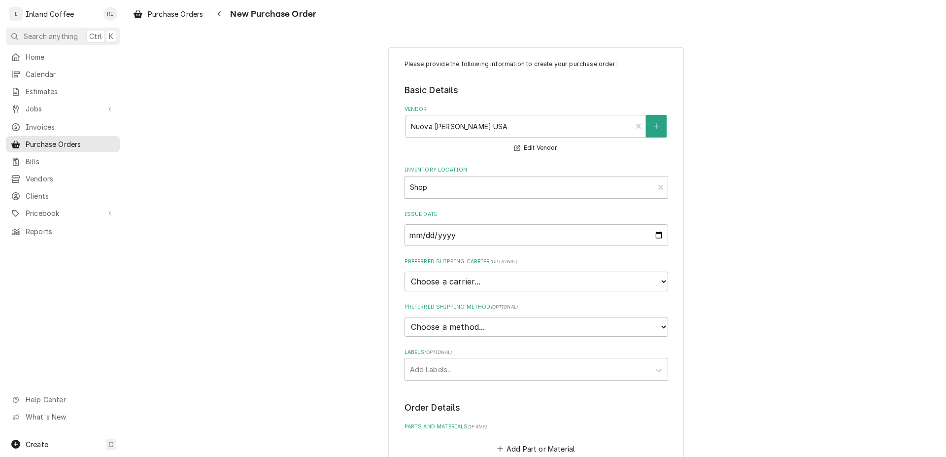
click at [835, 210] on div "Please provide the following information to create your purchase order: Basic D…" at bounding box center [536, 372] width 820 height 669
click at [405, 317] on select "Choose a method... Ground Next Day Early AM Next Day Air 2 Day Air Other" at bounding box center [537, 327] width 264 height 20
select select "1"
click option "Ground" at bounding box center [0, 0] width 0 height 0
type textarea "x"
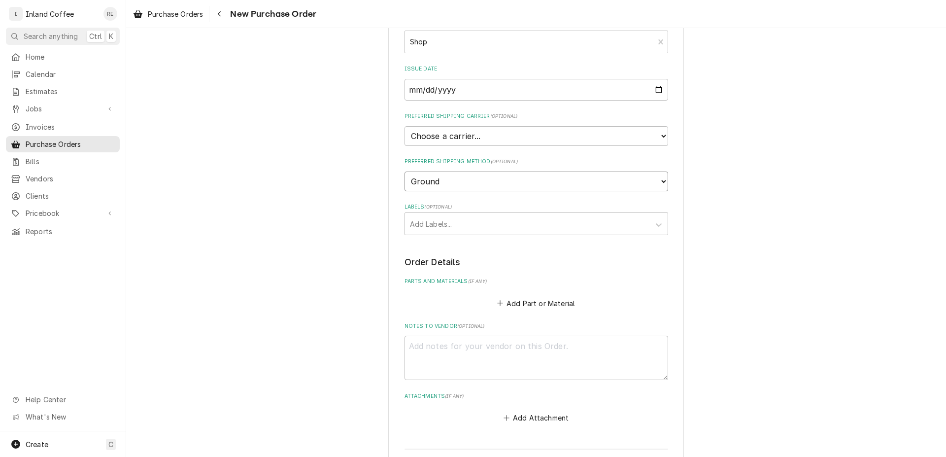
scroll to position [150, 0]
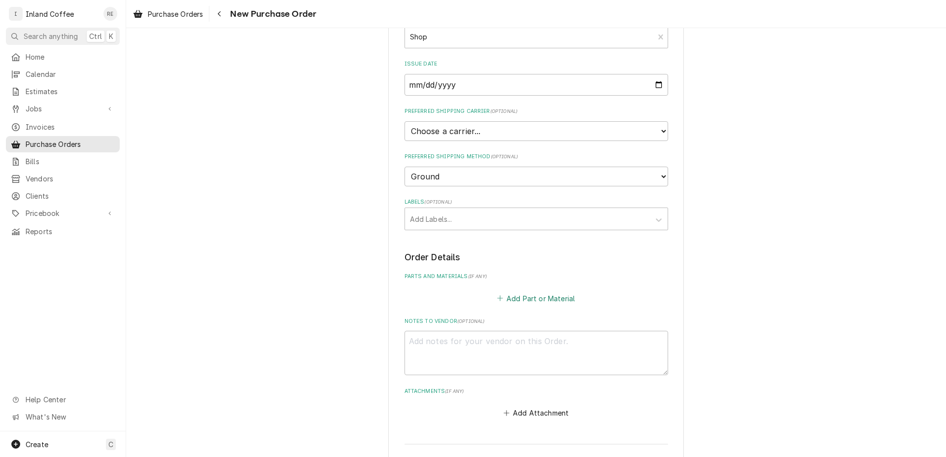
click at [516, 292] on button "Add Part or Material" at bounding box center [535, 298] width 81 height 14
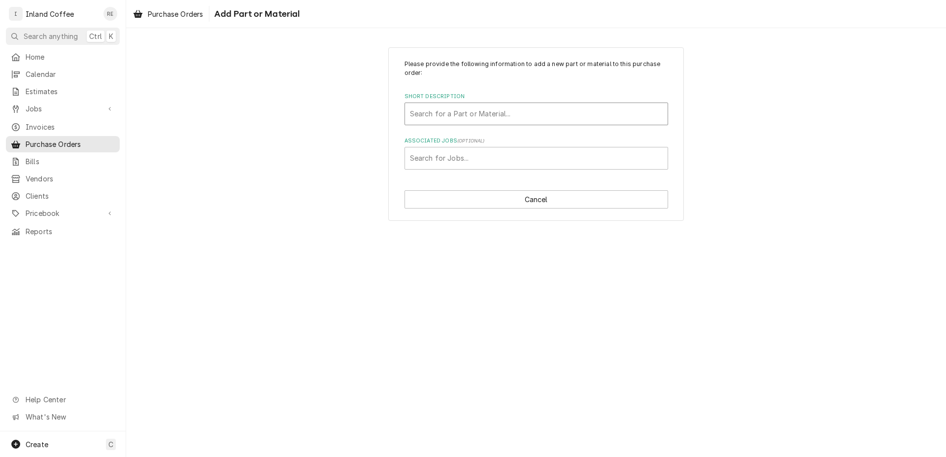
click at [442, 112] on div "Short Description" at bounding box center [536, 114] width 253 height 18
click at [460, 111] on div "Short Description" at bounding box center [536, 114] width 253 height 18
type input "0"
type input "09500011"
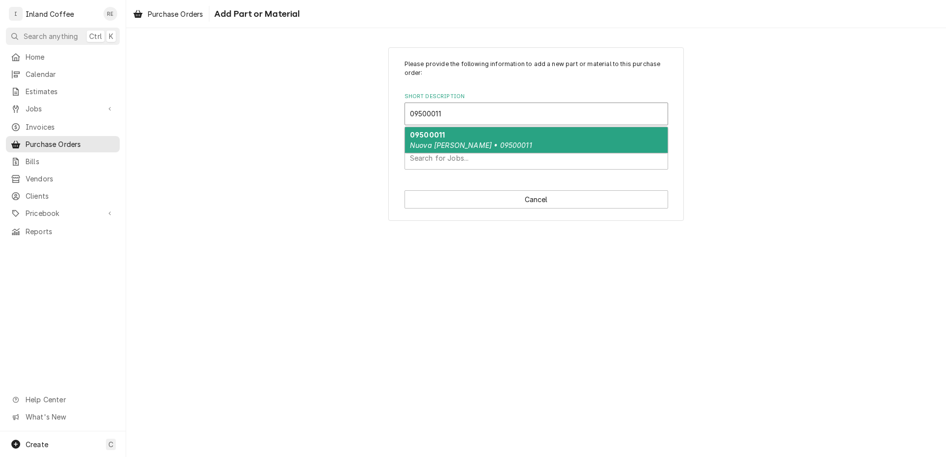
click at [456, 140] on div "09500011 Nuova Simonelli • 09500011" at bounding box center [536, 140] width 263 height 26
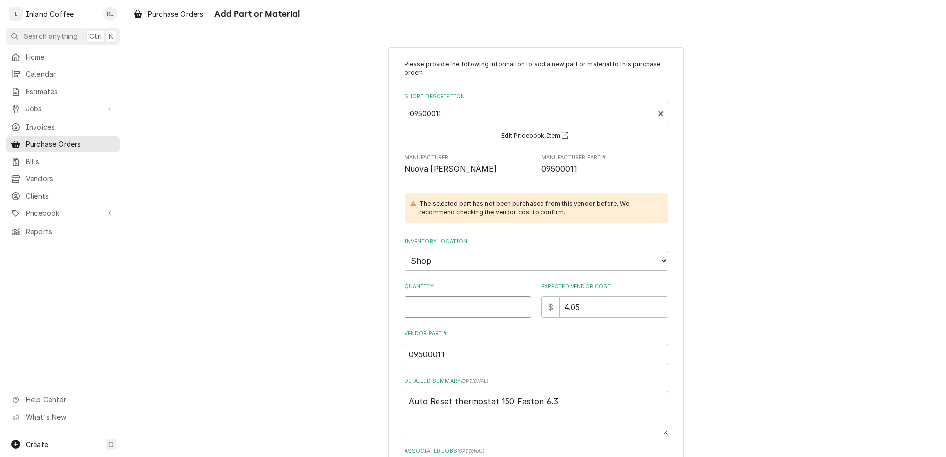
click at [461, 305] on input "Quantity" at bounding box center [468, 307] width 127 height 22
type textarea "x"
type input "2"
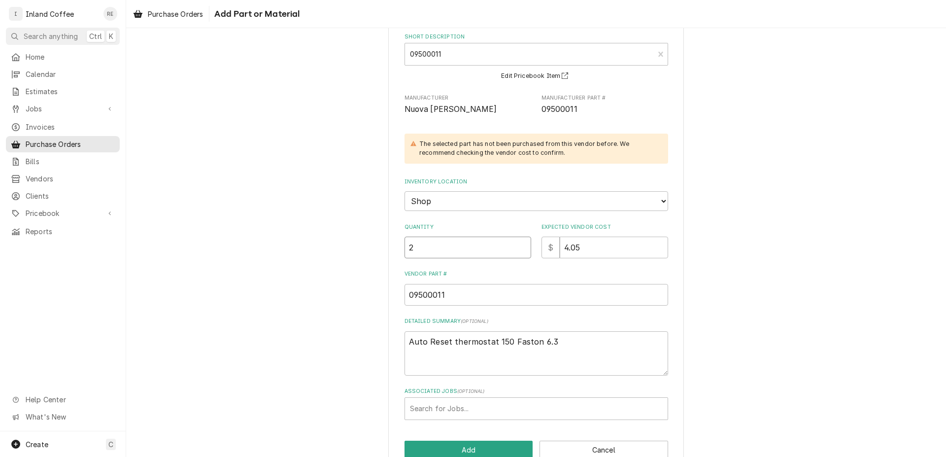
scroll to position [82, 0]
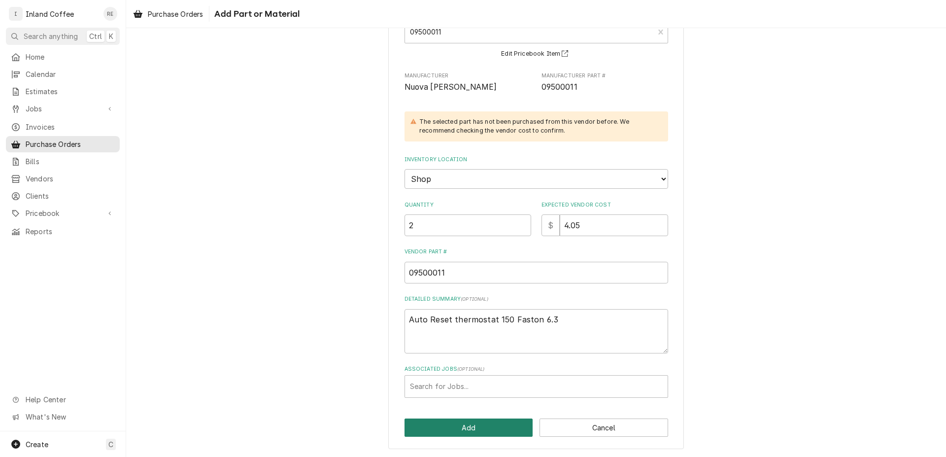
click at [467, 429] on button "Add" at bounding box center [469, 427] width 129 height 18
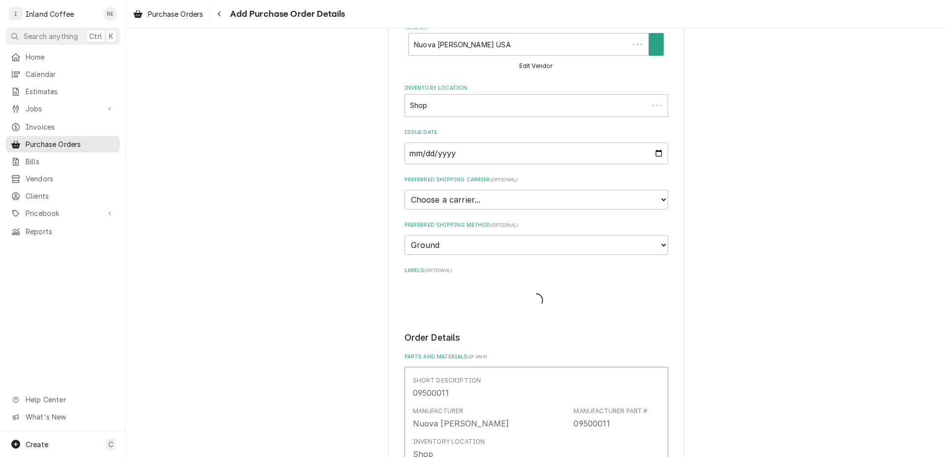
type textarea "x"
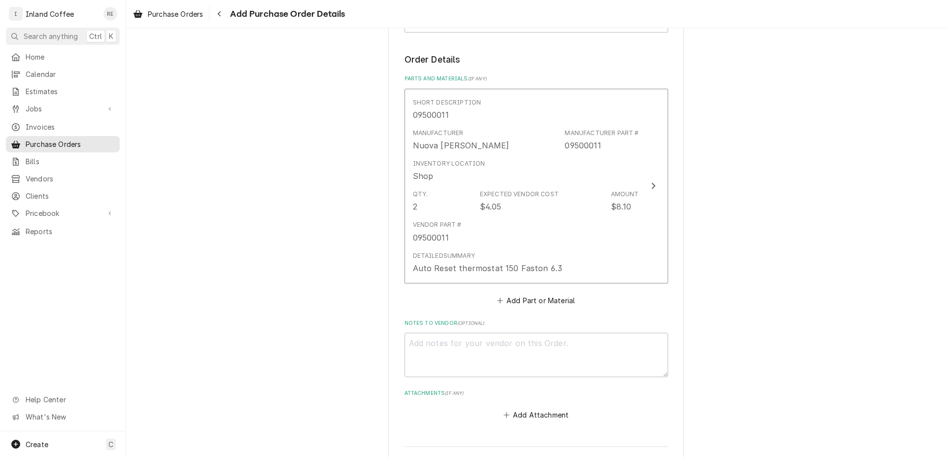
scroll to position [392, 0]
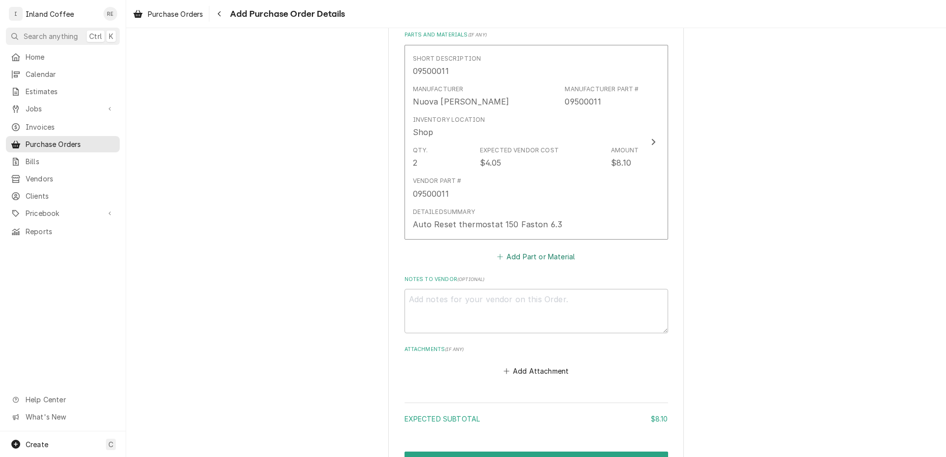
click at [554, 257] on button "Add Part or Material" at bounding box center [535, 256] width 81 height 14
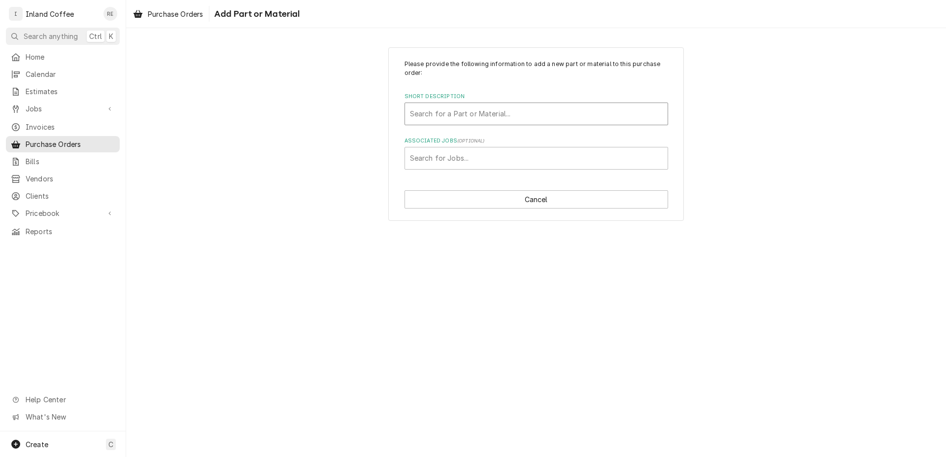
click at [450, 110] on div "Short Description" at bounding box center [536, 114] width 253 height 18
type input "04900775"
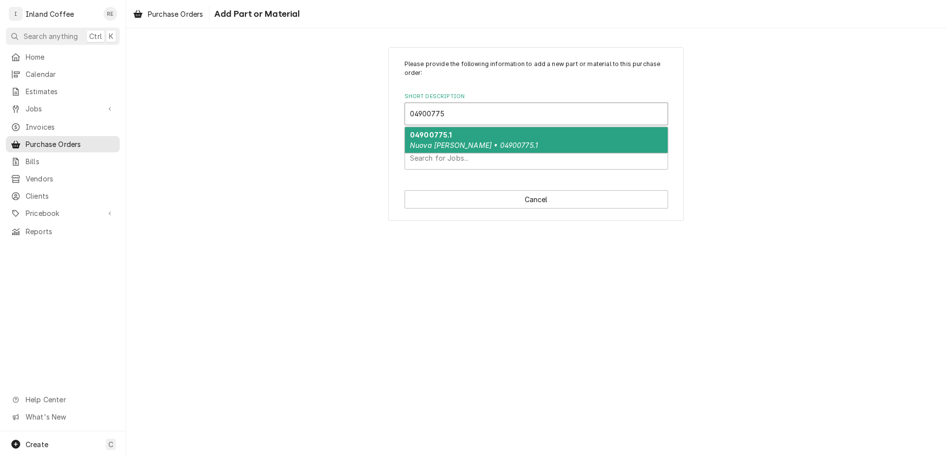
click at [476, 139] on div "04900775.1 Nuova Simonelli • 04900775.1" at bounding box center [536, 140] width 263 height 26
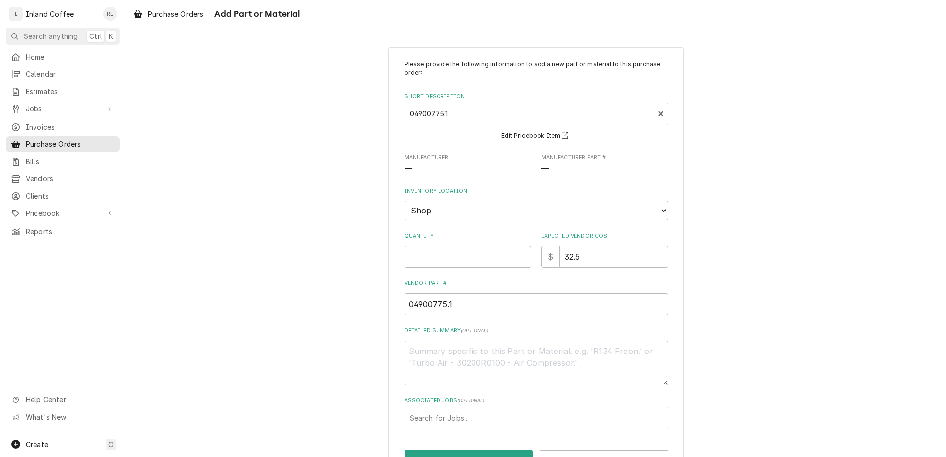
type textarea "x"
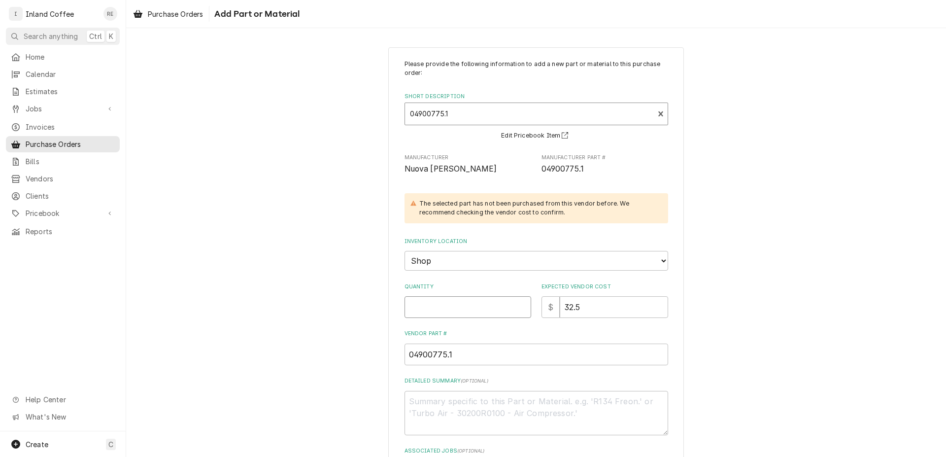
click at [503, 304] on input "Quantity" at bounding box center [468, 307] width 127 height 22
type input "2"
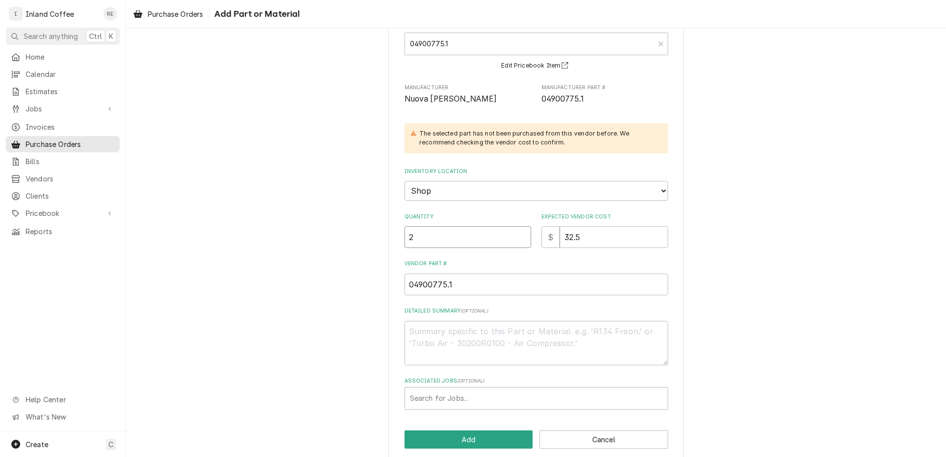
scroll to position [82, 0]
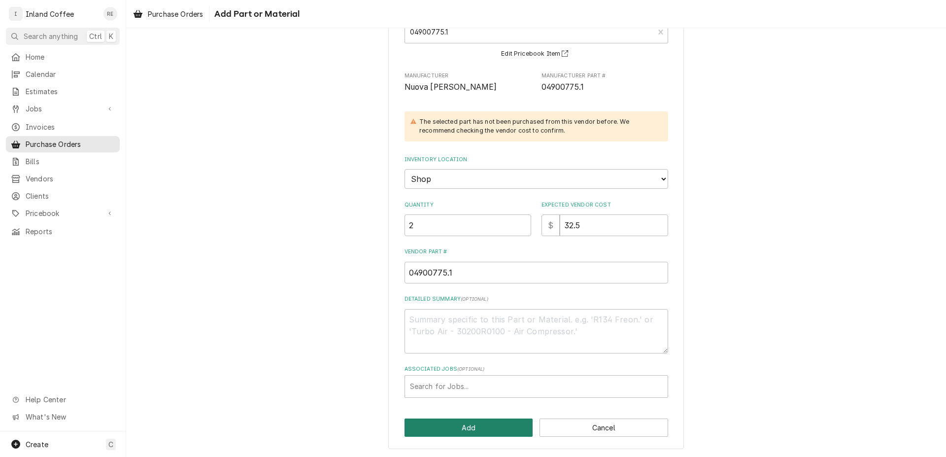
click at [489, 428] on button "Add" at bounding box center [469, 427] width 129 height 18
type textarea "x"
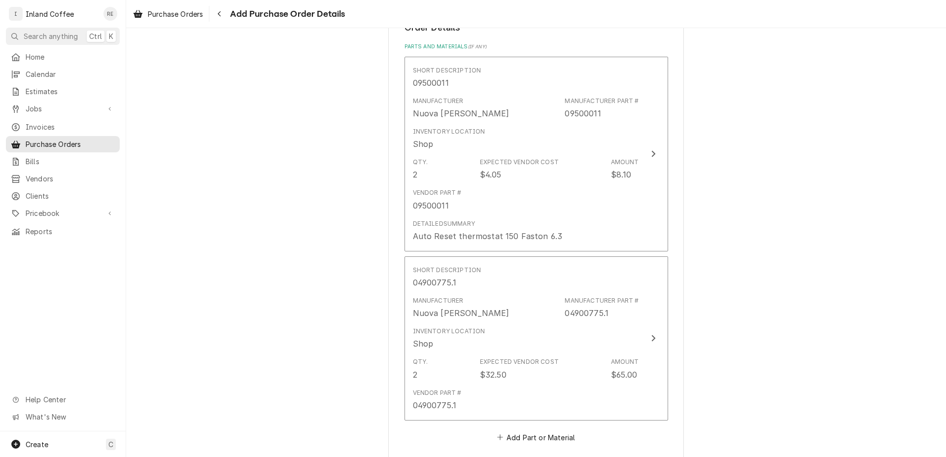
scroll to position [380, 0]
click at [520, 436] on button "Add Part or Material" at bounding box center [535, 437] width 81 height 14
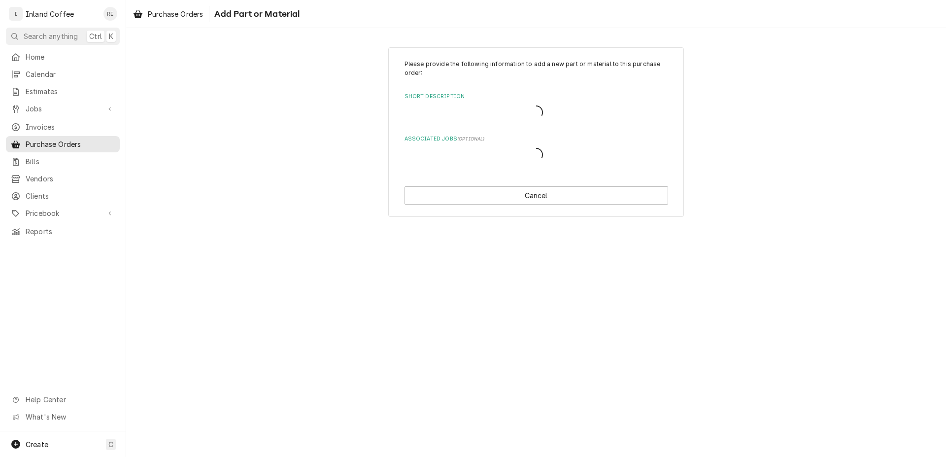
click at [521, 435] on div "Please provide the following information to add a new part or material to this …" at bounding box center [536, 242] width 820 height 429
click at [442, 110] on div "Short Description" at bounding box center [536, 114] width 253 height 18
type input "15030001"
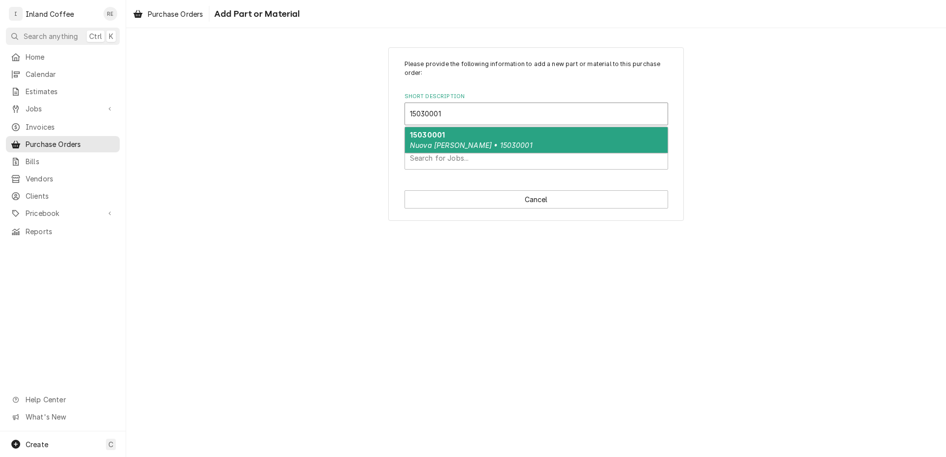
click at [496, 140] on div "15030001 Nuova Simonelli • 15030001" at bounding box center [536, 140] width 263 height 26
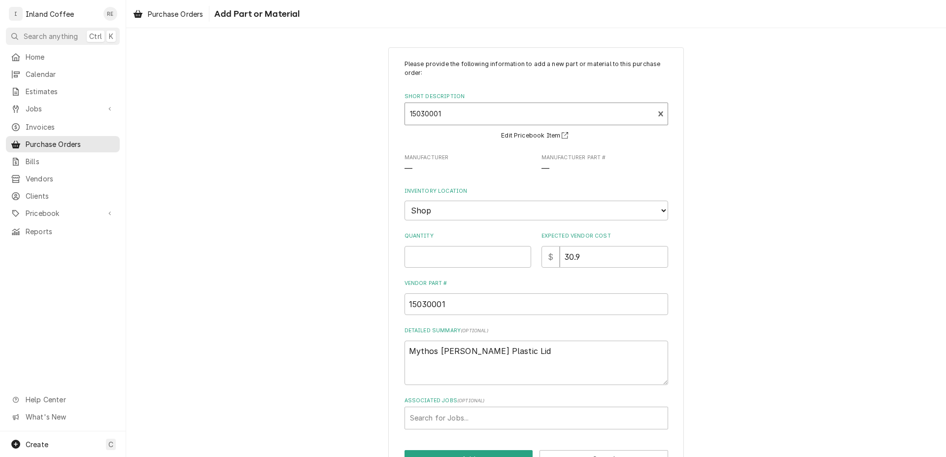
type textarea "x"
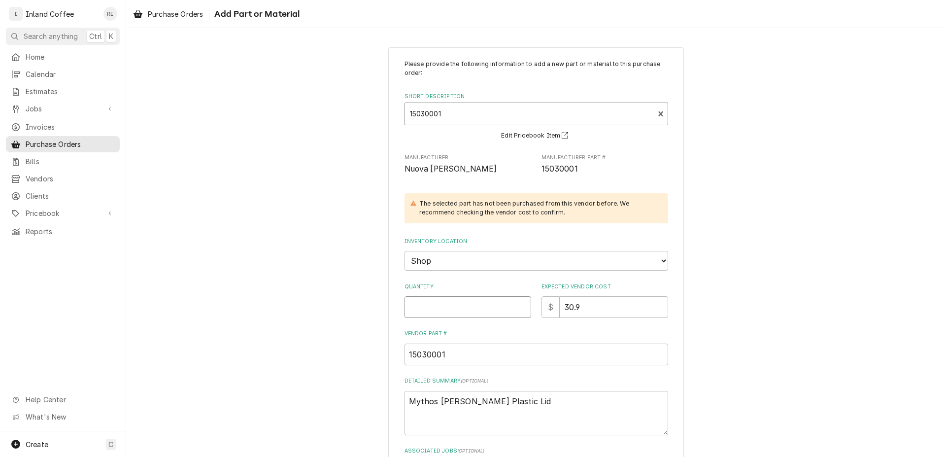
click at [487, 307] on input "Quantity" at bounding box center [468, 307] width 127 height 22
type input "1"
type textarea "x"
type input "1"
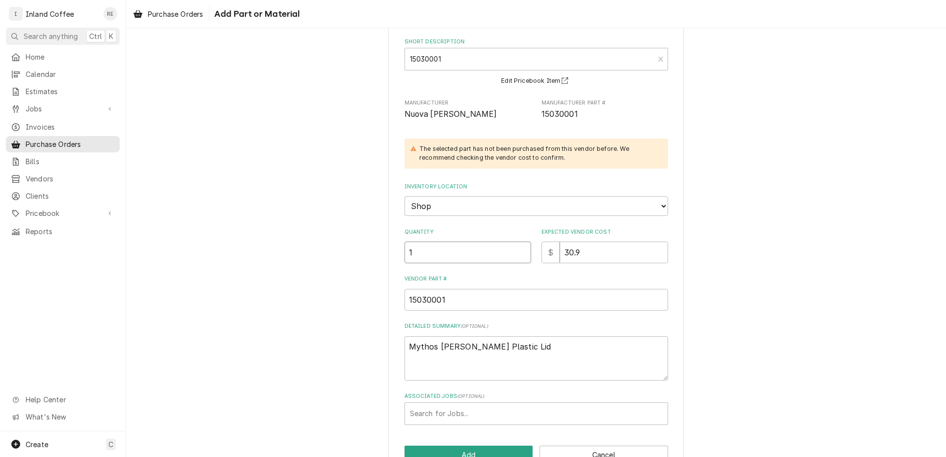
scroll to position [82, 0]
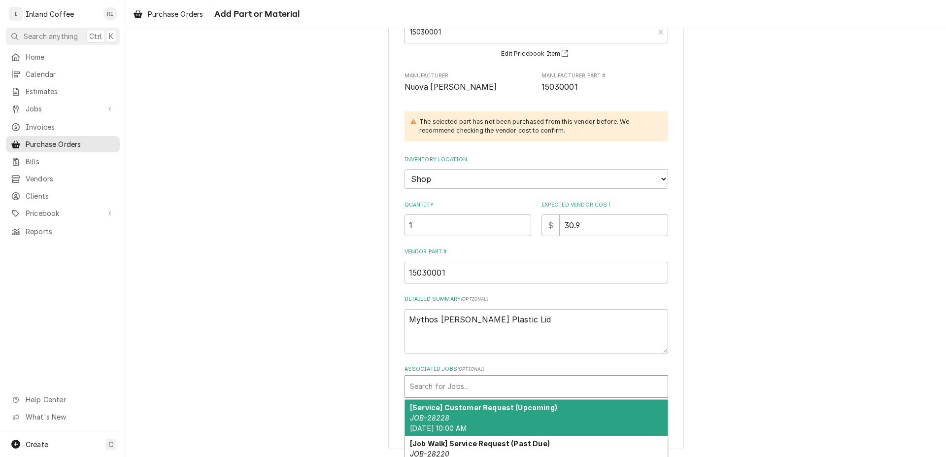
click at [454, 390] on div "Associated Jobs" at bounding box center [536, 387] width 253 height 18
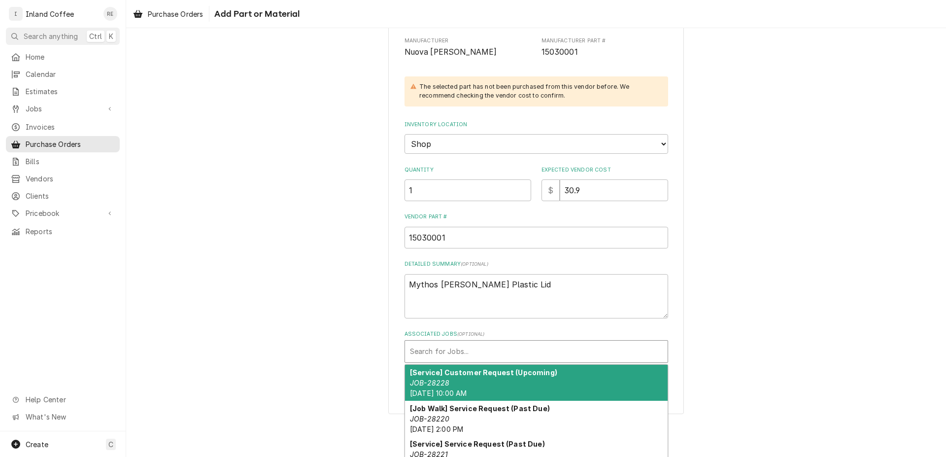
scroll to position [115, 0]
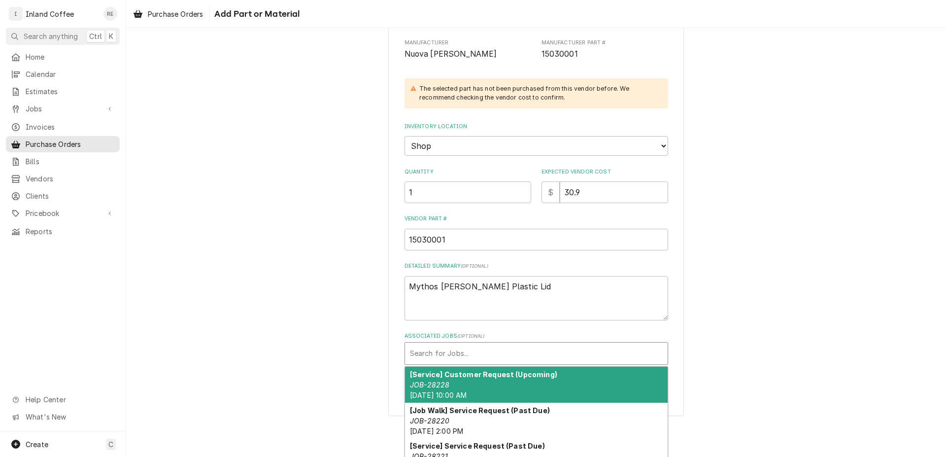
click at [826, 336] on div "Please provide the following information to add a new part or material to this …" at bounding box center [536, 174] width 820 height 501
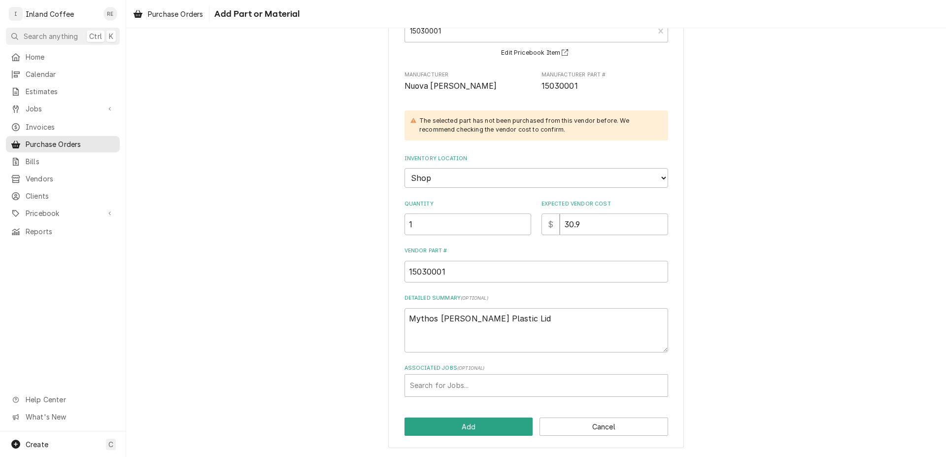
scroll to position [82, 0]
click at [476, 422] on button "Add" at bounding box center [469, 427] width 129 height 18
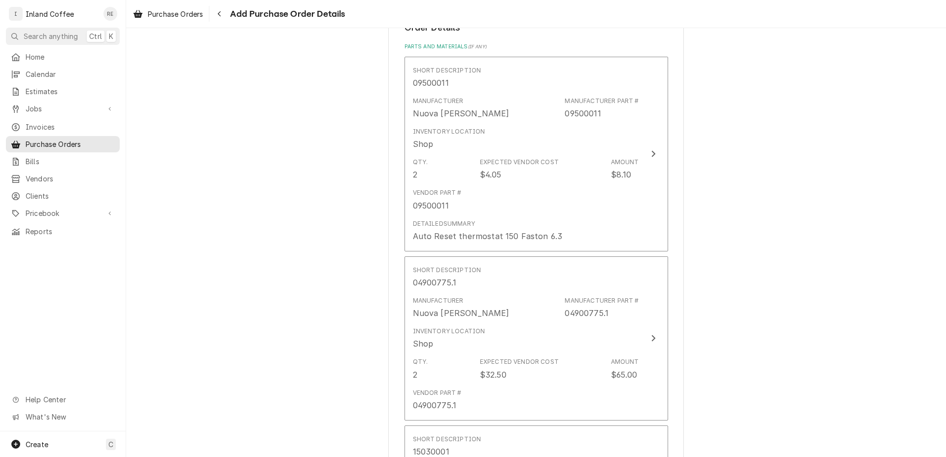
scroll to position [368, 0]
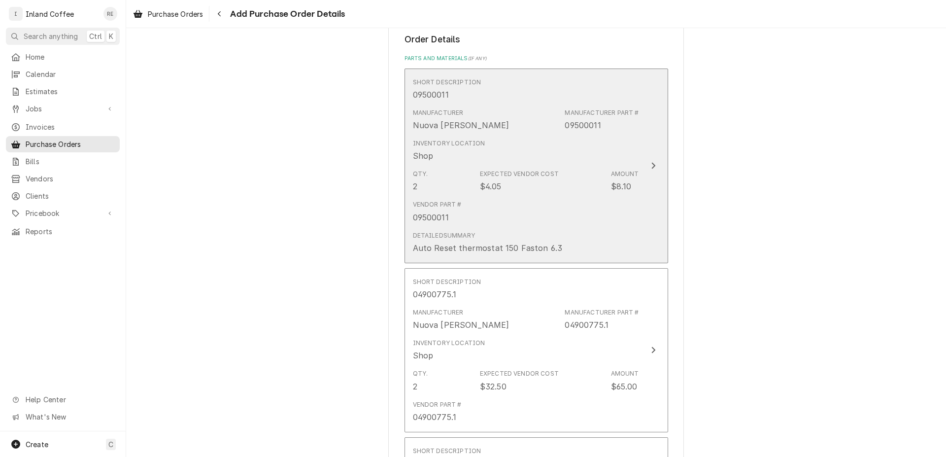
click at [652, 163] on div "Update Line Item" at bounding box center [653, 166] width 13 height 12
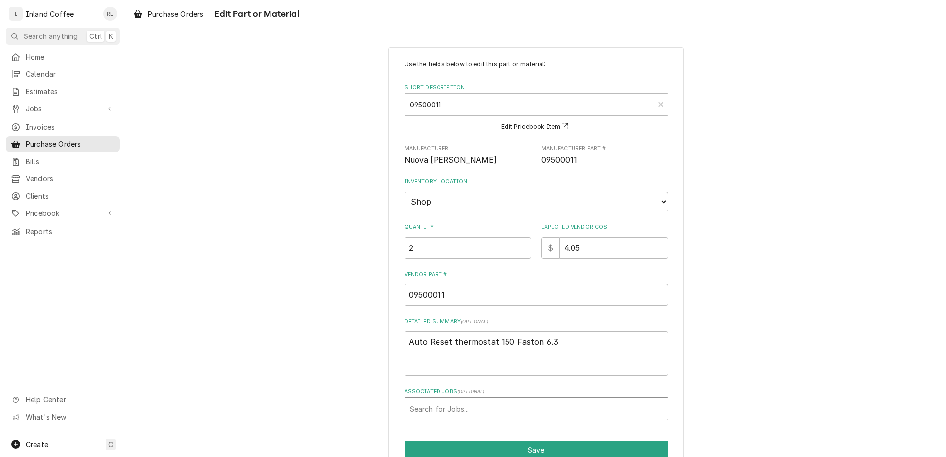
click at [571, 410] on div "Associated Jobs" at bounding box center [536, 409] width 253 height 18
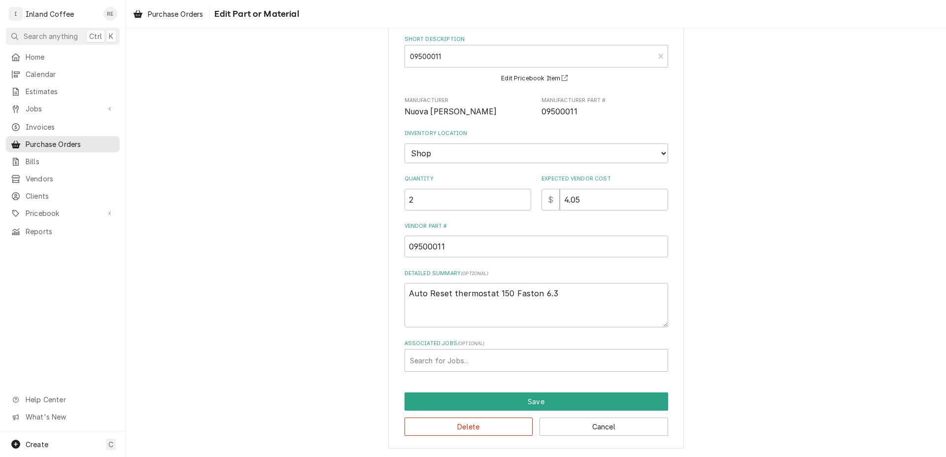
scroll to position [47, 0]
click at [572, 357] on div "Associated Jobs" at bounding box center [536, 361] width 253 height 18
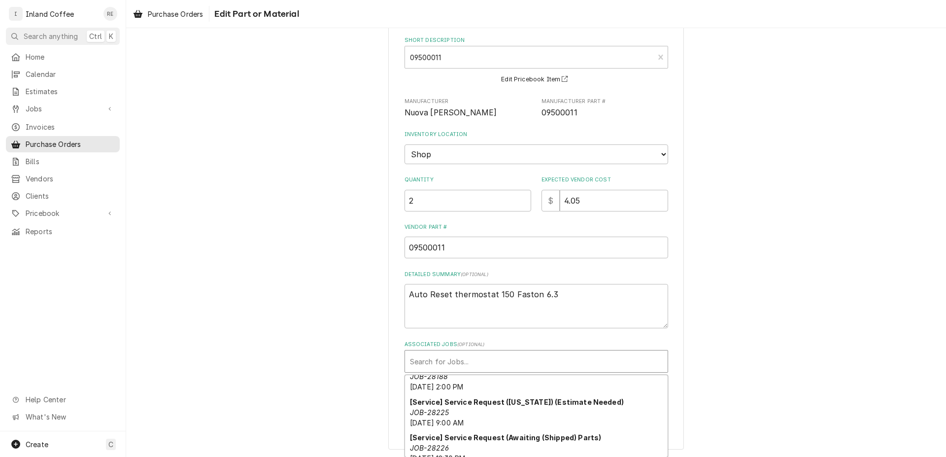
scroll to position [188, 0]
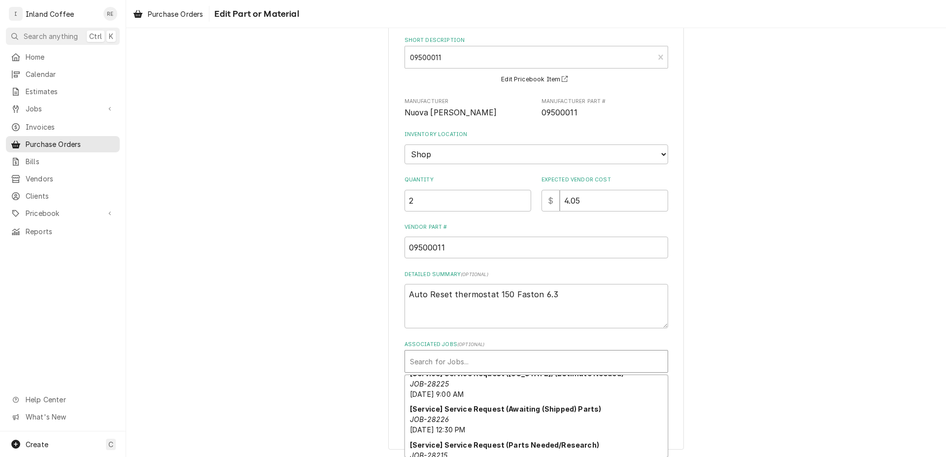
click at [525, 418] on div "[Service] Service Request (Awaiting (Shipped) Parts) JOB-28226 Mon, Aug 11th, 2…" at bounding box center [536, 420] width 263 height 36
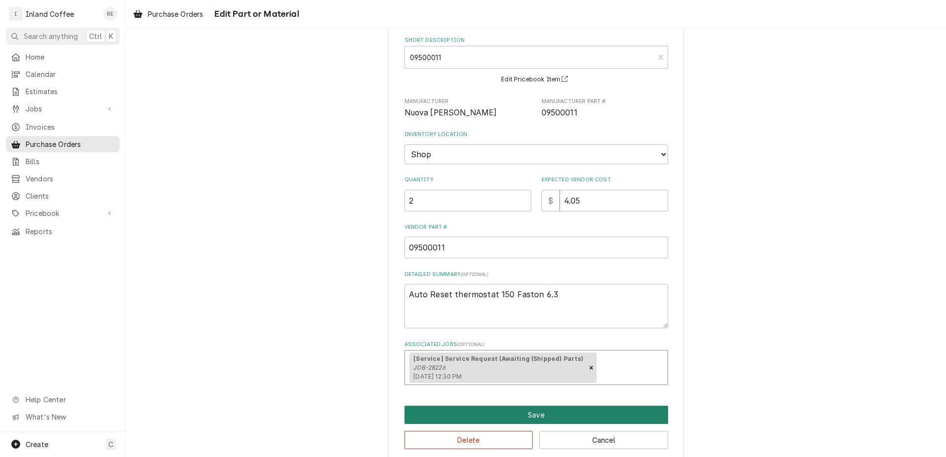
click at [547, 413] on button "Save" at bounding box center [537, 415] width 264 height 18
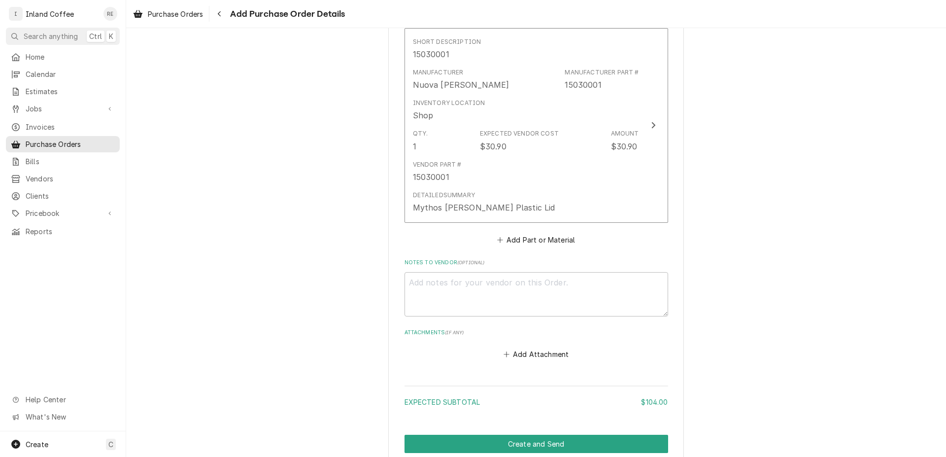
scroll to position [835, 0]
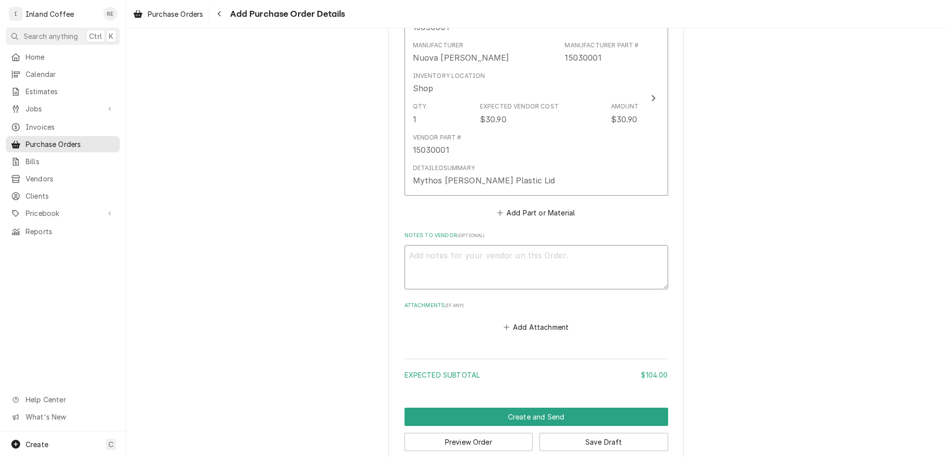
click at [421, 258] on textarea "Notes to Vendor ( optional )" at bounding box center [537, 267] width 264 height 44
type textarea "x"
type textarea "H"
type textarea "x"
type textarea "He"
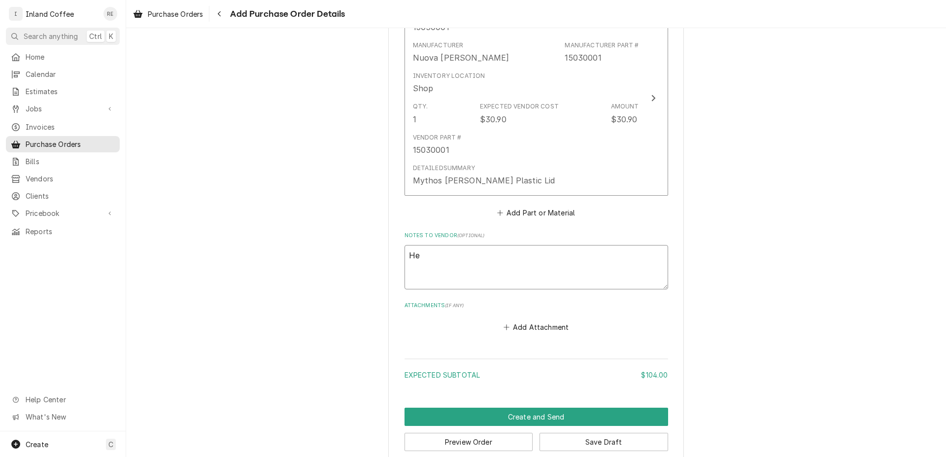
type textarea "x"
type textarea "Hel"
type textarea "x"
type textarea "Hell"
type textarea "x"
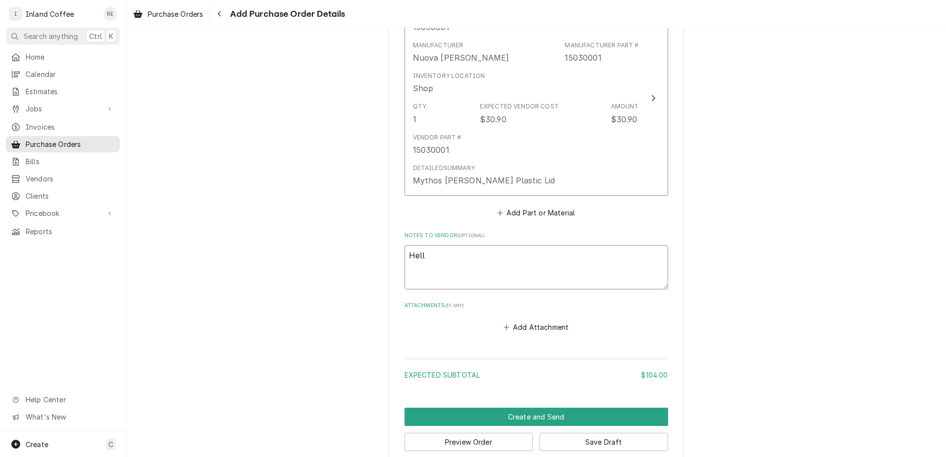
type textarea "Hello"
type textarea "x"
type textarea "Hello,"
type textarea "x"
type textarea "Hello,"
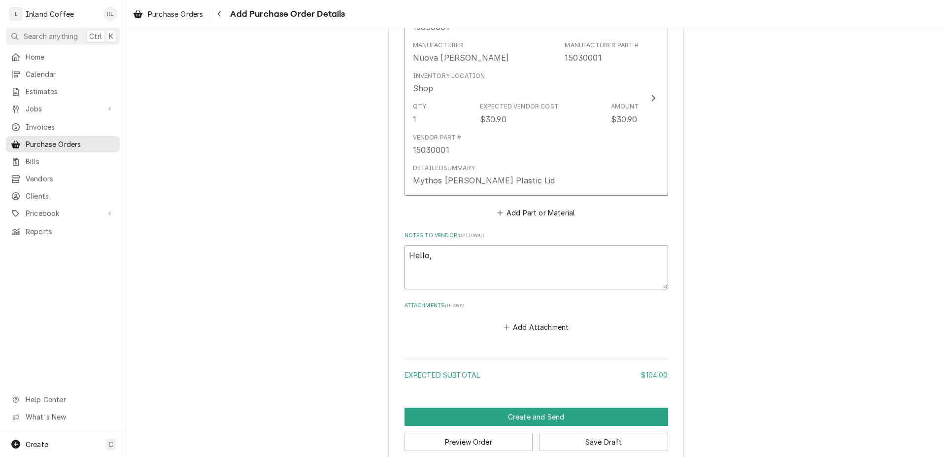
type textarea "x"
type textarea "Hello, P"
type textarea "x"
type textarea "Hello, Pa"
type textarea "x"
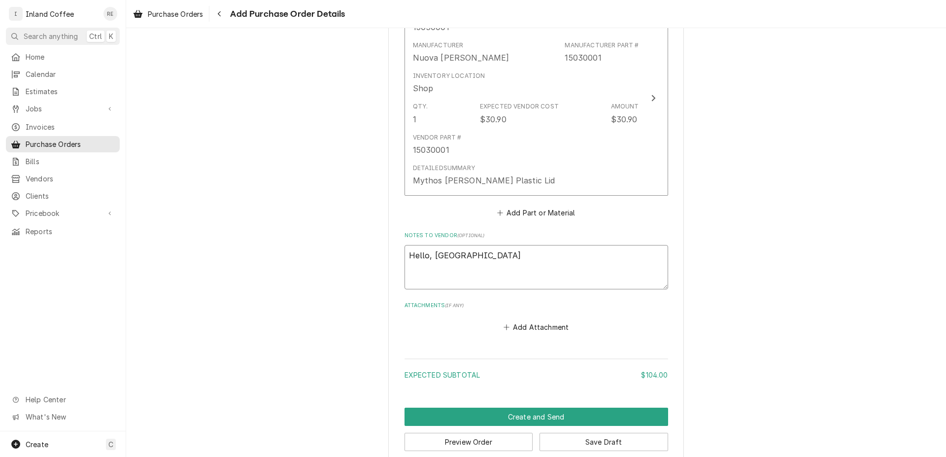
type textarea "Hello, Pay"
type textarea "x"
type textarea "Hello, Payme"
type textarea "x"
type textarea "Hello, Payment"
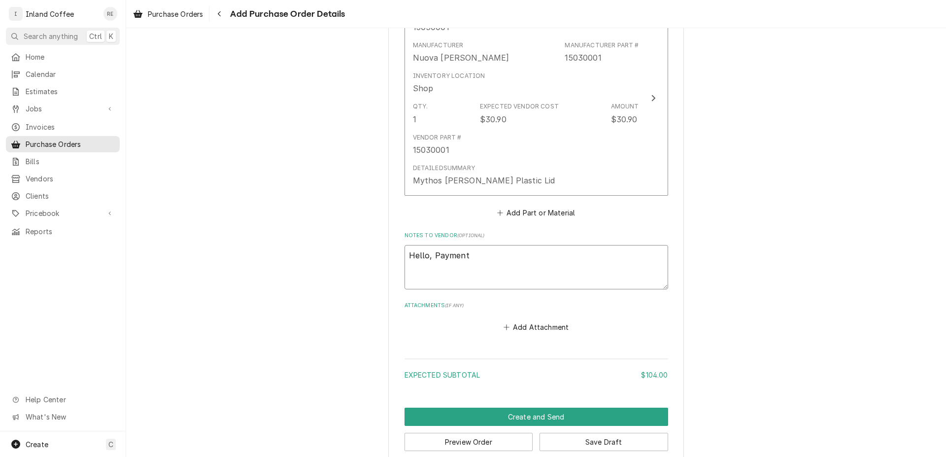
type textarea "x"
type textarea "Hello, Payment"
type textarea "x"
type textarea "Hello, Payment to"
type textarea "x"
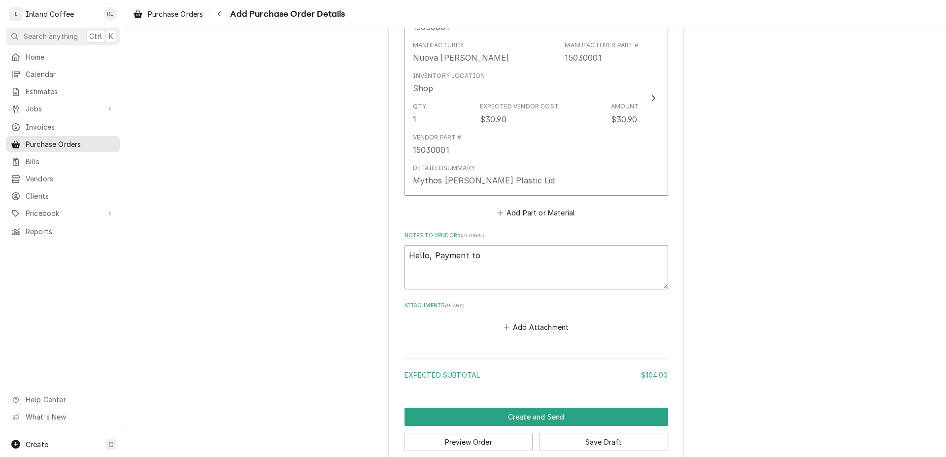
type textarea "Hello, Payment to"
type textarea "x"
type textarea "Hello, Payment to b"
type textarea "x"
type textarea "Hello, Payment to be"
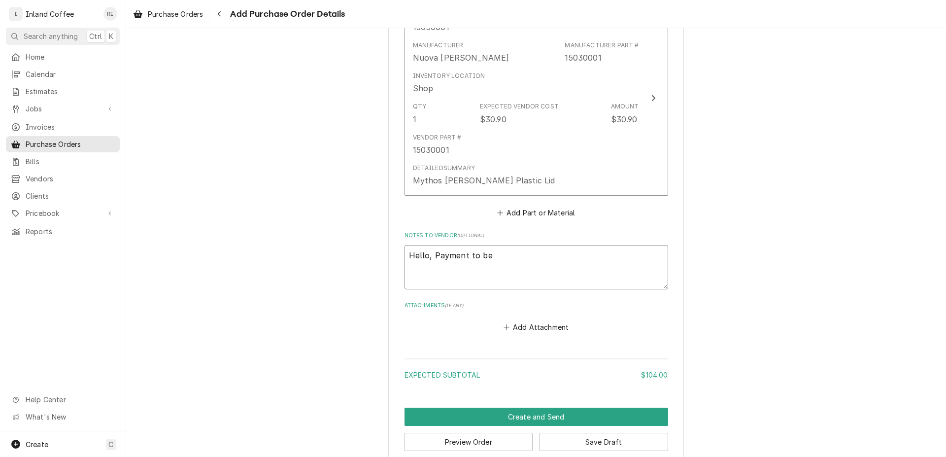
type textarea "x"
type textarea "Hello, Payment to be"
type textarea "x"
type textarea "Hello, Payment to be m"
type textarea "x"
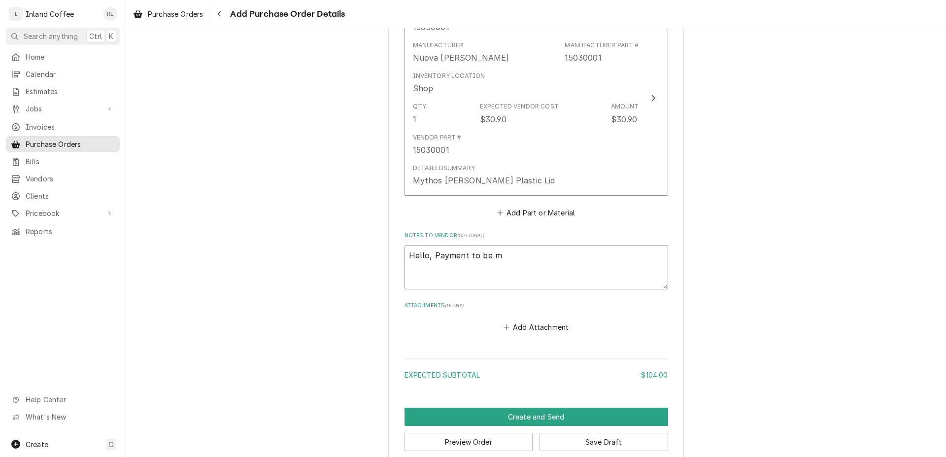
type textarea "Hello, Payment to be ma"
type textarea "x"
type textarea "Hello, Payment to be mad"
type textarea "x"
type textarea "Hello, Payment to be made"
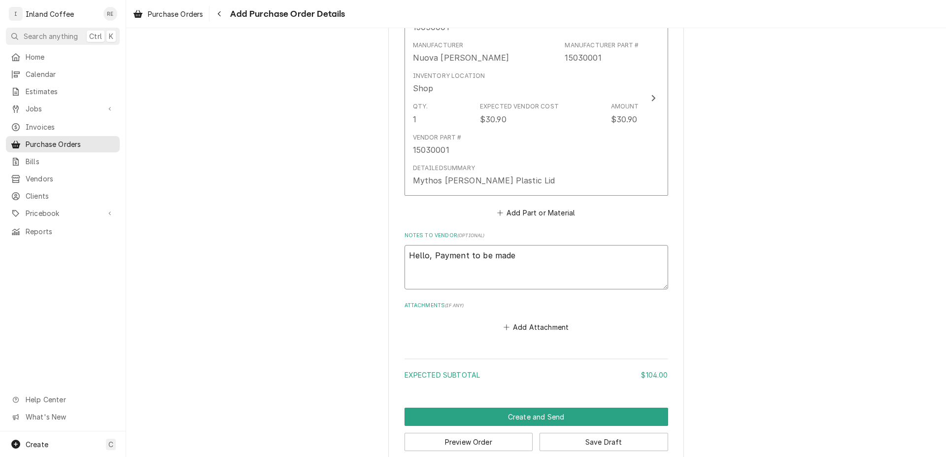
type textarea "x"
type textarea "Hello, Payment to be made"
type textarea "x"
type textarea "Hello, Payment to be made v"
type textarea "x"
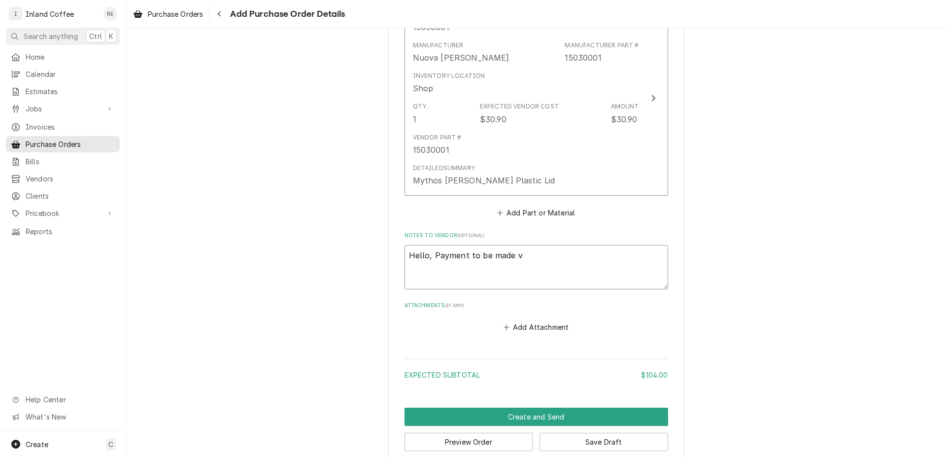
type textarea "Hello, Payment to be made vi"
type textarea "x"
type textarea "Hello, Payment to be made via"
type textarea "x"
type textarea "Hello, Payment to be made via"
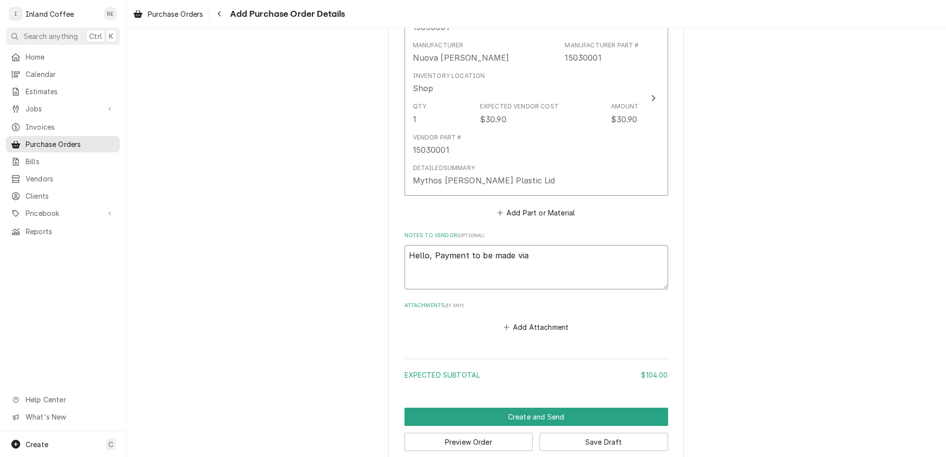
type textarea "x"
type textarea "Hello, Payment to be made via A"
type textarea "x"
type textarea "Hello, Payment to be made via AC"
type textarea "x"
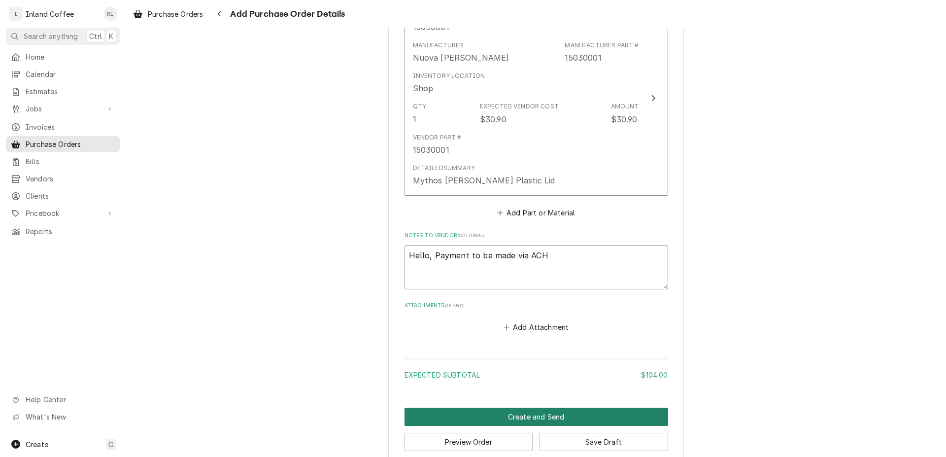
type textarea "Hello, Payment to be made via ACH"
click at [607, 409] on button "Create and Send" at bounding box center [537, 417] width 264 height 18
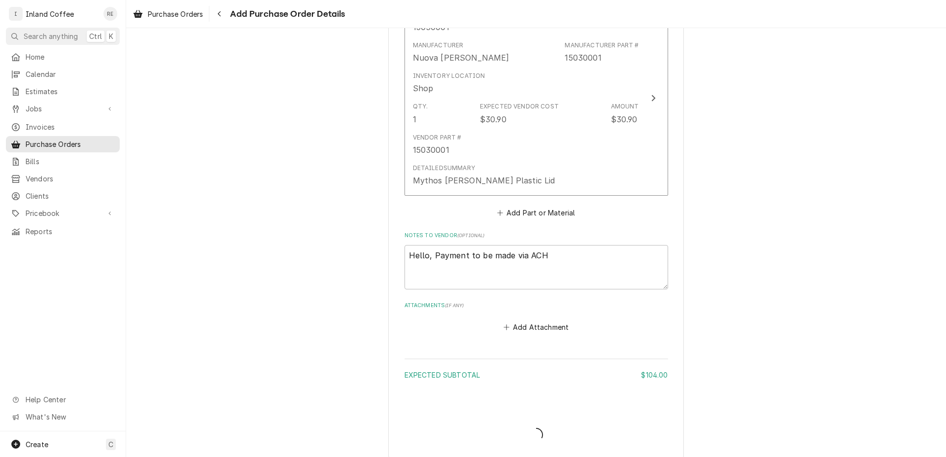
type textarea "x"
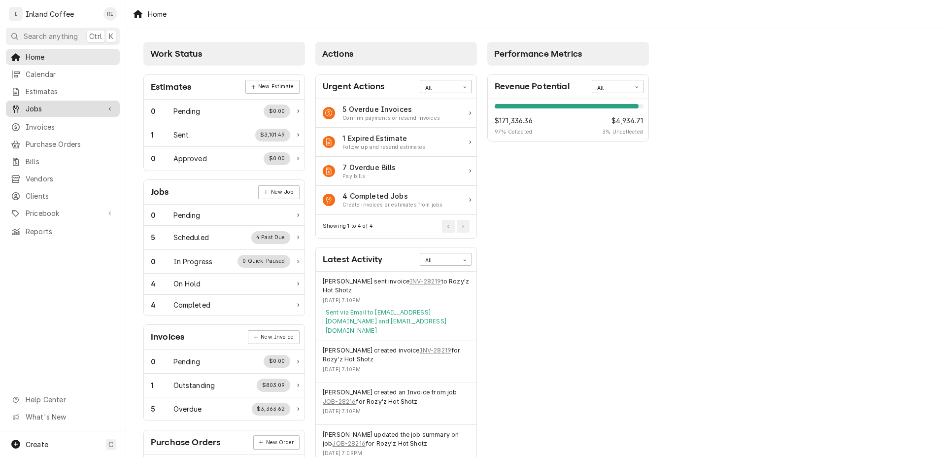
click at [59, 112] on link "Jobs" at bounding box center [63, 109] width 114 height 16
click at [110, 124] on span "Jobs" at bounding box center [70, 126] width 89 height 10
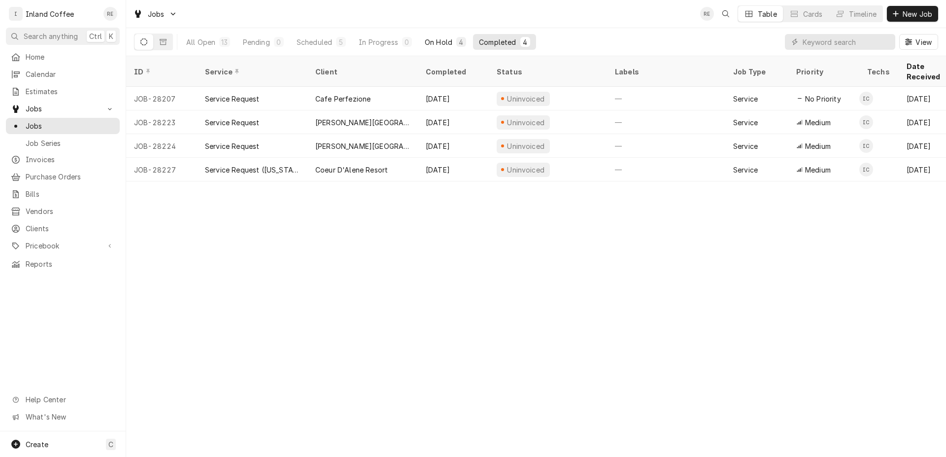
click at [440, 38] on div "On Hold" at bounding box center [439, 42] width 28 height 10
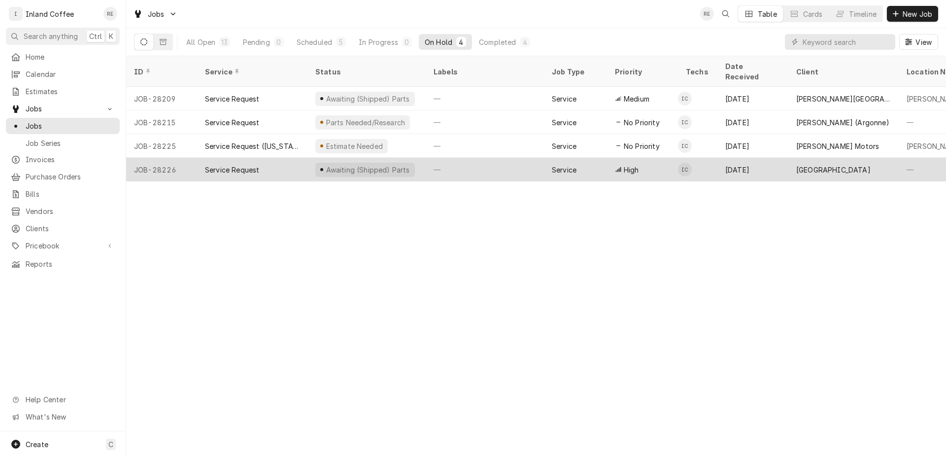
click at [436, 159] on div "—" at bounding box center [485, 170] width 118 height 24
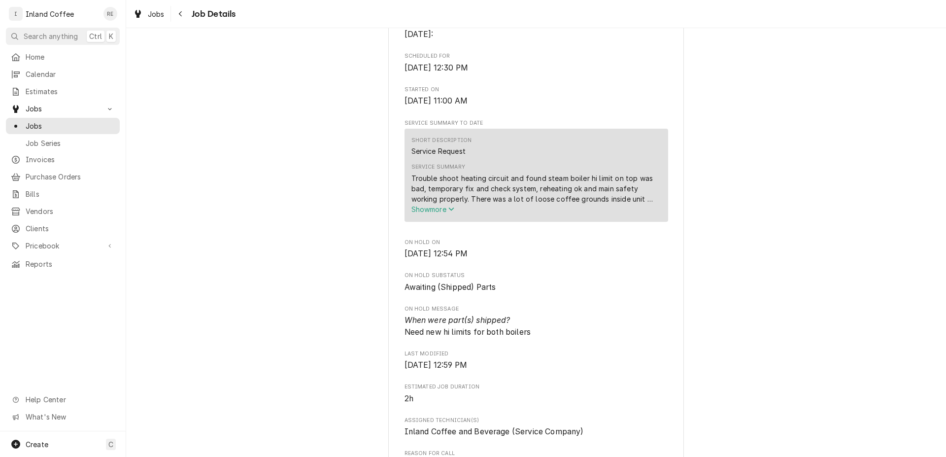
scroll to position [283, 0]
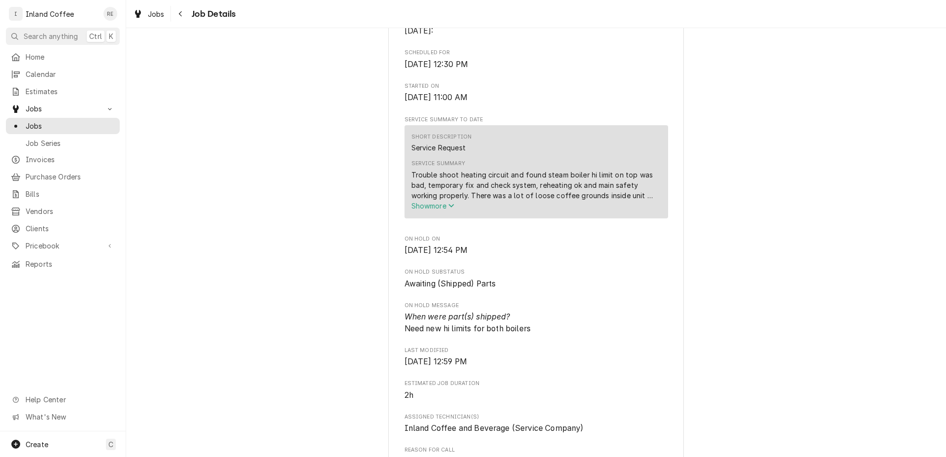
click at [451, 209] on icon "Service Summary" at bounding box center [452, 205] width 6 height 7
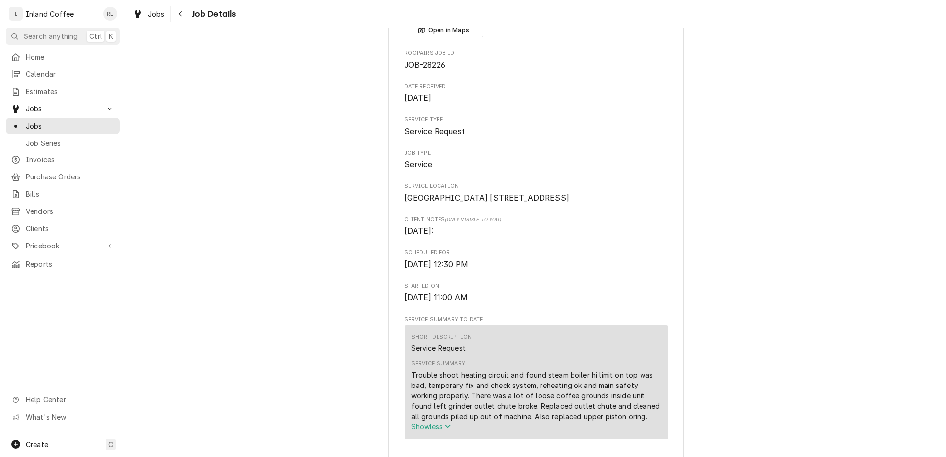
scroll to position [0, 0]
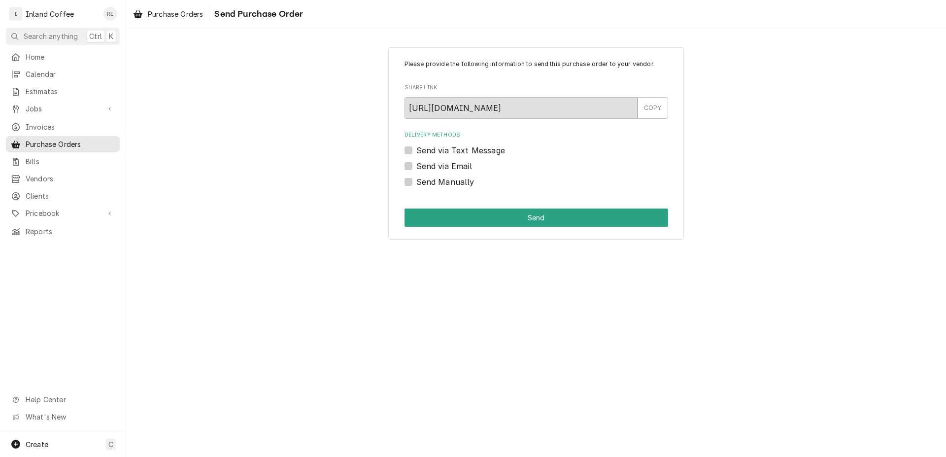
click at [404, 168] on div "Please provide the following information to send this purchase order to your ve…" at bounding box center [536, 143] width 296 height 192
click at [417, 169] on label "Send via Email" at bounding box center [445, 166] width 56 height 12
click at [417, 169] on input "Send via Email" at bounding box center [549, 171] width 264 height 22
checkbox input "true"
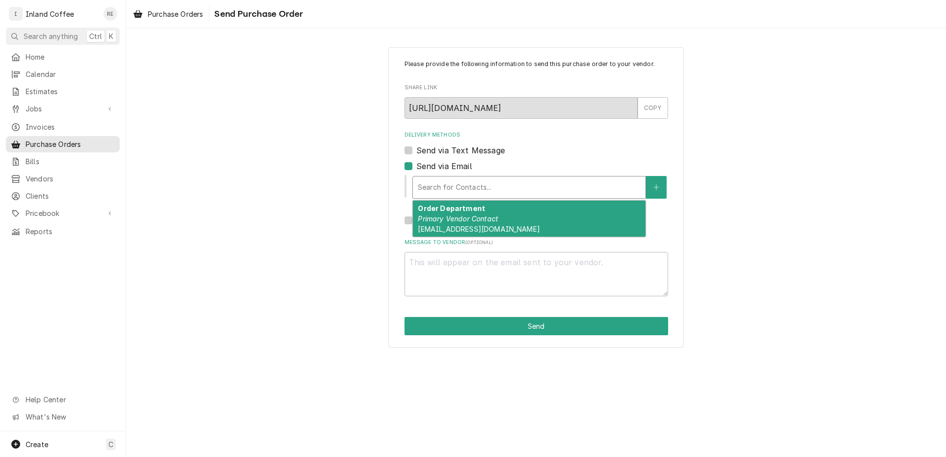
click at [440, 222] on em "Primary Vendor Contact" at bounding box center [458, 218] width 80 height 8
type textarea "x"
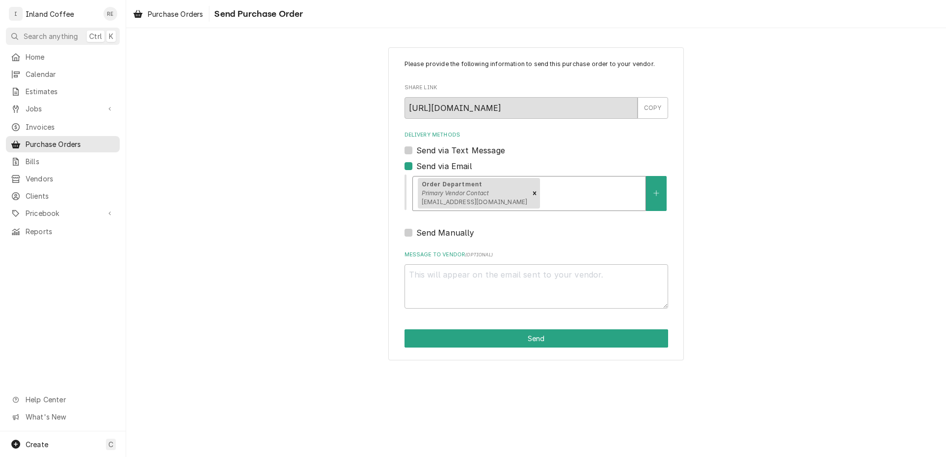
click at [542, 195] on div "Delivery Methods" at bounding box center [591, 193] width 99 height 18
click at [660, 202] on button "Delivery Methods" at bounding box center [656, 193] width 21 height 35
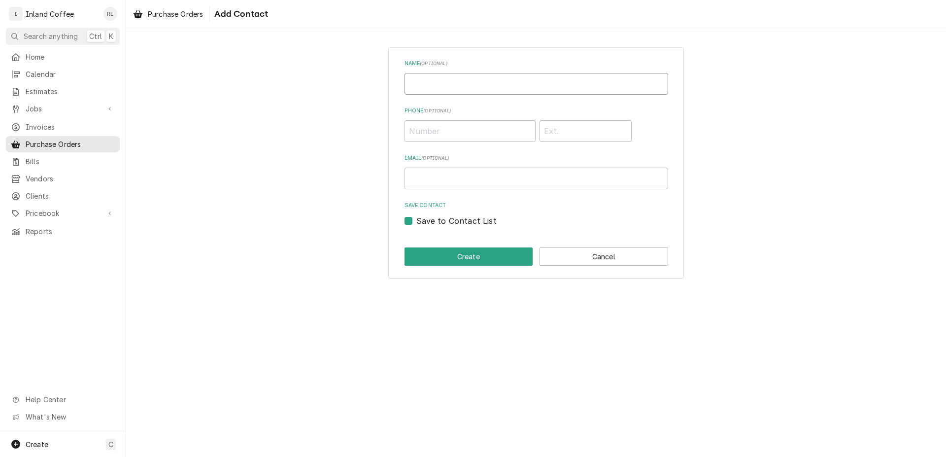
click at [445, 85] on input "Name ( optional )" at bounding box center [537, 84] width 264 height 22
type input "Inland Ciof"
click at [617, 255] on button "Cancel" at bounding box center [604, 256] width 129 height 18
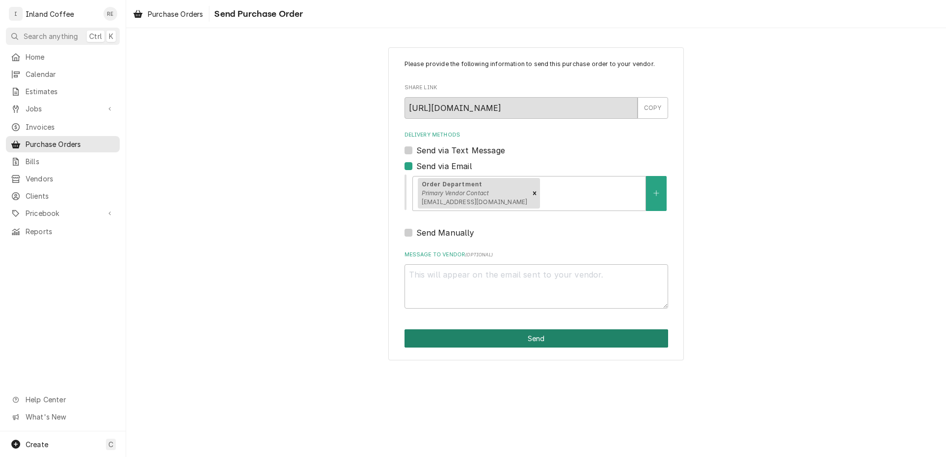
click at [537, 336] on button "Send" at bounding box center [537, 338] width 264 height 18
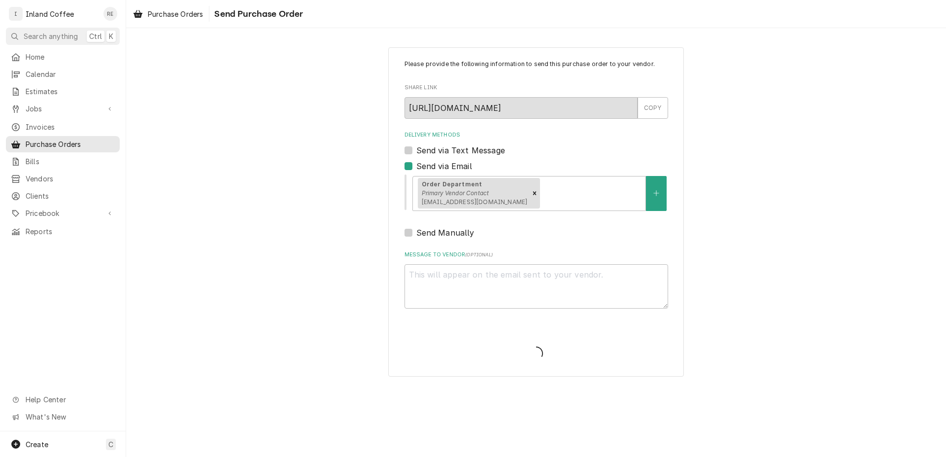
type textarea "x"
